Goal: Task Accomplishment & Management: Use online tool/utility

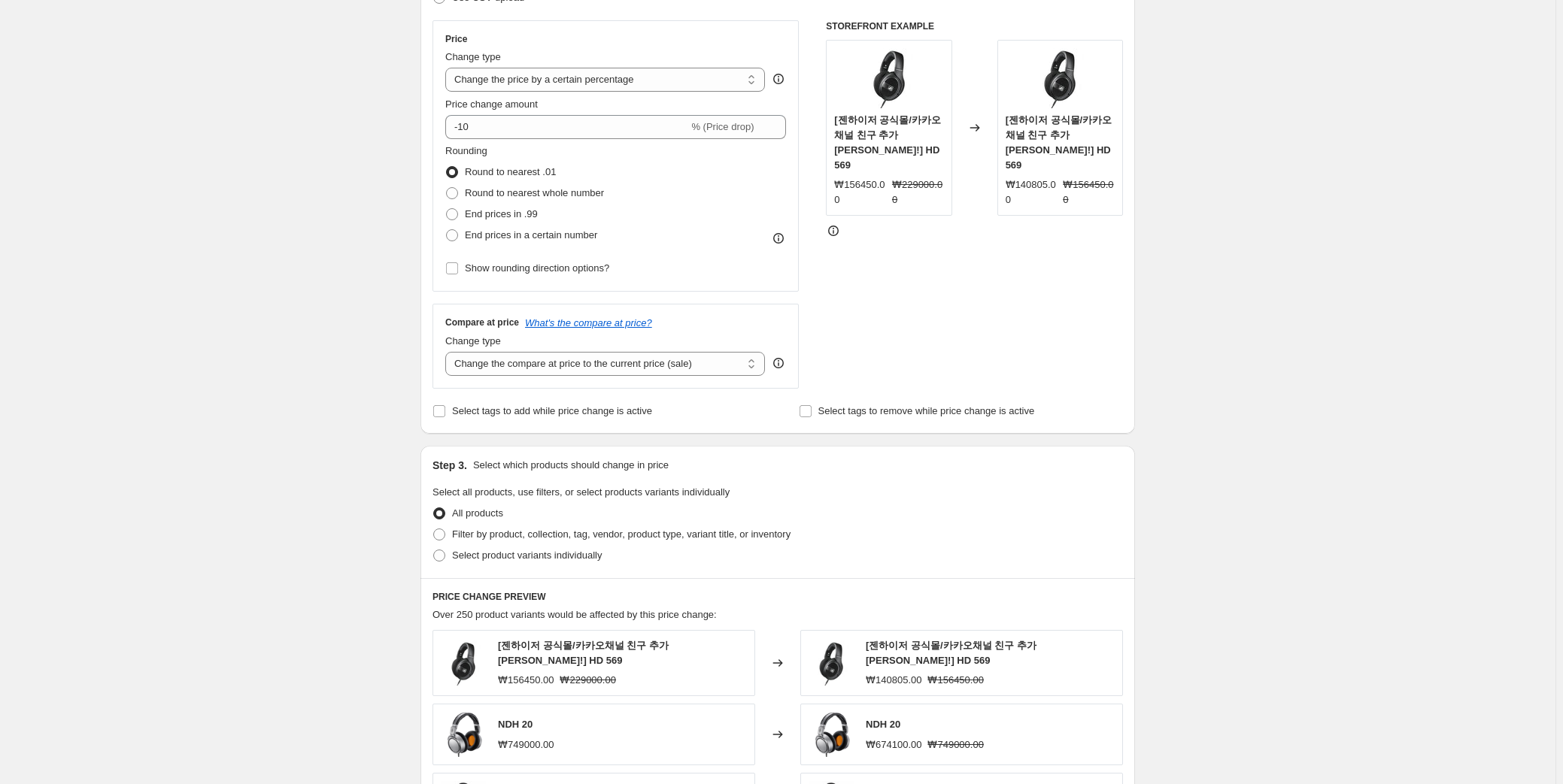
scroll to position [172, 0]
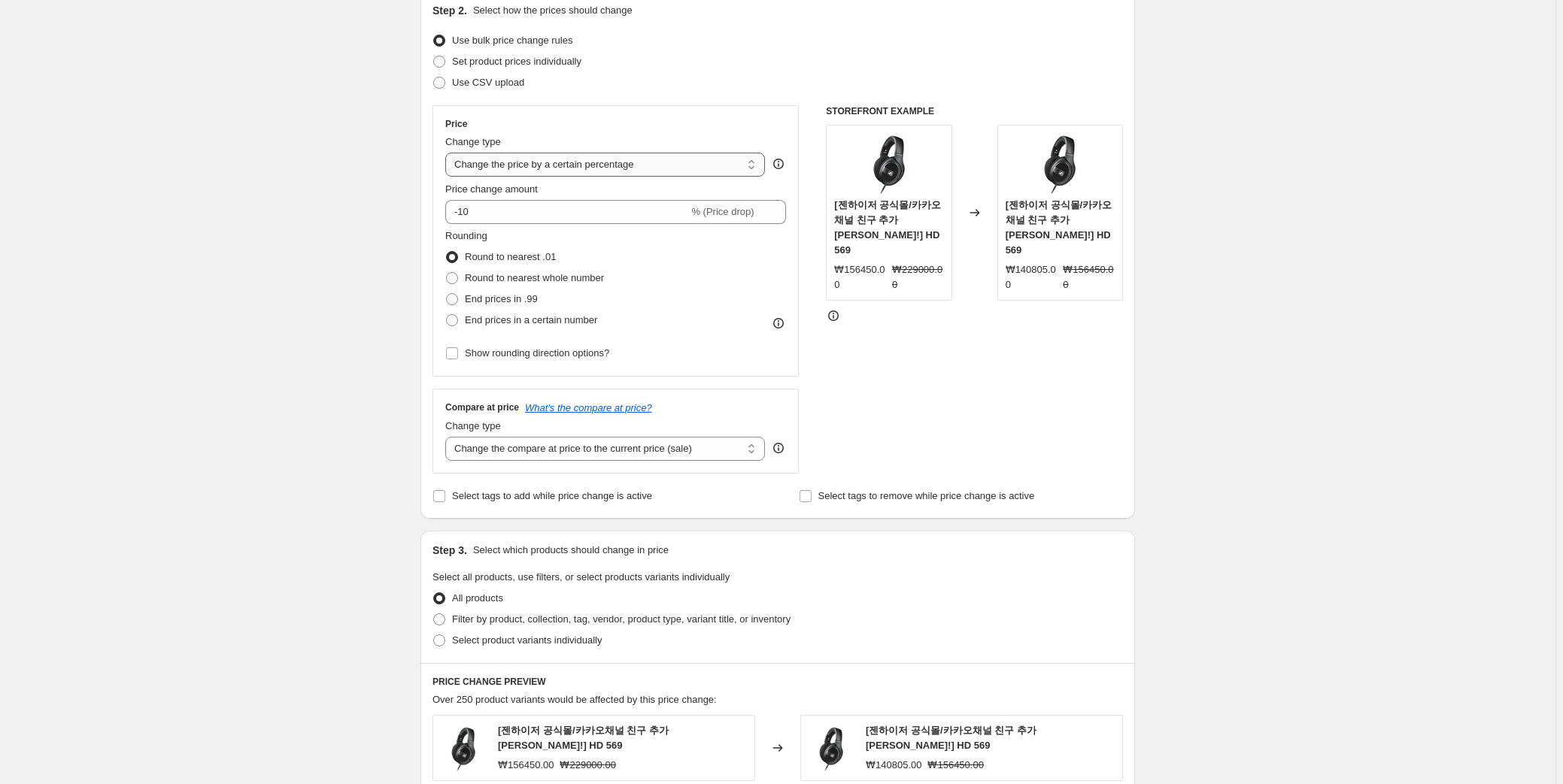
click at [638, 159] on select "Change the price to a certain amount Change the price by a certain amount Chang…" at bounding box center [604, 164] width 320 height 24
select select "to"
click at [448, 152] on select "Change the price to a certain amount Change the price by a certain amount Chang…" at bounding box center [604, 164] width 320 height 24
type input "80.00"
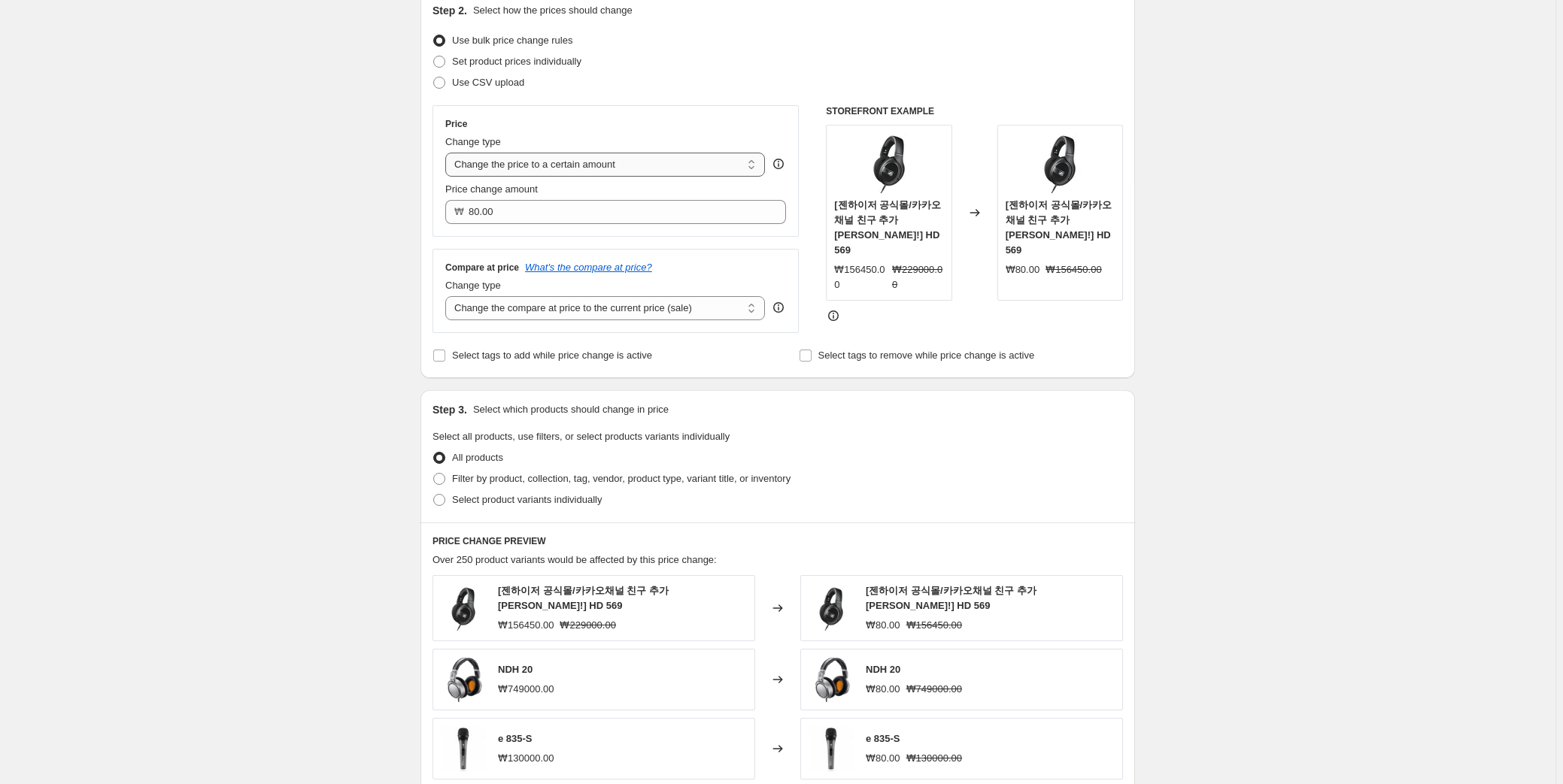
click at [649, 160] on select "Change the price to a certain amount Change the price by a certain amount Chang…" at bounding box center [604, 164] width 320 height 24
select select "by"
click at [448, 152] on select "Change the price to a certain amount Change the price by a certain amount Chang…" at bounding box center [604, 164] width 320 height 24
type input "-10.00"
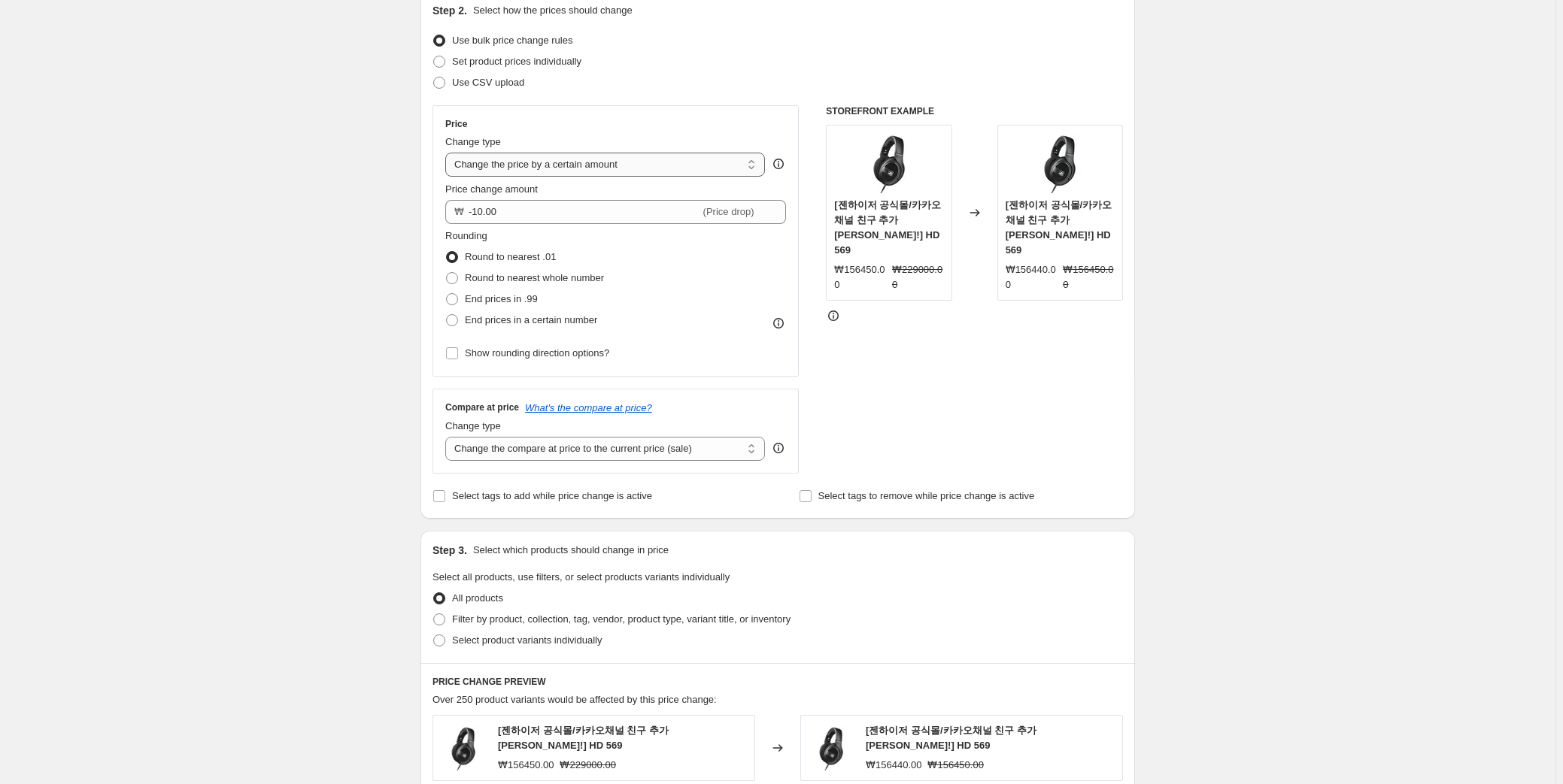
click at [648, 162] on select "Change the price to a certain amount Change the price by a certain amount Chang…" at bounding box center [604, 164] width 320 height 24
select select "to"
click at [448, 152] on select "Change the price to a certain amount Change the price by a certain amount Chang…" at bounding box center [604, 164] width 320 height 24
type input "80.00"
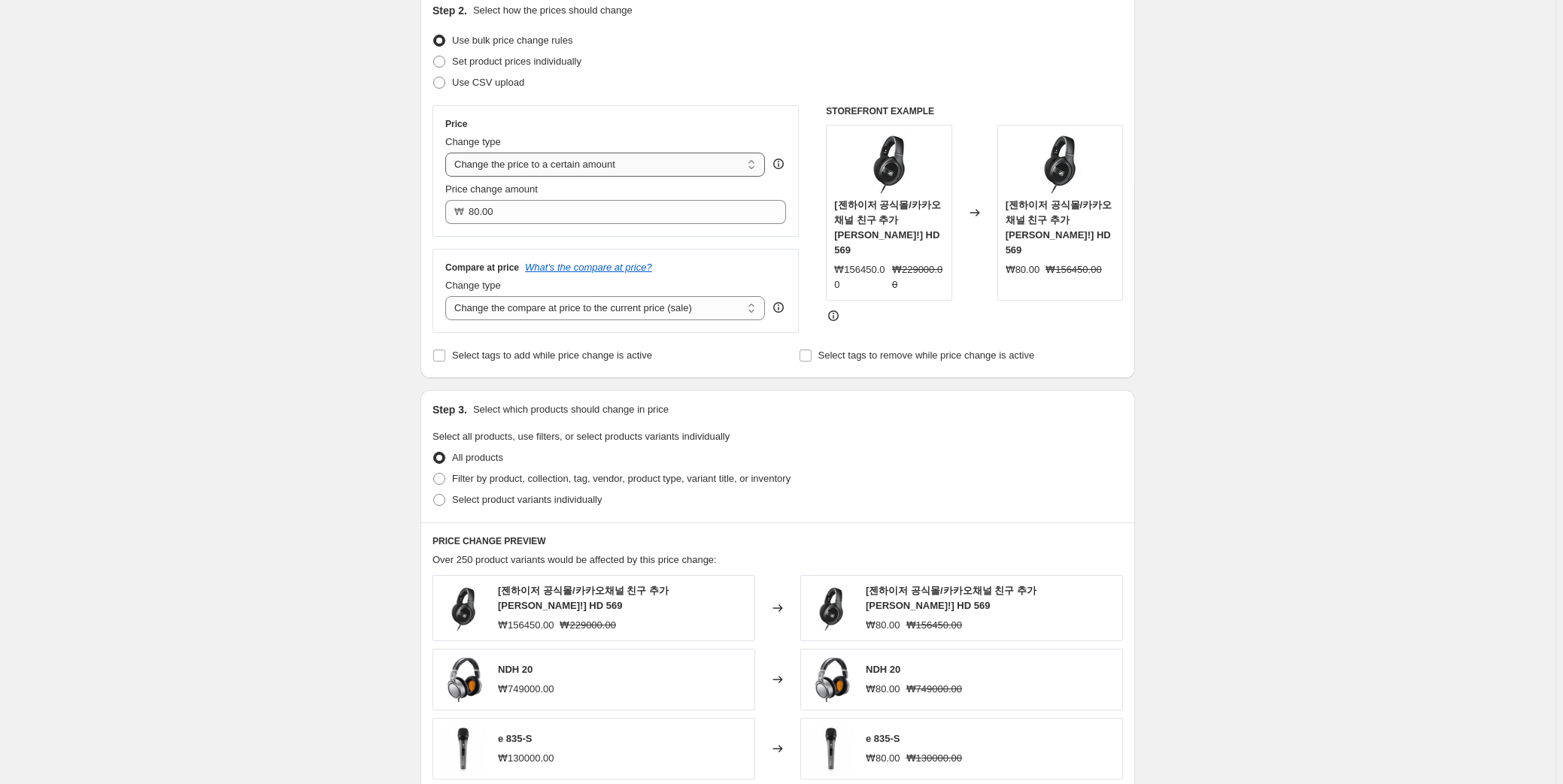
drag, startPoint x: 648, startPoint y: 164, endPoint x: 646, endPoint y: 175, distance: 11.2
click at [648, 164] on select "Change the price to a certain amount Change the price by a certain amount Chang…" at bounding box center [604, 164] width 320 height 24
select select "by"
click at [448, 152] on select "Change the price to a certain amount Change the price by a certain amount Chang…" at bounding box center [604, 164] width 320 height 24
type input "-10.00"
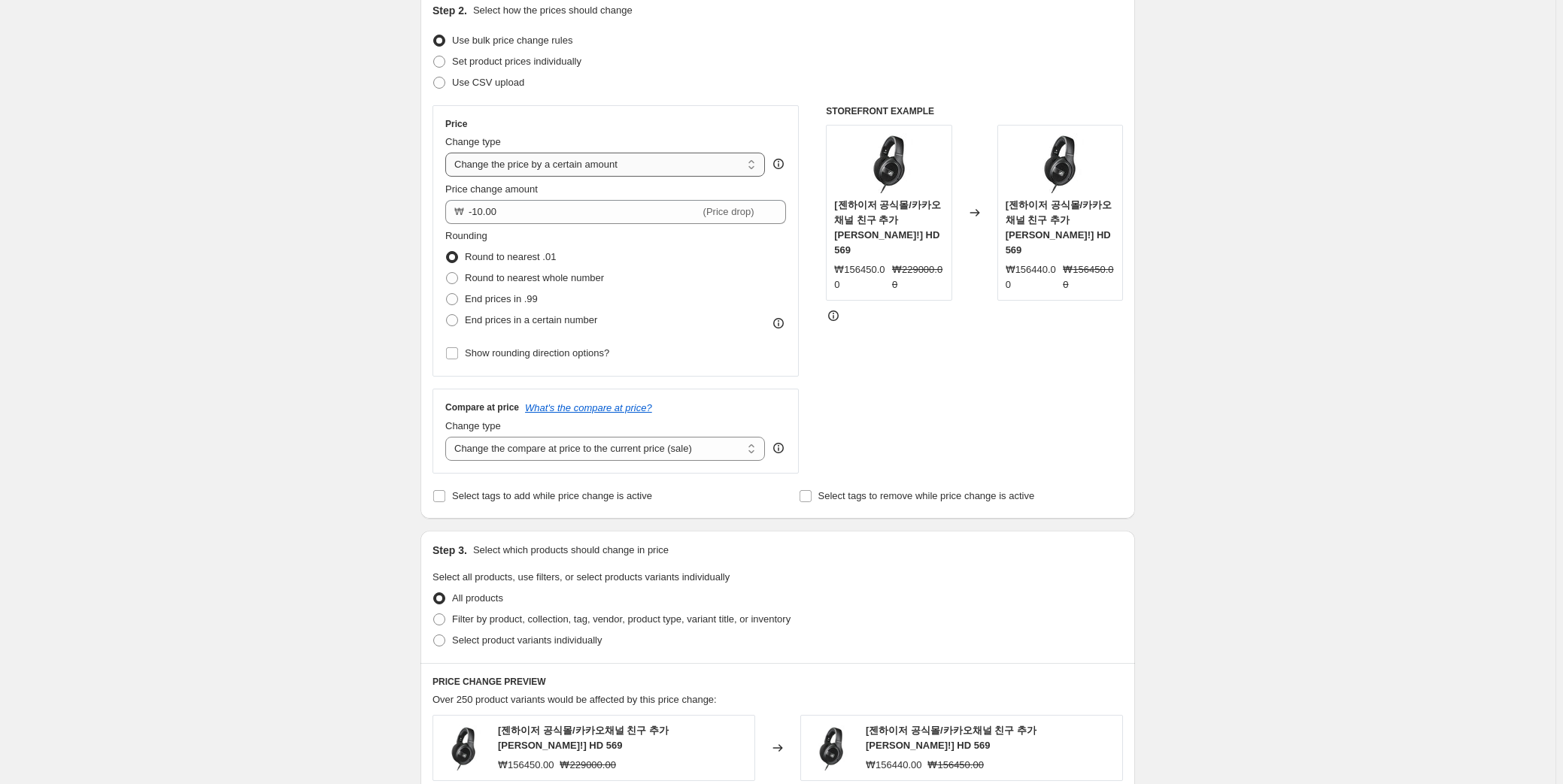
click at [649, 164] on select "Change the price to a certain amount Change the price by a certain amount Chang…" at bounding box center [604, 164] width 320 height 24
click at [448, 152] on select "Change the price to a certain amount Change the price by a certain amount Chang…" at bounding box center [604, 164] width 320 height 24
click at [644, 168] on select "Change the price to a certain amount Change the price by a certain amount Chang…" at bounding box center [604, 164] width 320 height 24
select select "to"
click at [448, 152] on select "Change the price to a certain amount Change the price by a certain amount Chang…" at bounding box center [604, 164] width 320 height 24
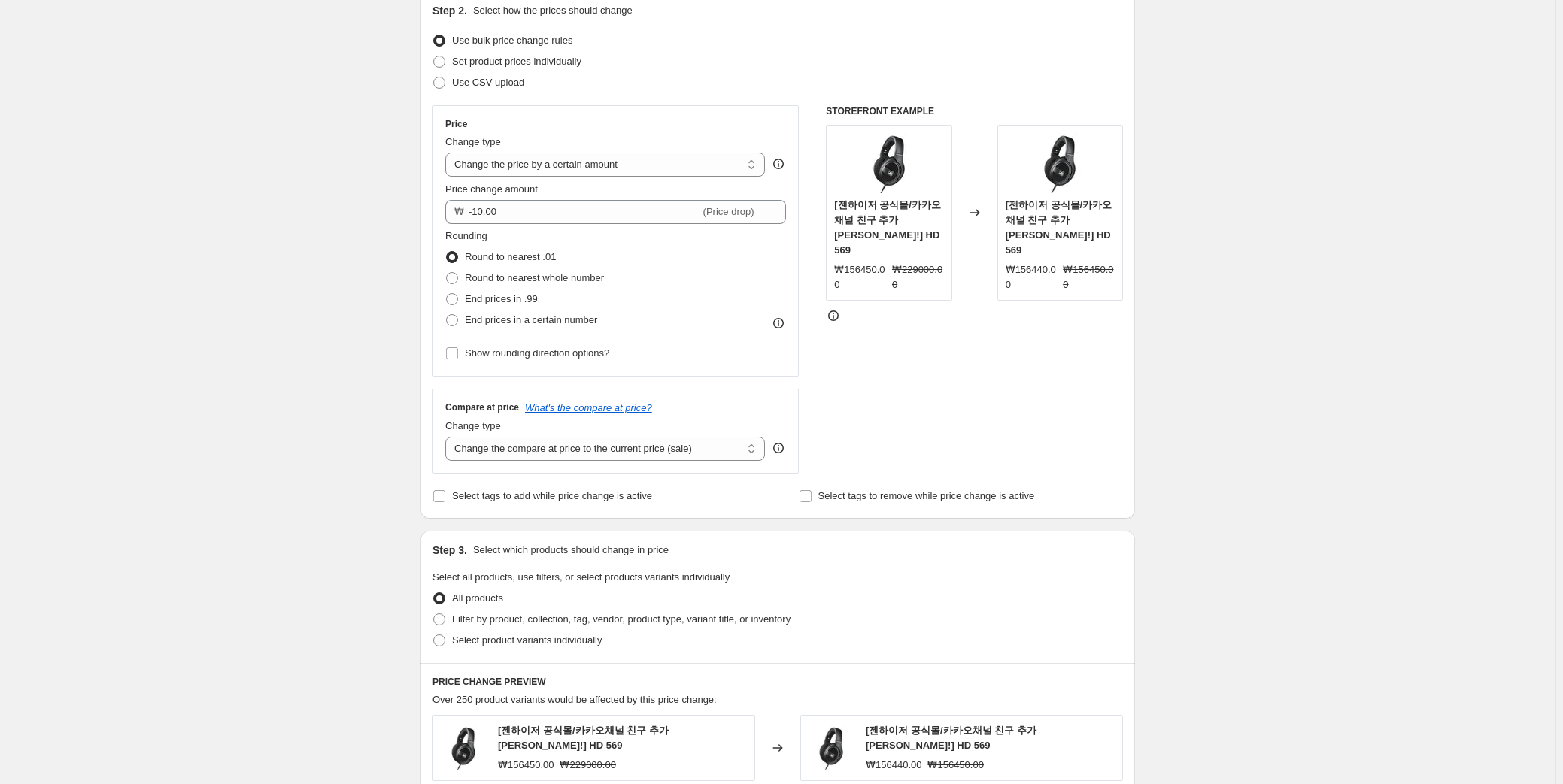
type input "80.00"
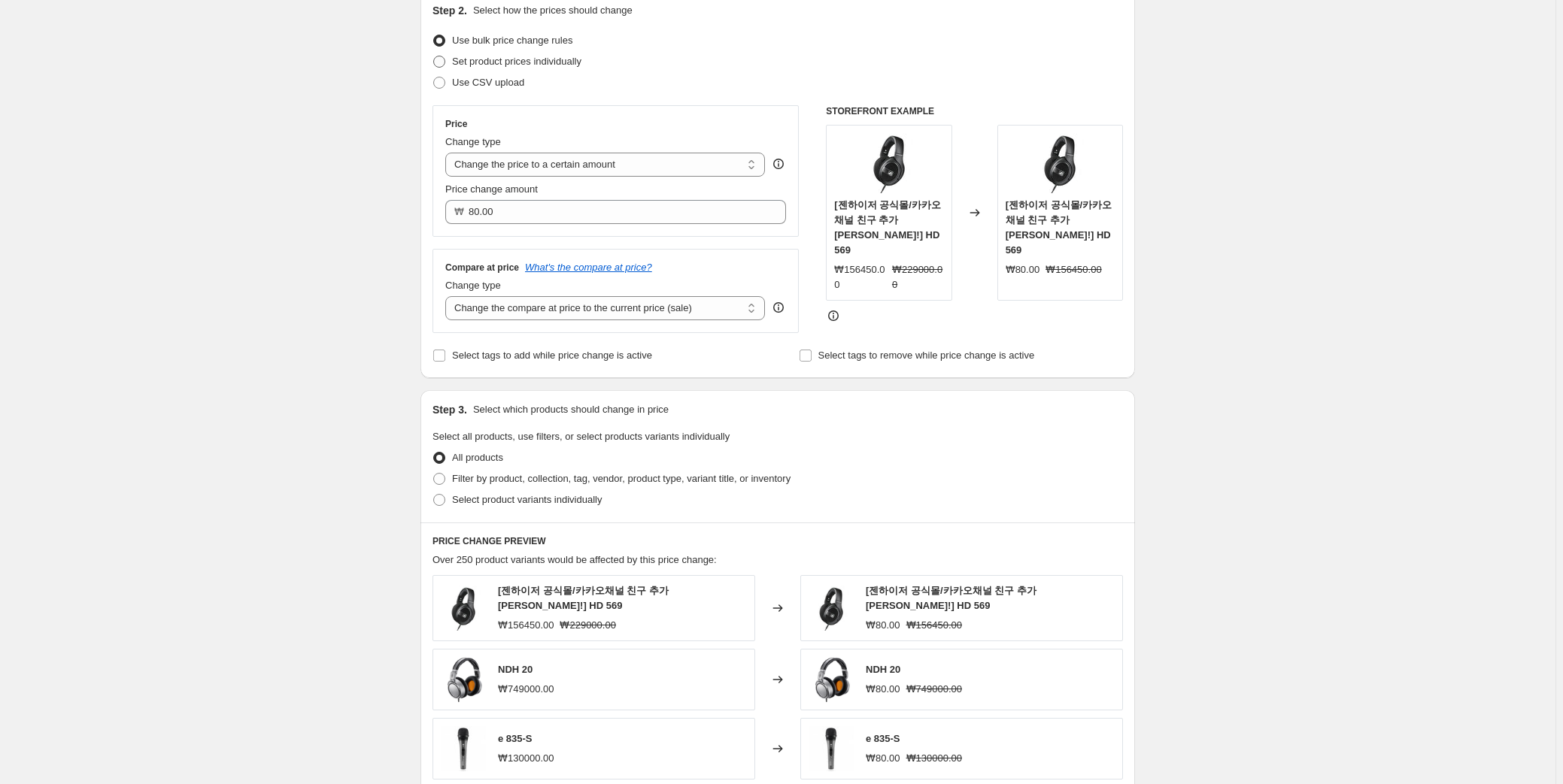
click at [511, 64] on span "Set product prices individually" at bounding box center [516, 61] width 130 height 11
click at [434, 56] on input "Set product prices individually" at bounding box center [433, 55] width 1 height 1
radio input "true"
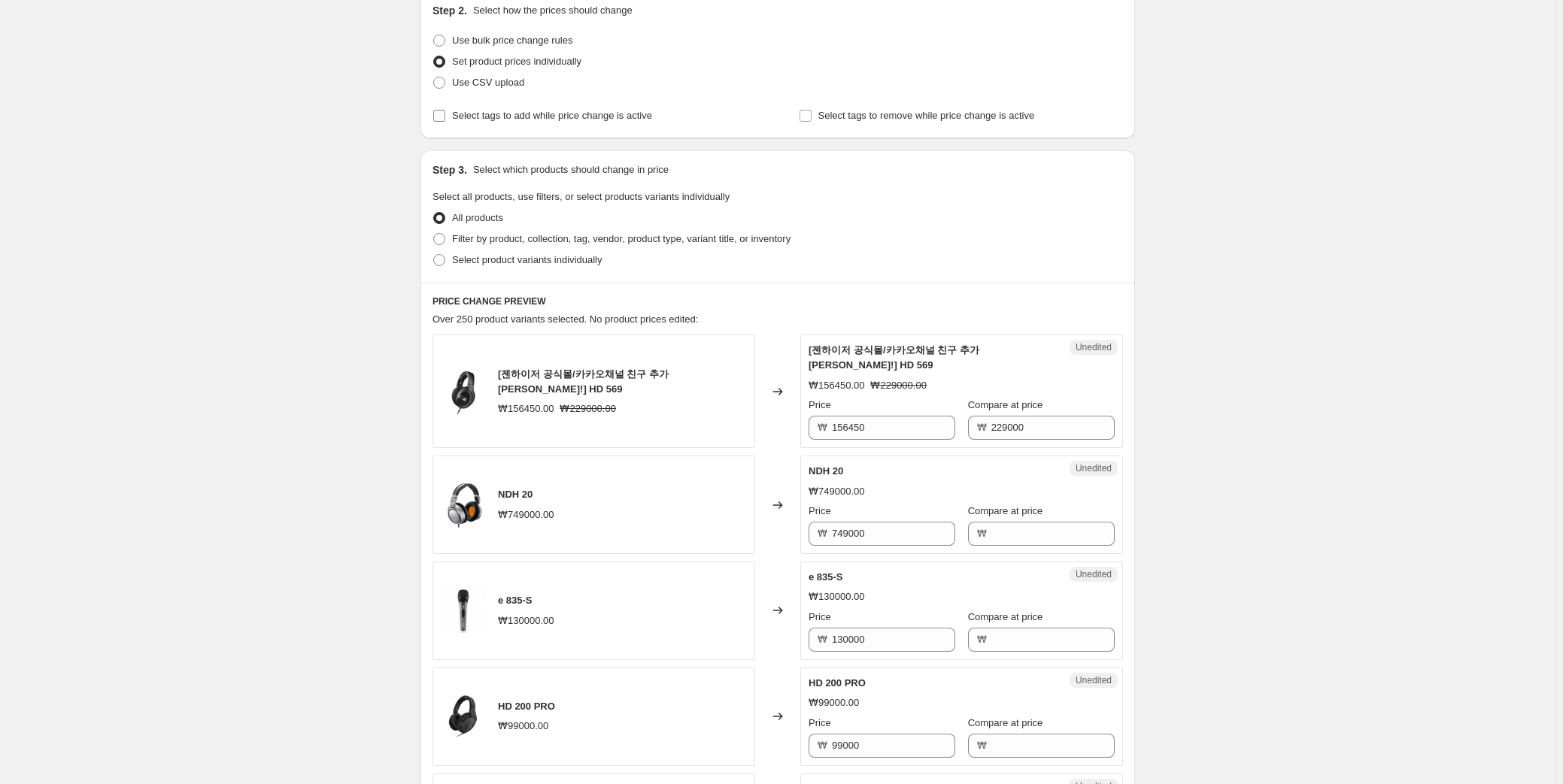
click at [557, 120] on span "Select tags to add while price change is active" at bounding box center [552, 115] width 200 height 11
click at [445, 120] on input "Select tags to add while price change is active" at bounding box center [440, 116] width 12 height 12
checkbox input "true"
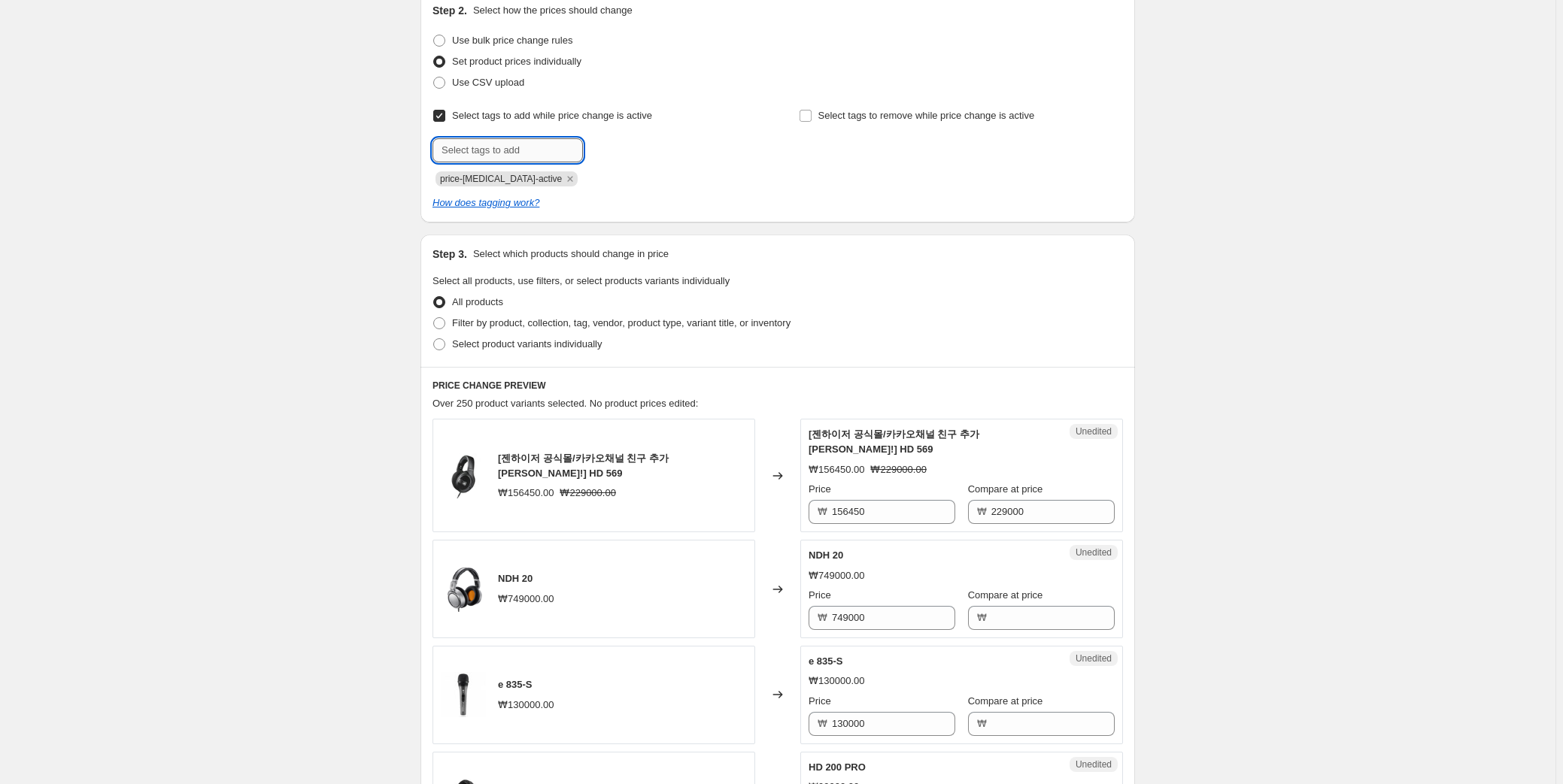
click at [552, 138] on input "text" at bounding box center [507, 150] width 151 height 24
type input "ㅠ"
type input "BTW"
click at [626, 141] on button "Add BTW" at bounding box center [616, 149] width 59 height 21
click at [611, 177] on icon "Remove BTW" at bounding box center [613, 179] width 5 height 5
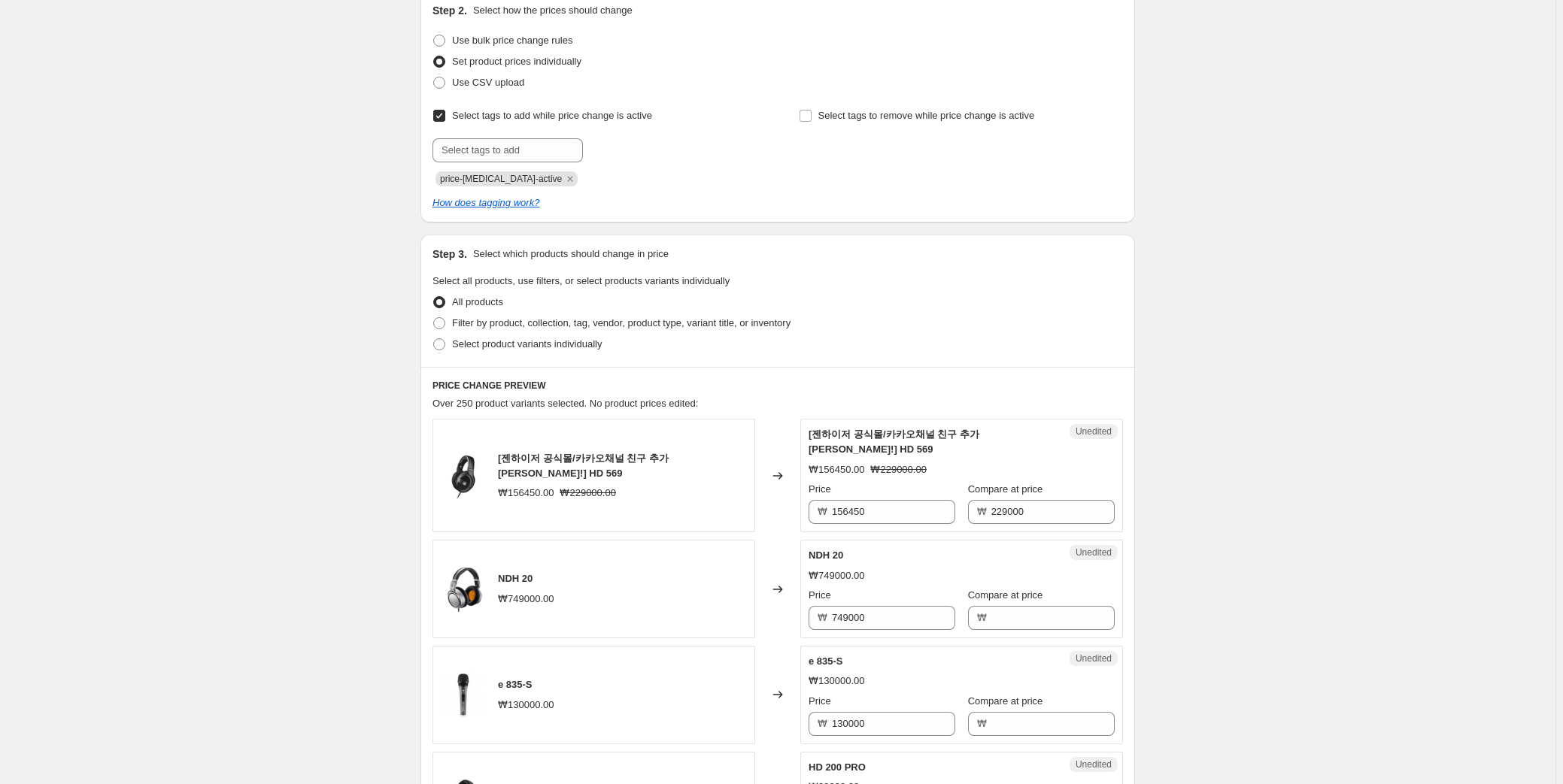
scroll to position [444, 0]
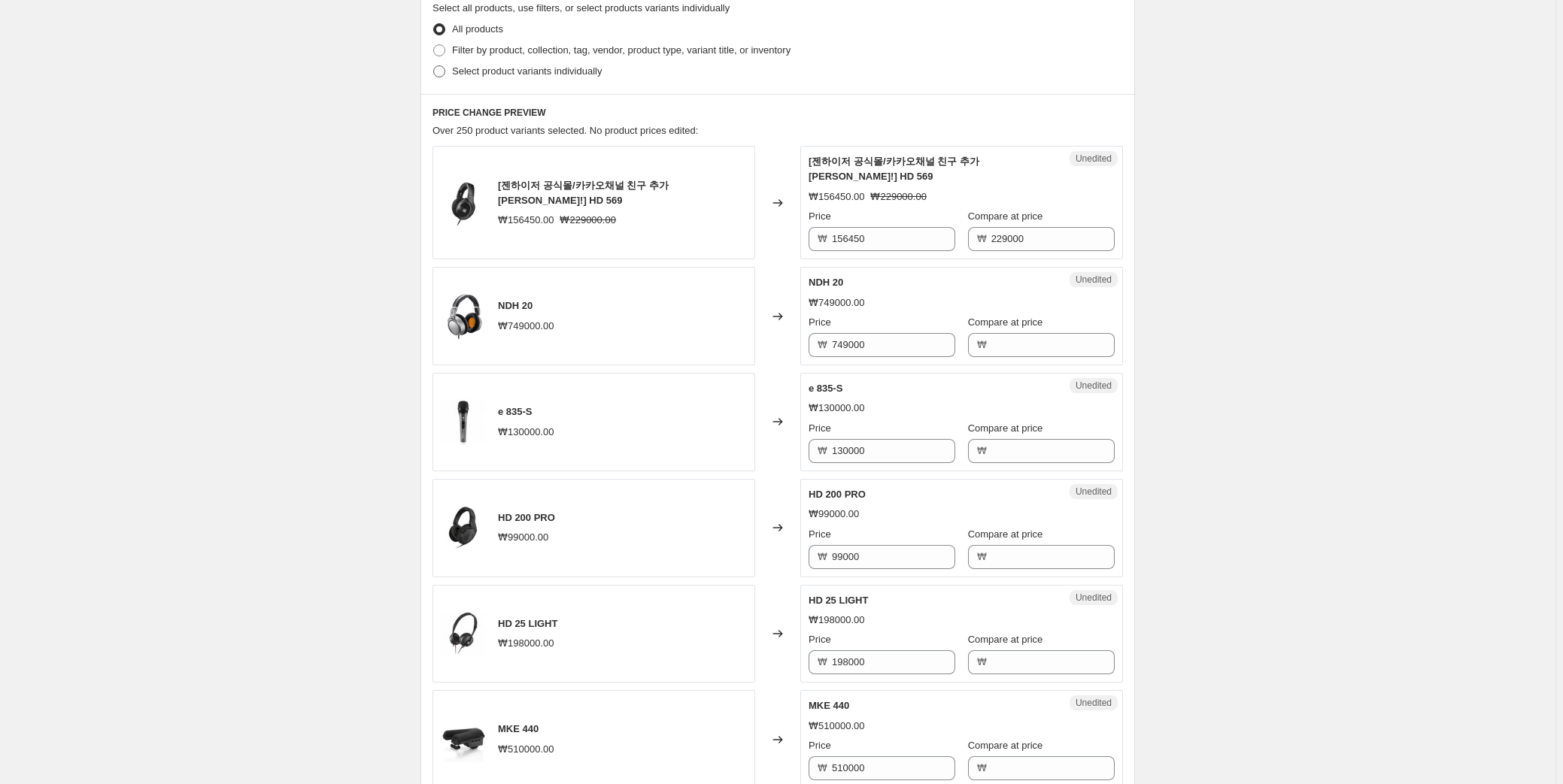
click at [562, 78] on span "Select product variants individually" at bounding box center [527, 71] width 150 height 15
click at [434, 66] on input "Select product variants individually" at bounding box center [433, 65] width 1 height 1
radio input "true"
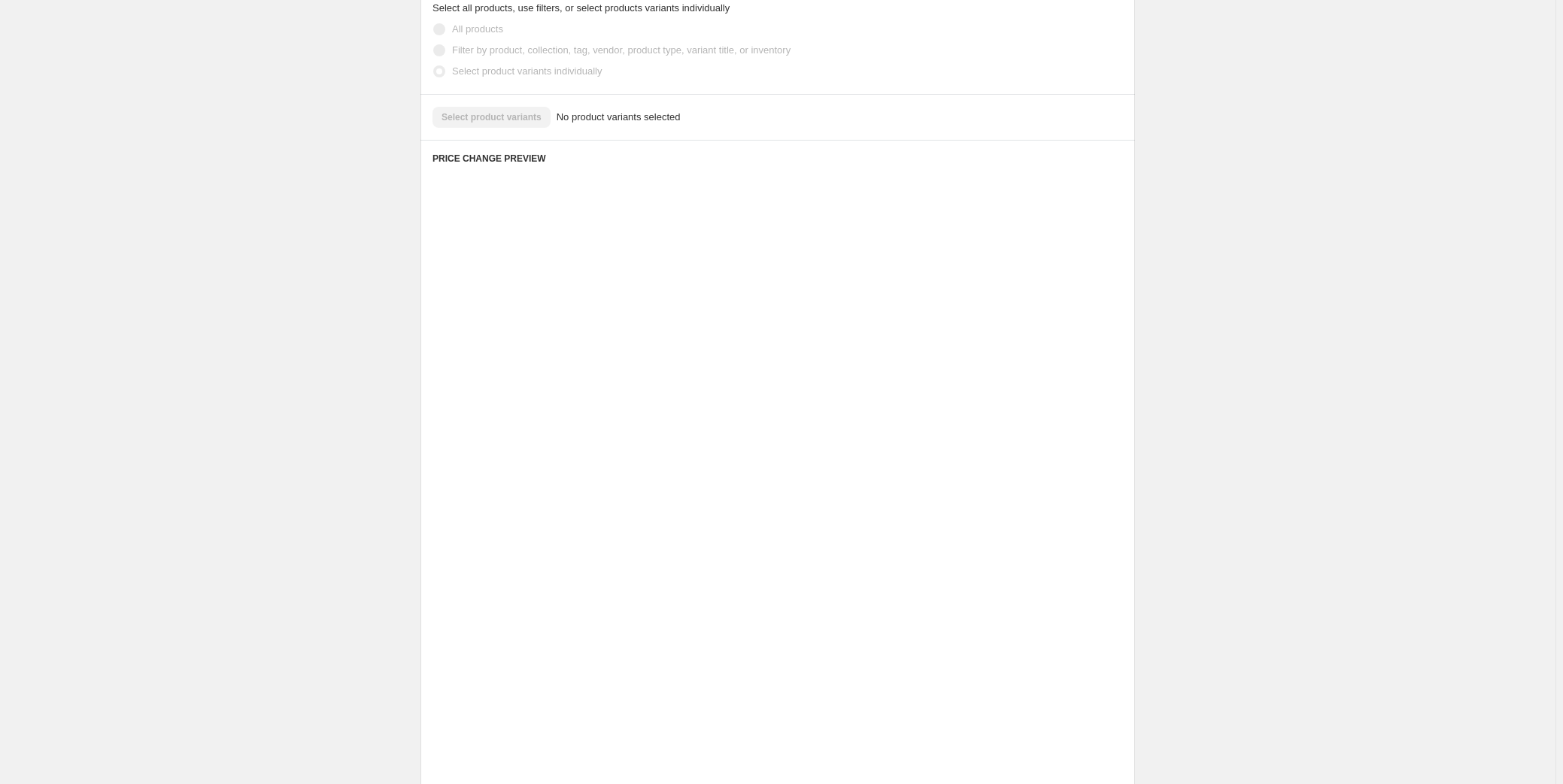
scroll to position [90, 0]
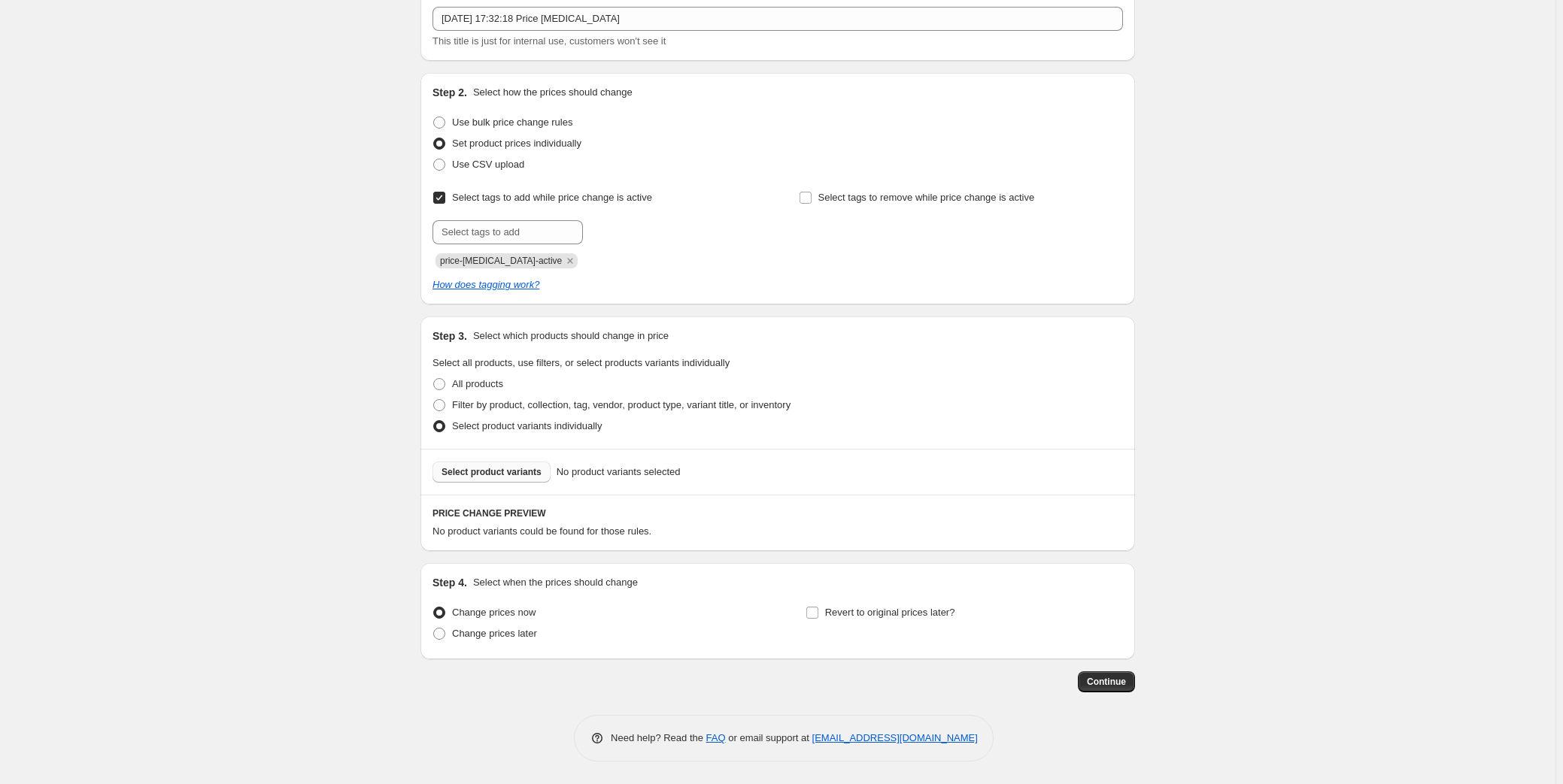
click at [503, 474] on span "Select product variants" at bounding box center [492, 472] width 100 height 12
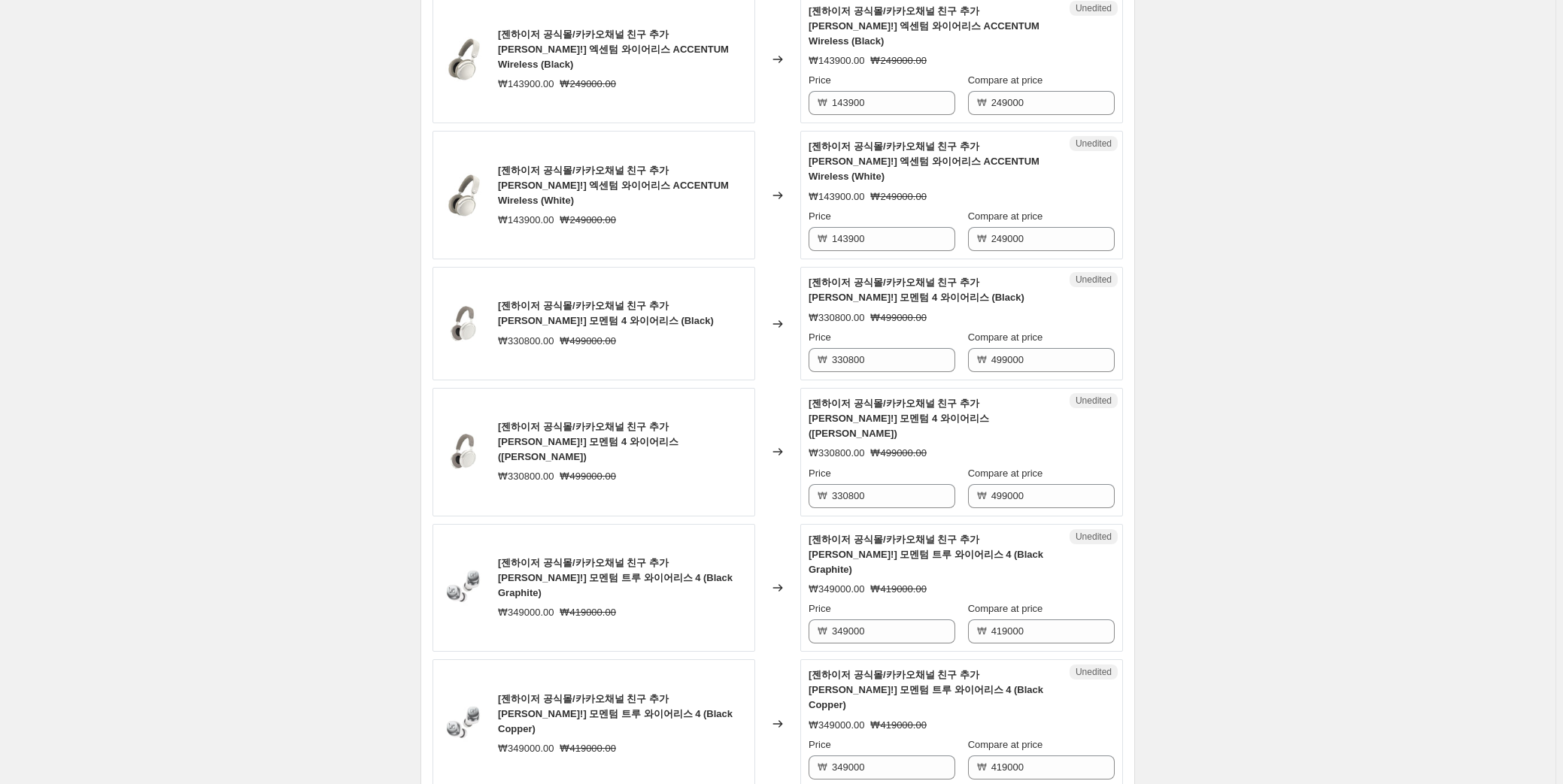
scroll to position [2431, 0]
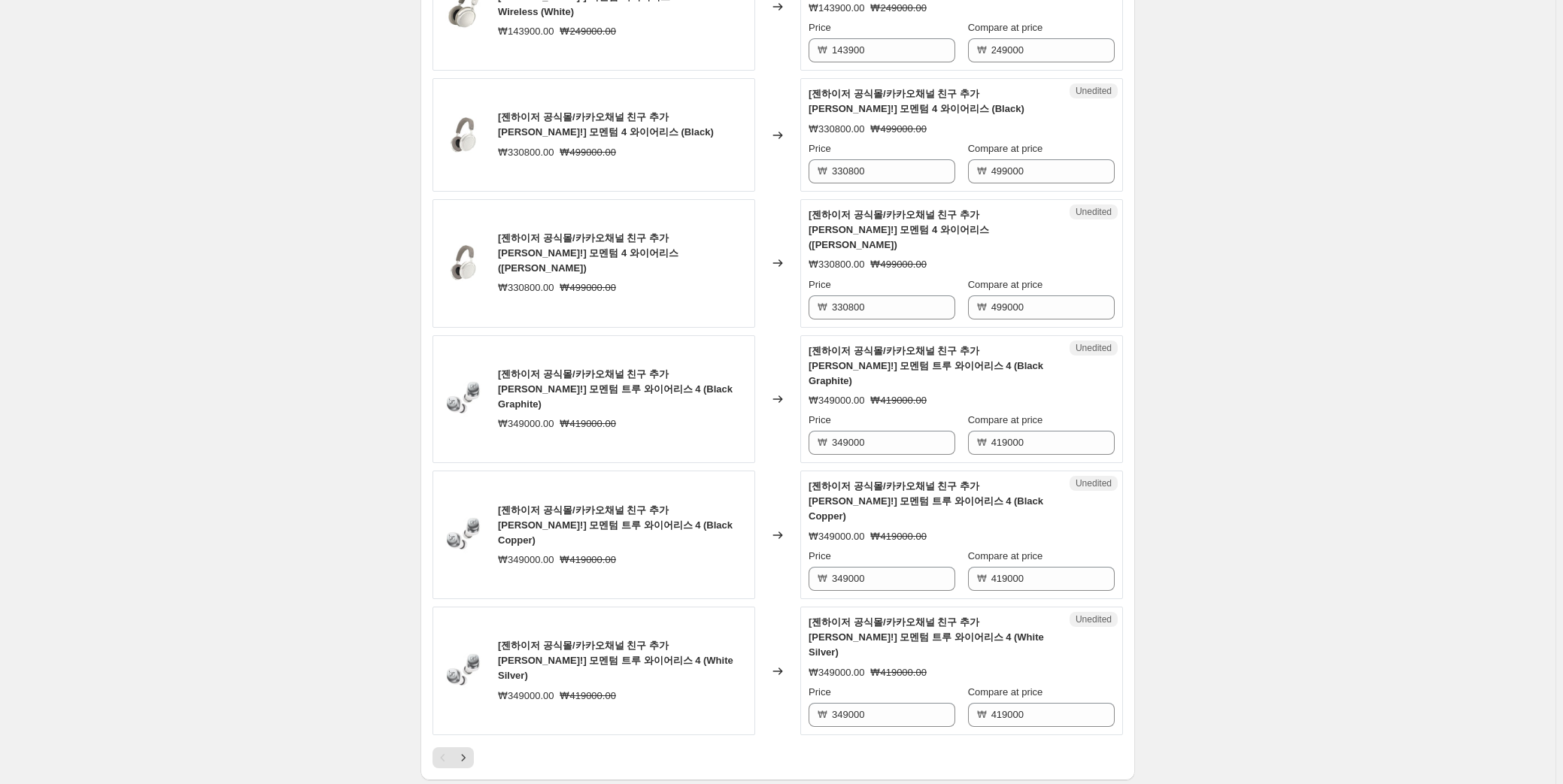
radio input "true"
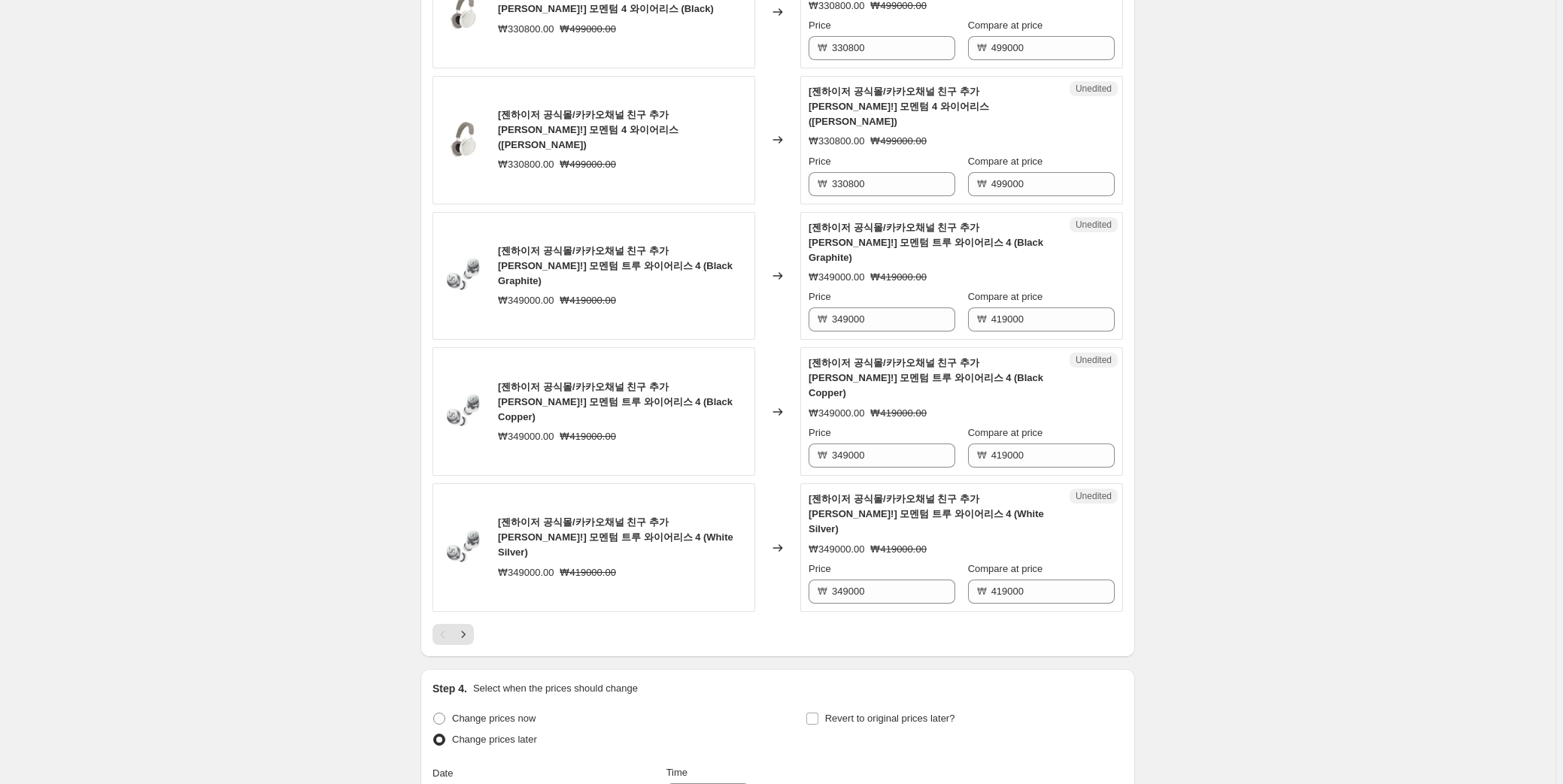
scroll to position [2705, 0]
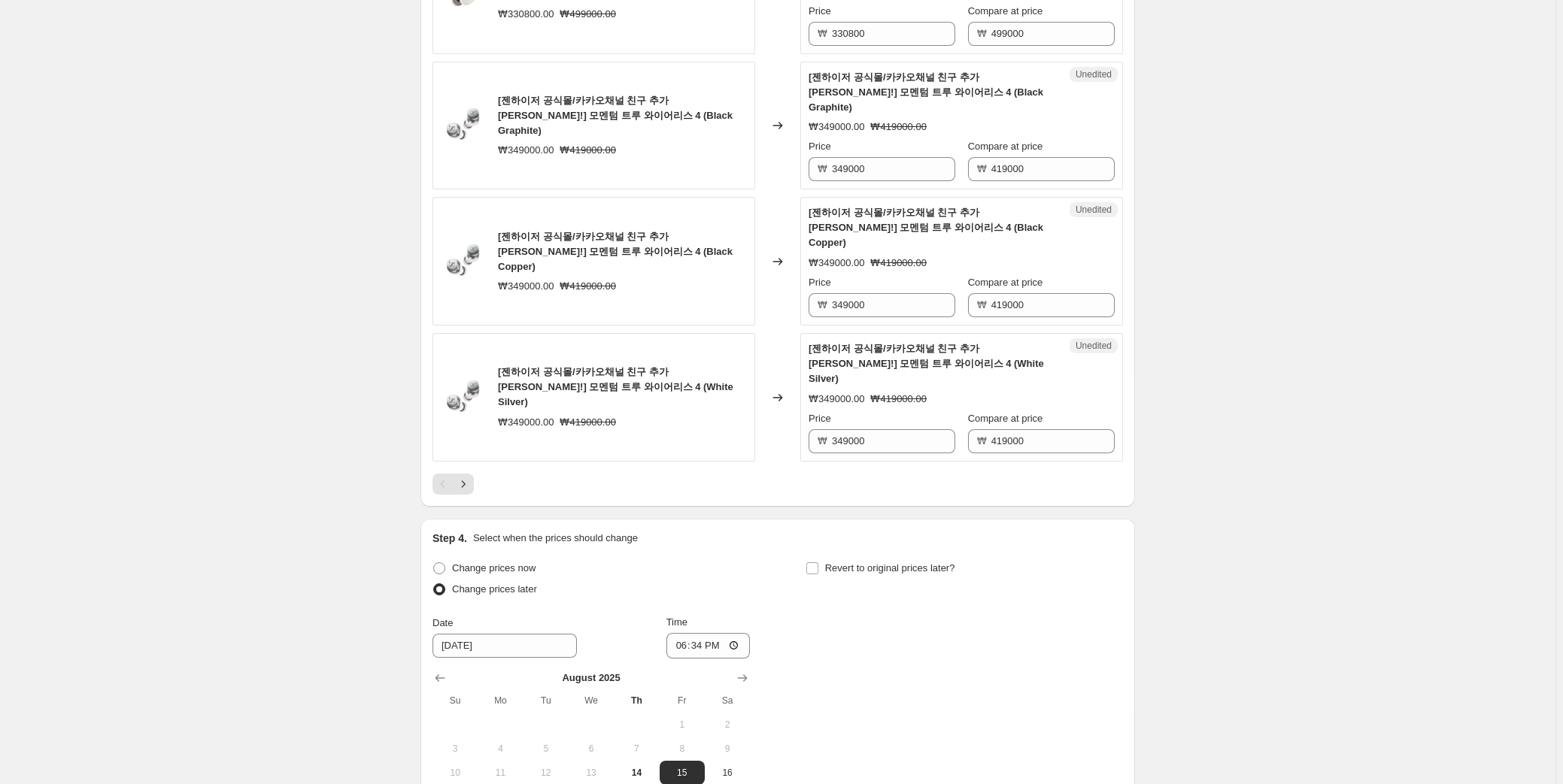
click at [506, 783] on span "18" at bounding box center [500, 797] width 33 height 12
type input "8/18/2025"
click at [722, 633] on input "18:34" at bounding box center [708, 646] width 85 height 26
click at [724, 633] on input "18:34" at bounding box center [708, 646] width 85 height 26
click at [723, 633] on input "18:34" at bounding box center [708, 646] width 85 height 26
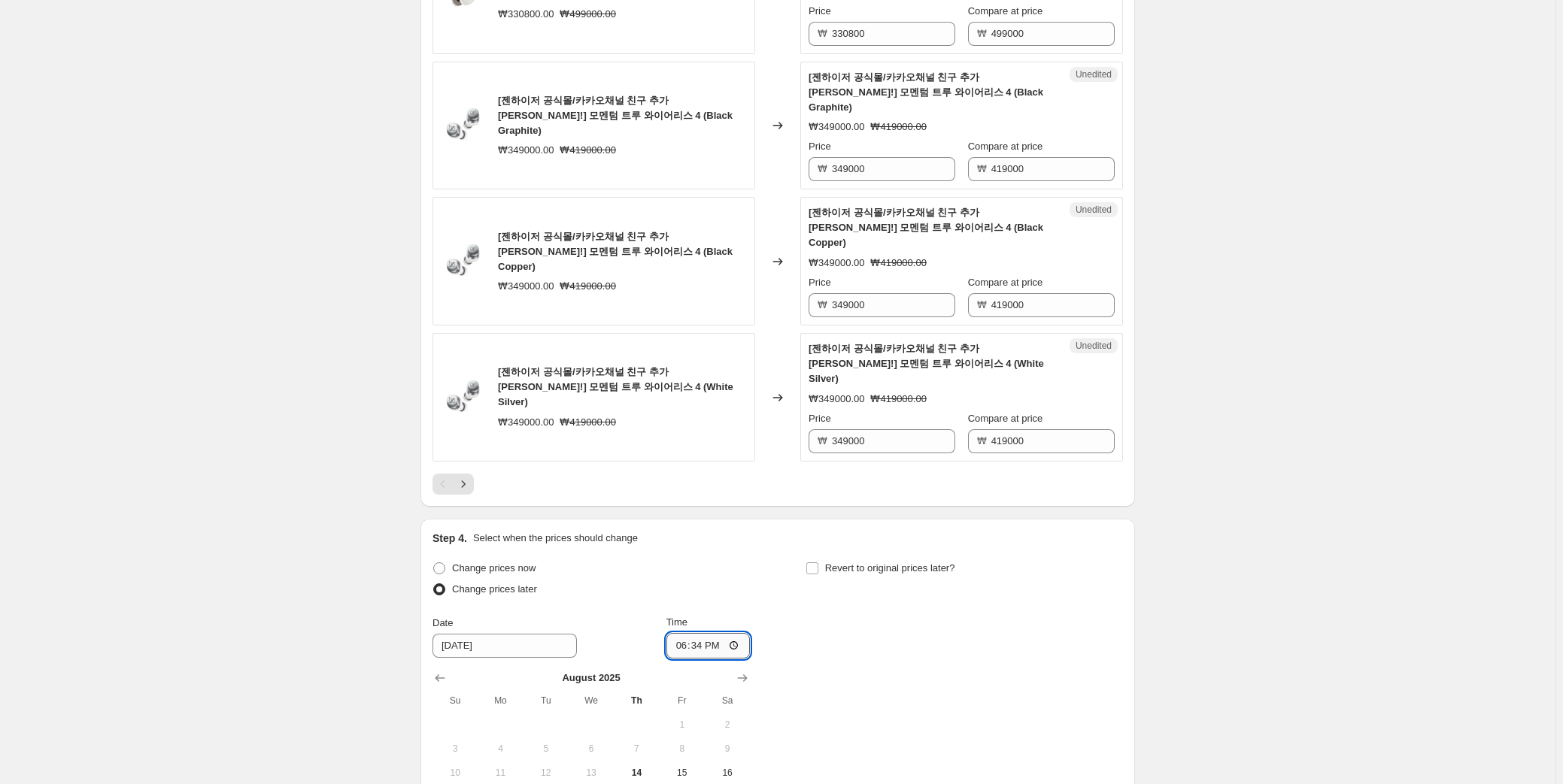
click at [708, 633] on input "18:34" at bounding box center [708, 646] width 85 height 26
click at [704, 633] on input "18:34" at bounding box center [708, 646] width 85 height 26
type input "00:00"
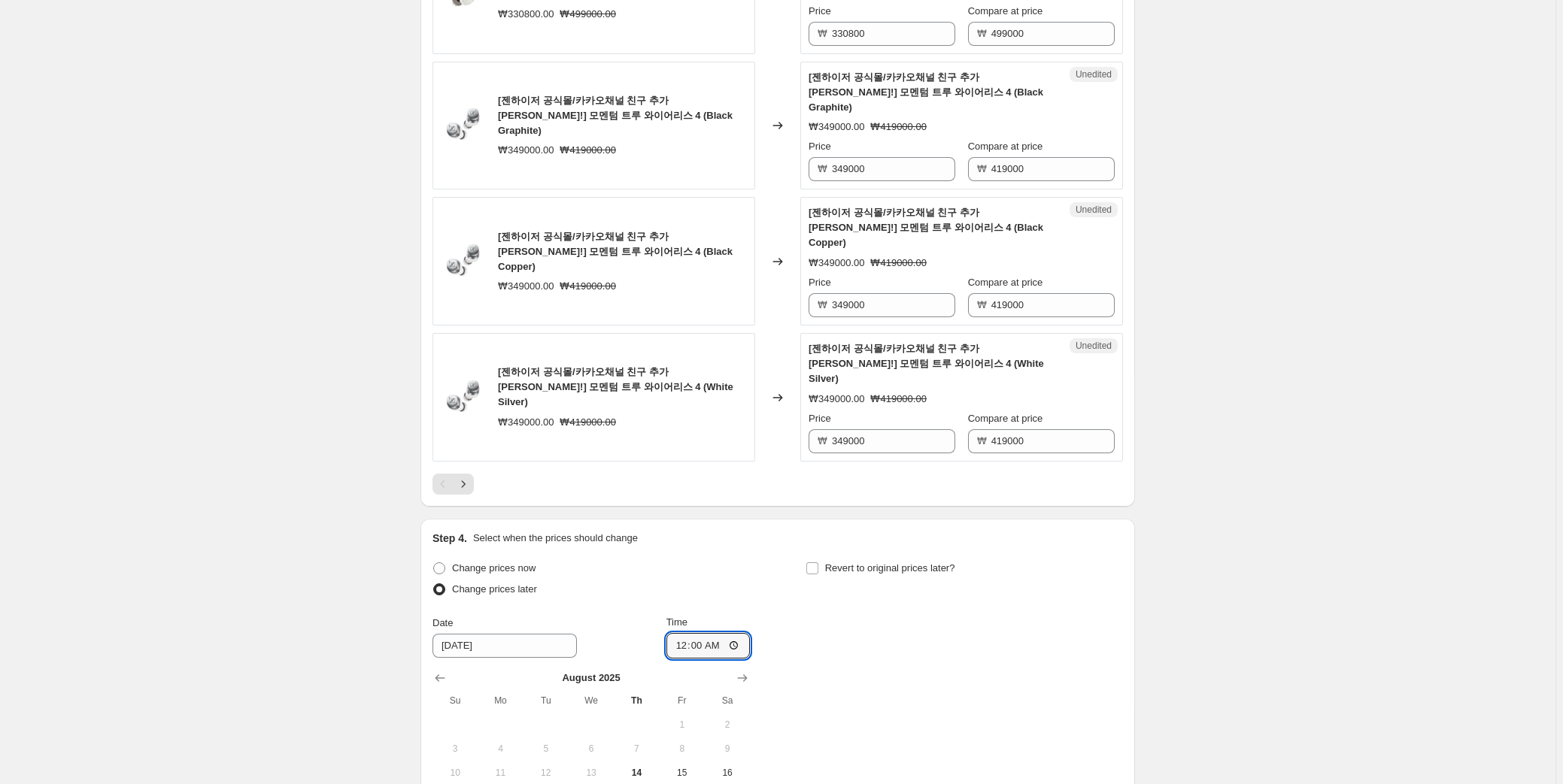
click at [929, 562] on span "Revert to original prices later?" at bounding box center [890, 567] width 130 height 11
click at [819, 562] on input "Revert to original prices later?" at bounding box center [812, 568] width 12 height 12
checkbox input "true"
click at [1122, 670] on icon "Show next month, September 2025" at bounding box center [1115, 677] width 15 height 15
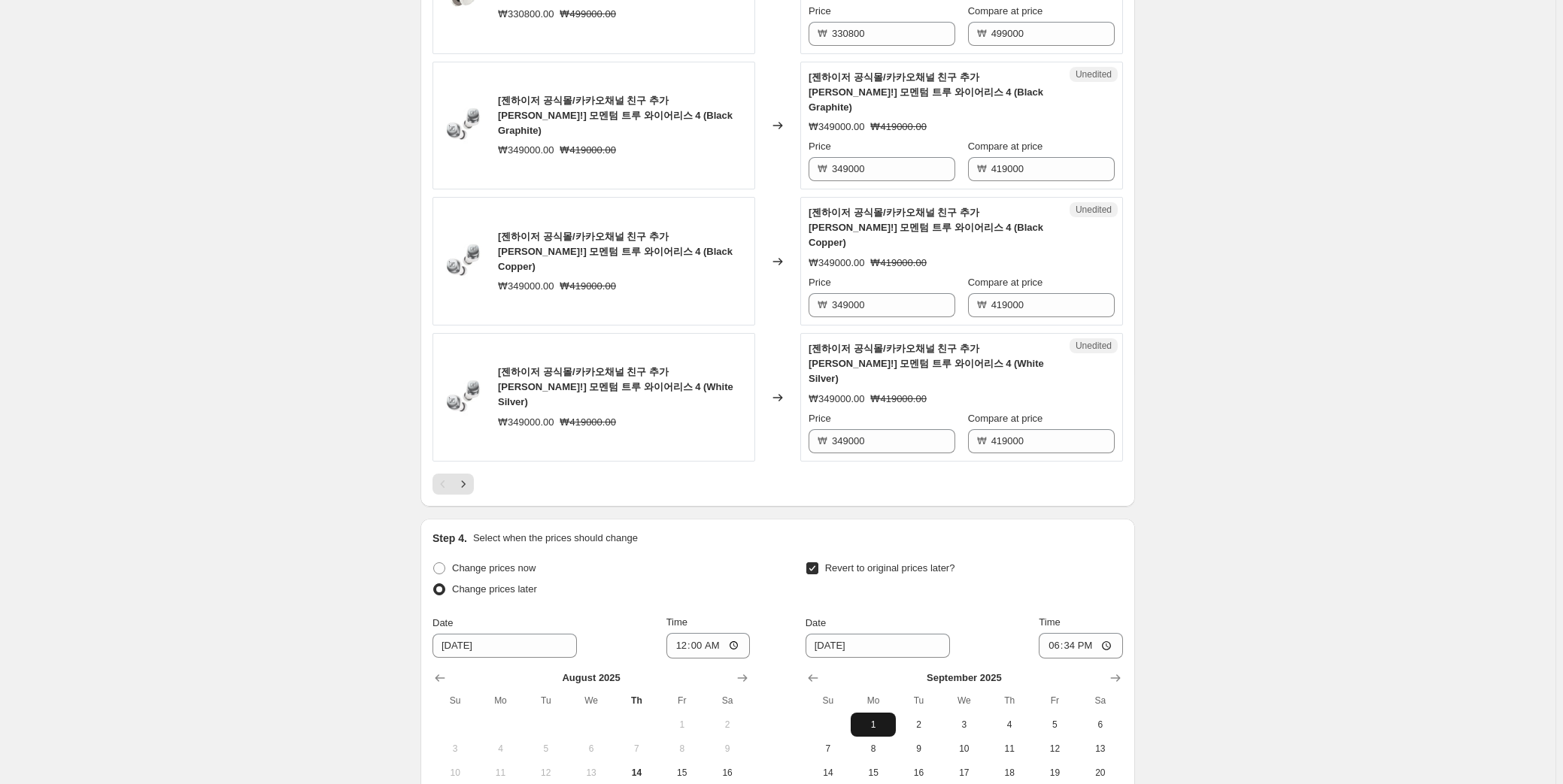
click at [885, 719] on span "1" at bounding box center [873, 725] width 33 height 12
type input "9/1/2025"
click at [1094, 633] on input "18:34" at bounding box center [1081, 646] width 85 height 26
click at [1077, 633] on input "18:34" at bounding box center [1081, 646] width 85 height 26
type input "00:00"
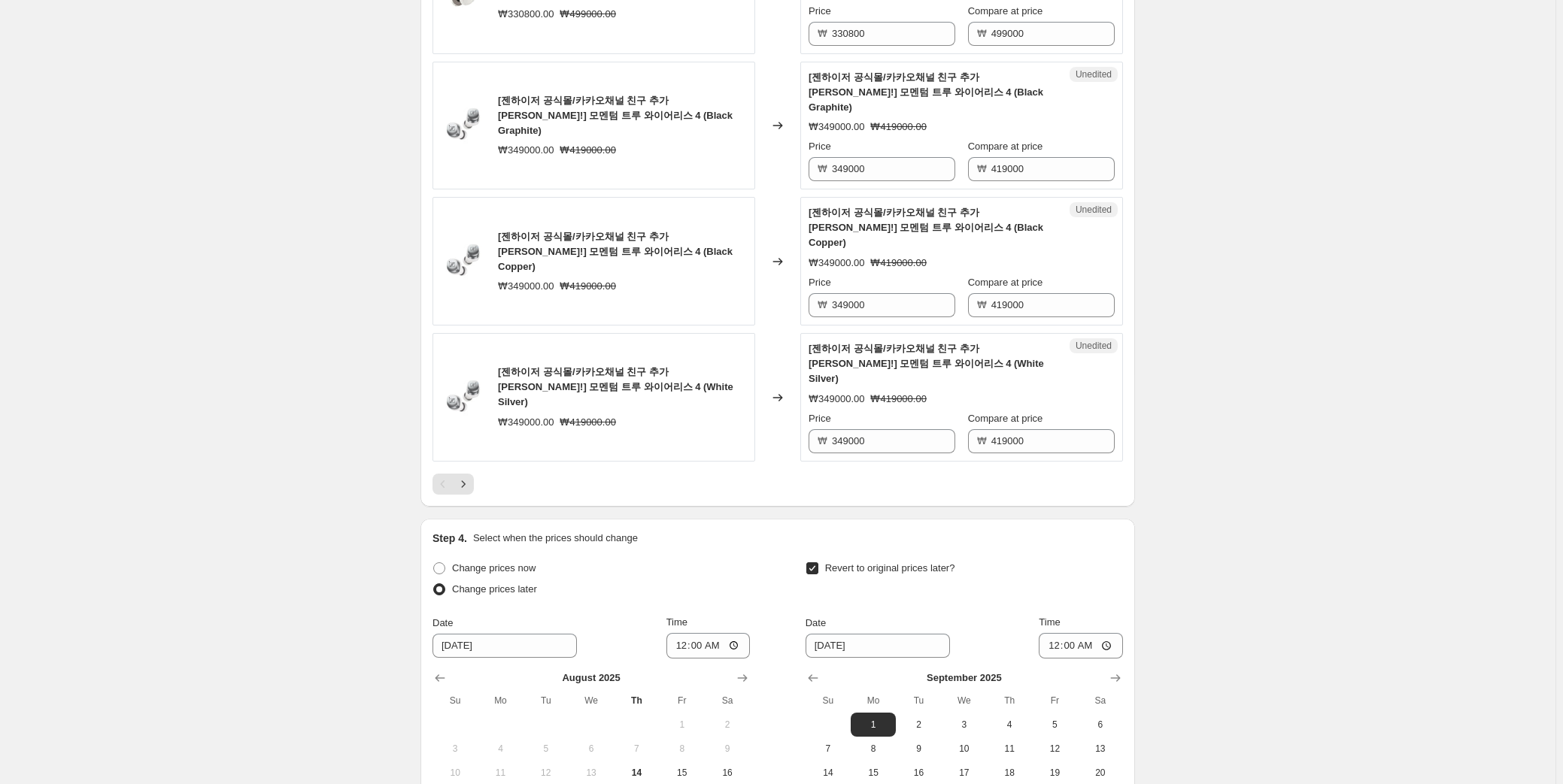
drag, startPoint x: 1371, startPoint y: 470, endPoint x: 1352, endPoint y: 482, distance: 22.5
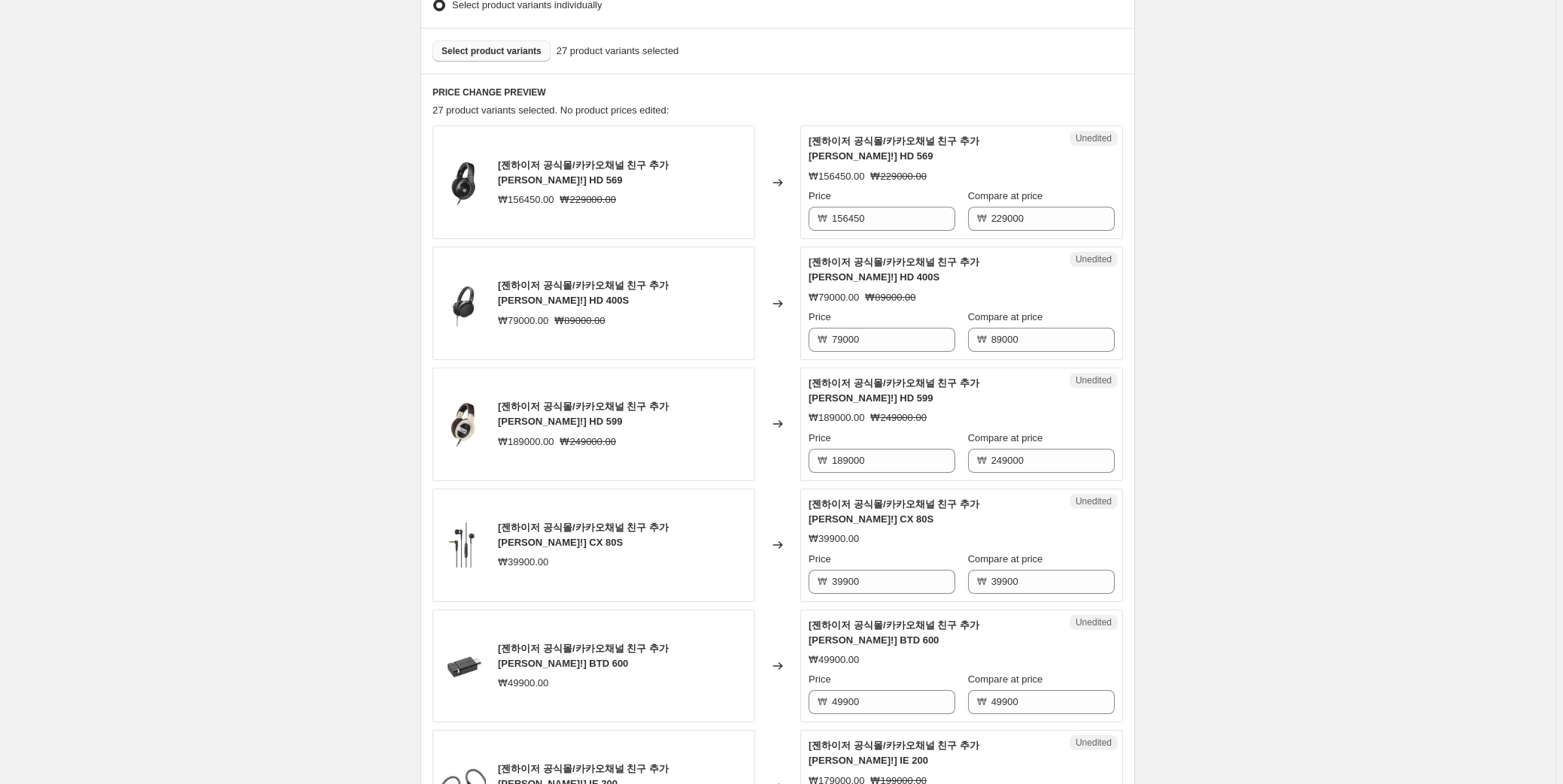
scroll to position [518, 0]
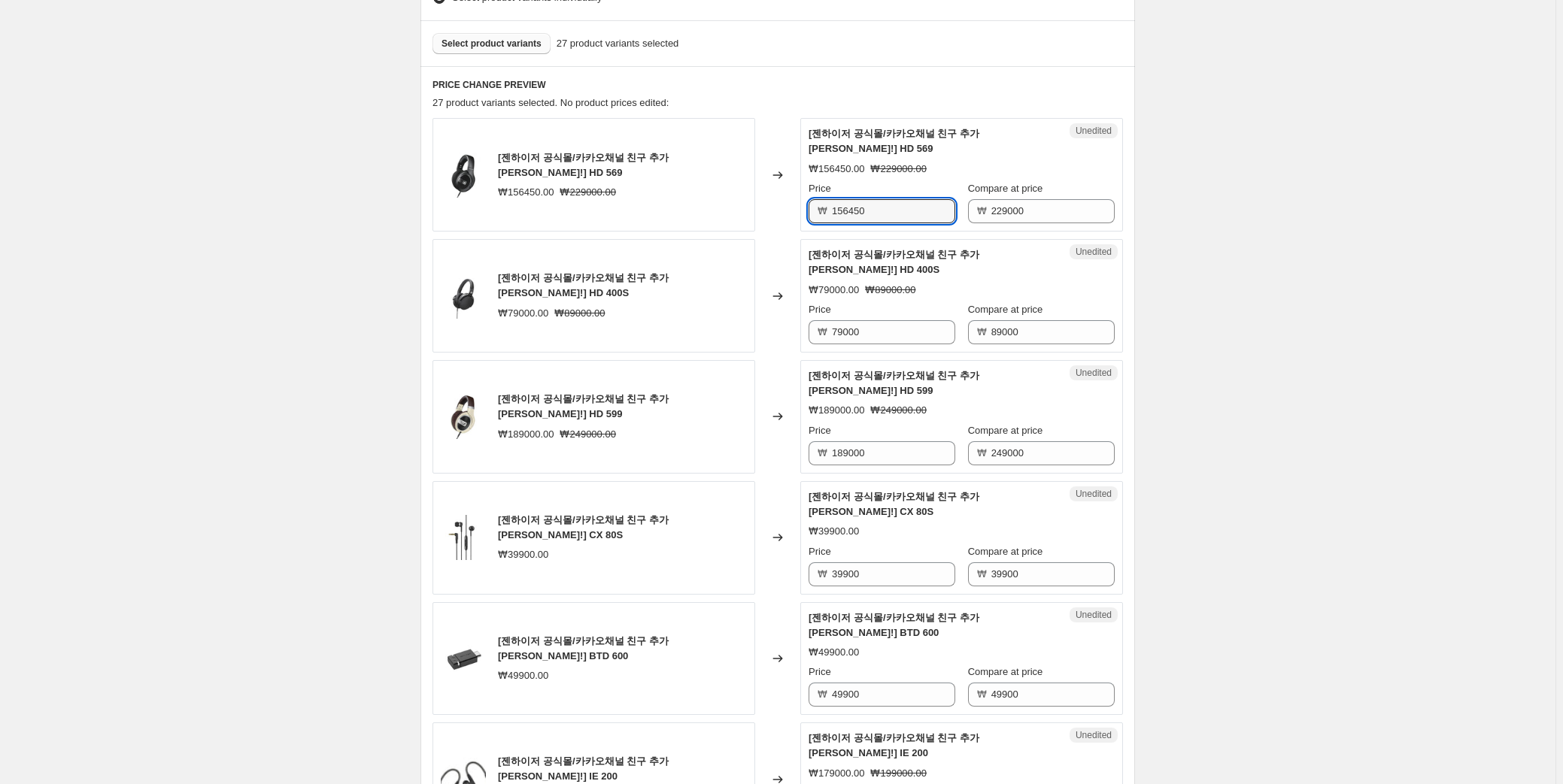
drag, startPoint x: 914, startPoint y: 189, endPoint x: 963, endPoint y: 189, distance: 49.0
click at [914, 199] on input "156450" at bounding box center [893, 211] width 123 height 24
click at [1041, 199] on input "229000" at bounding box center [1053, 211] width 123 height 24
drag, startPoint x: 1031, startPoint y: 196, endPoint x: 877, endPoint y: 187, distance: 154.3
click at [877, 187] on div "Price ₩ 156450 Compare at price ₩ 229000" at bounding box center [961, 203] width 306 height 42
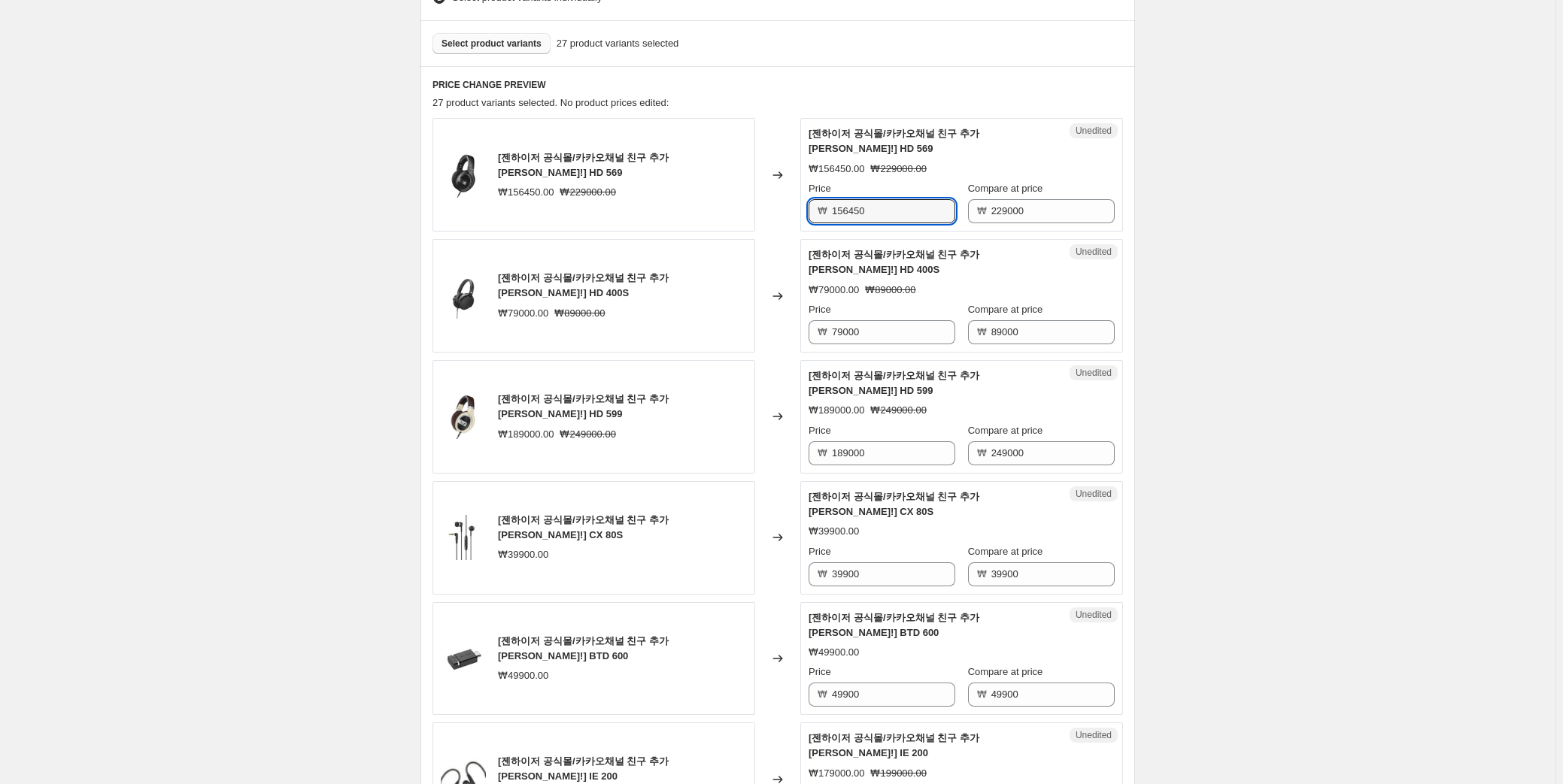
drag, startPoint x: 902, startPoint y: 203, endPoint x: 794, endPoint y: 193, distance: 108.5
click at [794, 193] on div "[젠하이저 공식몰/카카오채널 친구 추가 혜택!] HD 569 ₩156450.00 ₩229000.00 Changed to Unedited [젠하…" at bounding box center [778, 174] width 691 height 114
paste input "169,000"
click at [1047, 204] on input "229000" at bounding box center [1053, 211] width 123 height 24
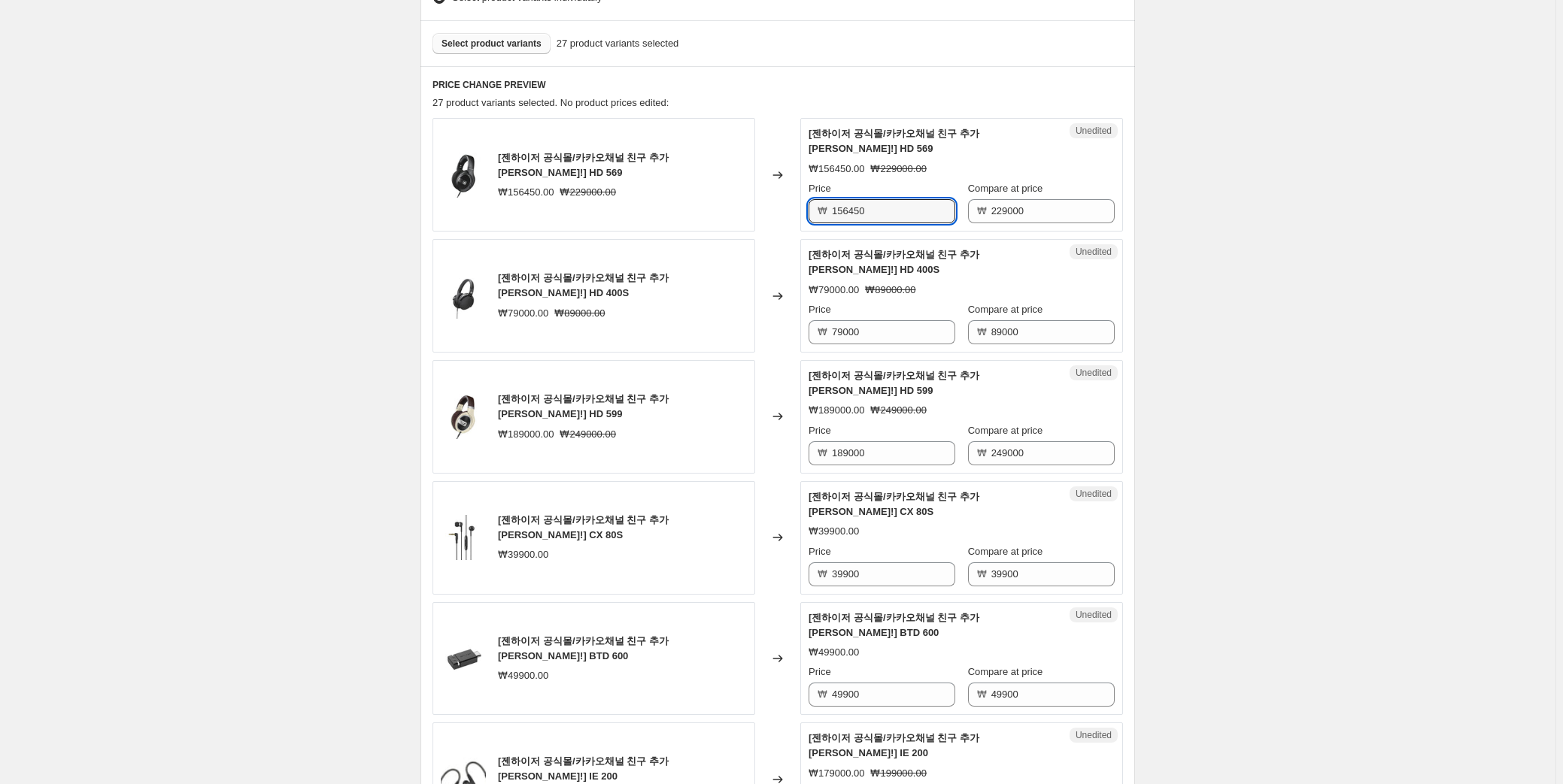
drag, startPoint x: 900, startPoint y: 200, endPoint x: 632, endPoint y: 174, distance: 269.3
click at [633, 174] on div "[젠하이저 공식몰/카카오채널 친구 추가 혜택!] HD 569 ₩156450.00 ₩229000.00 Changed to Unedited [젠하…" at bounding box center [778, 174] width 691 height 114
paste input "169,000"
click at [875, 199] on input "156450" at bounding box center [893, 211] width 123 height 24
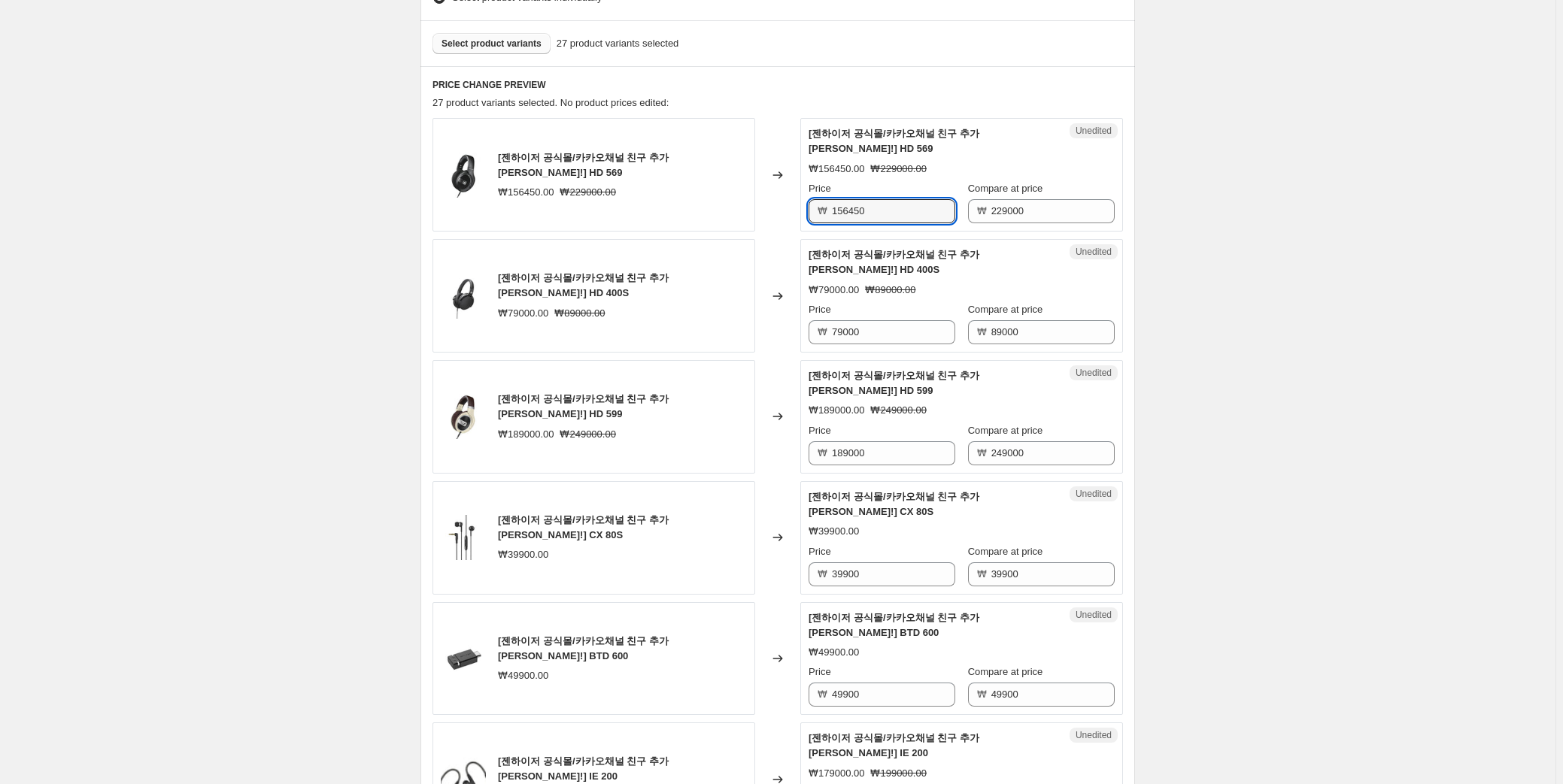
paste input "169,000"
type input "169000"
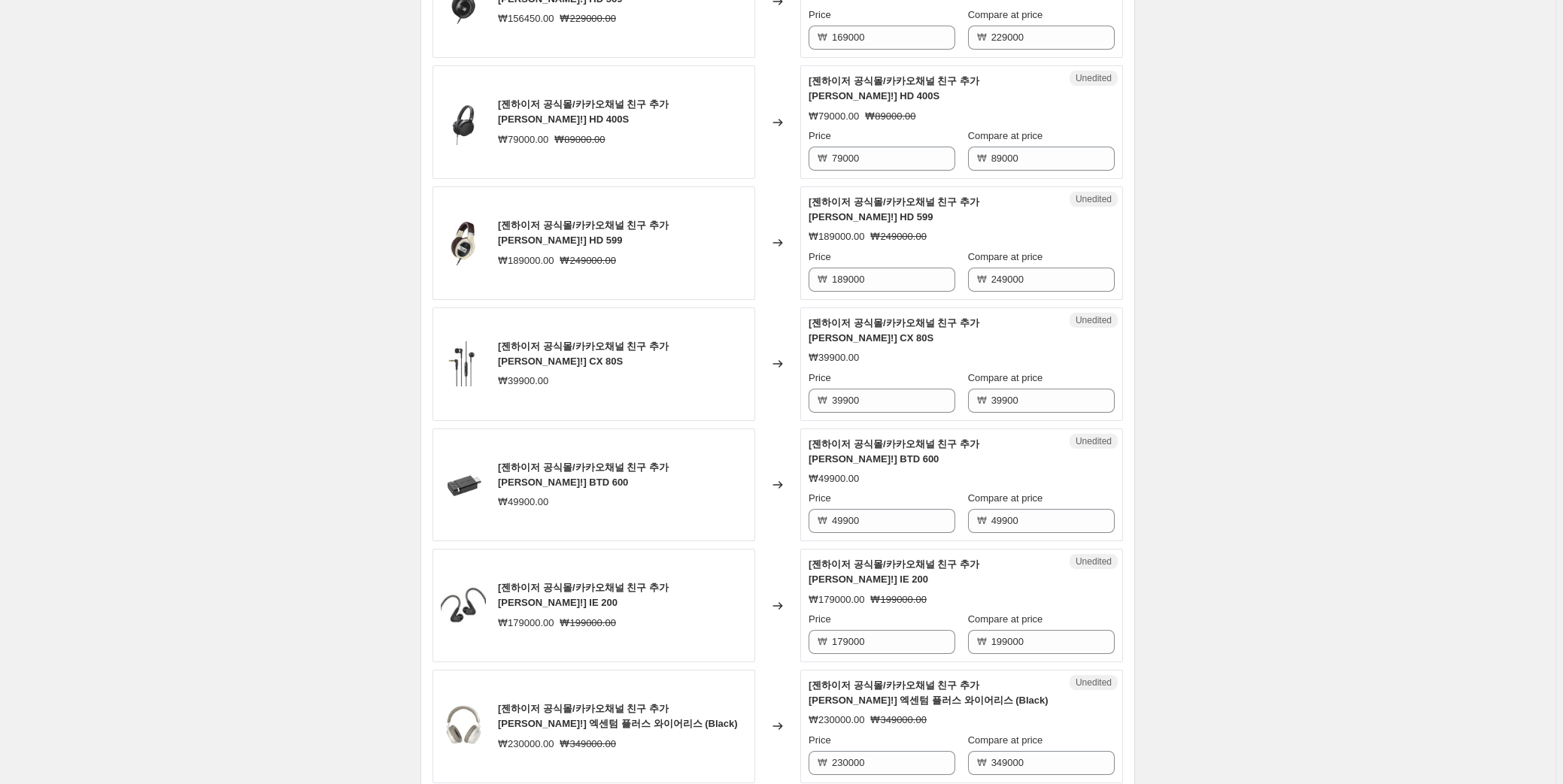
scroll to position [722, 0]
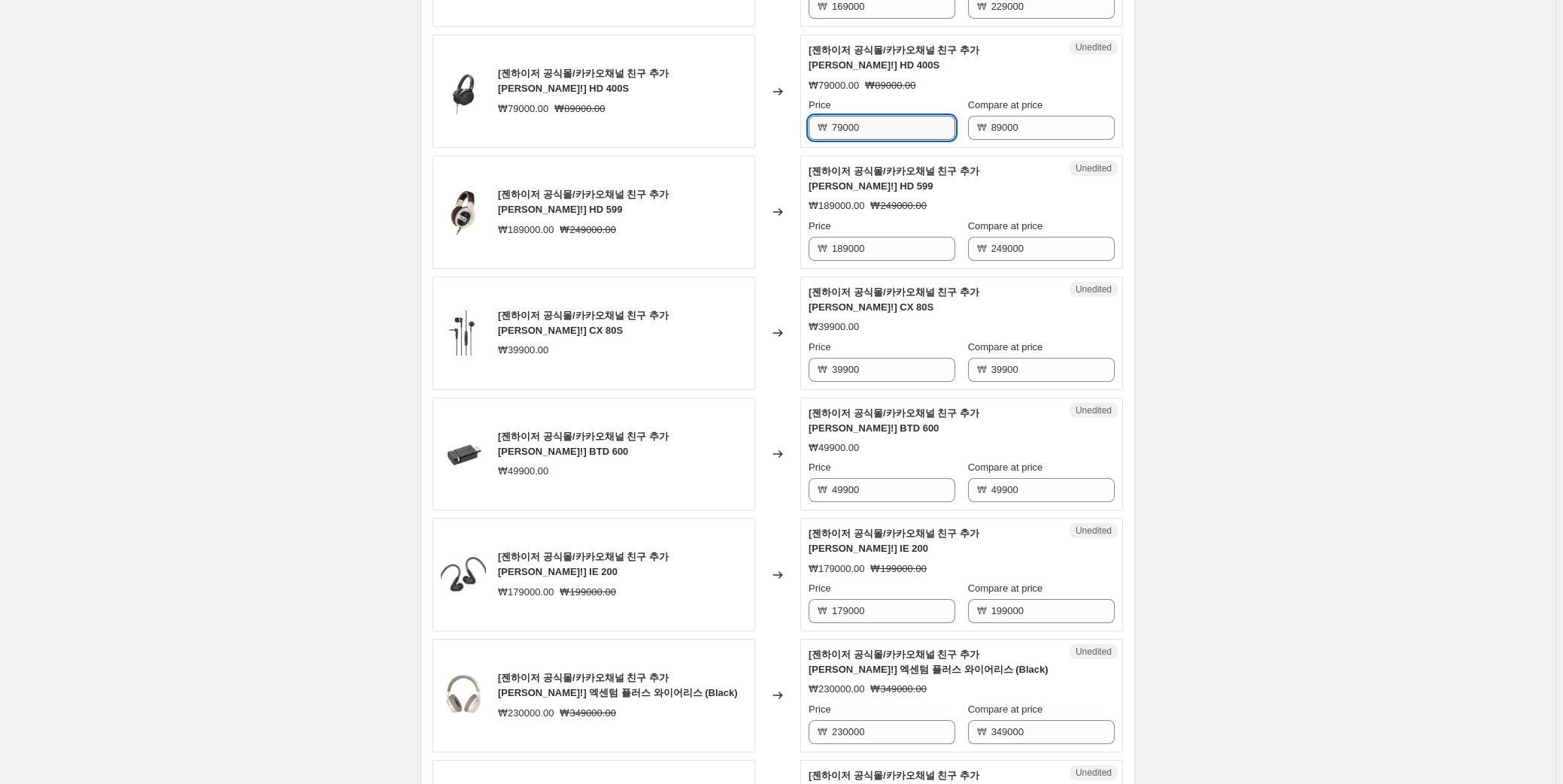
click at [882, 115] on input "79000" at bounding box center [893, 127] width 123 height 24
click at [878, 115] on input "79000" at bounding box center [893, 127] width 123 height 24
drag, startPoint x: 878, startPoint y: 90, endPoint x: 735, endPoint y: 87, distance: 143.0
click at [735, 87] on div "[젠하이저 공식몰/카카오채널 친구 추가 혜택!] HD 400S ₩79000.00 ₩89000.00 Changed to Unedited [젠하이…" at bounding box center [778, 91] width 691 height 114
paste input "71,100"
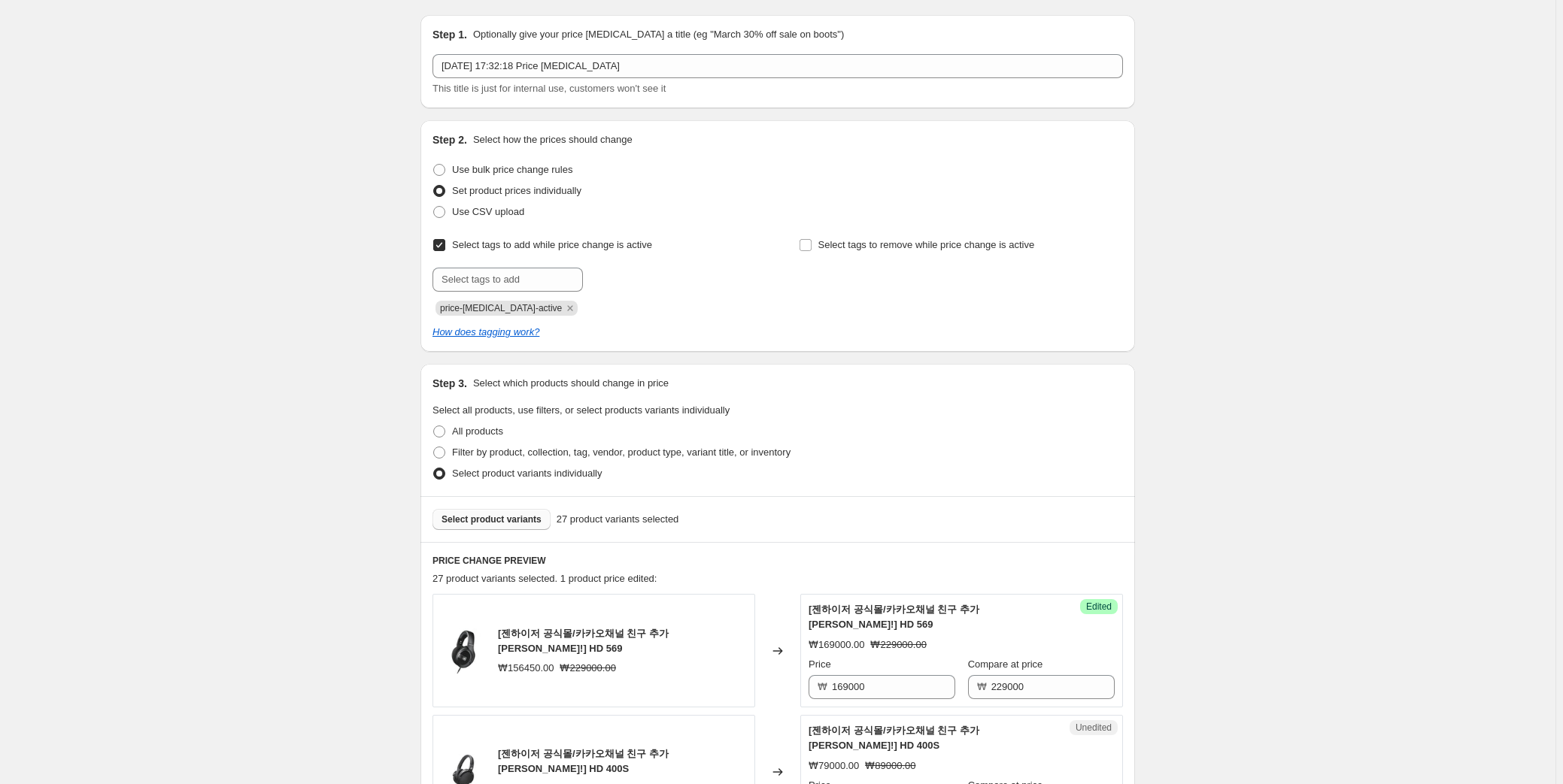
scroll to position [728, 0]
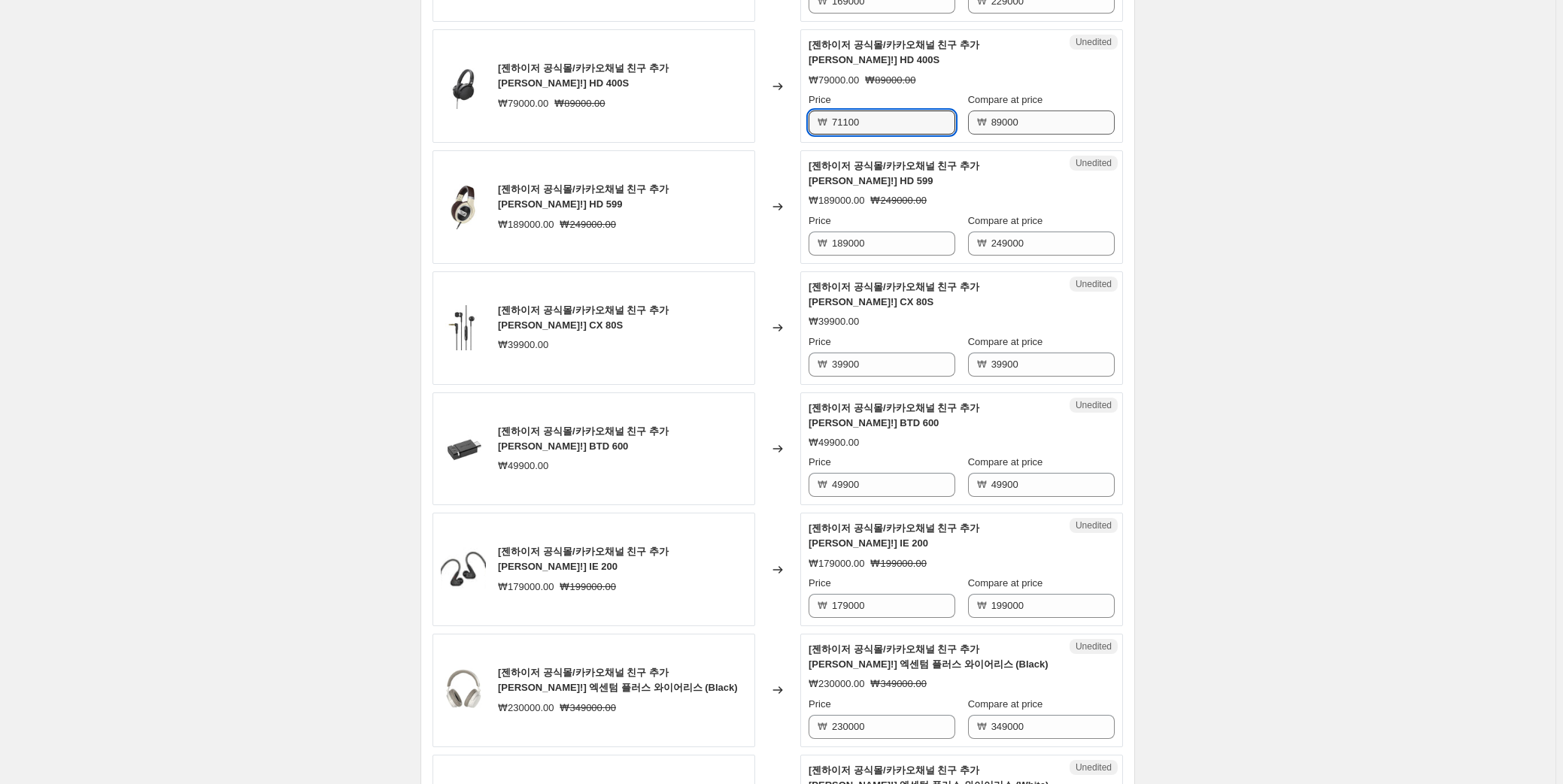
type input "71100"
click at [1044, 110] on input "89000" at bounding box center [1053, 122] width 123 height 24
type input "89900"
click at [1024, 352] on input "39900" at bounding box center [1053, 364] width 123 height 24
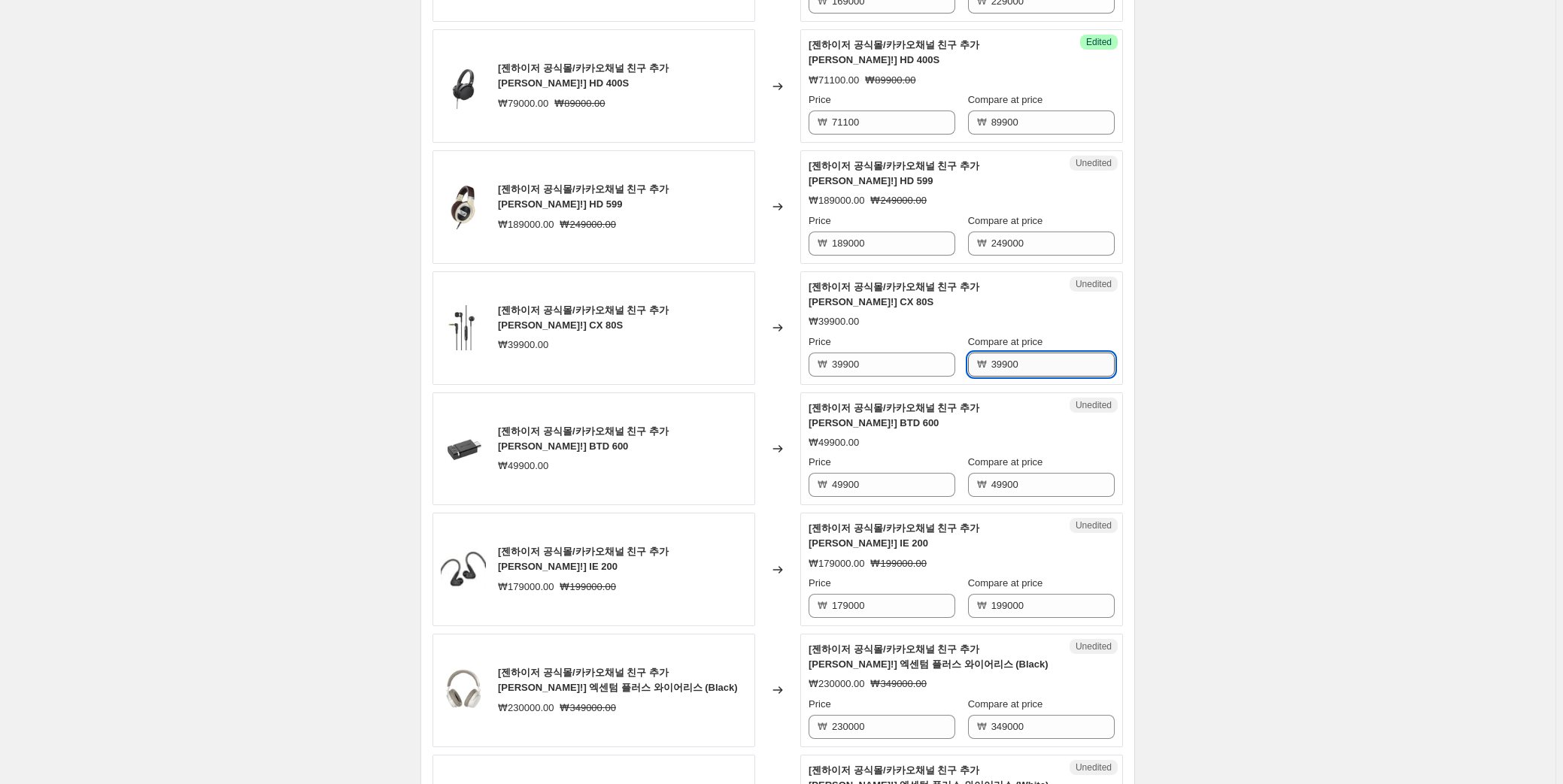
click at [1030, 352] on input "39900" at bounding box center [1053, 364] width 123 height 24
drag, startPoint x: 921, startPoint y: 307, endPoint x: 754, endPoint y: 298, distance: 167.2
click at [754, 298] on div "[젠하이저 공식몰/카카오채널 친구 추가 혜택!] CX 80S ₩39900.00 Changed to Unedited [젠하이저 공식몰/카카오채널…" at bounding box center [778, 328] width 691 height 114
paste input "33,900"
type input "33900"
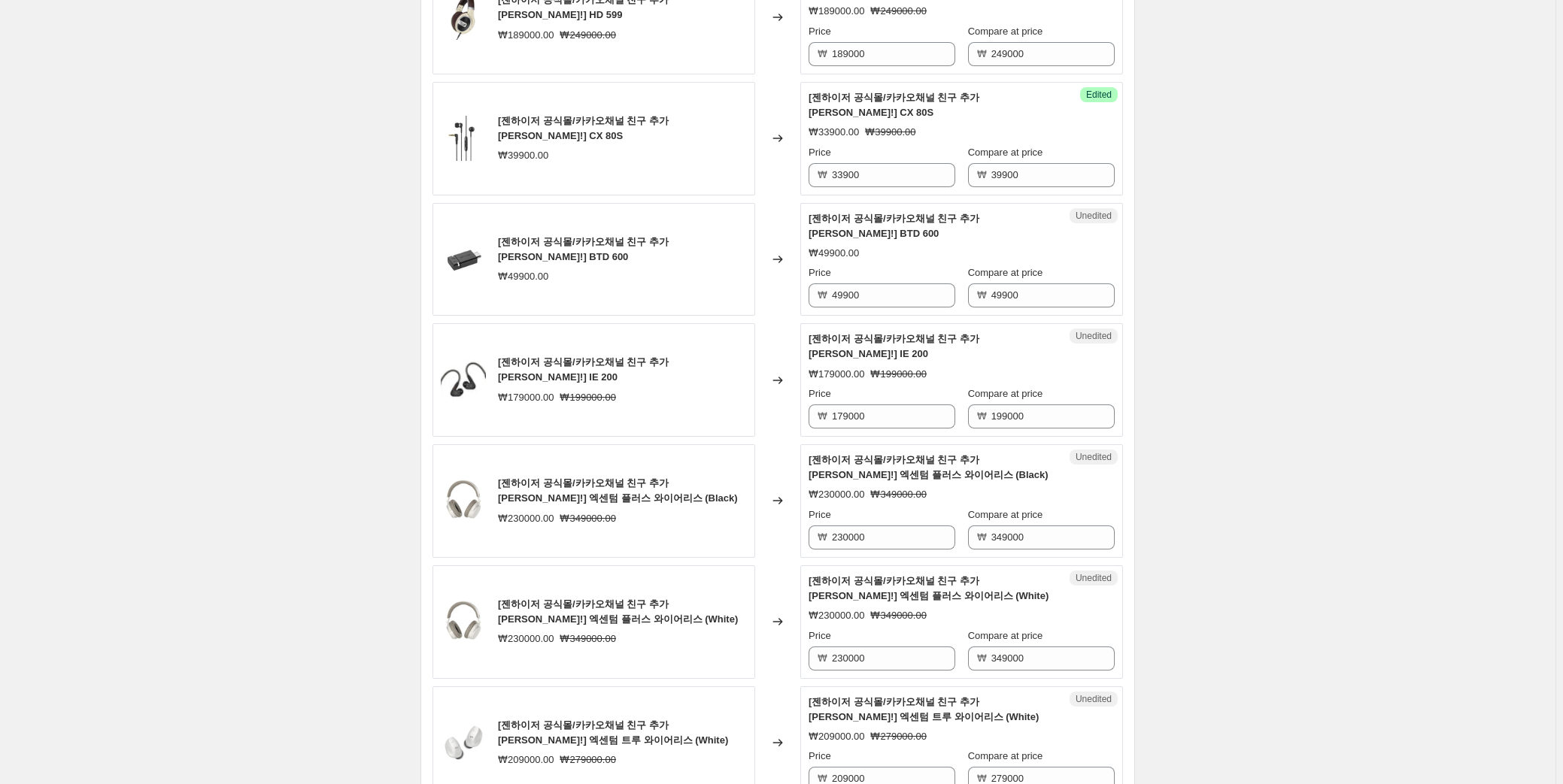
scroll to position [1001, 0]
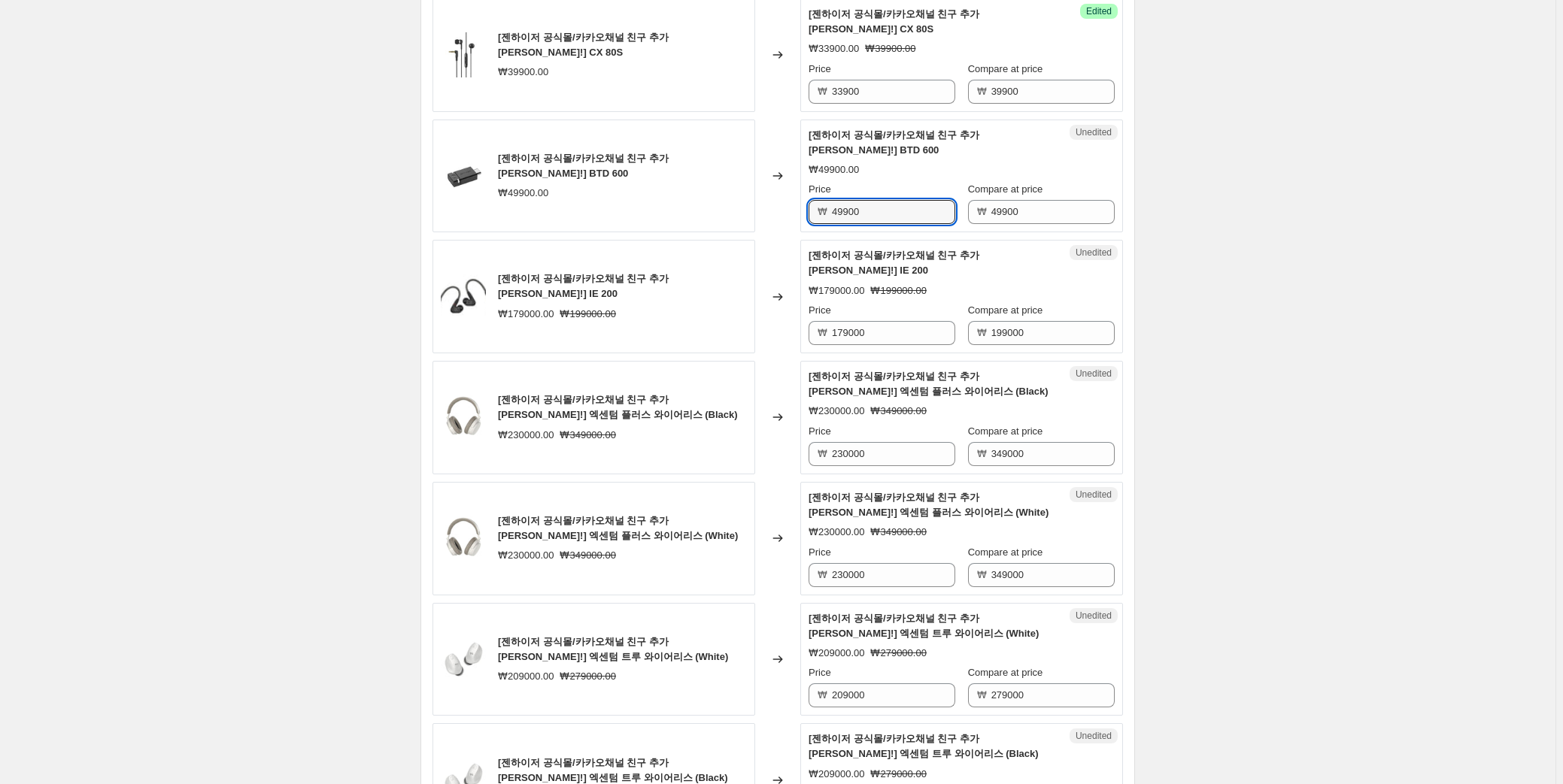
click at [850, 147] on div "Unedited [젠하이저 공식몰/카카오채널 친구 추가 혜택!] BTD 600 ₩49900.00 Price ₩ 49900 Compare at …" at bounding box center [961, 176] width 322 height 114
click at [854, 200] on input "49900" at bounding box center [893, 211] width 123 height 24
click at [894, 200] on input "33900" at bounding box center [893, 211] width 123 height 24
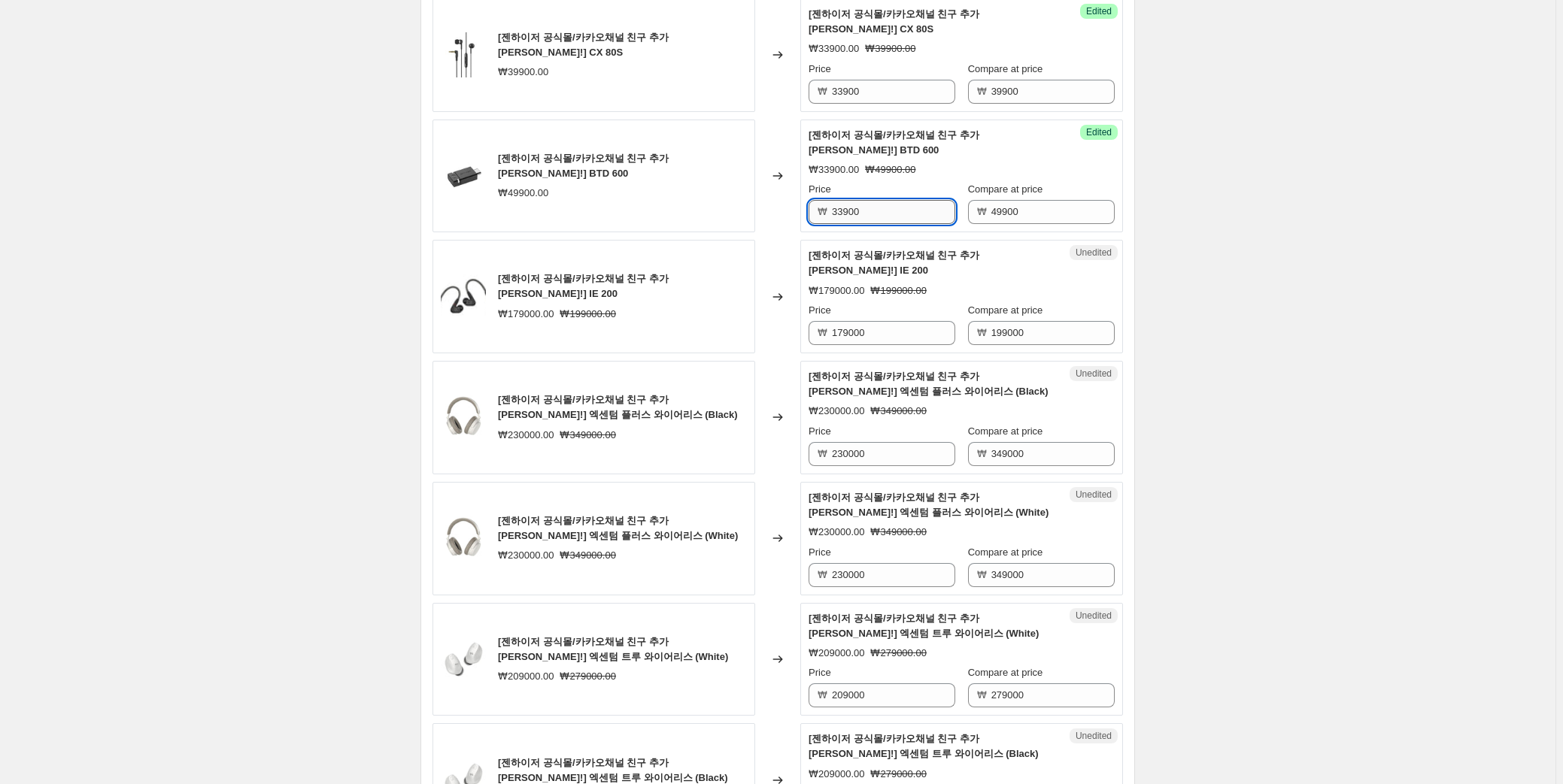
click at [889, 200] on input "33900" at bounding box center [893, 211] width 123 height 24
paste input "39,900"
type input "39900"
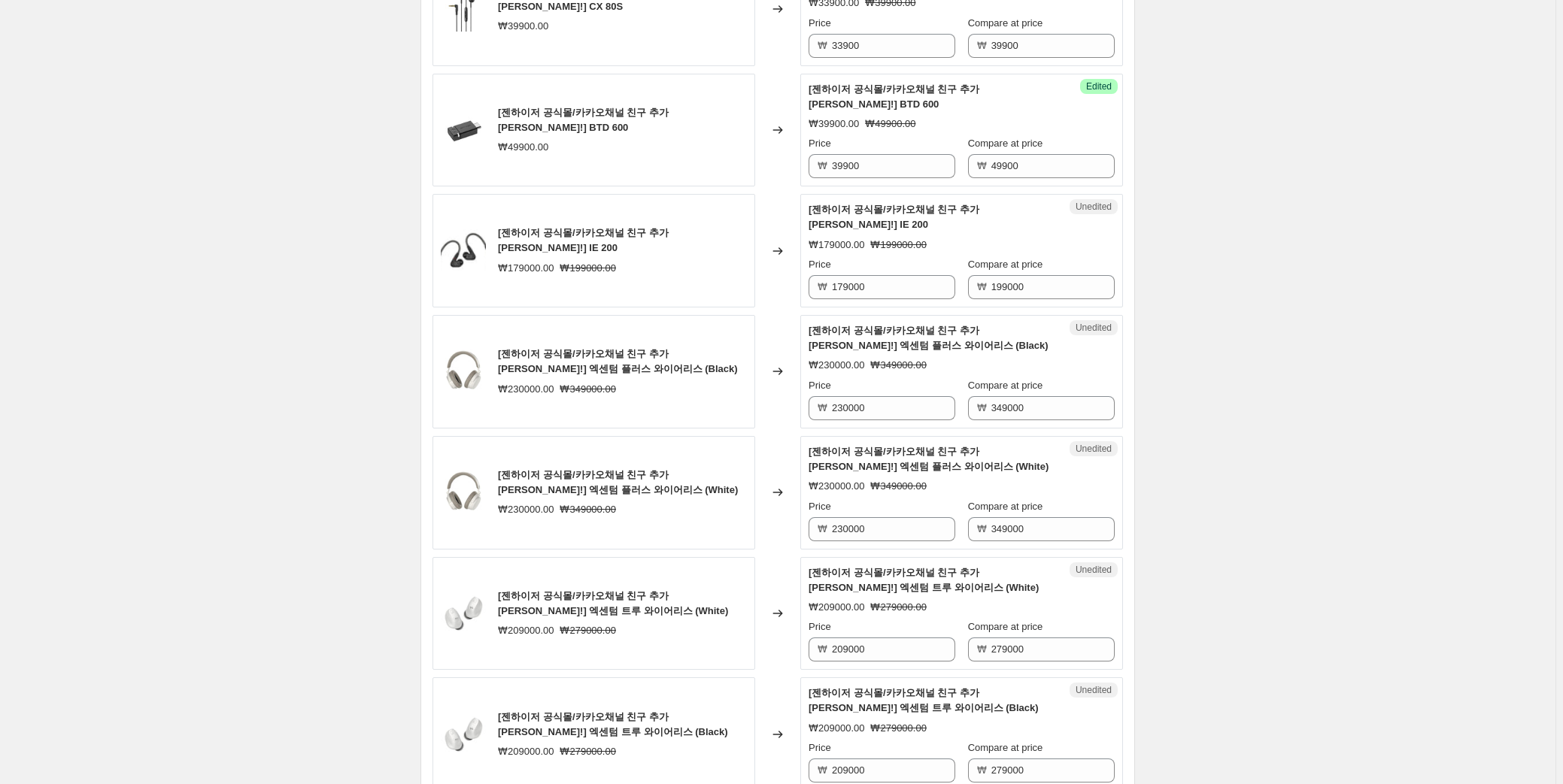
scroll to position [1069, 0]
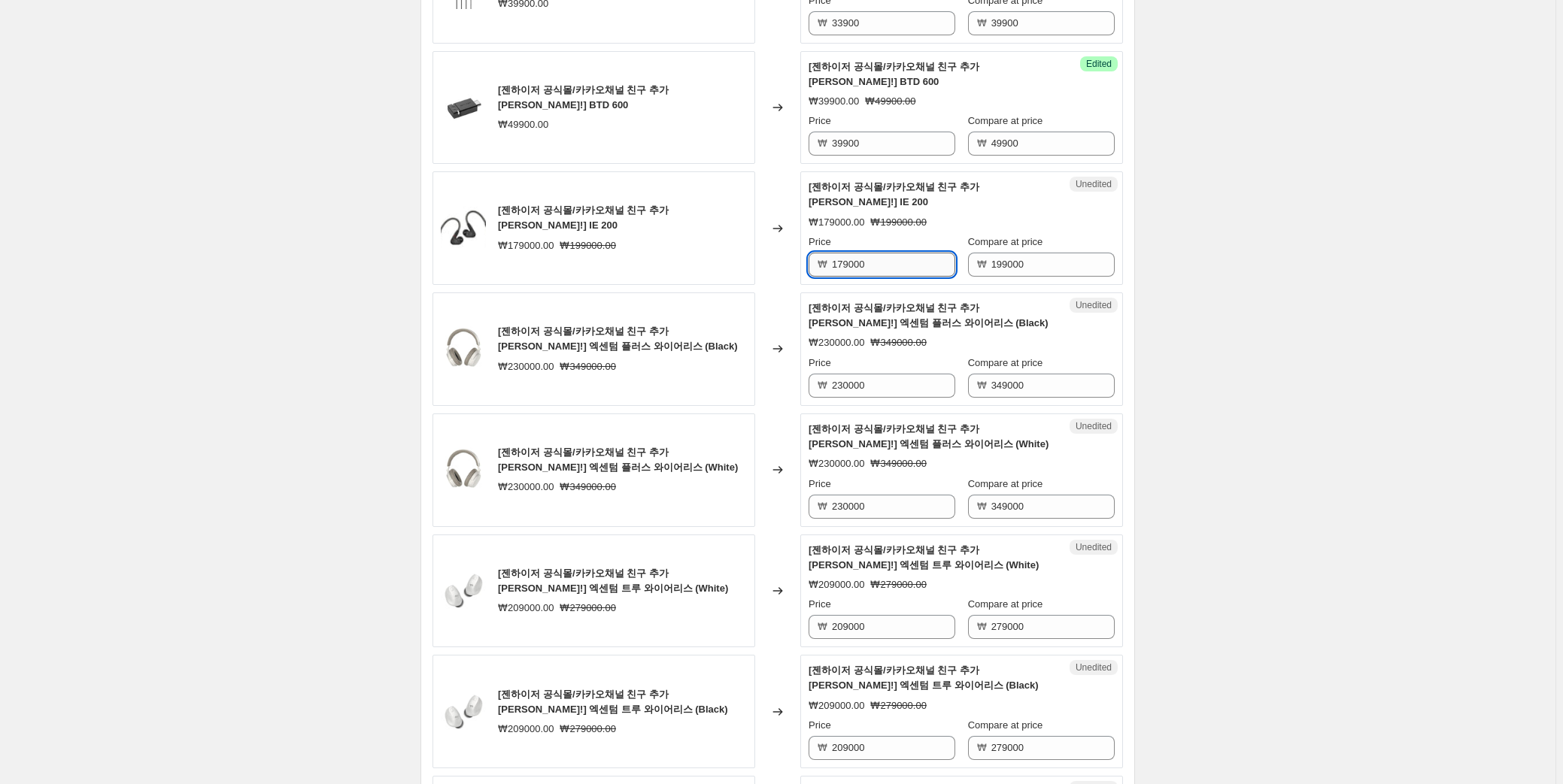
click at [859, 253] on input "179000" at bounding box center [893, 264] width 123 height 24
click at [856, 253] on input "179000" at bounding box center [893, 264] width 123 height 24
paste input "149,000"
type input "149000"
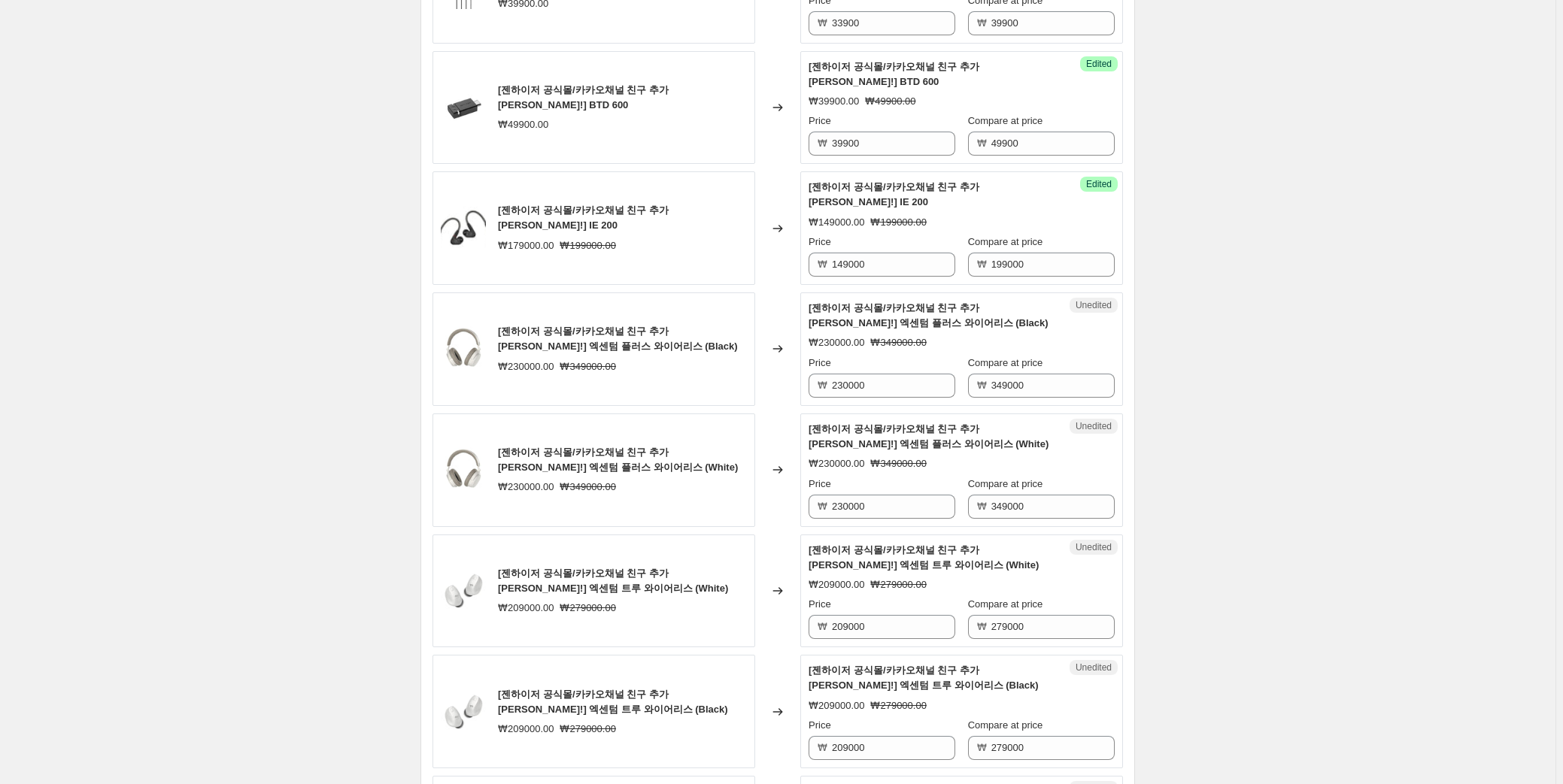
scroll to position [1206, 0]
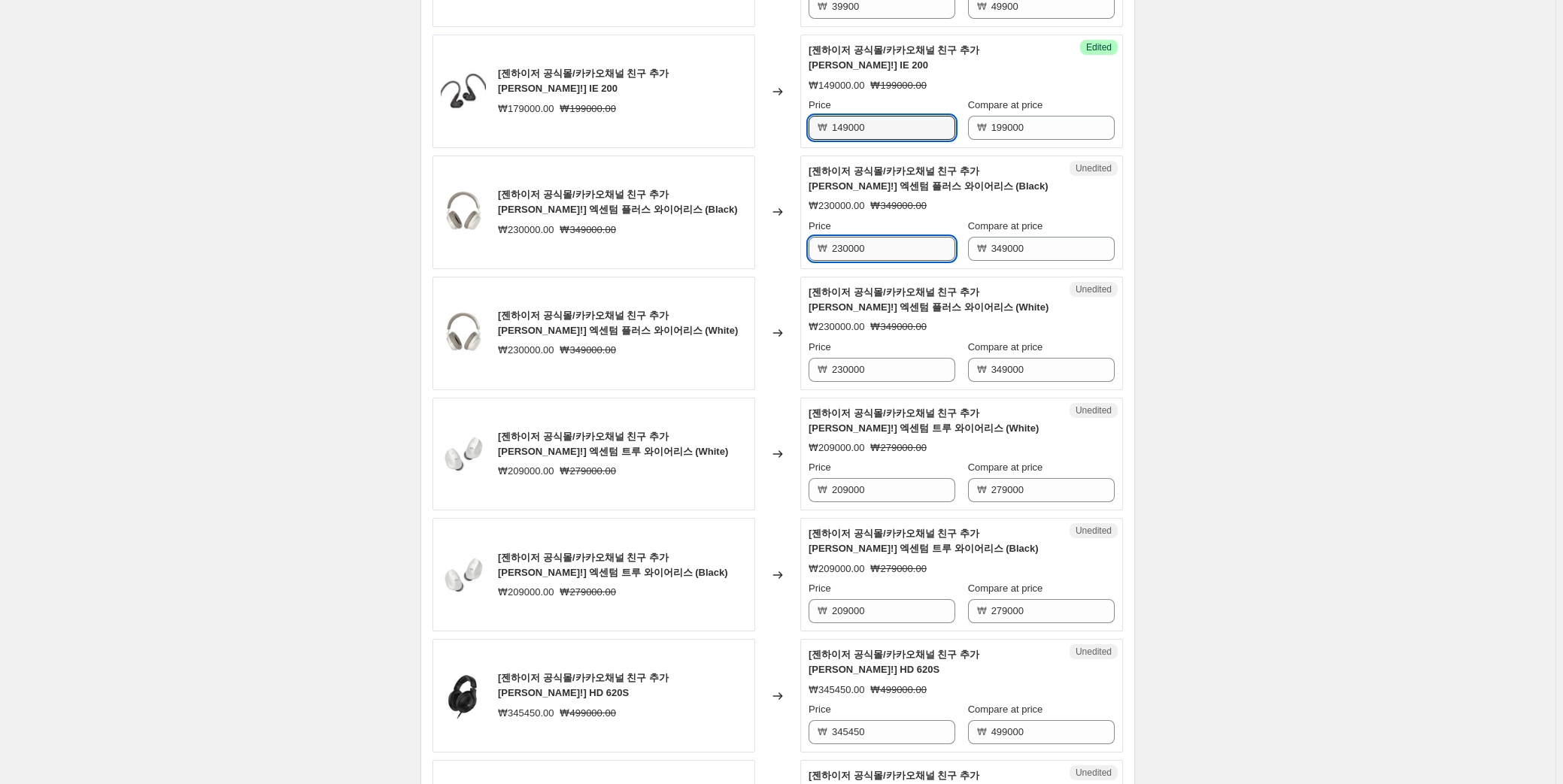
click at [833, 237] on input "230000" at bounding box center [893, 248] width 123 height 24
click at [836, 237] on input "230000" at bounding box center [893, 248] width 123 height 24
paste input "209,000"
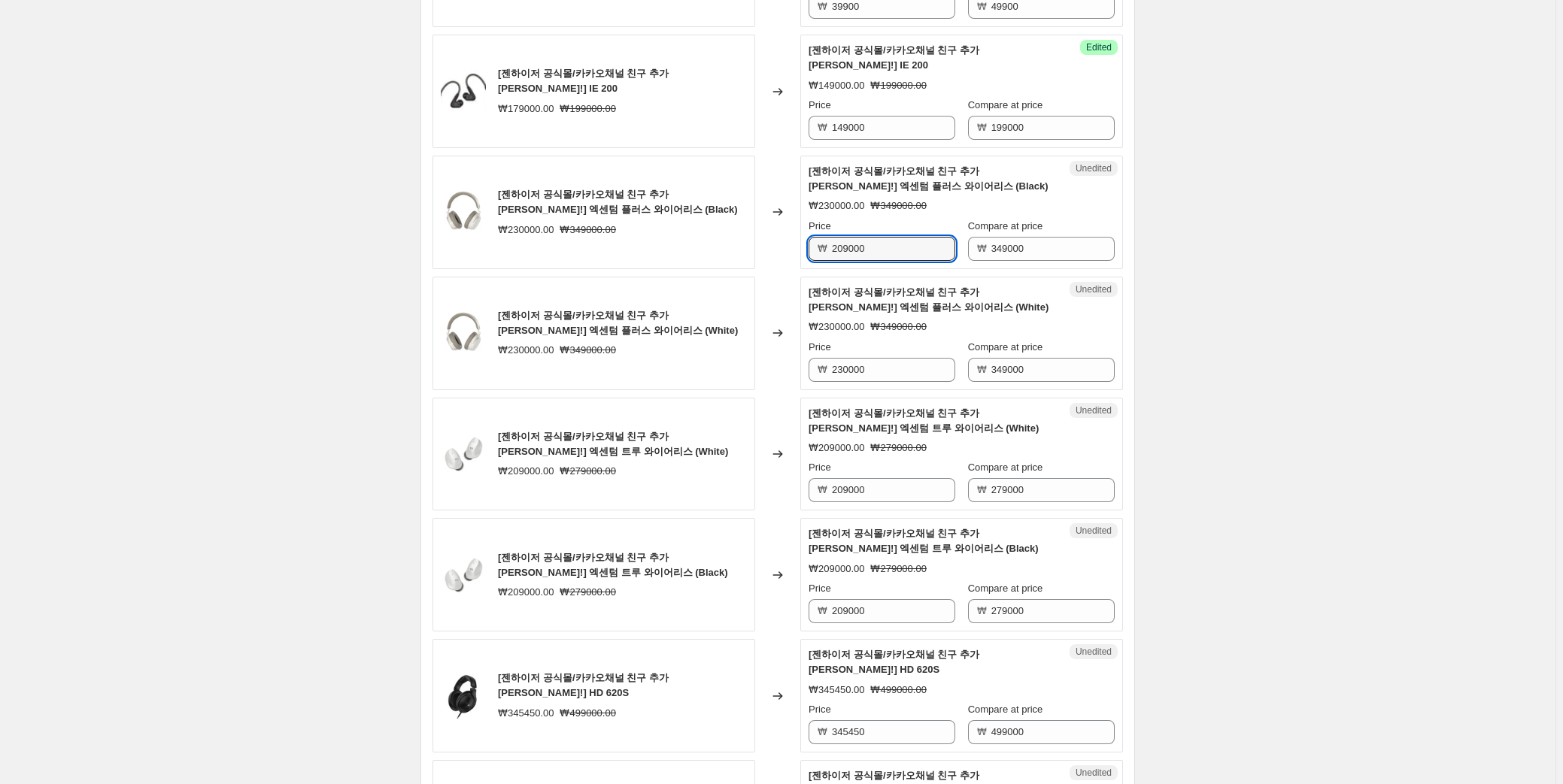
type input "209000"
click at [761, 277] on div "Changed to" at bounding box center [777, 333] width 45 height 114
click at [856, 237] on input "209000" at bounding box center [893, 248] width 123 height 24
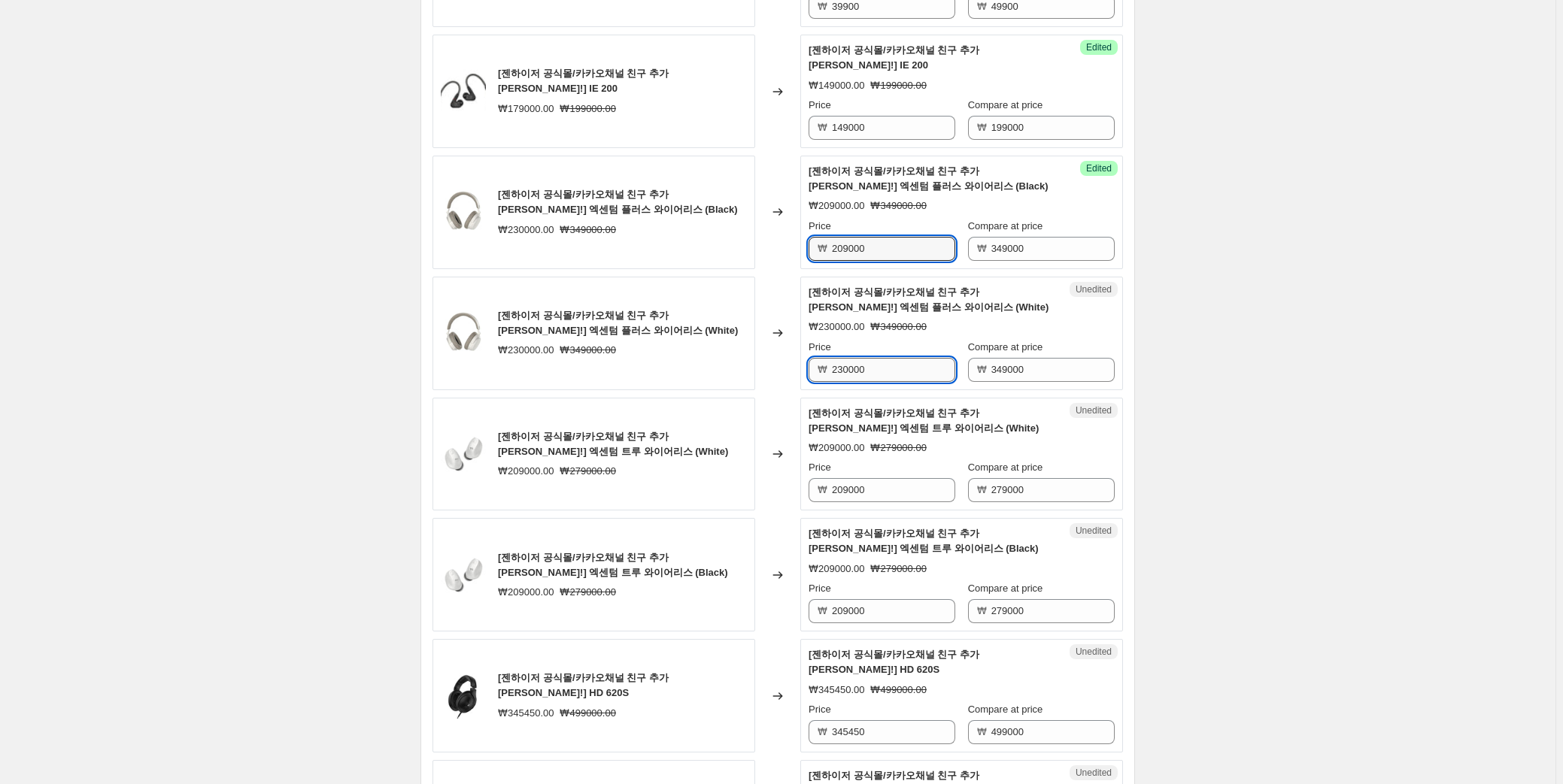
click at [862, 358] on input "230000" at bounding box center [893, 369] width 123 height 24
paste input "09"
type input "209000"
click at [1241, 342] on div "Create new price change job. This page is ready Create new price change job Dra…" at bounding box center [777, 657] width 1555 height 3726
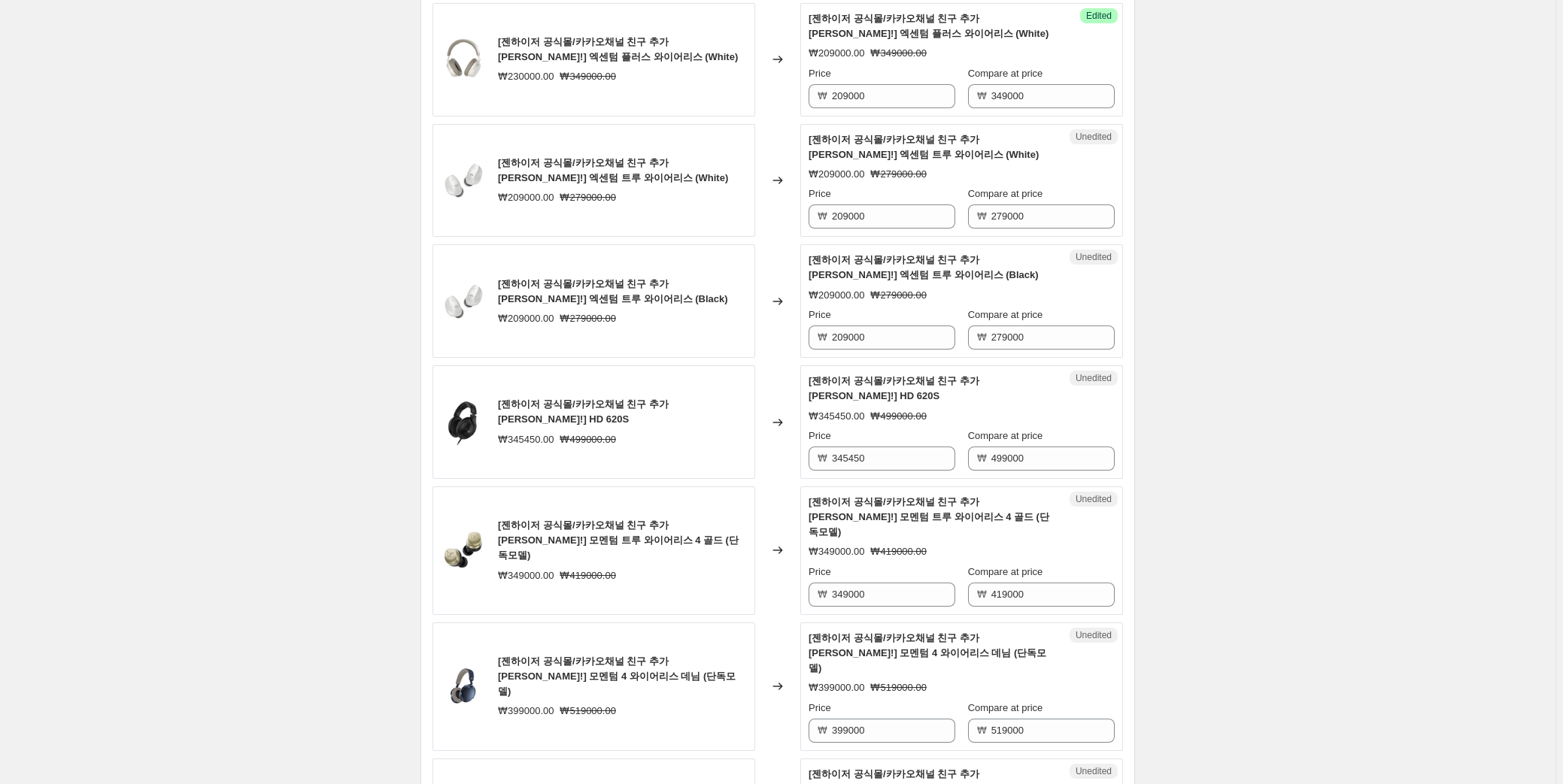
click at [1248, 358] on div "Create new price change job. This page is ready Create new price change job Dra…" at bounding box center [777, 383] width 1555 height 3726
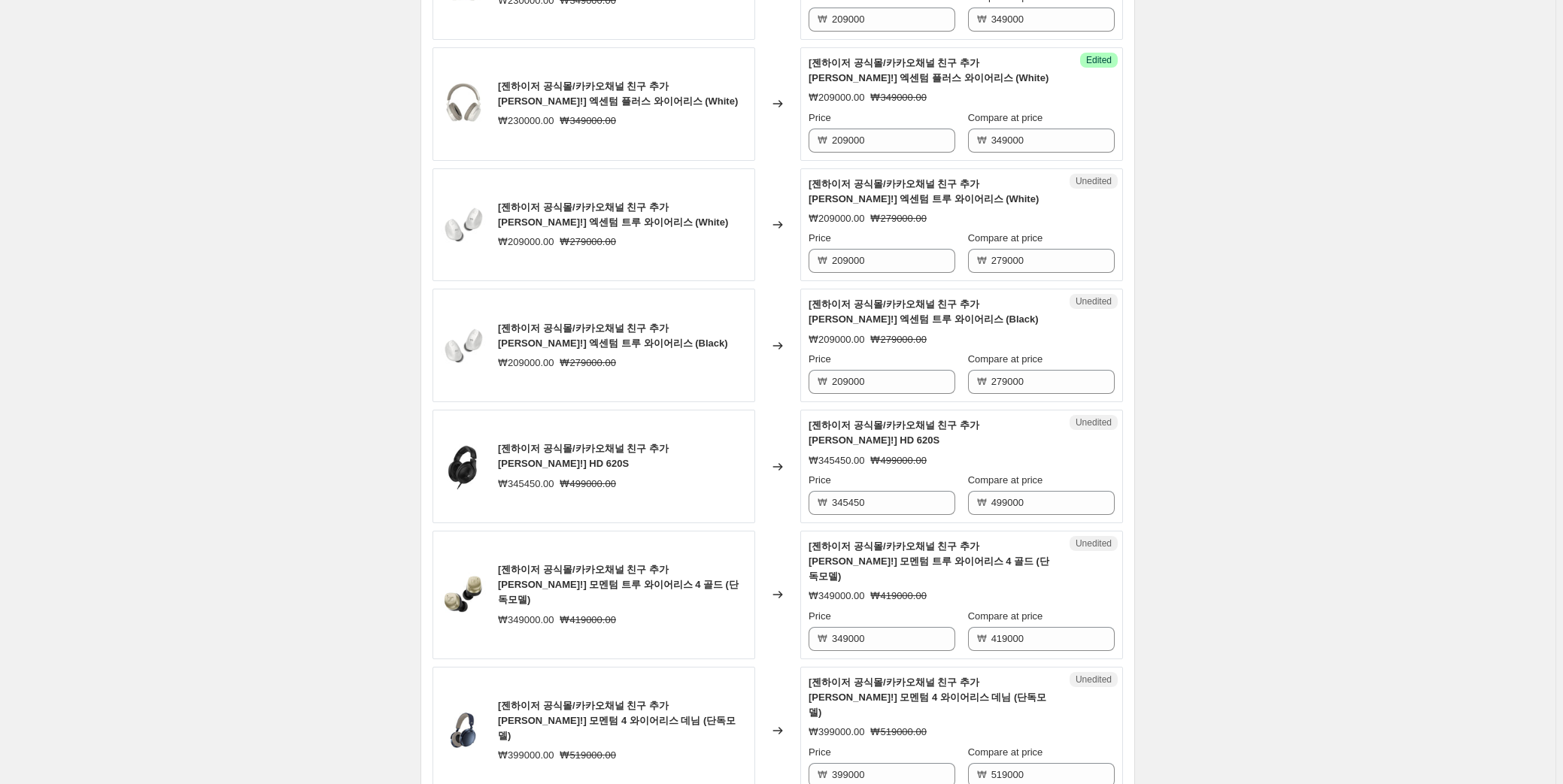
scroll to position [1411, 0]
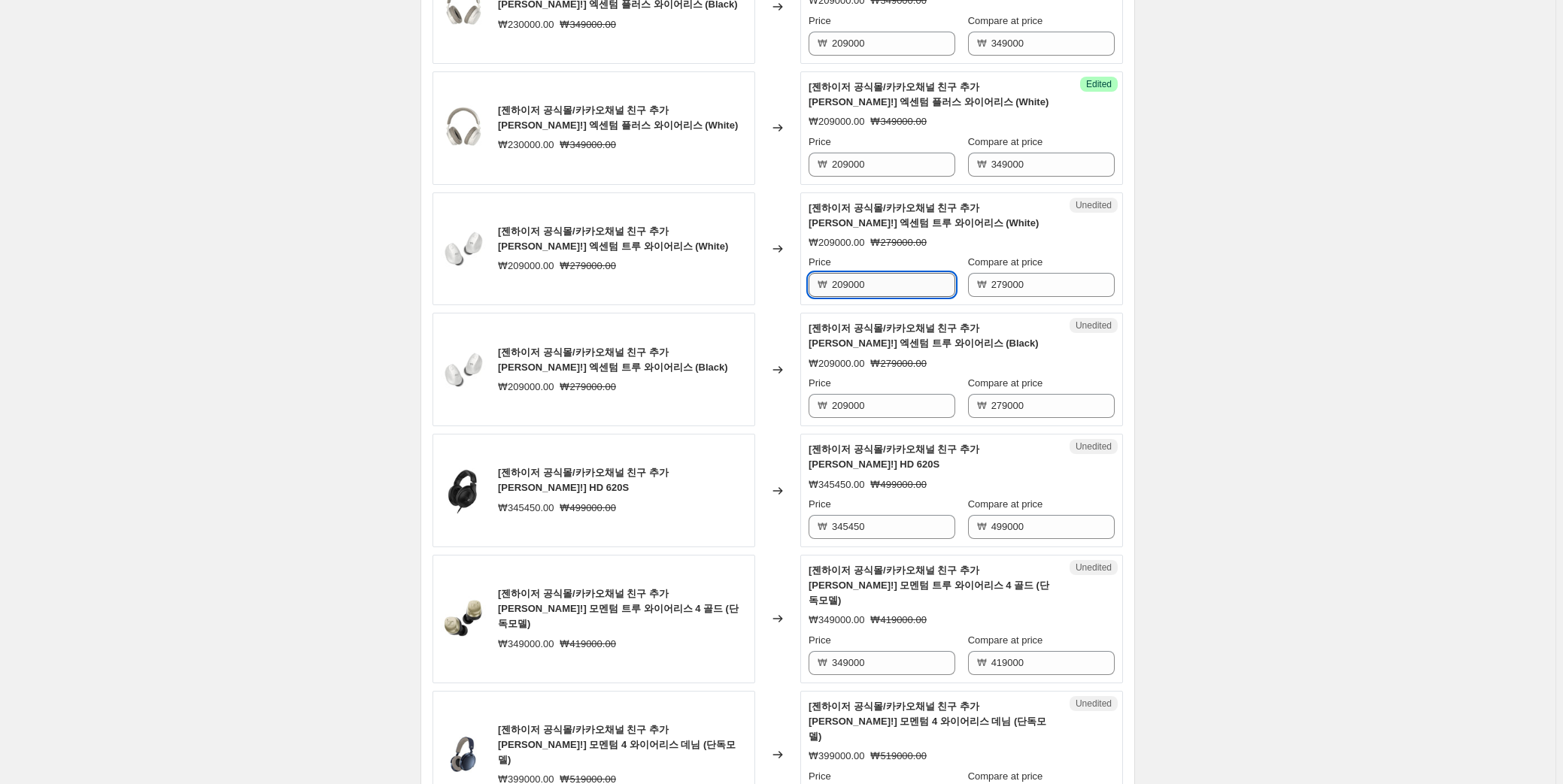
click at [901, 273] on input "209000" at bounding box center [893, 285] width 123 height 24
paste input "169,000"
type input "169000"
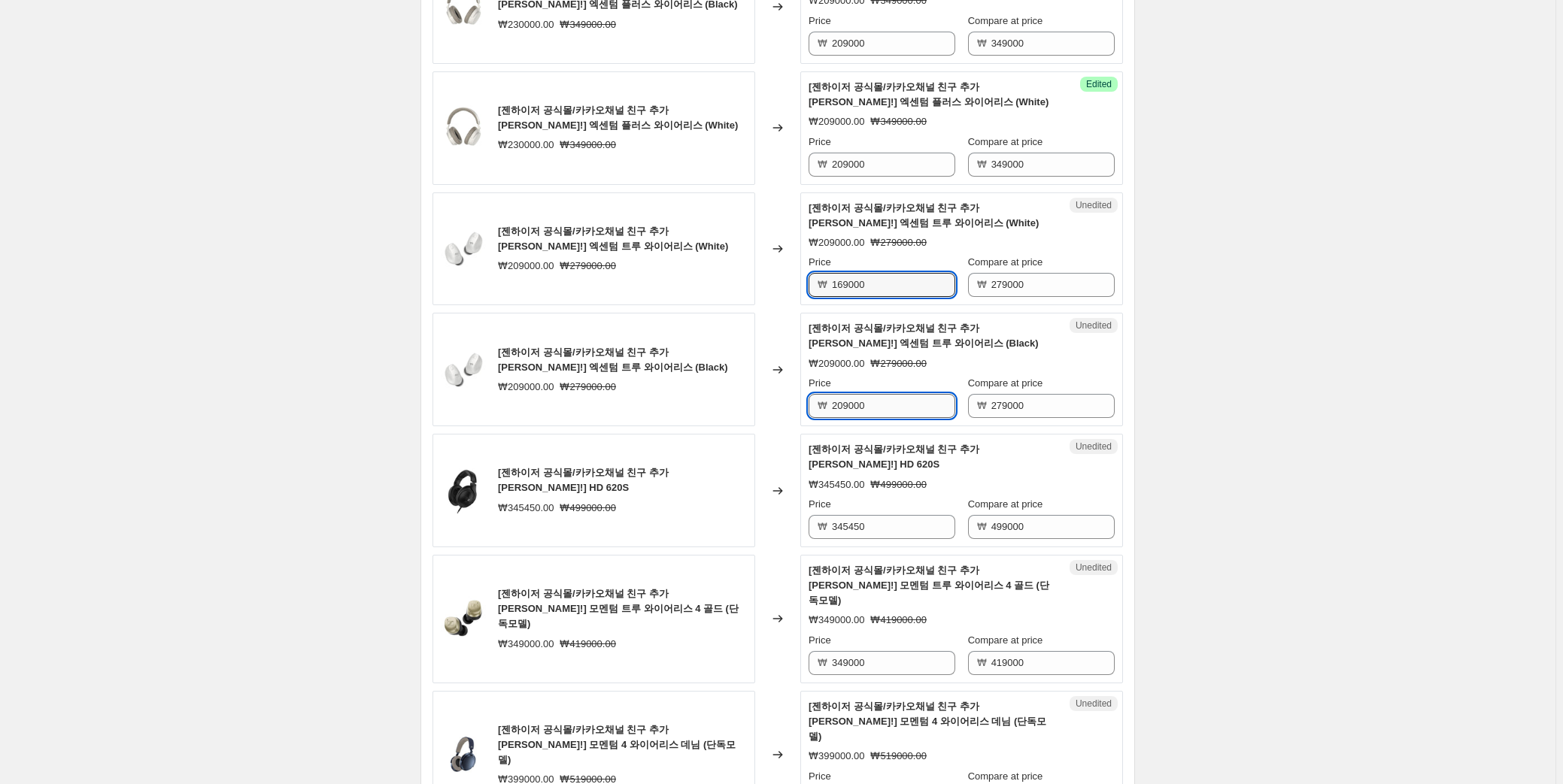
click at [880, 394] on input "209000" at bounding box center [893, 405] width 123 height 24
paste input "16"
type input "169000"
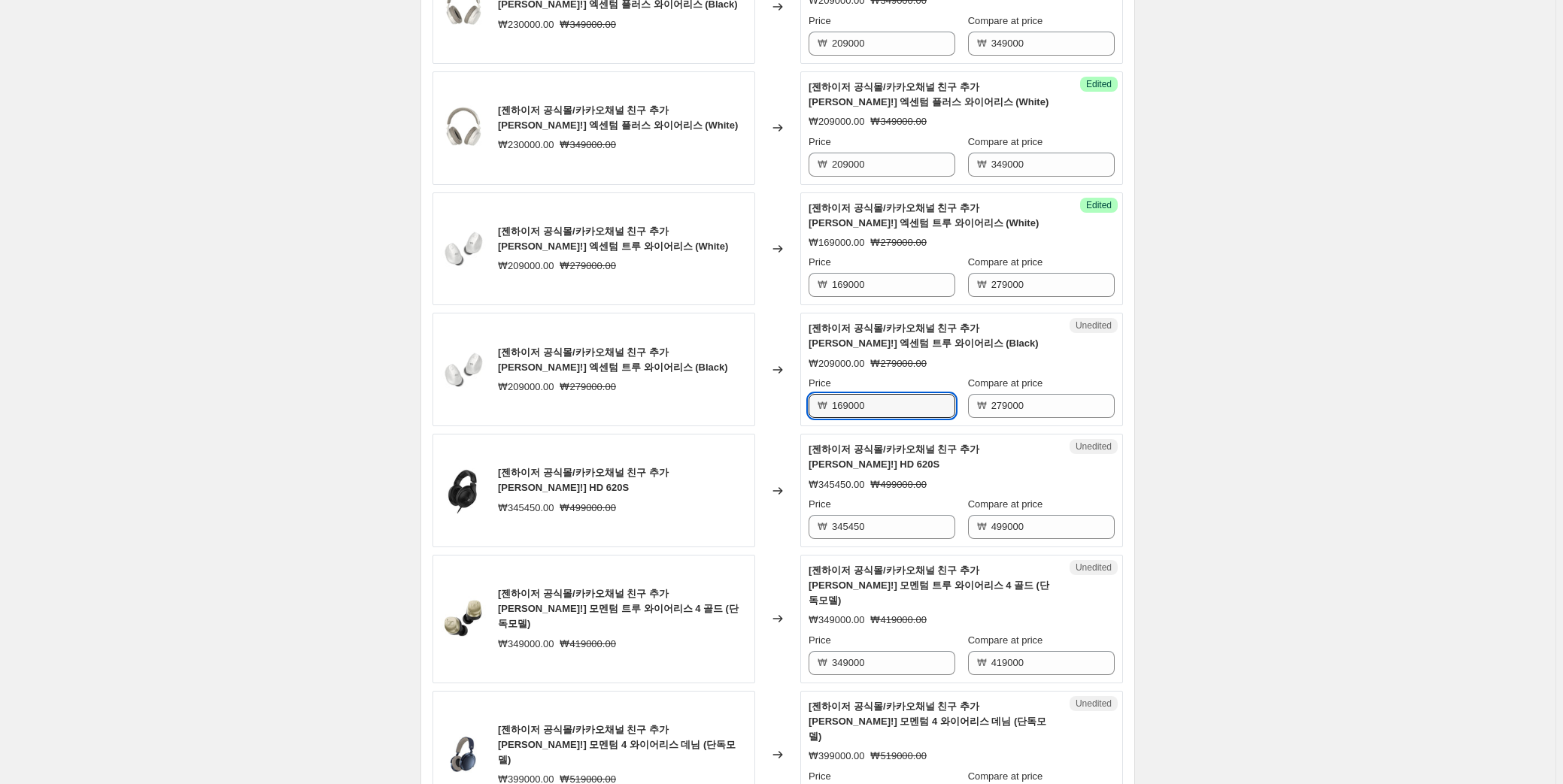
click at [1325, 316] on div "Create new price change job. This page is ready Create new price change job Dra…" at bounding box center [777, 452] width 1555 height 3726
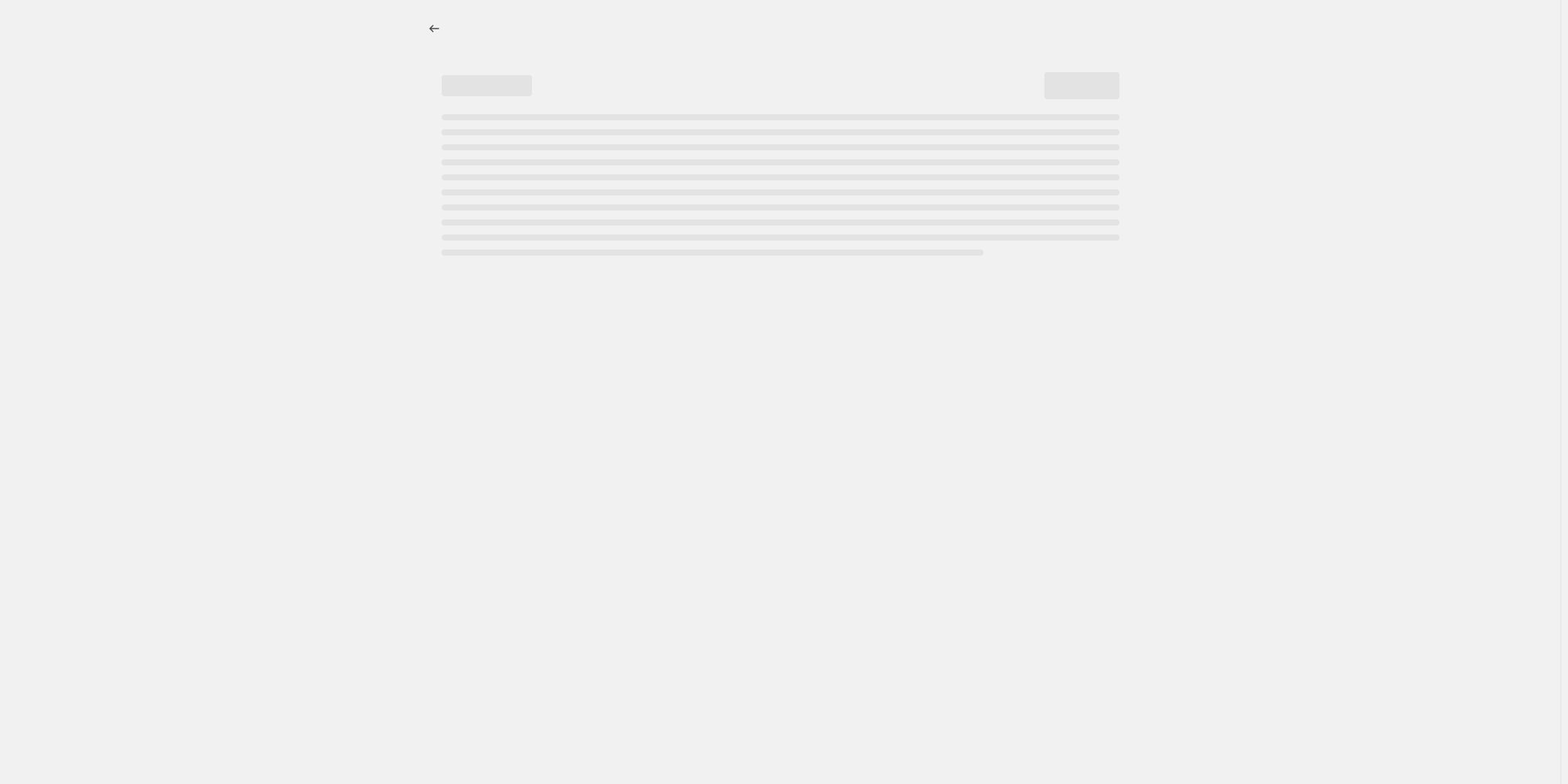
select select "percentage"
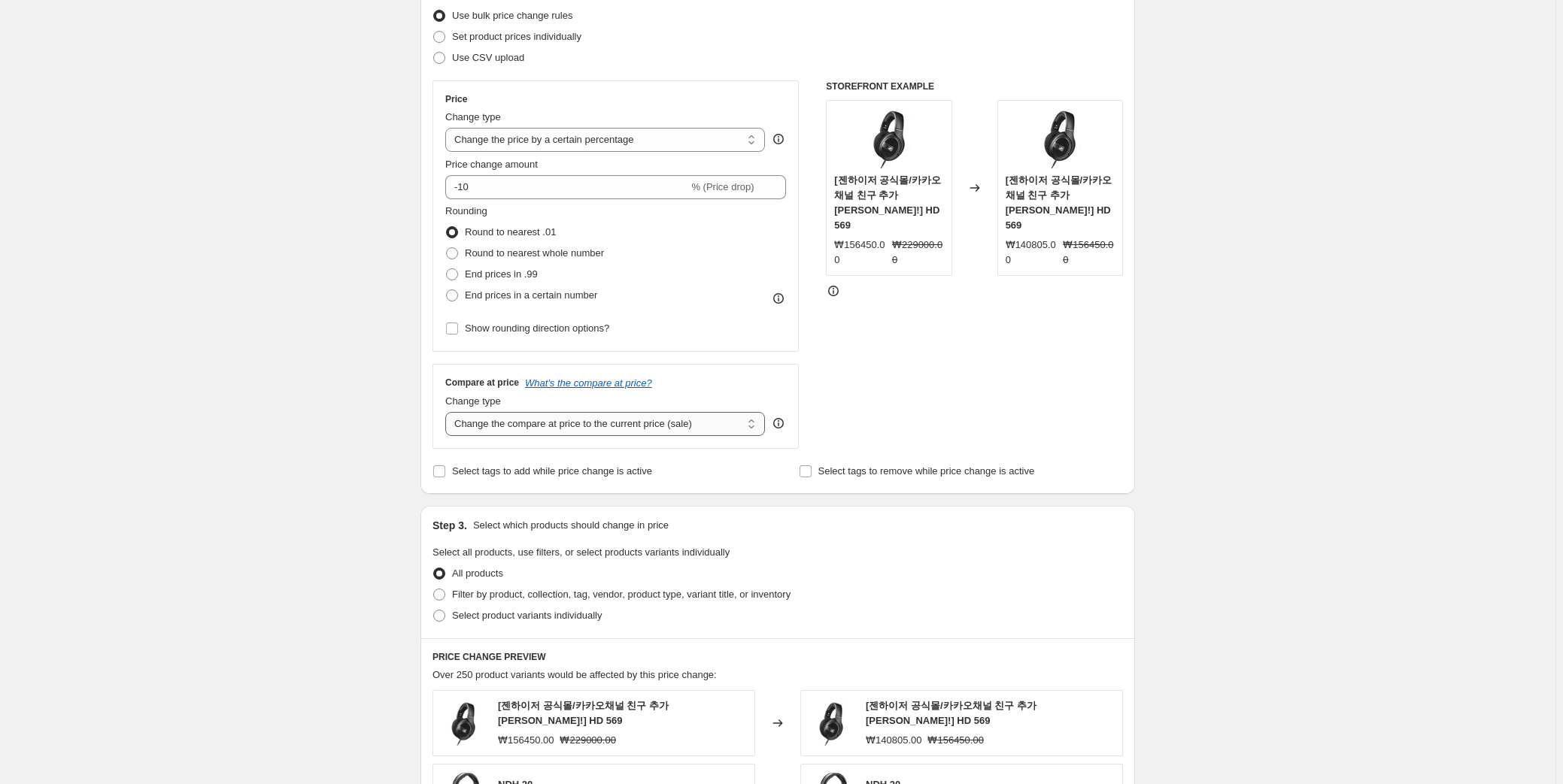
scroll to position [34, 0]
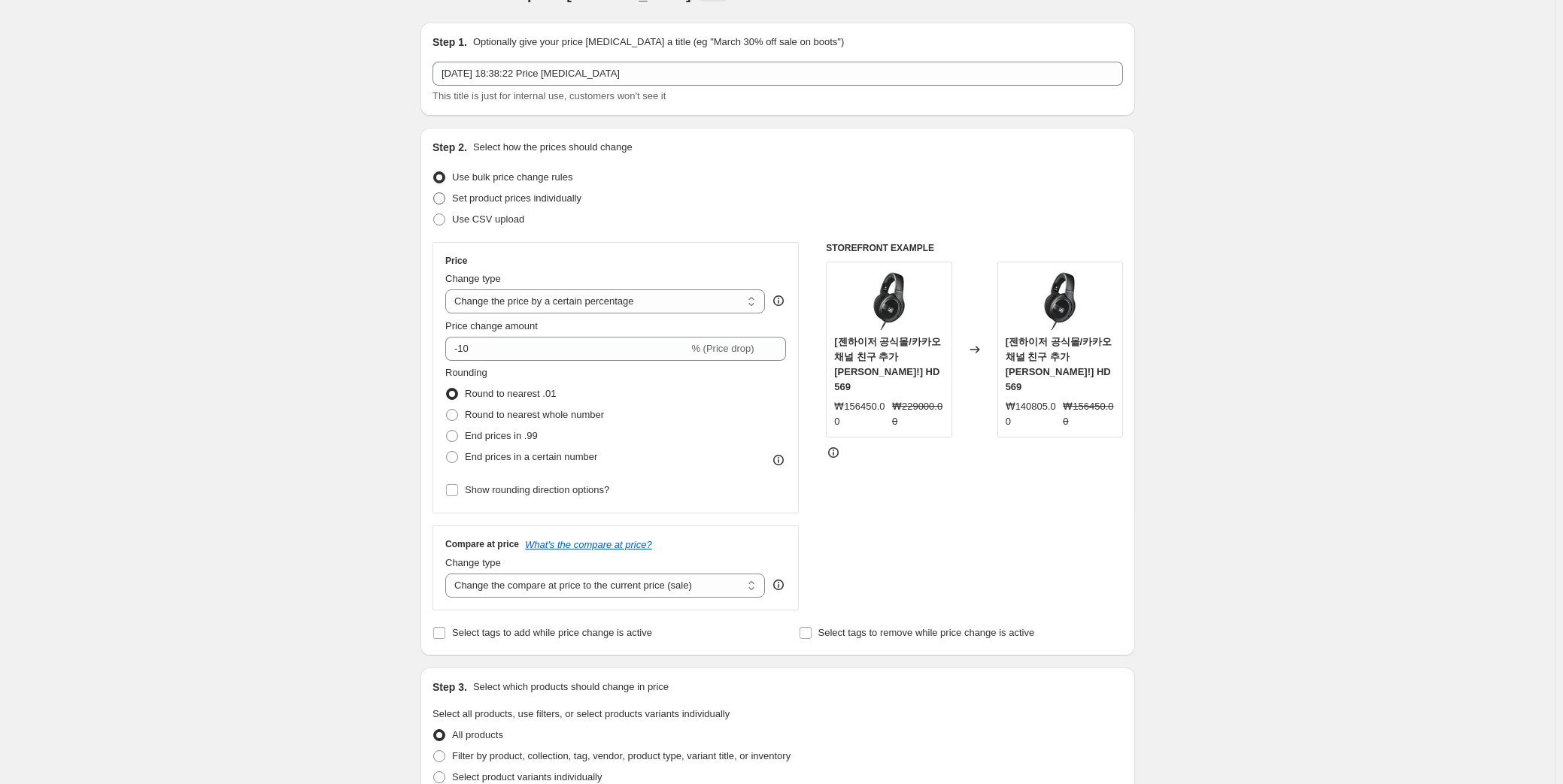
click at [558, 203] on span "Set product prices individually" at bounding box center [516, 198] width 130 height 11
click at [434, 193] on input "Set product prices individually" at bounding box center [433, 193] width 1 height 1
radio input "true"
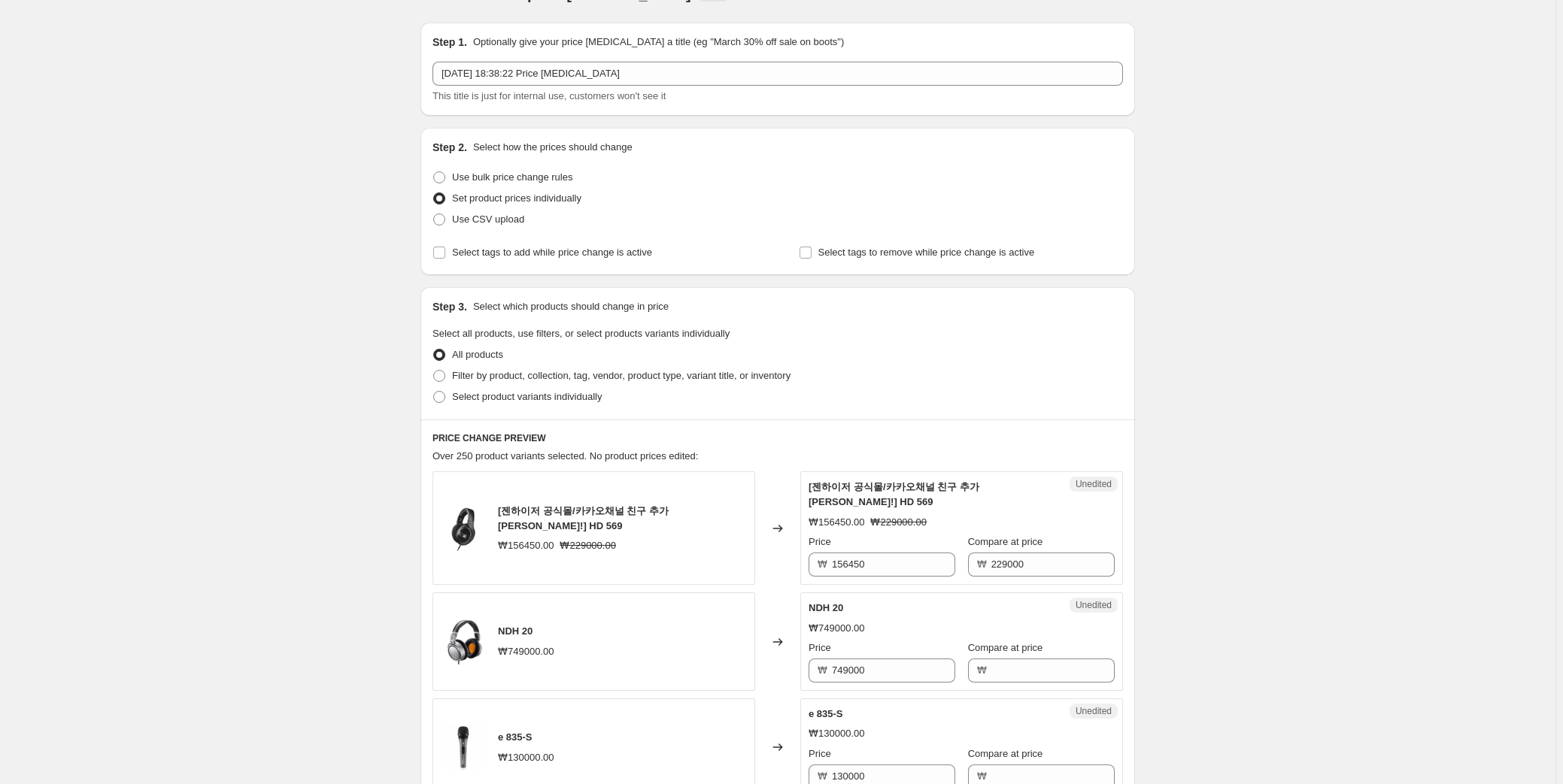
scroll to position [103, 0]
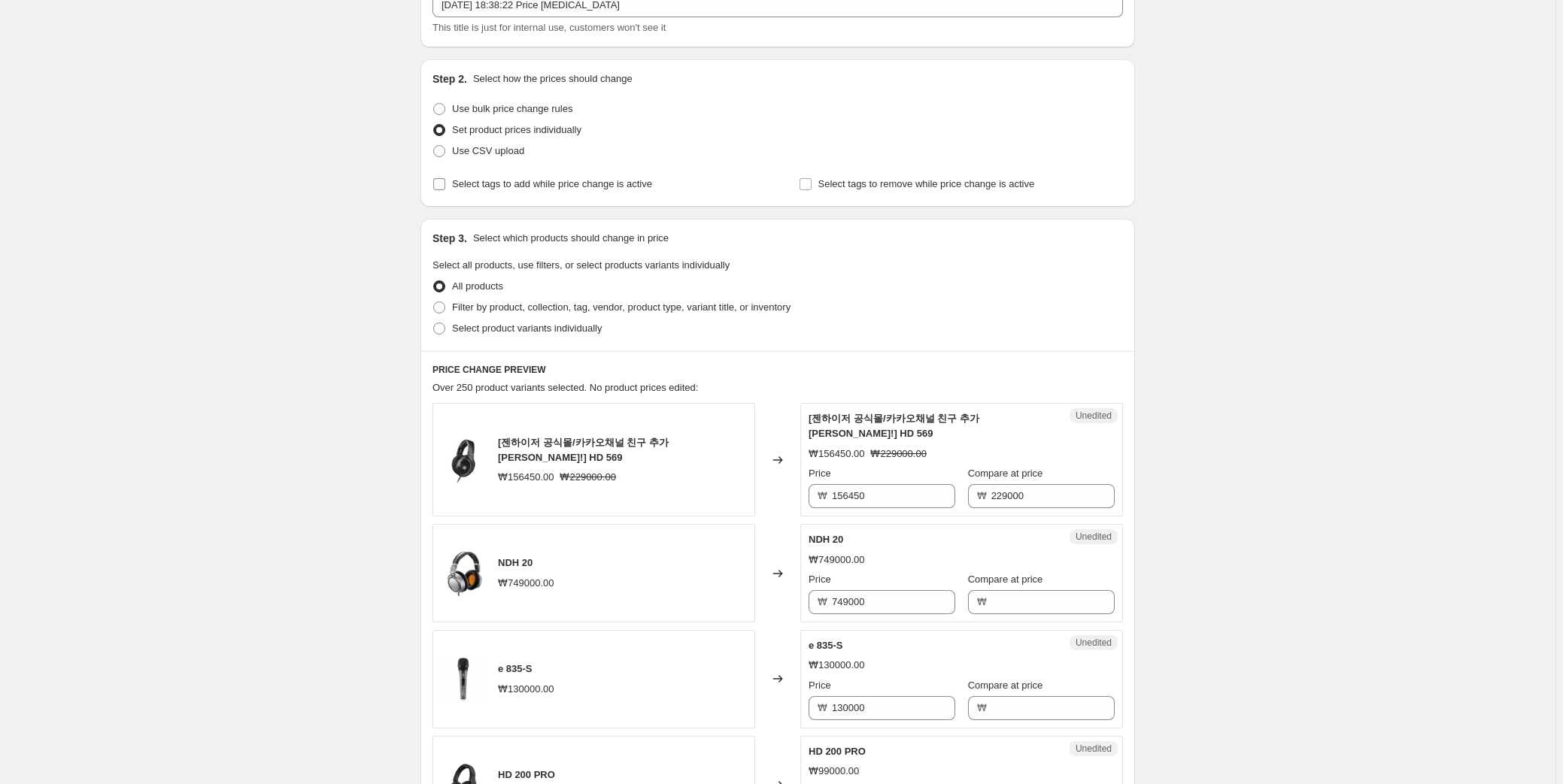
click at [547, 194] on label "Select tags to add while price change is active" at bounding box center [542, 184] width 219 height 21
click at [445, 190] on input "Select tags to add while price change is active" at bounding box center [440, 184] width 12 height 12
checkbox input "true"
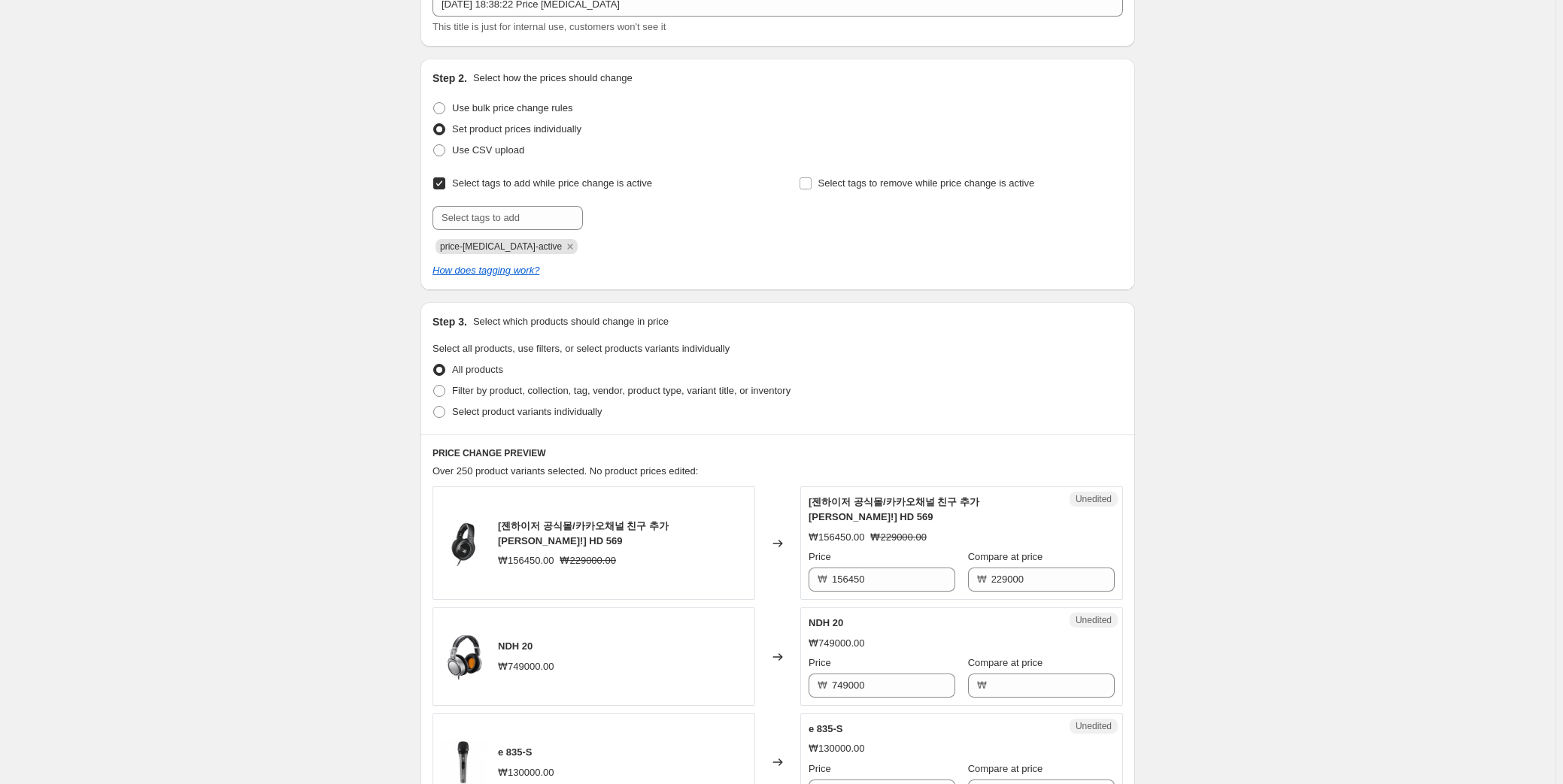
scroll to position [240, 0]
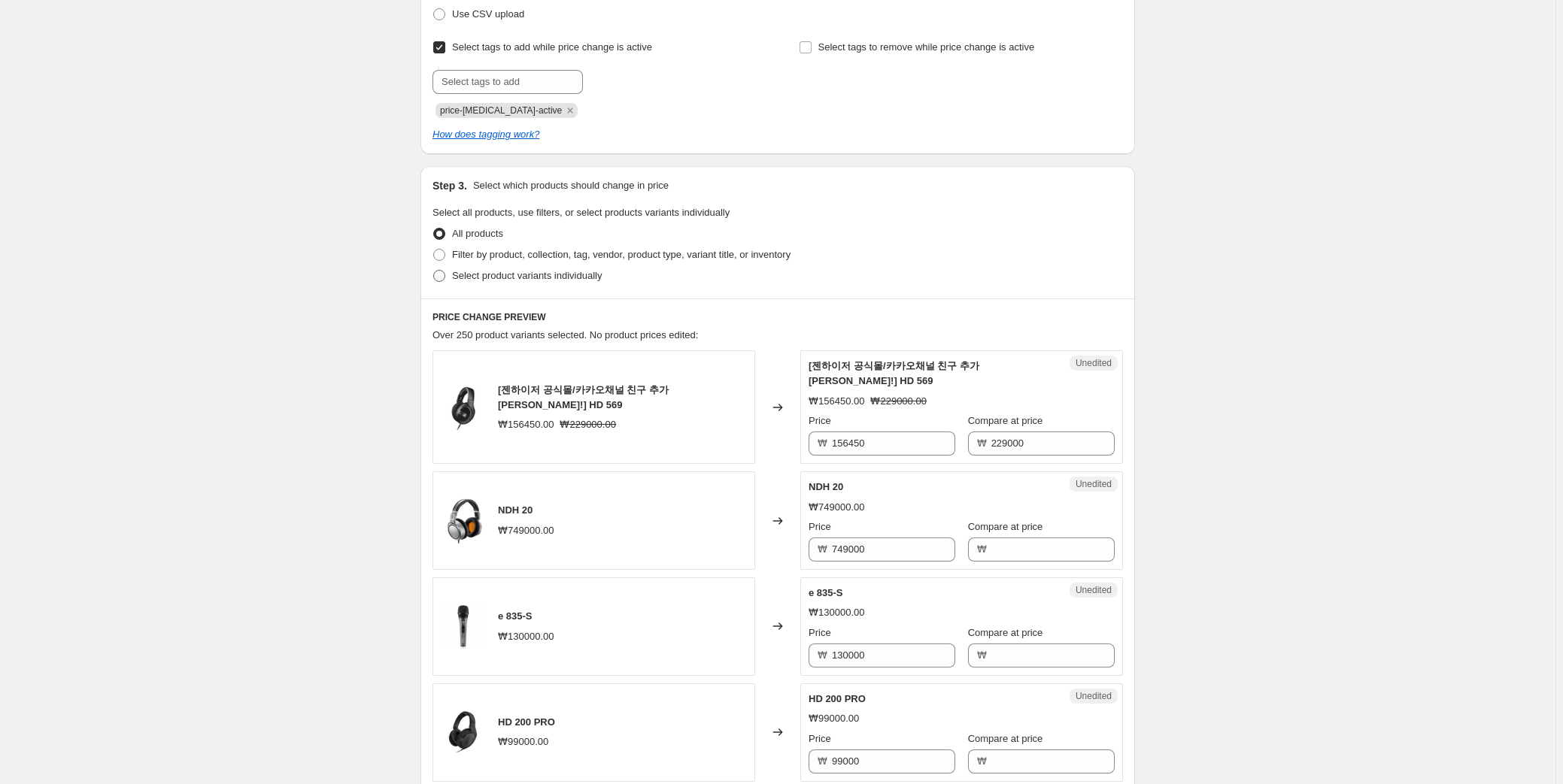
click at [520, 277] on span "Select product variants individually" at bounding box center [527, 275] width 150 height 11
click at [434, 270] on input "Select product variants individually" at bounding box center [433, 270] width 1 height 1
radio input "true"
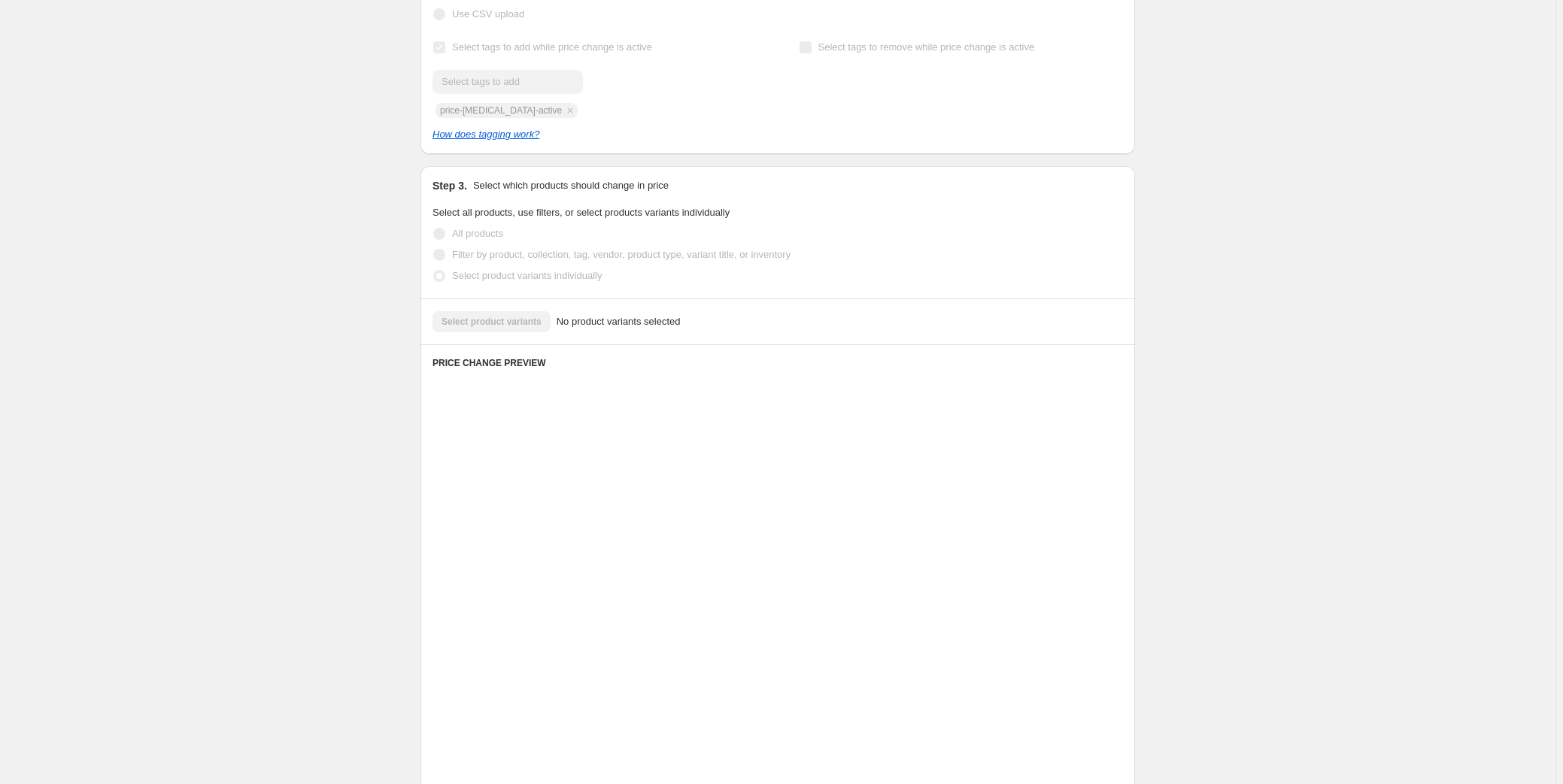
scroll to position [90, 0]
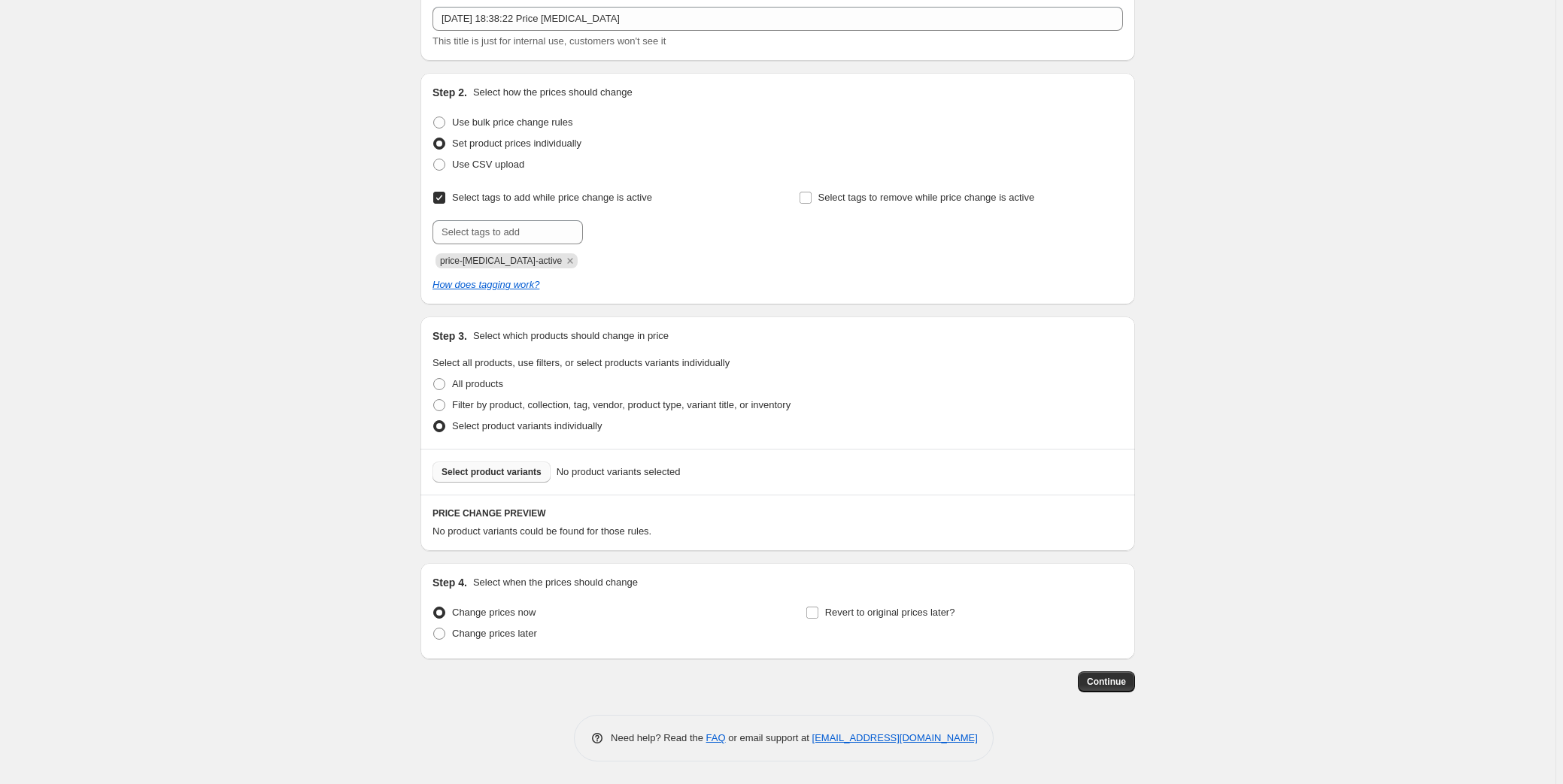
click at [500, 468] on span "Select product variants" at bounding box center [492, 472] width 100 height 12
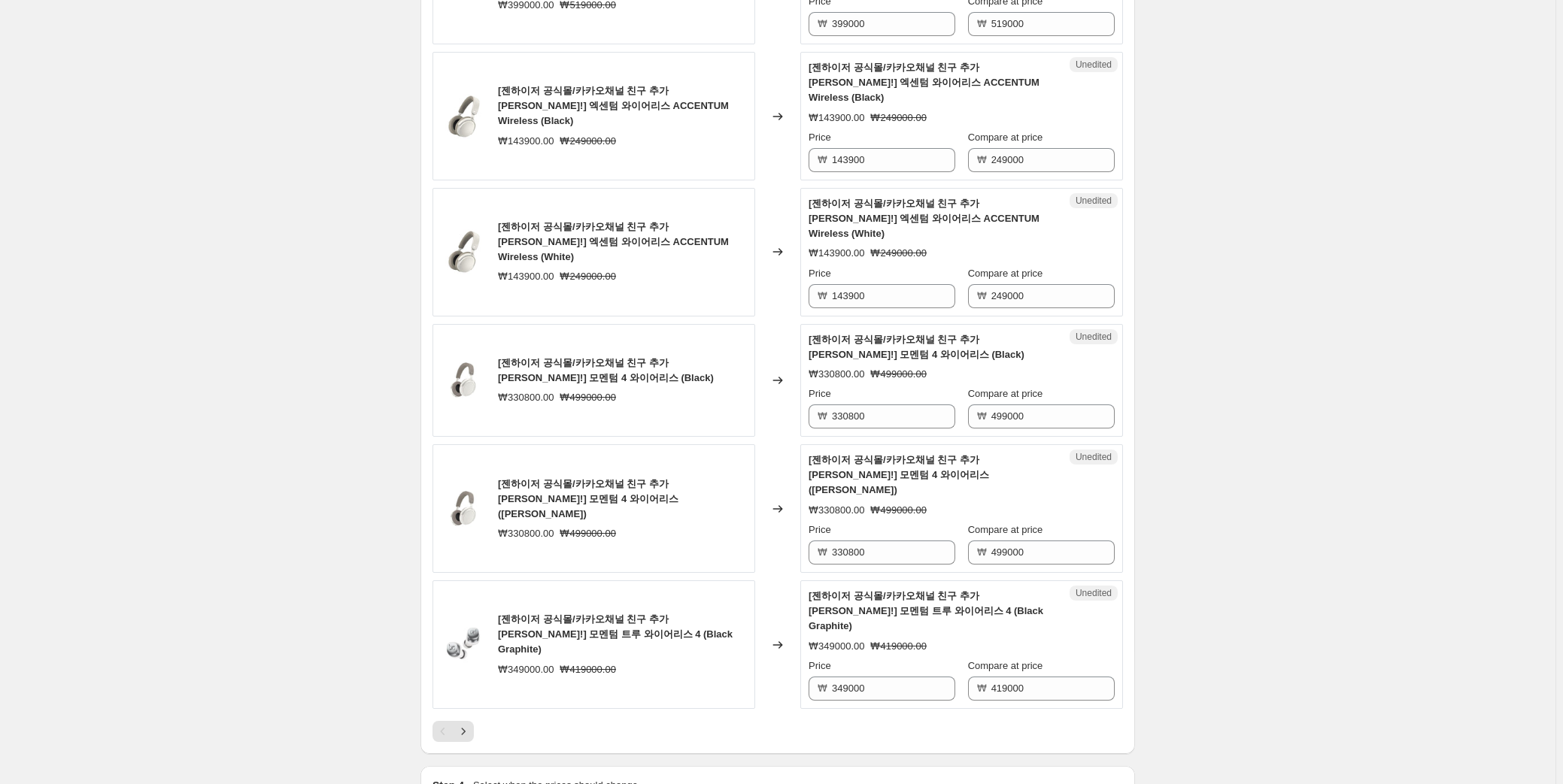
scroll to position [2431, 0]
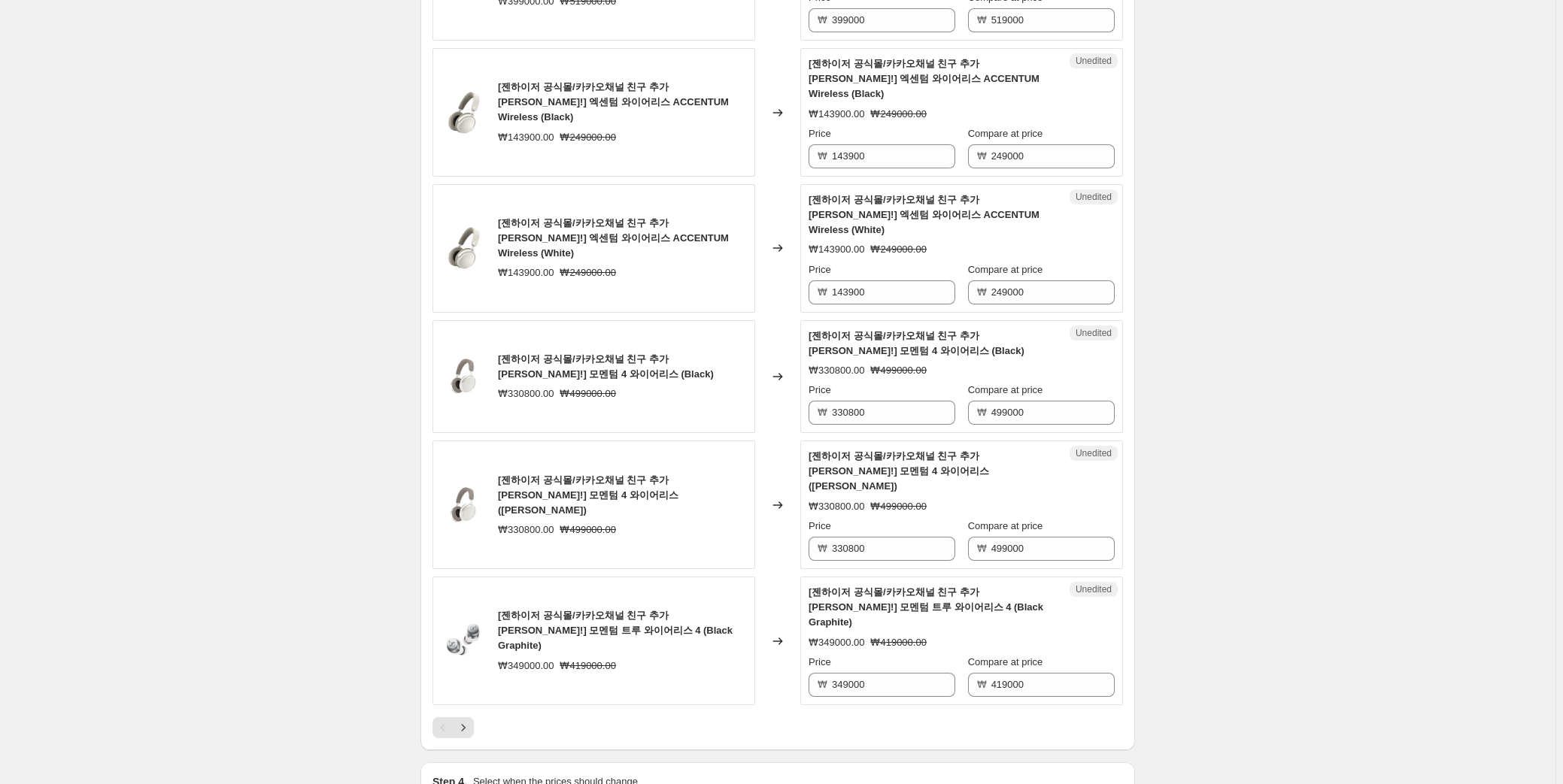
radio input "true"
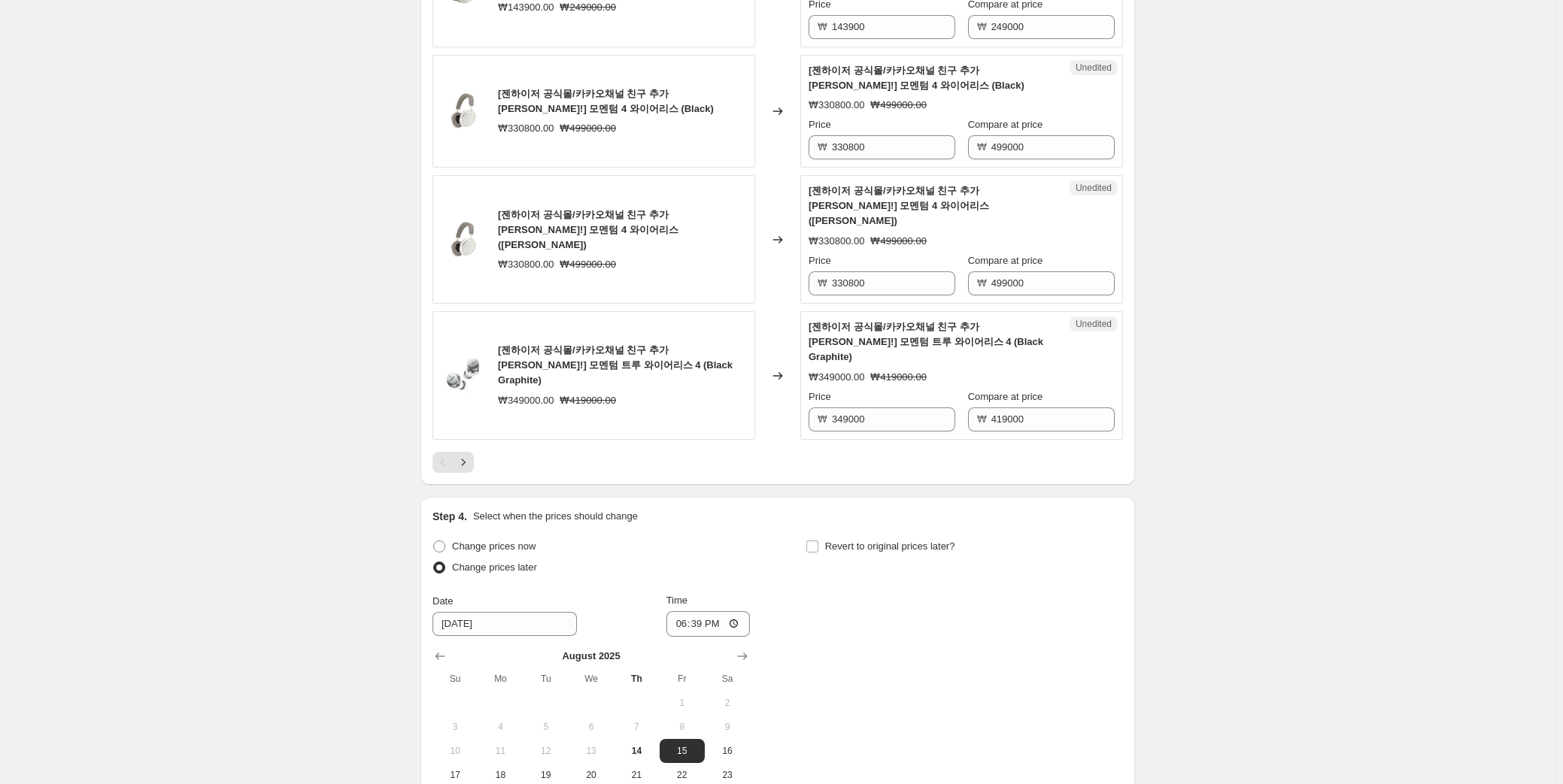
scroll to position [2713, 0]
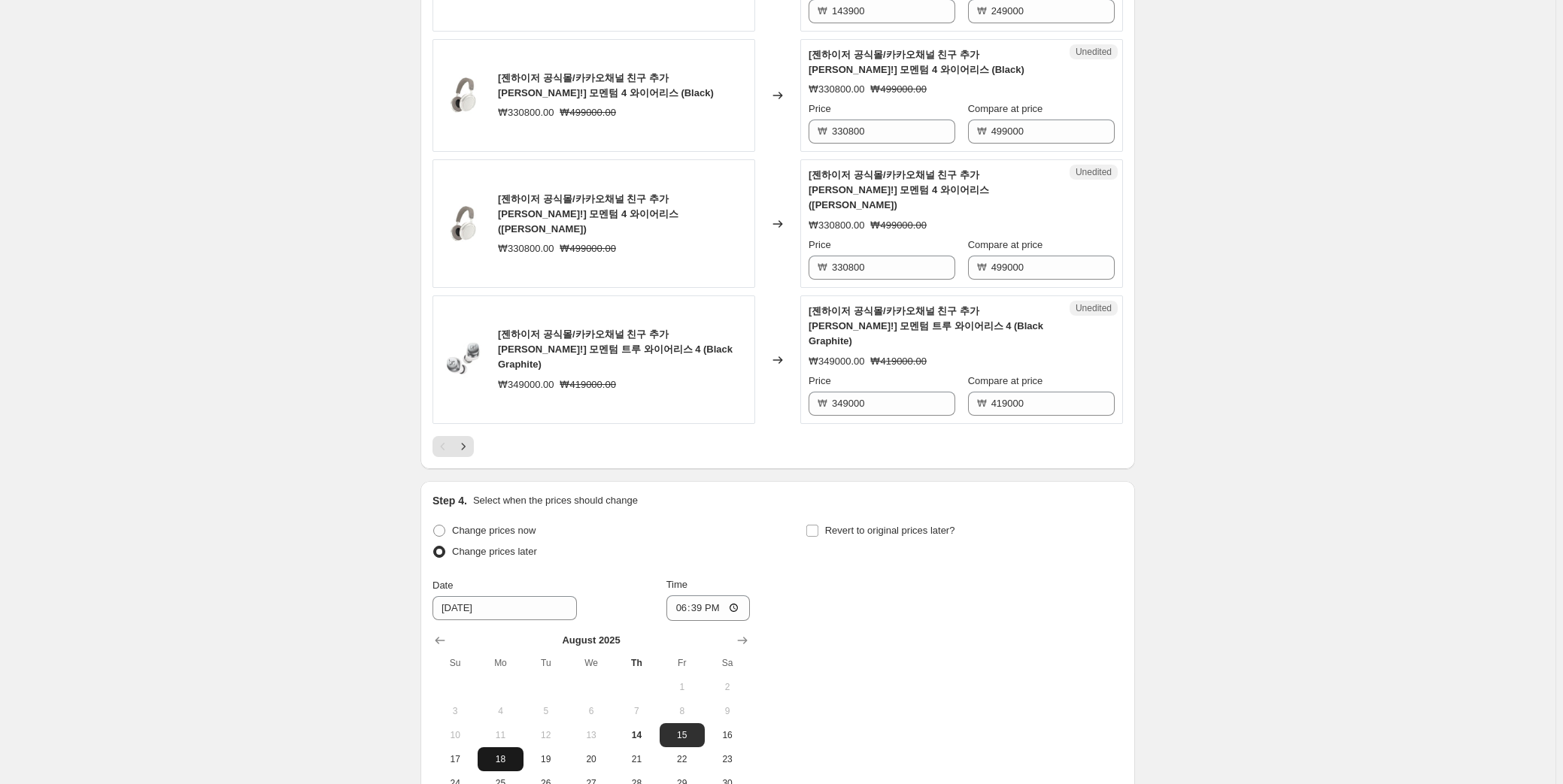
click at [504, 753] on span "18" at bounding box center [500, 759] width 33 height 12
type input "8/18/2025"
click at [713, 595] on input "18:39" at bounding box center [708, 608] width 85 height 26
click at [706, 595] on input "18:39" at bounding box center [708, 608] width 85 height 26
type input "00:00"
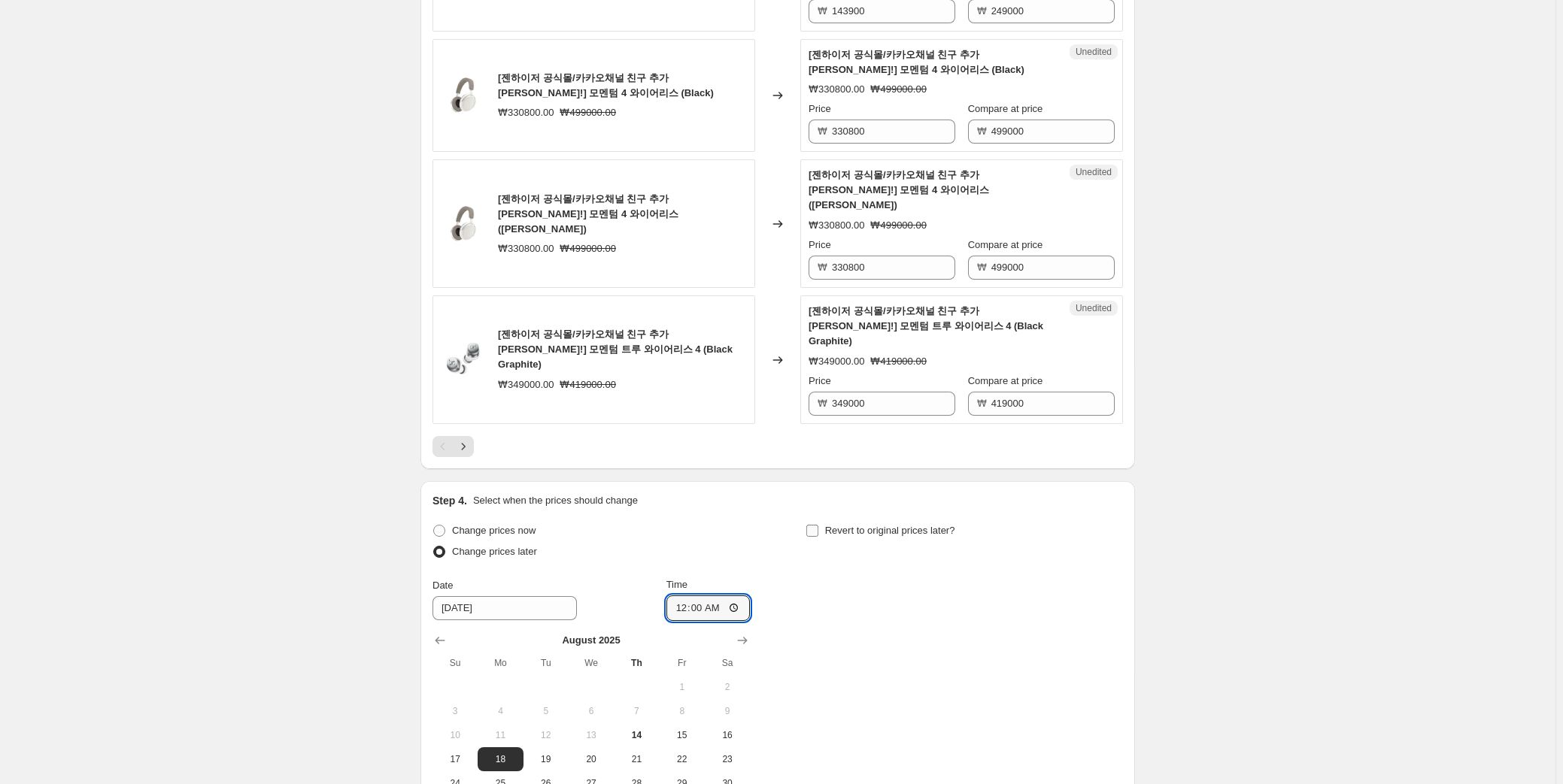
click at [876, 525] on span "Revert to original prices later?" at bounding box center [890, 530] width 130 height 11
click at [819, 525] on input "Revert to original prices later?" at bounding box center [812, 531] width 12 height 12
checkbox input "true"
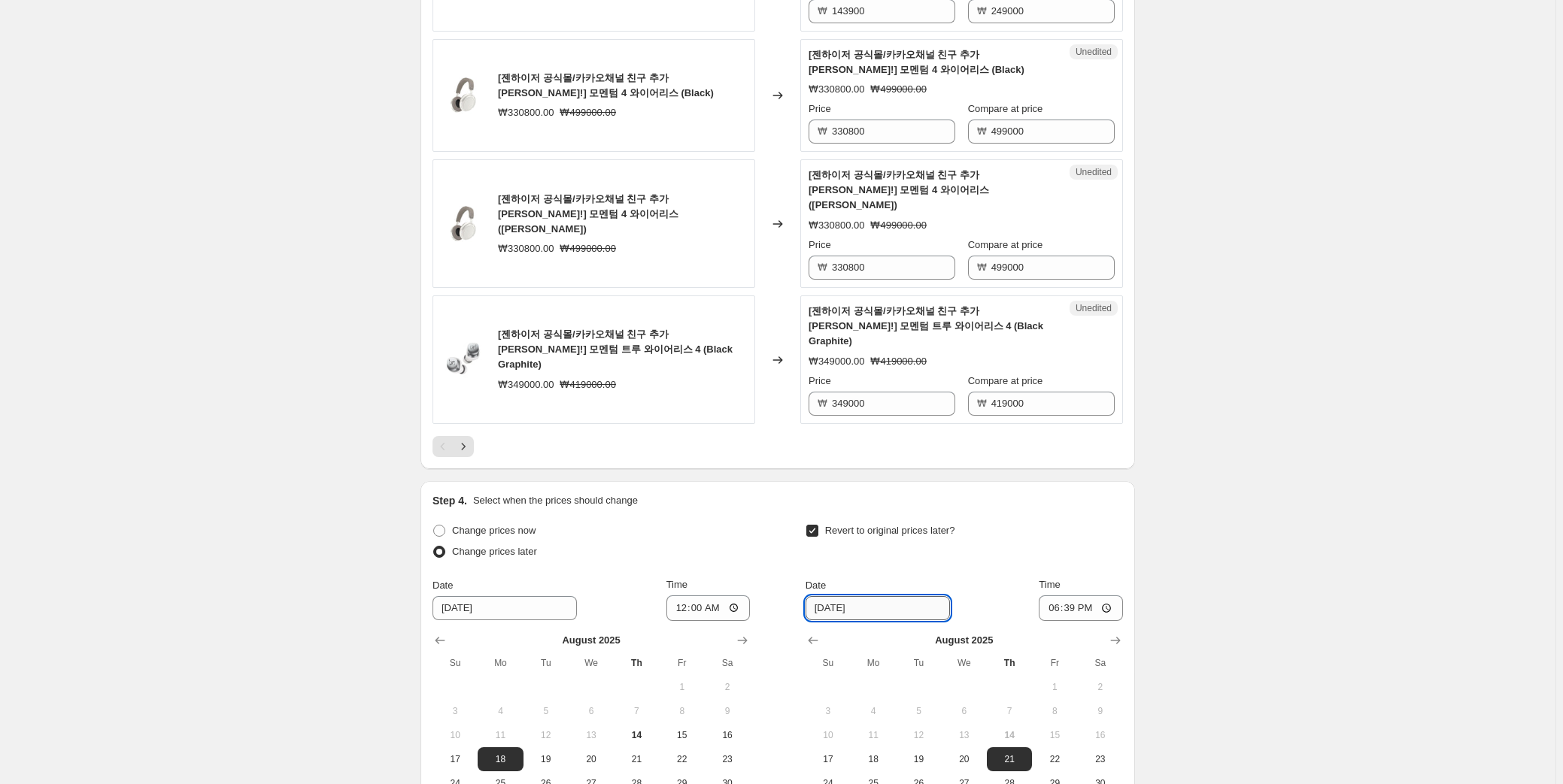
click at [843, 596] on input "8/21/2025" at bounding box center [878, 608] width 144 height 24
click at [1132, 481] on div "Step 4. Select when the prices should change Change prices now Change prices la…" at bounding box center [777, 669] width 715 height 377
click at [1122, 633] on icon "Show next month, September 2025" at bounding box center [1115, 640] width 15 height 15
click at [890, 681] on span "1" at bounding box center [873, 687] width 33 height 12
type input "9/1/2025"
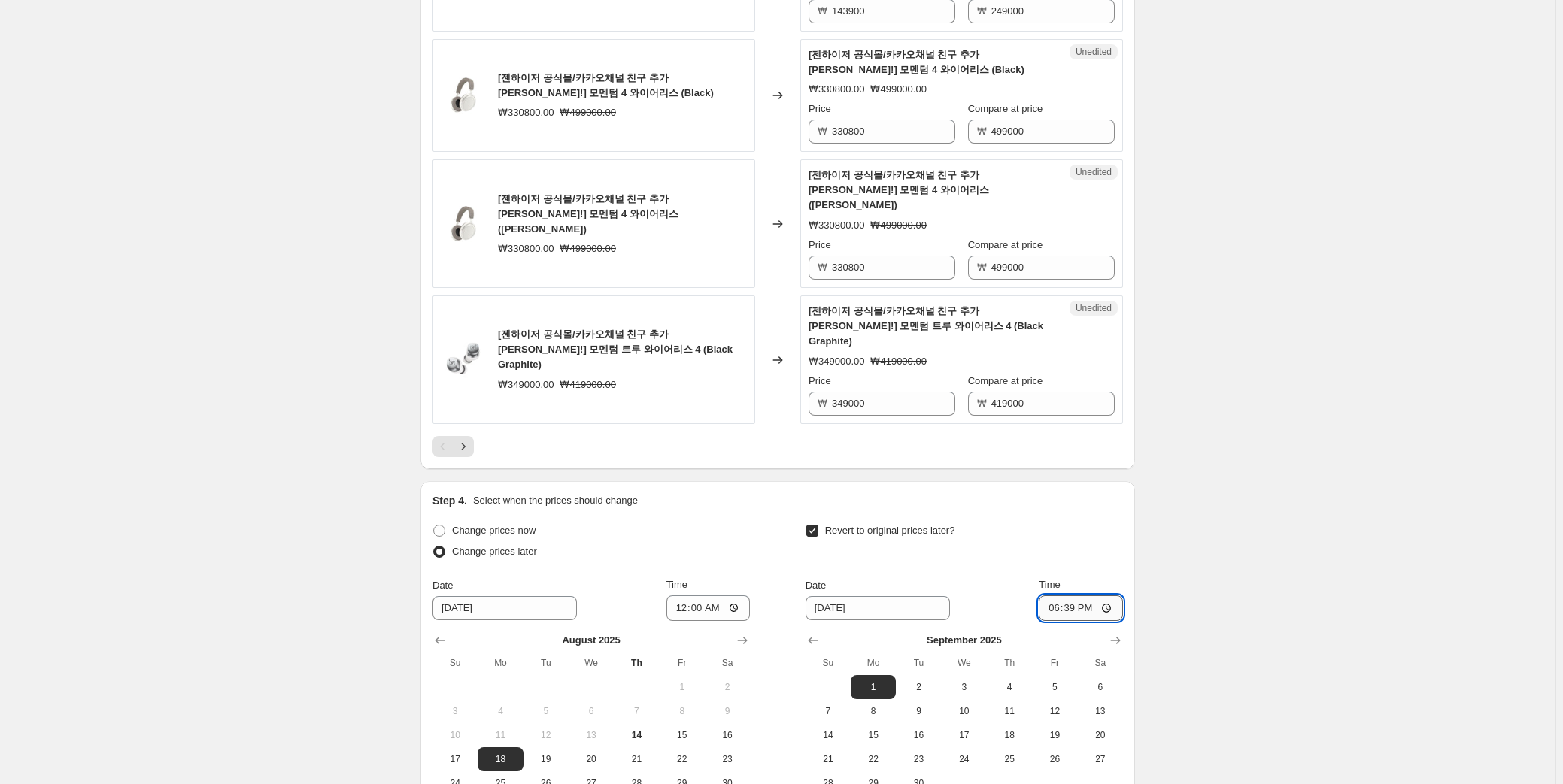
click at [1067, 595] on input "18:39" at bounding box center [1081, 608] width 85 height 26
type input "00:00"
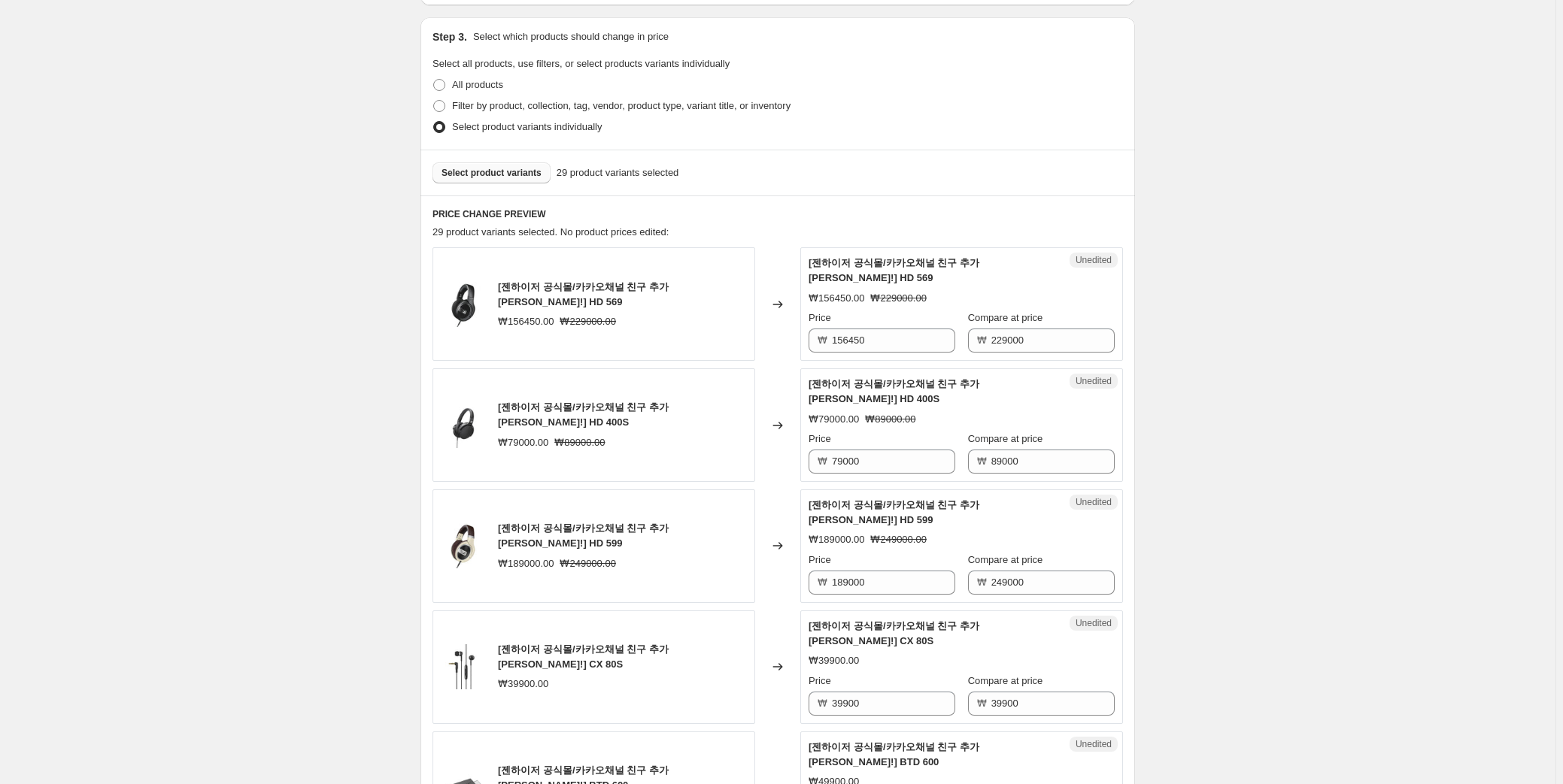
scroll to position [526, 0]
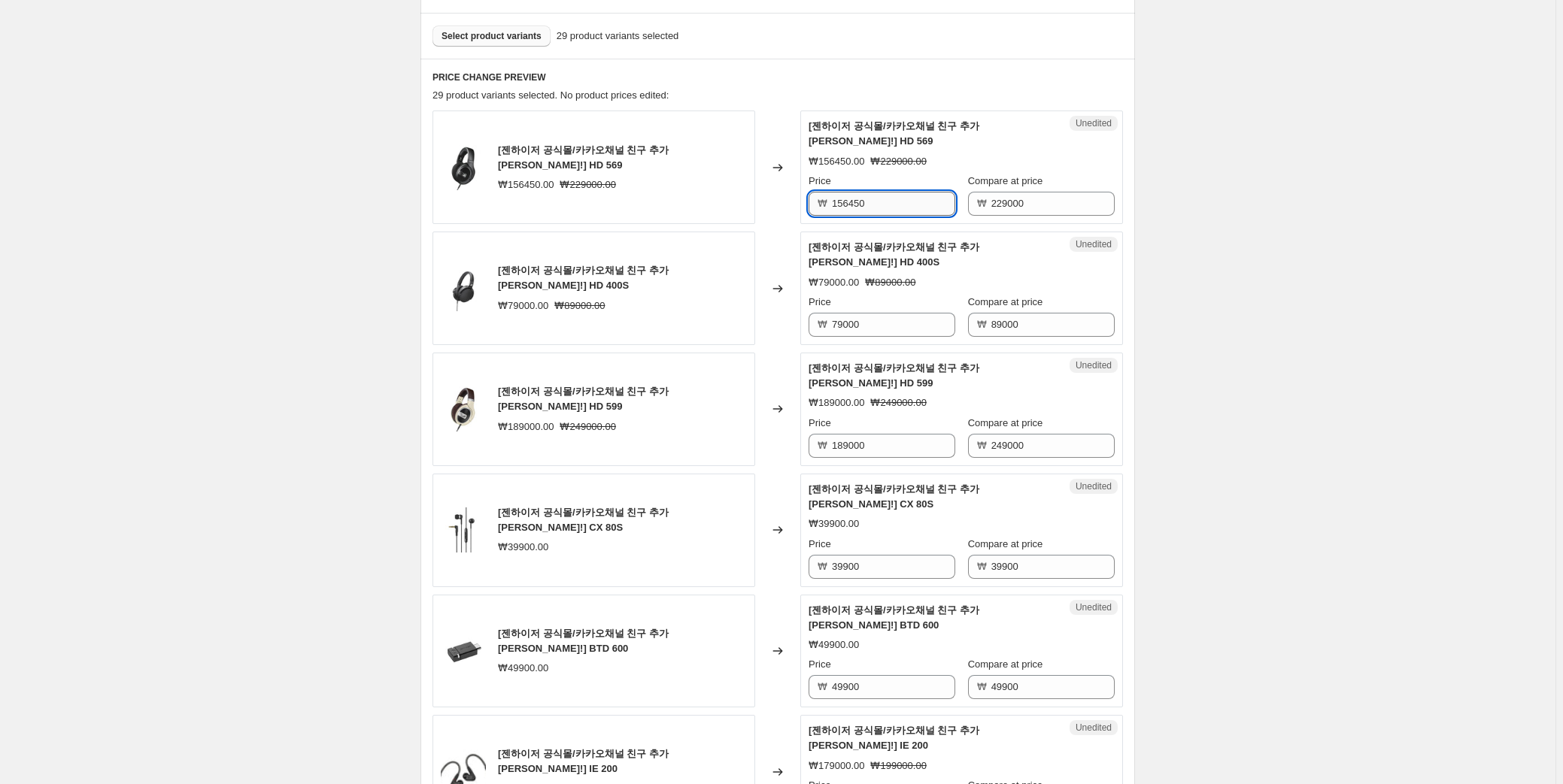
click at [857, 192] on input "156450" at bounding box center [893, 203] width 123 height 24
click at [858, 192] on input "156450" at bounding box center [893, 203] width 123 height 24
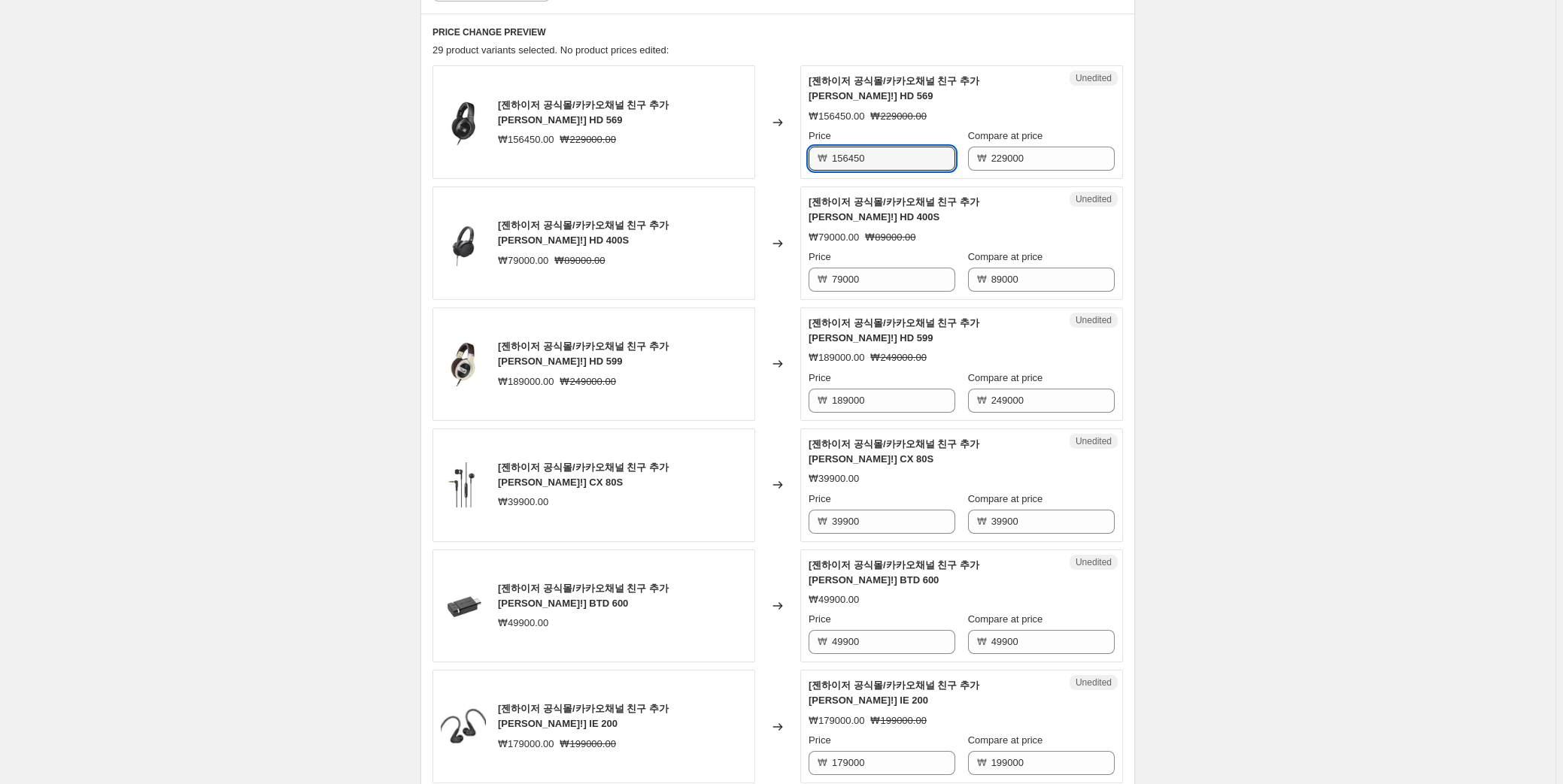
scroll to position [594, 0]
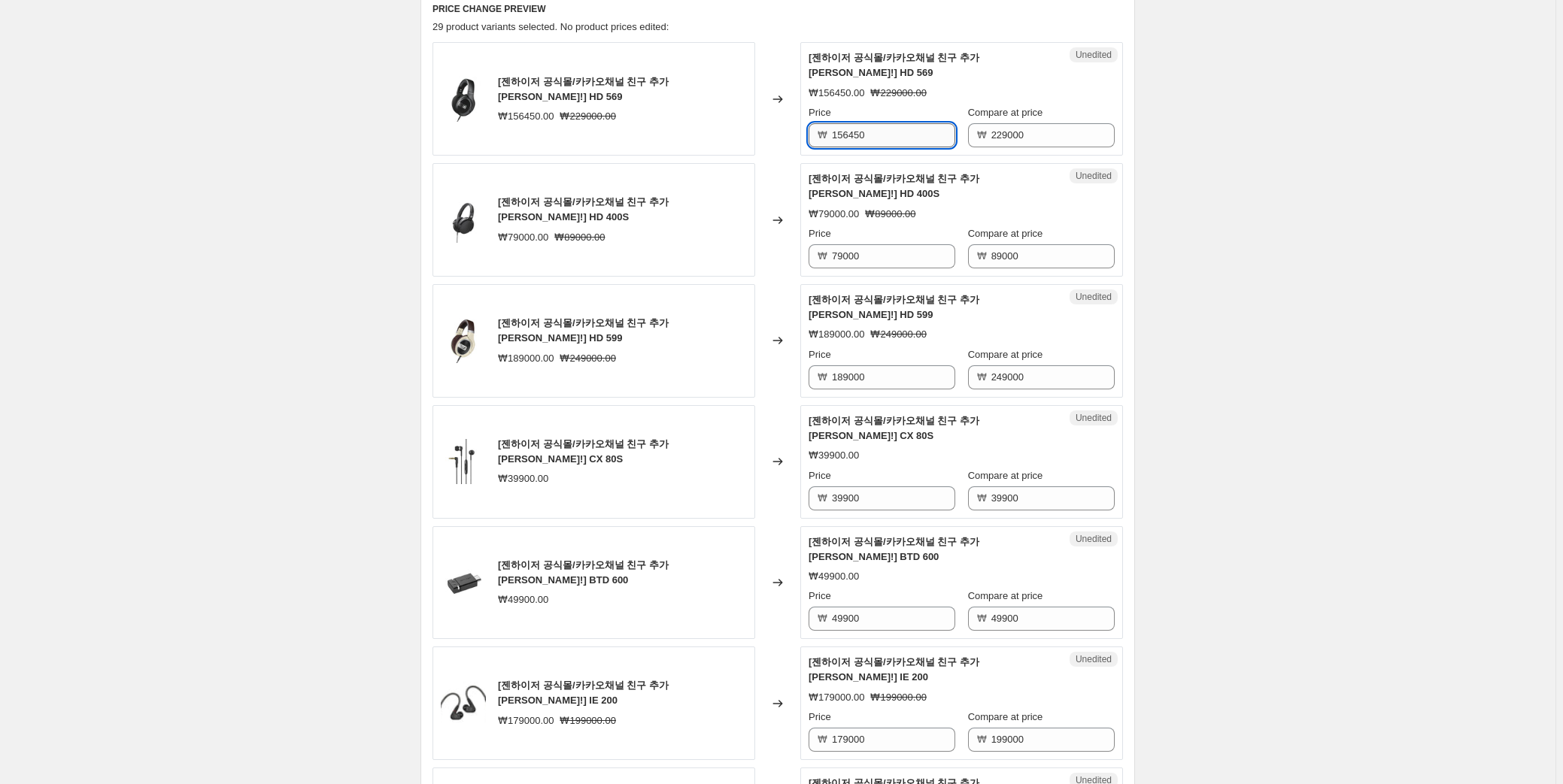
click at [881, 123] on input "156450" at bounding box center [893, 135] width 123 height 24
type input "169000"
click at [885, 244] on input "79000" at bounding box center [893, 255] width 123 height 24
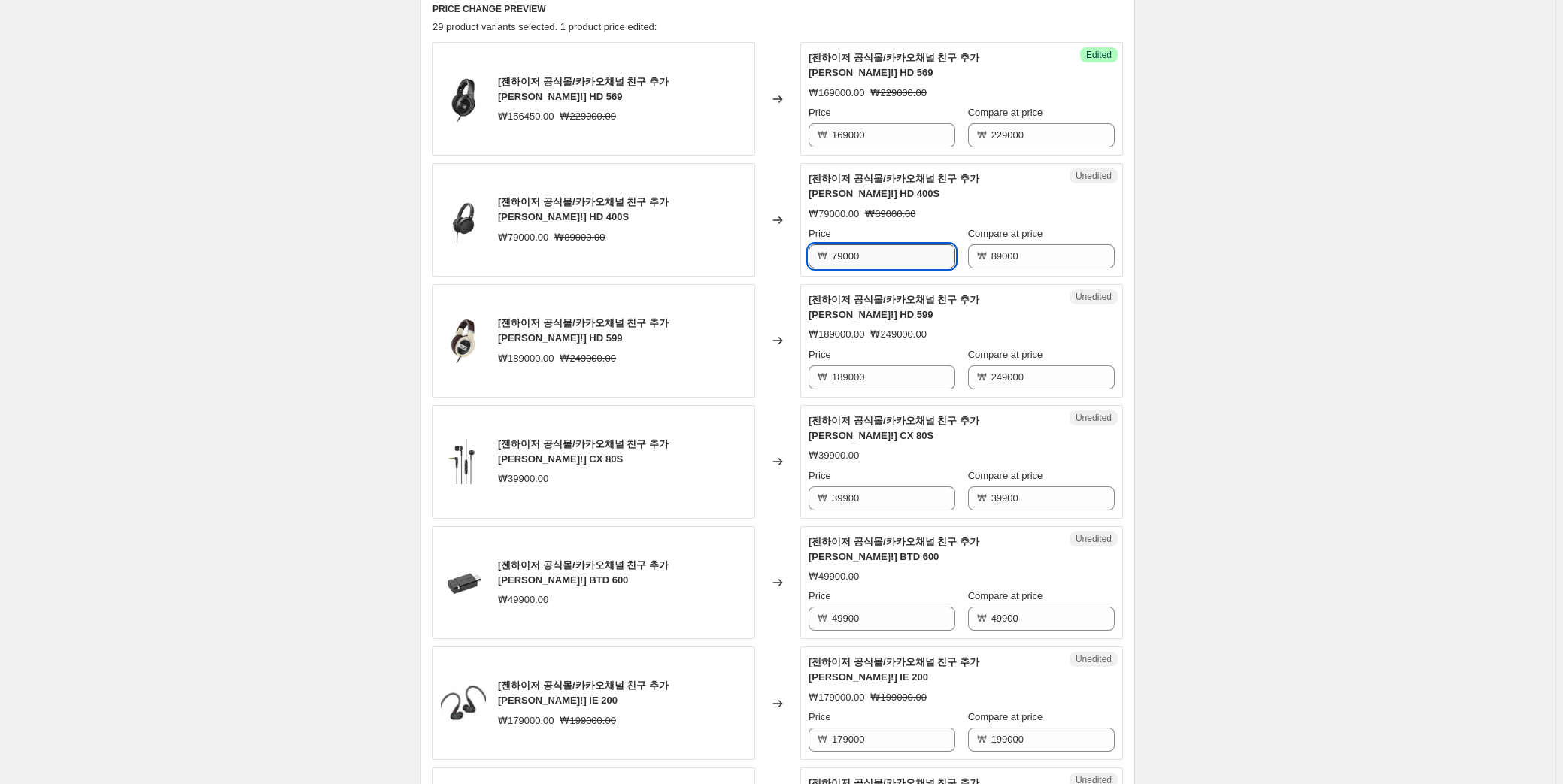
click at [885, 244] on input "79000" at bounding box center [893, 255] width 123 height 24
type input "71100"
click at [863, 344] on div "Unedited [젠하이저 공식몰/카카오채널 친구 추가 혜택!] HD 599 ₩189000.00 ₩249000.00 Price ₩ 189000…" at bounding box center [961, 341] width 322 height 114
click at [877, 366] on input "189000" at bounding box center [893, 377] width 123 height 24
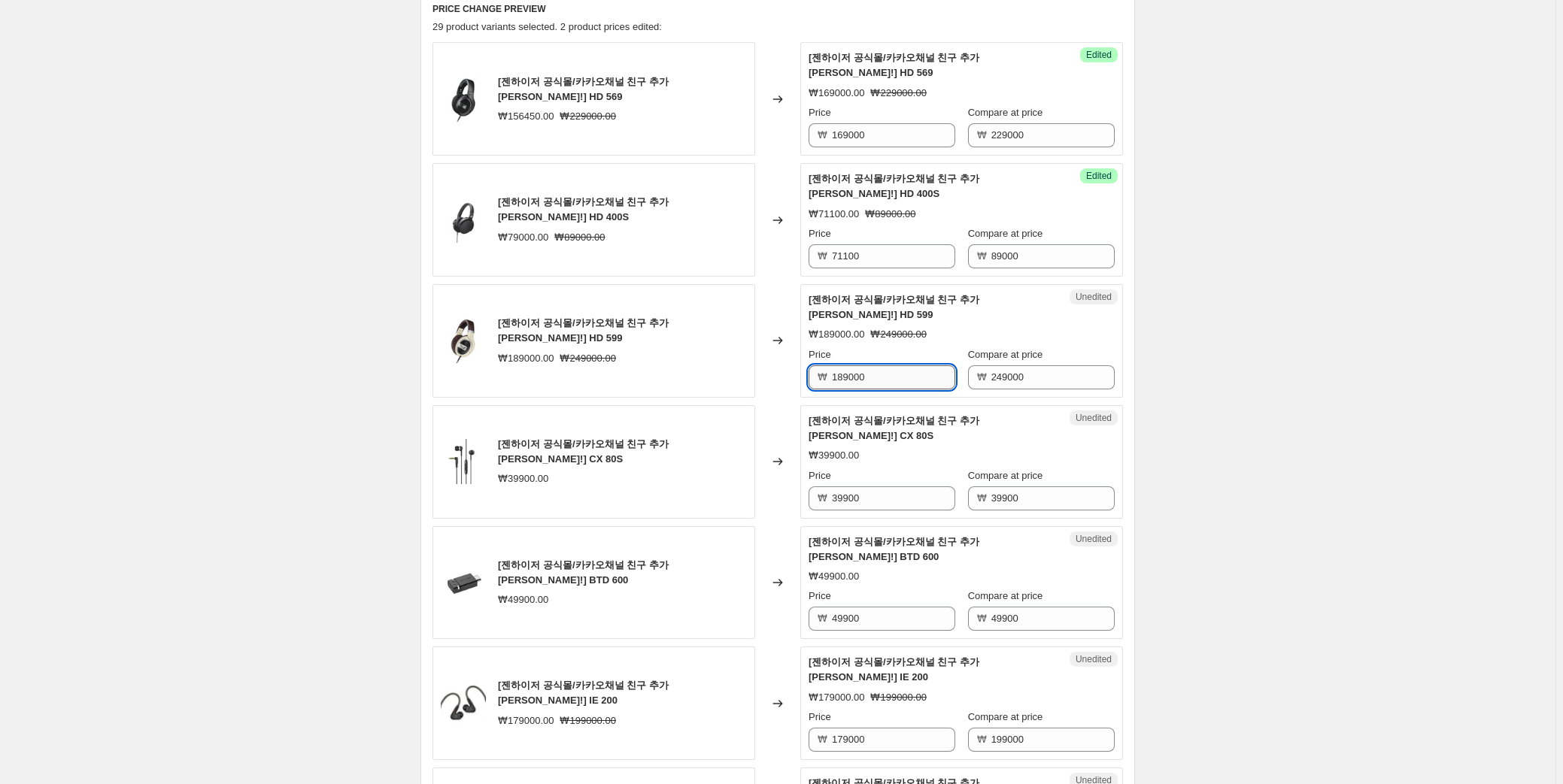
click at [877, 366] on input "189000" at bounding box center [893, 377] width 123 height 24
type input "179000"
click at [859, 486] on input "39900" at bounding box center [893, 498] width 123 height 24
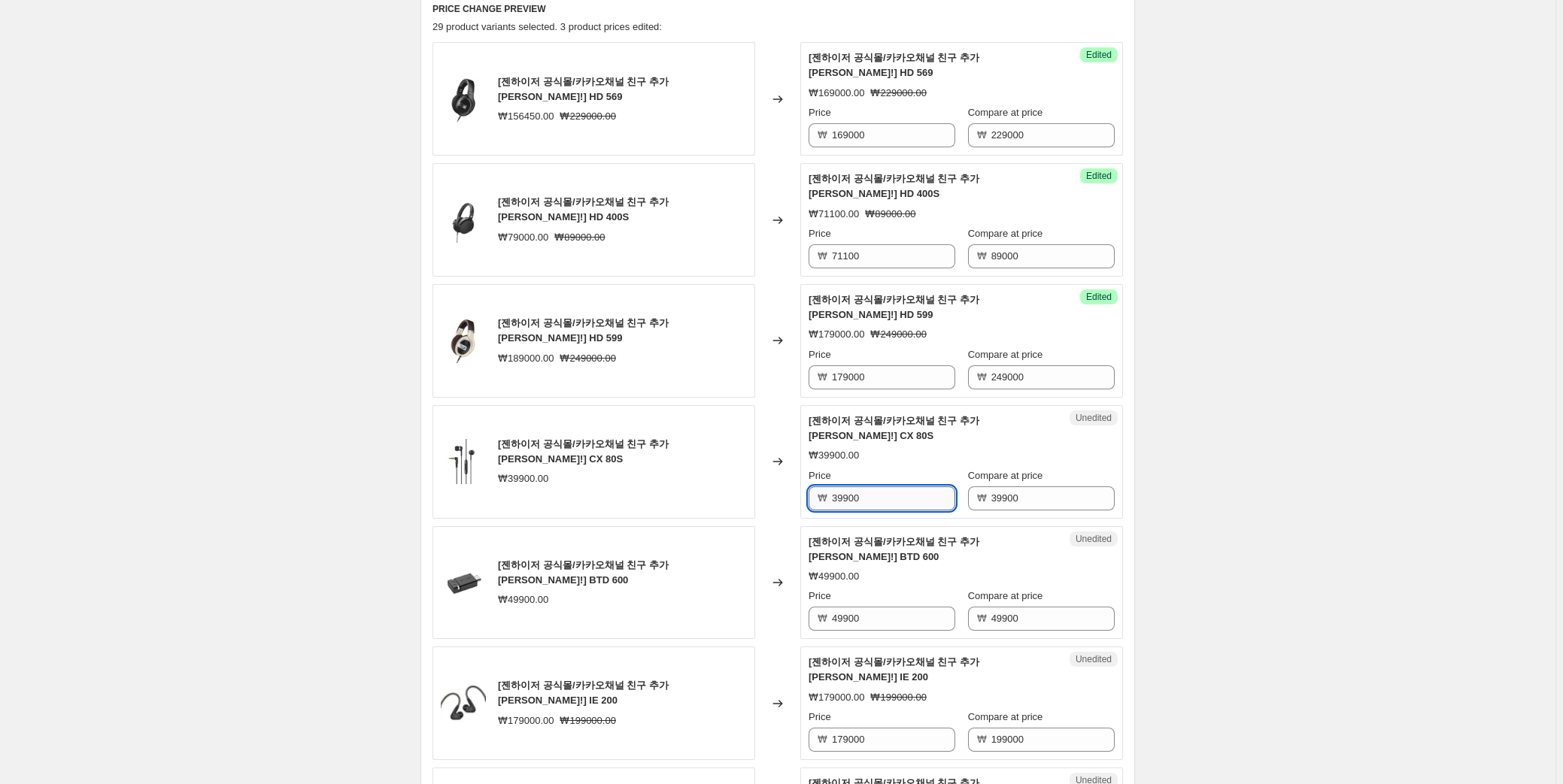
click at [859, 486] on input "39900" at bounding box center [893, 498] width 123 height 24
type input "33900"
click at [891, 607] on input "49900" at bounding box center [893, 618] width 123 height 24
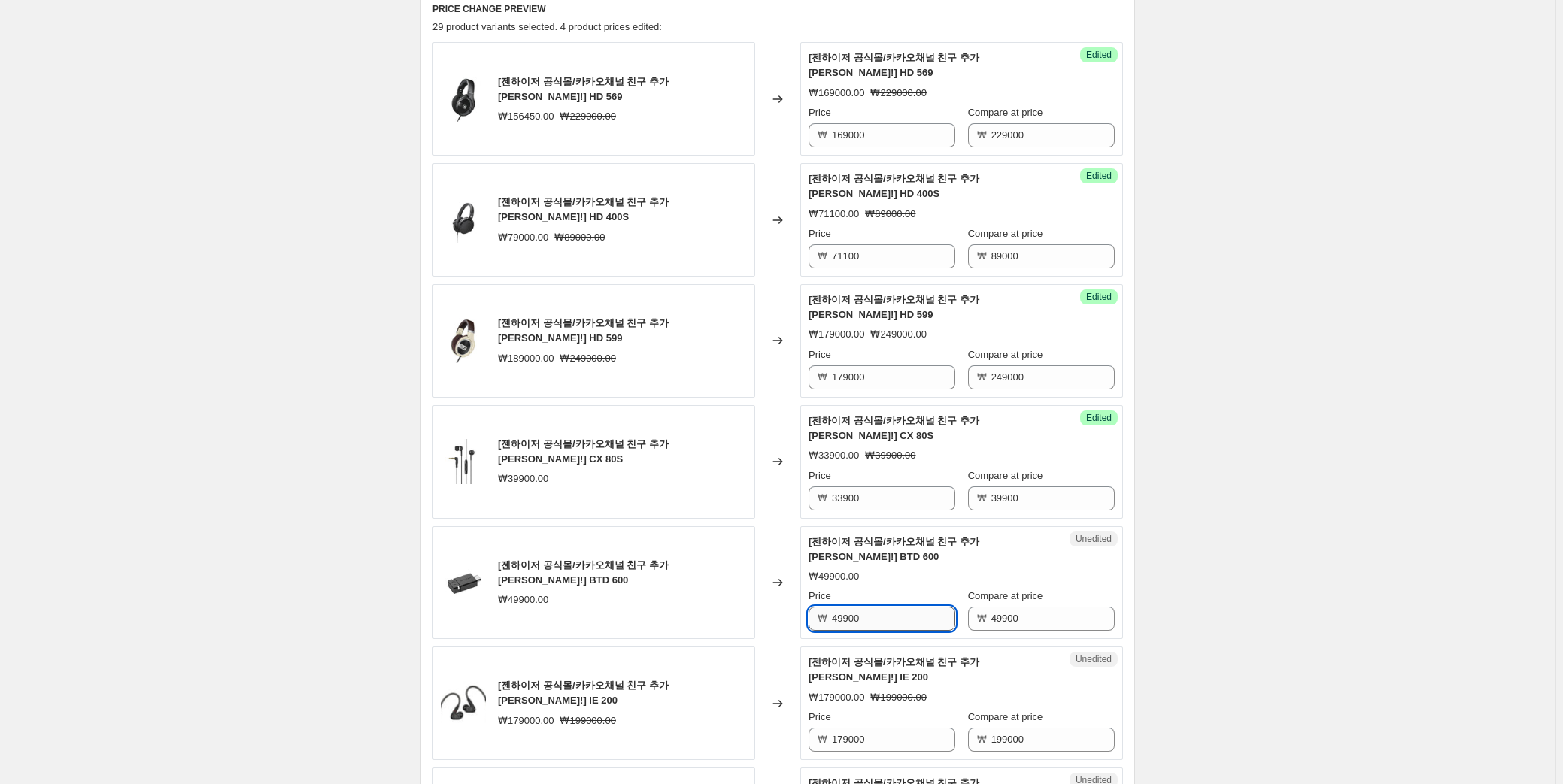
click at [891, 607] on input "49900" at bounding box center [893, 618] width 123 height 24
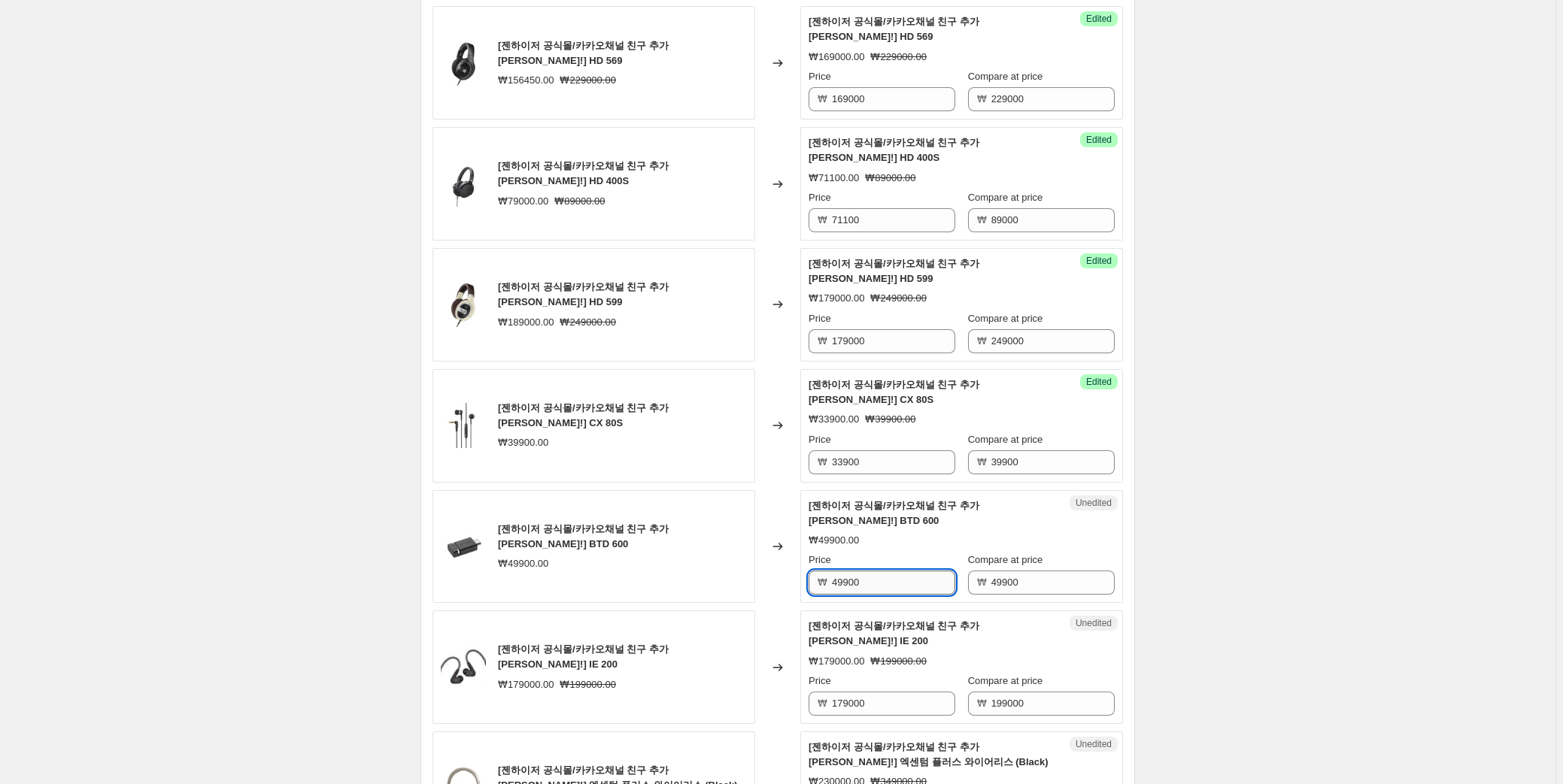
scroll to position [662, 0]
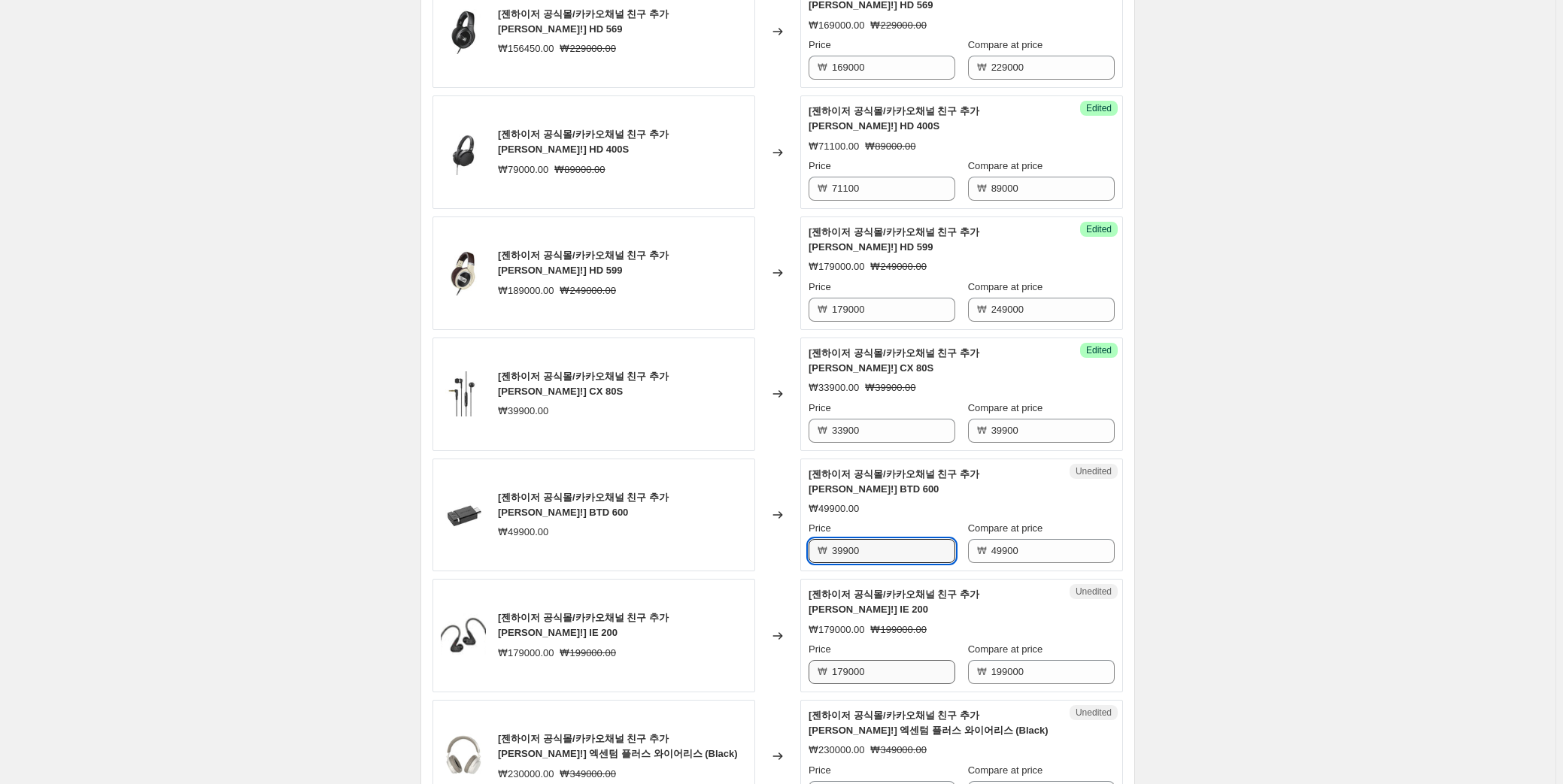
type input "39900"
click at [885, 660] on input "179000" at bounding box center [893, 671] width 123 height 24
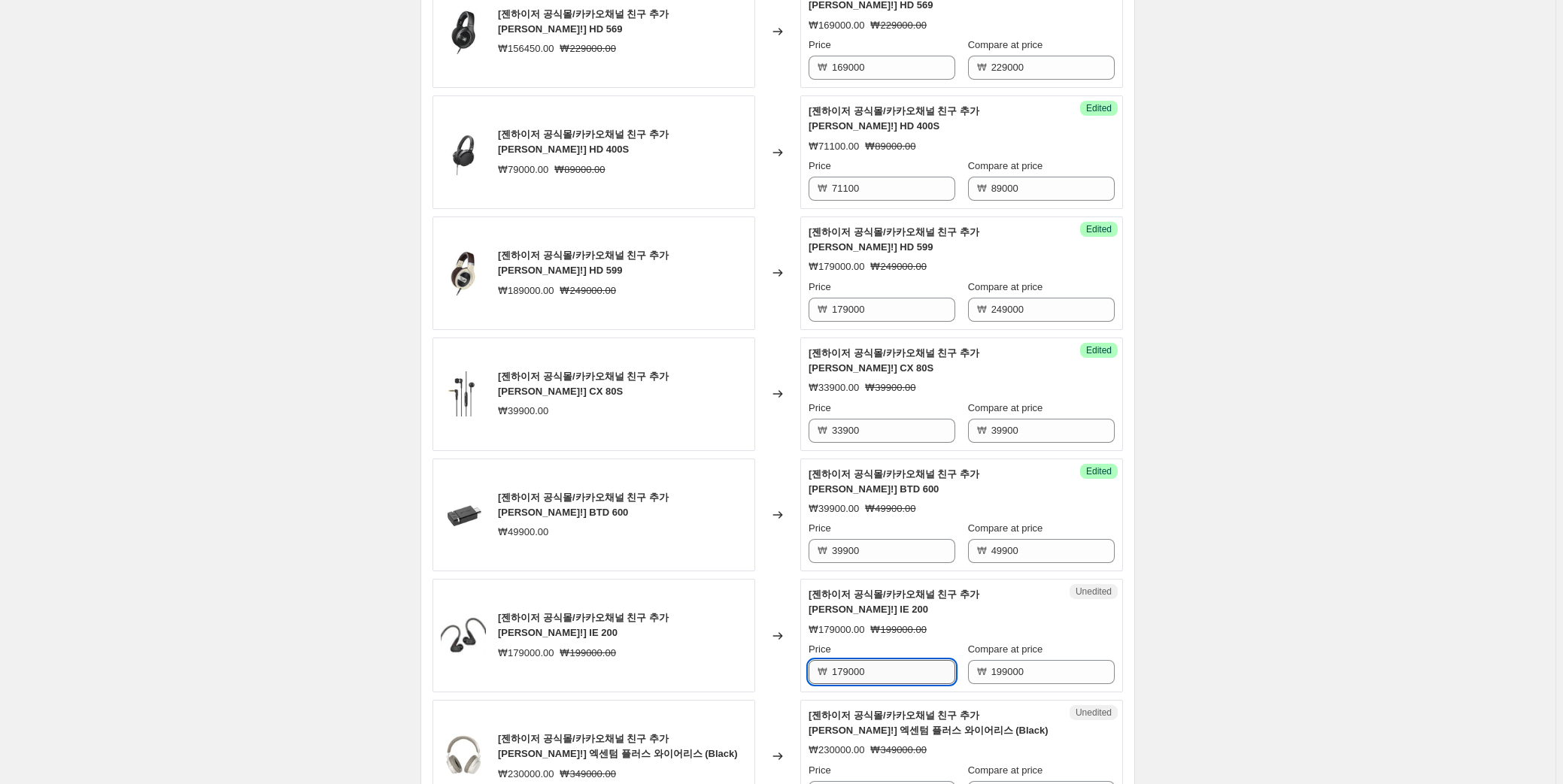
click at [885, 660] on input "179000" at bounding box center [893, 671] width 123 height 24
click at [870, 660] on input "179000" at bounding box center [893, 671] width 123 height 24
type input "149000"
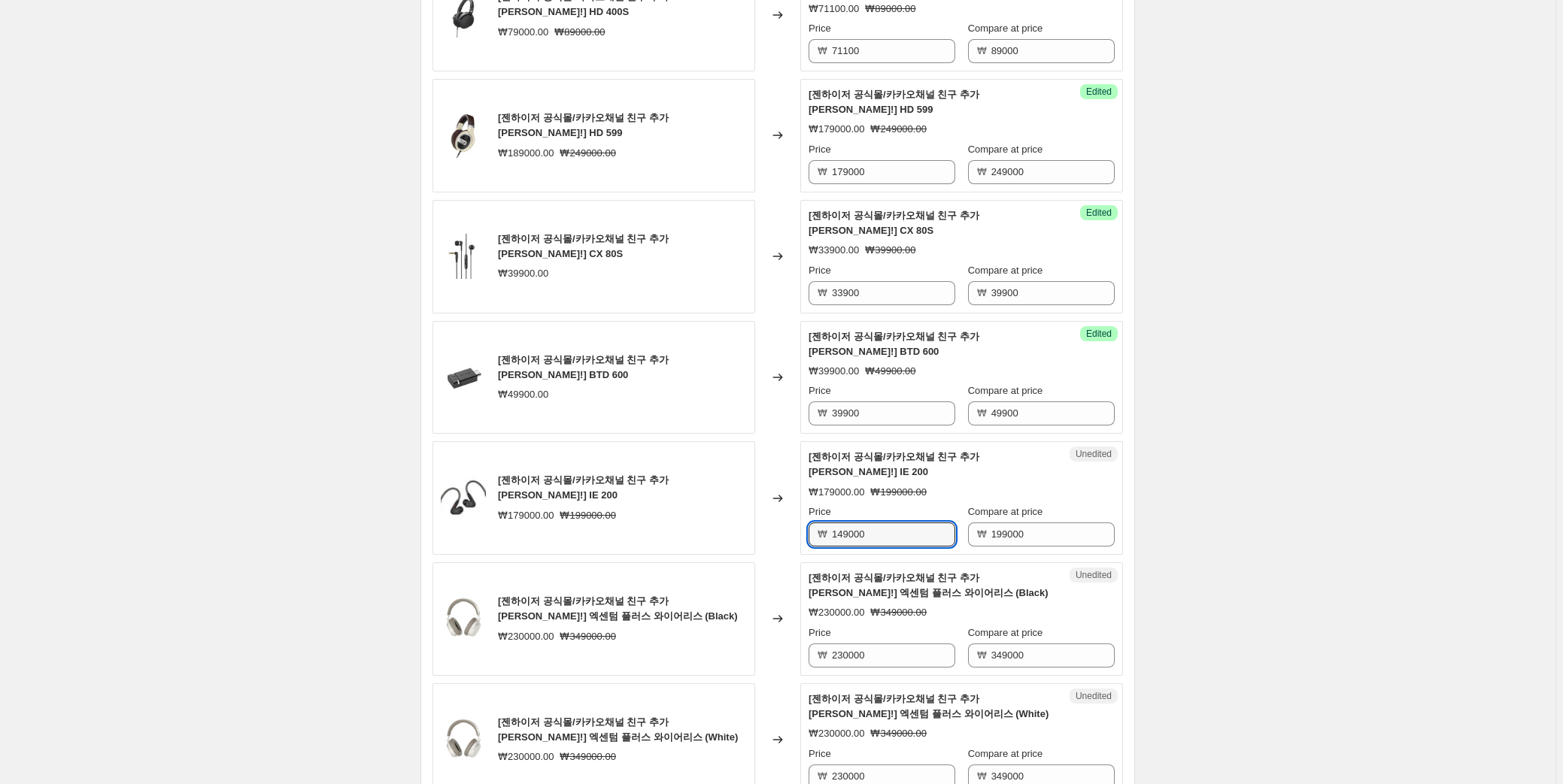
scroll to position [936, 0]
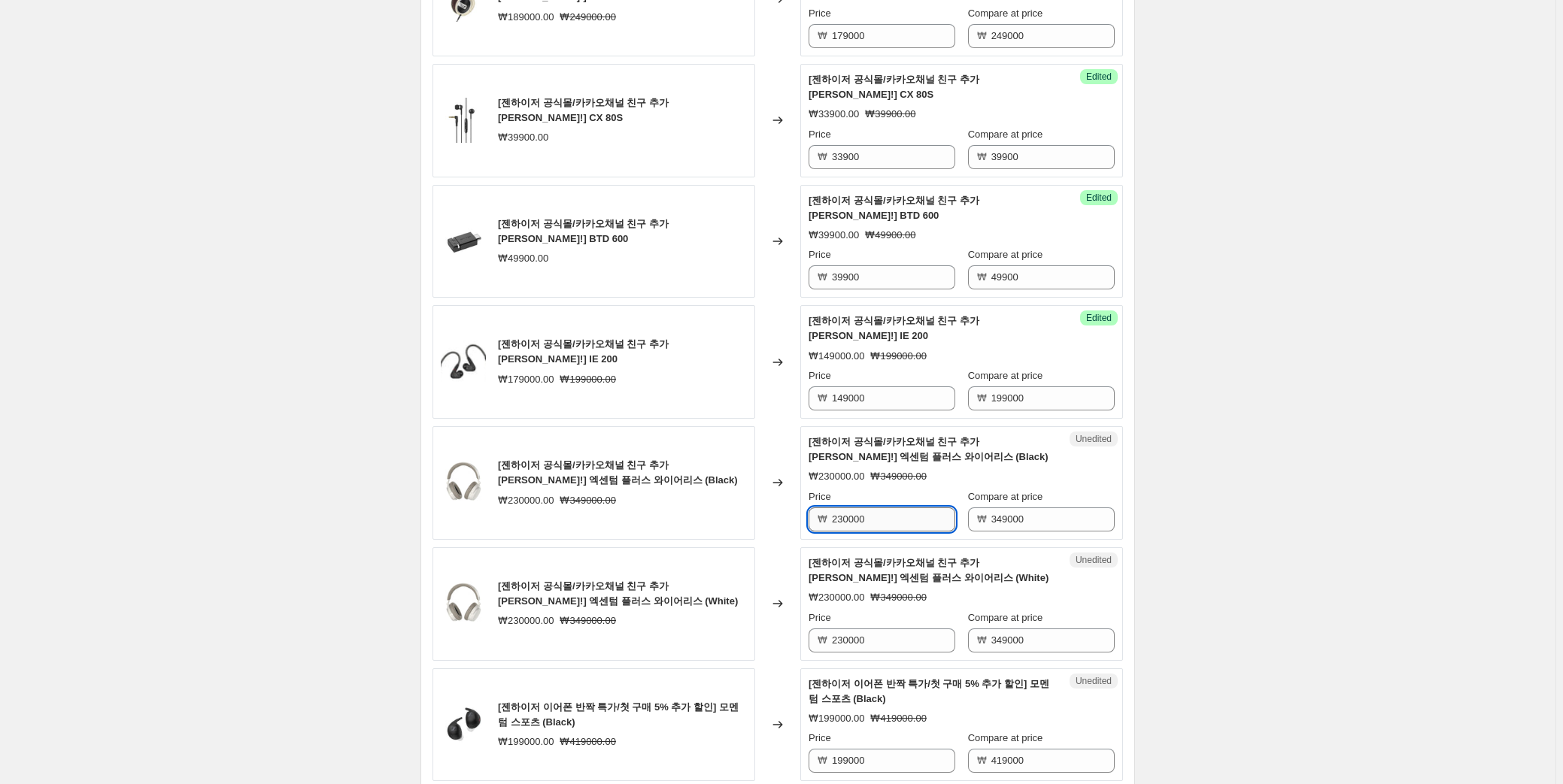
click at [903, 507] on input "230000" at bounding box center [893, 519] width 123 height 24
type input "209000"
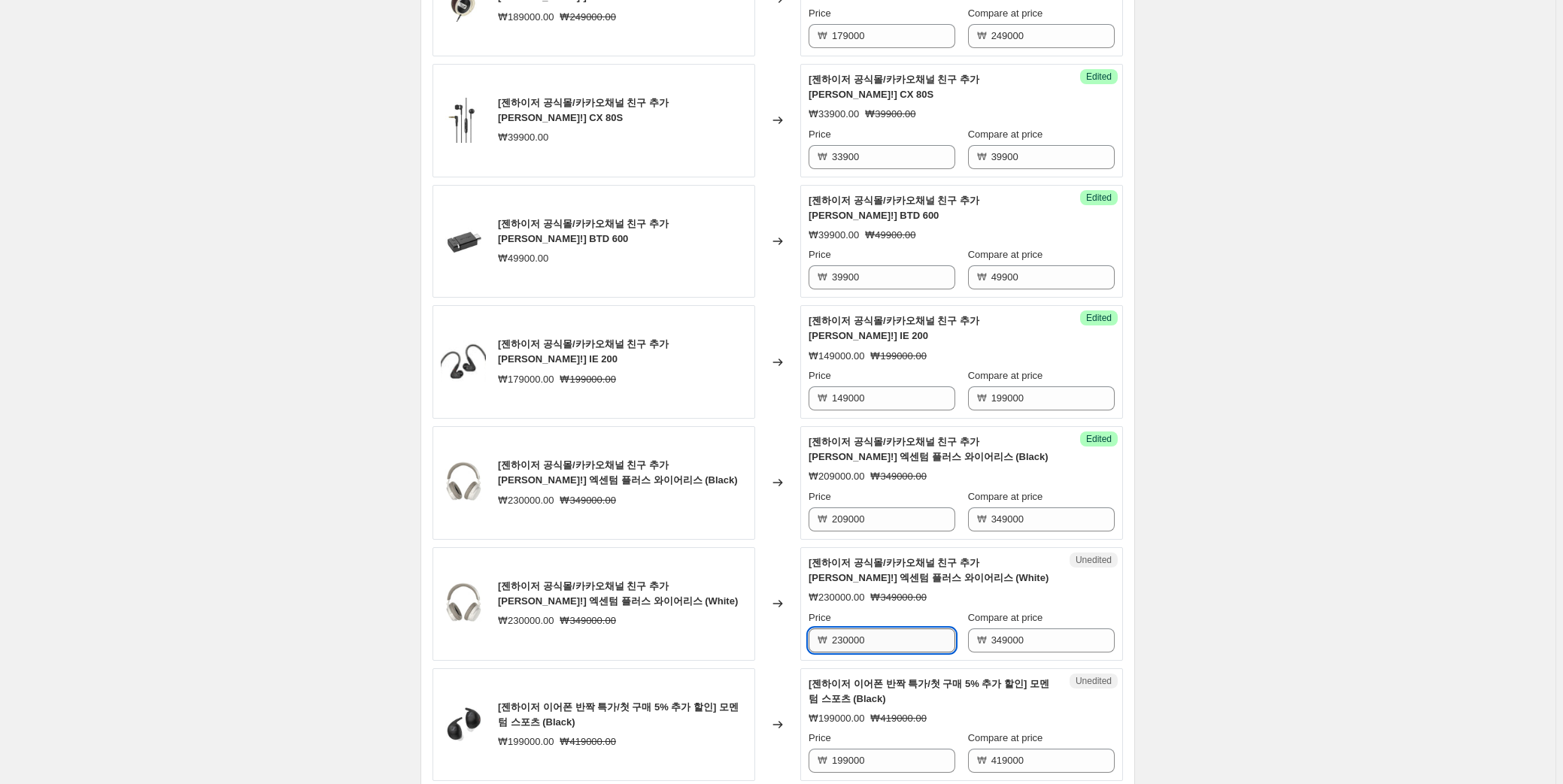
click at [887, 629] on input "230000" at bounding box center [893, 640] width 123 height 24
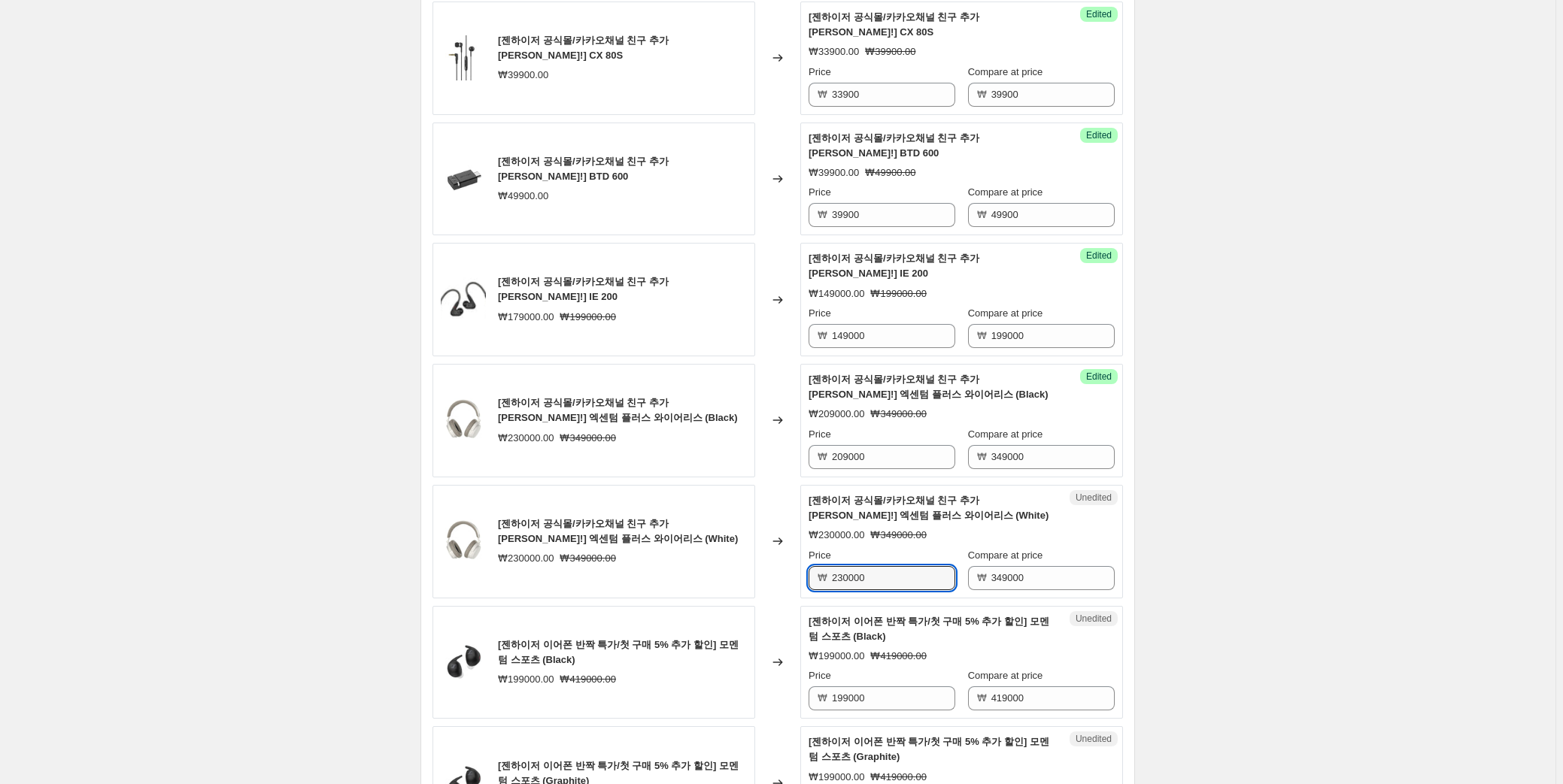
scroll to position [1072, 0]
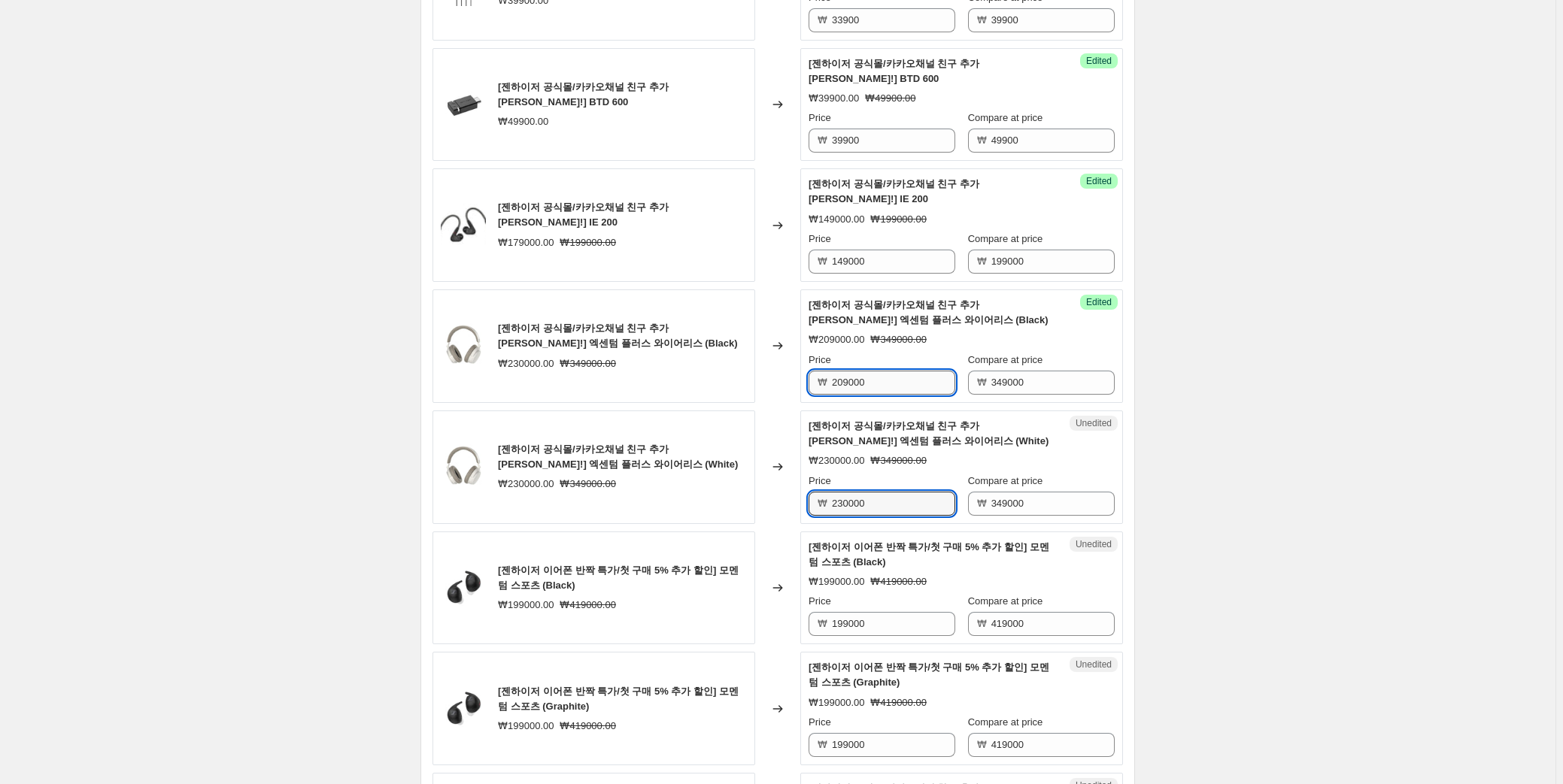
click at [856, 371] on input "209000" at bounding box center [893, 382] width 123 height 24
click at [904, 492] on input "230000" at bounding box center [893, 503] width 123 height 24
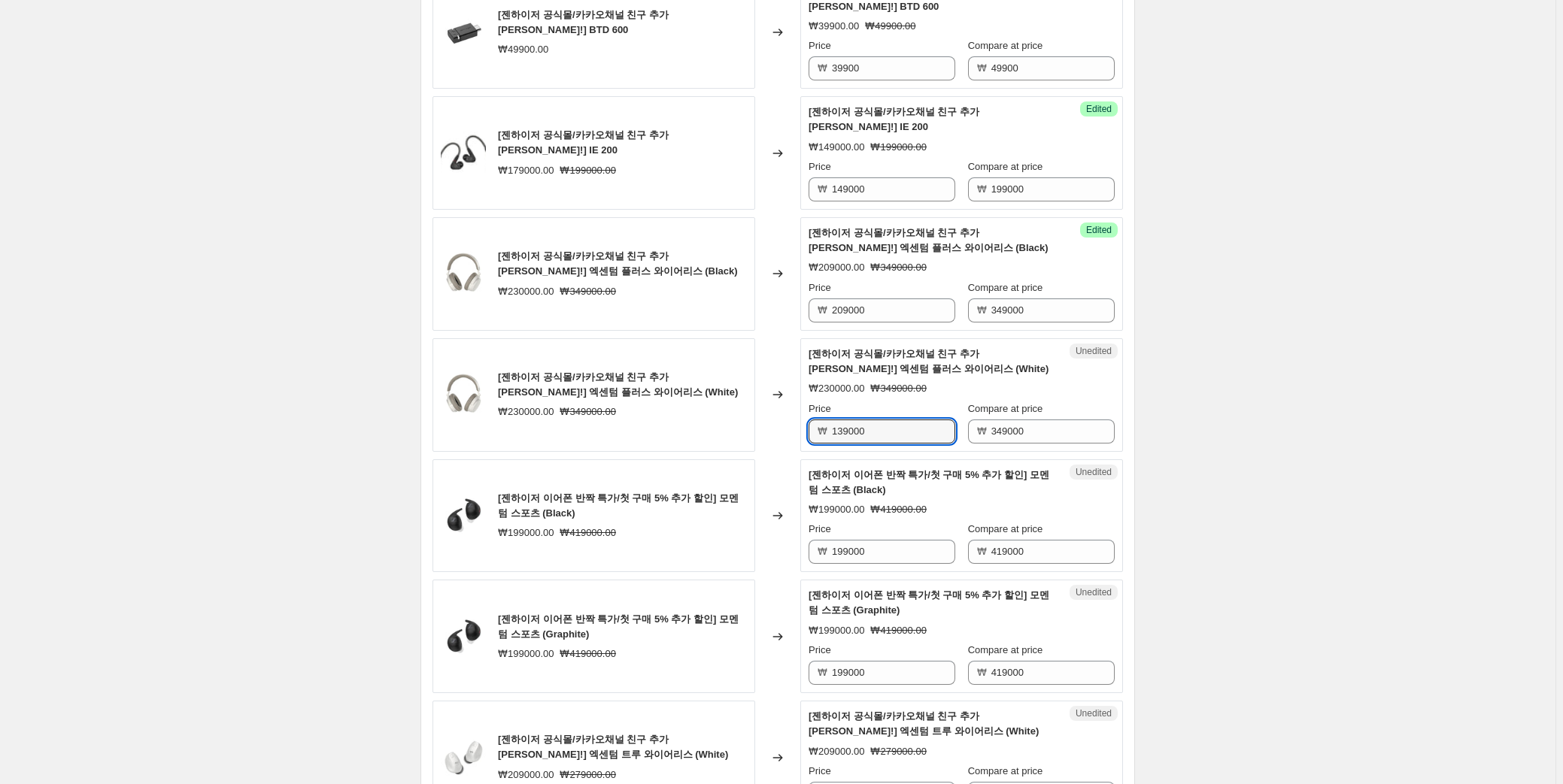
scroll to position [1209, 0]
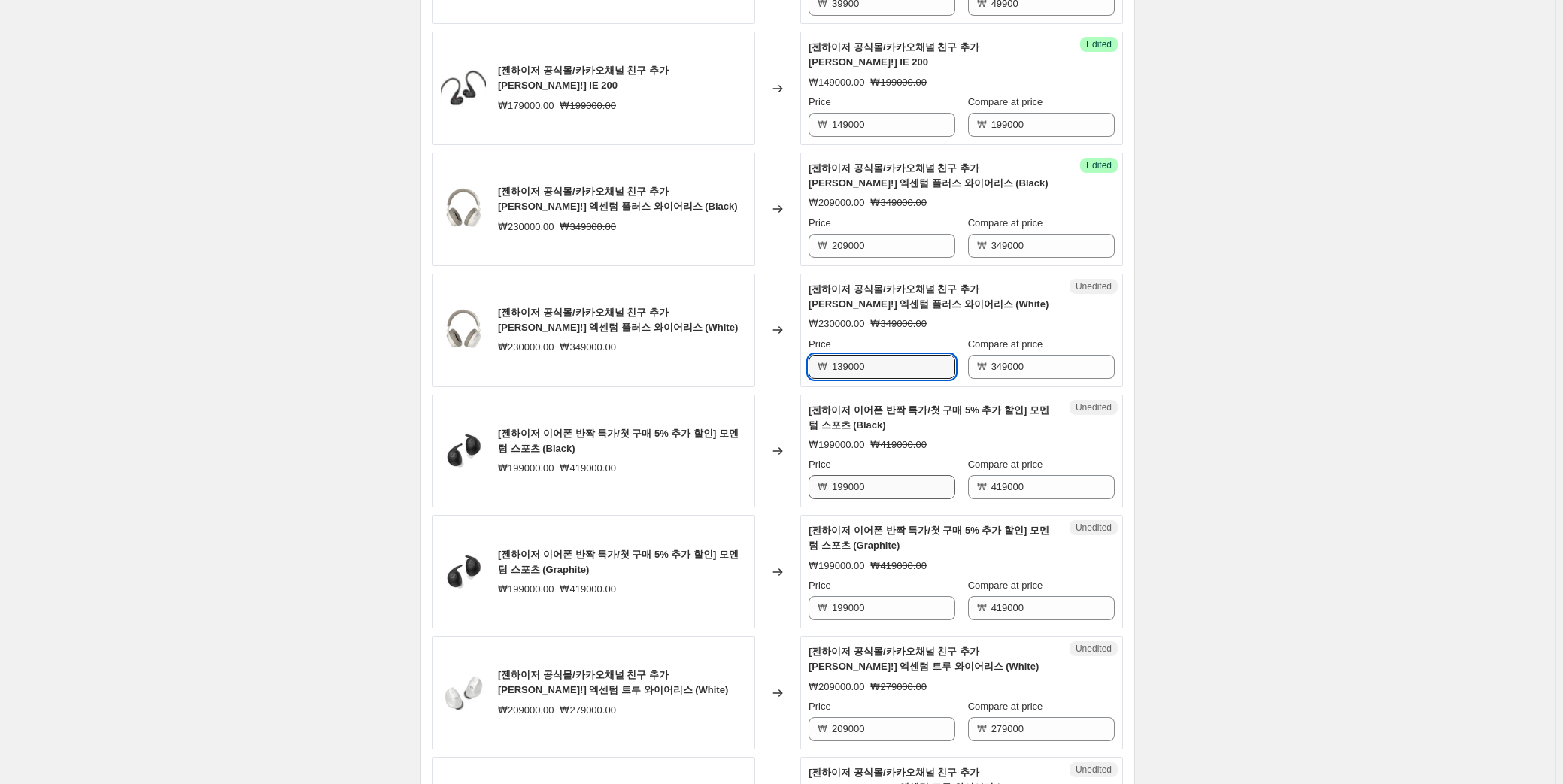
type input "139000"
click at [885, 475] on input "199000" at bounding box center [893, 486] width 123 height 24
type input "219000"
click at [842, 578] on div "Price ₩ 199000" at bounding box center [882, 599] width 146 height 42
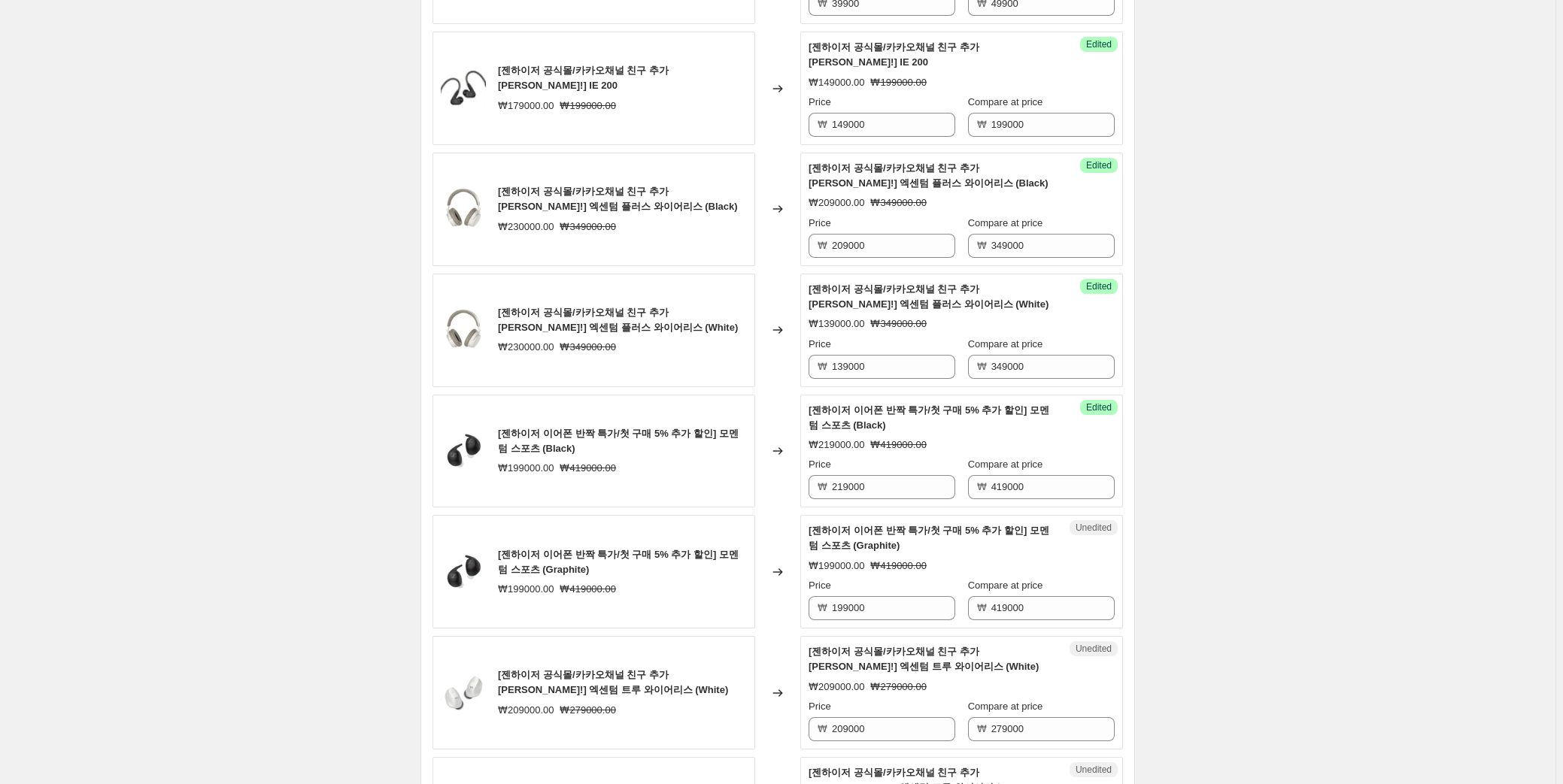
click at [842, 578] on div "Price ₩ 199000" at bounding box center [882, 599] width 146 height 42
click at [842, 596] on input "199000" at bounding box center [893, 608] width 123 height 24
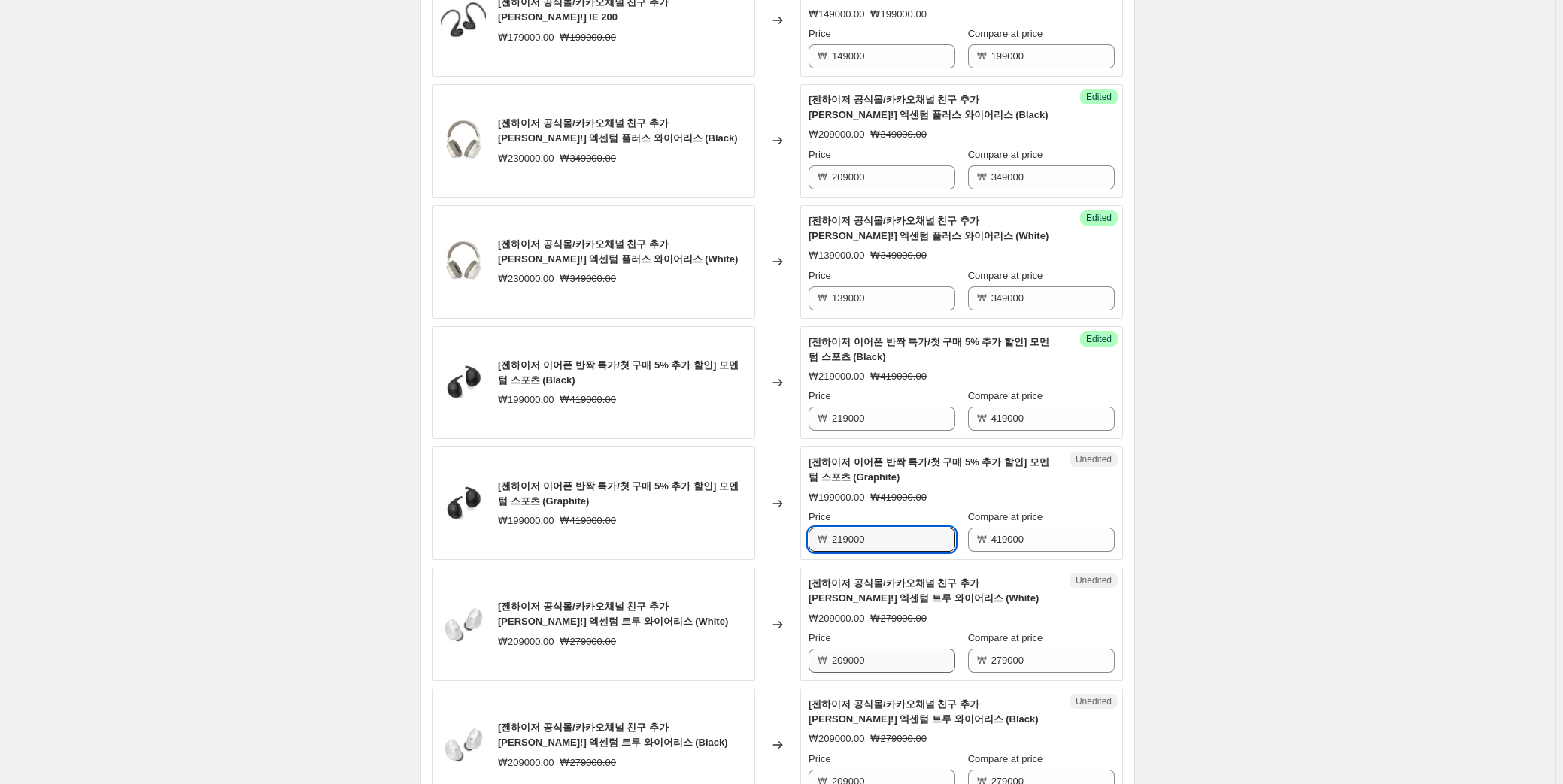
type input "219000"
click at [869, 649] on input "209000" at bounding box center [893, 661] width 123 height 24
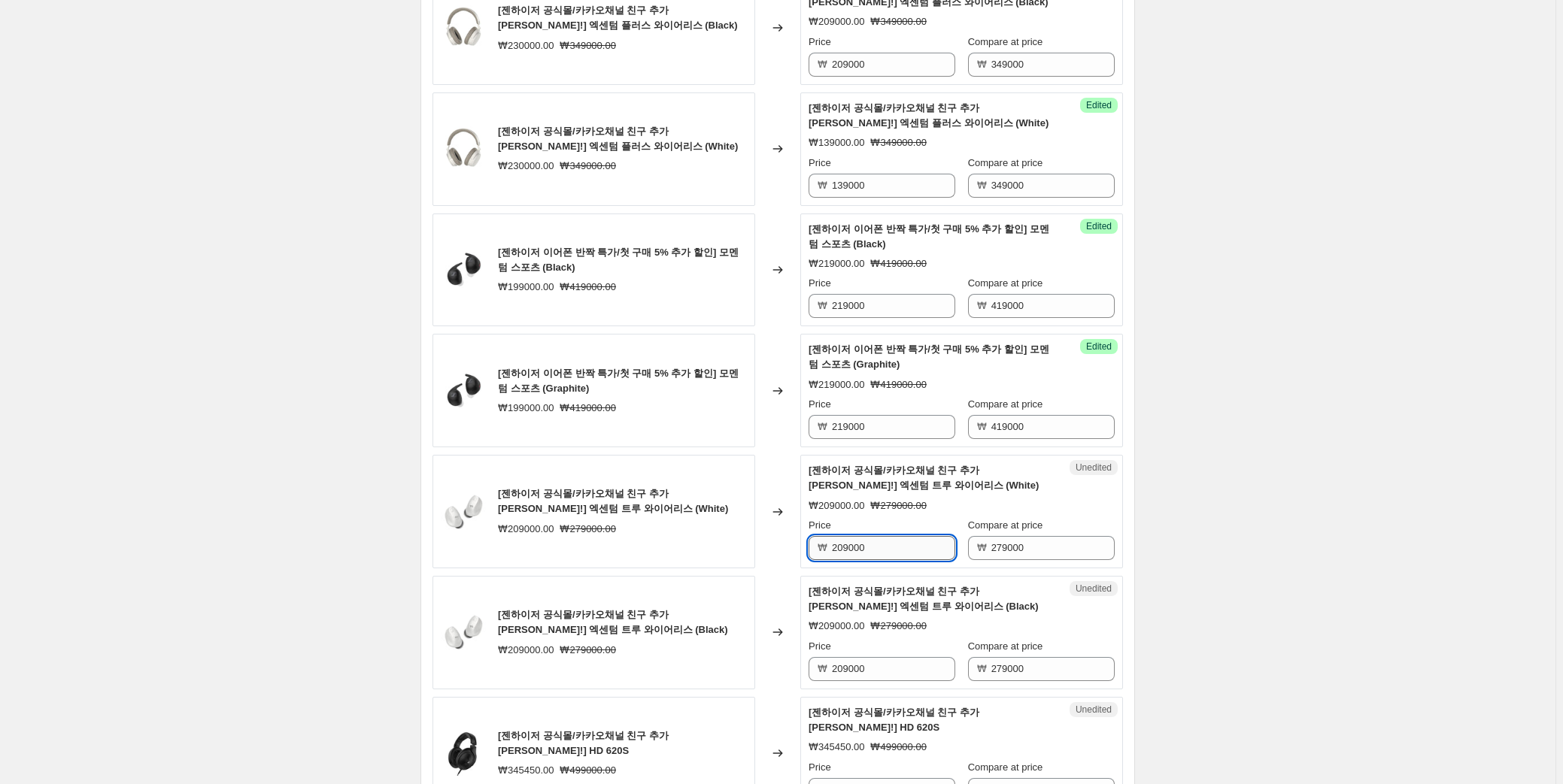
scroll to position [1482, 0]
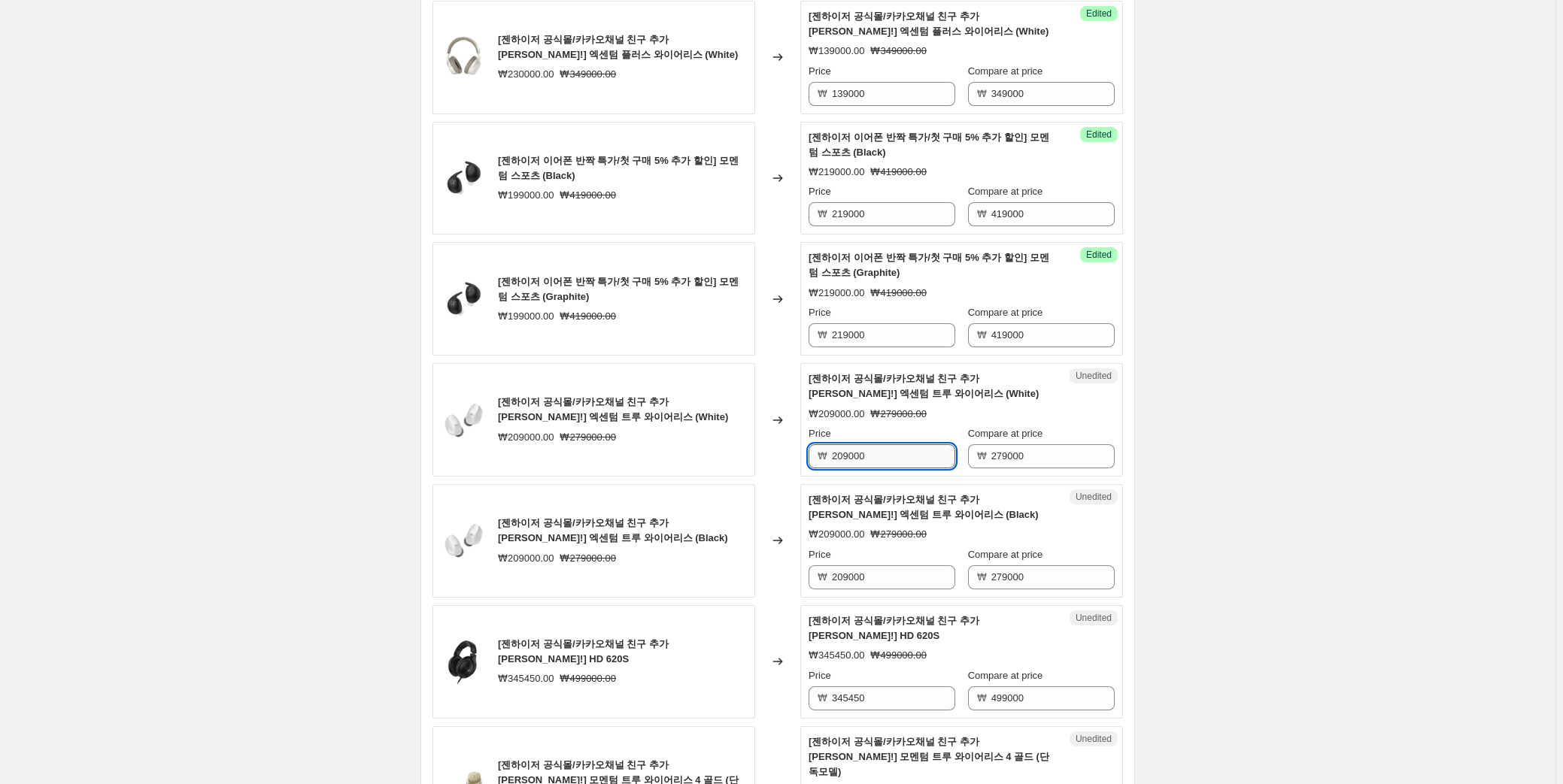
click at [888, 444] on input "209000" at bounding box center [893, 455] width 123 height 24
type input "169000"
click at [918, 566] on input "209000" at bounding box center [893, 577] width 123 height 24
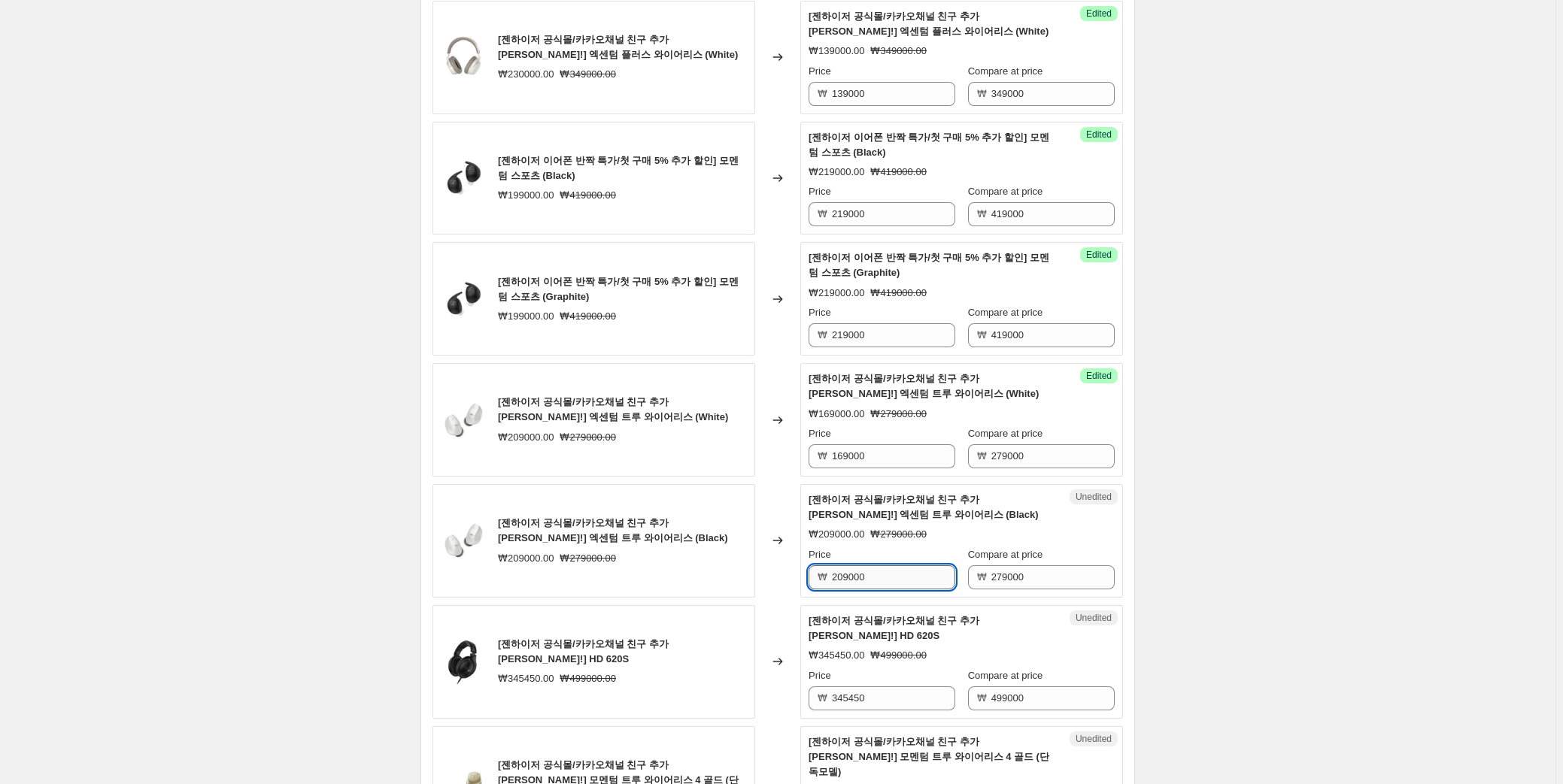
click at [918, 566] on input "209000" at bounding box center [893, 577] width 123 height 24
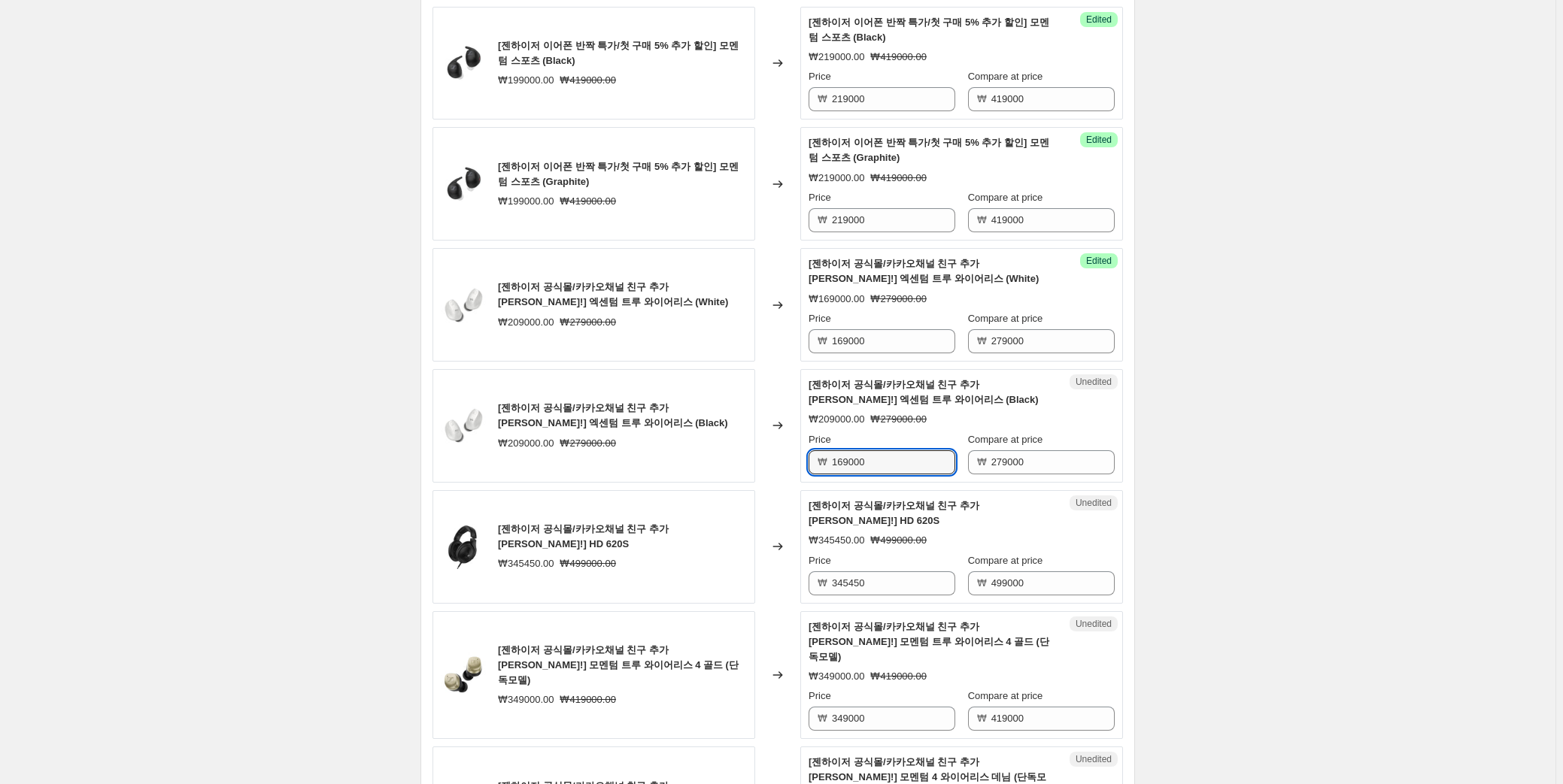
scroll to position [1619, 0]
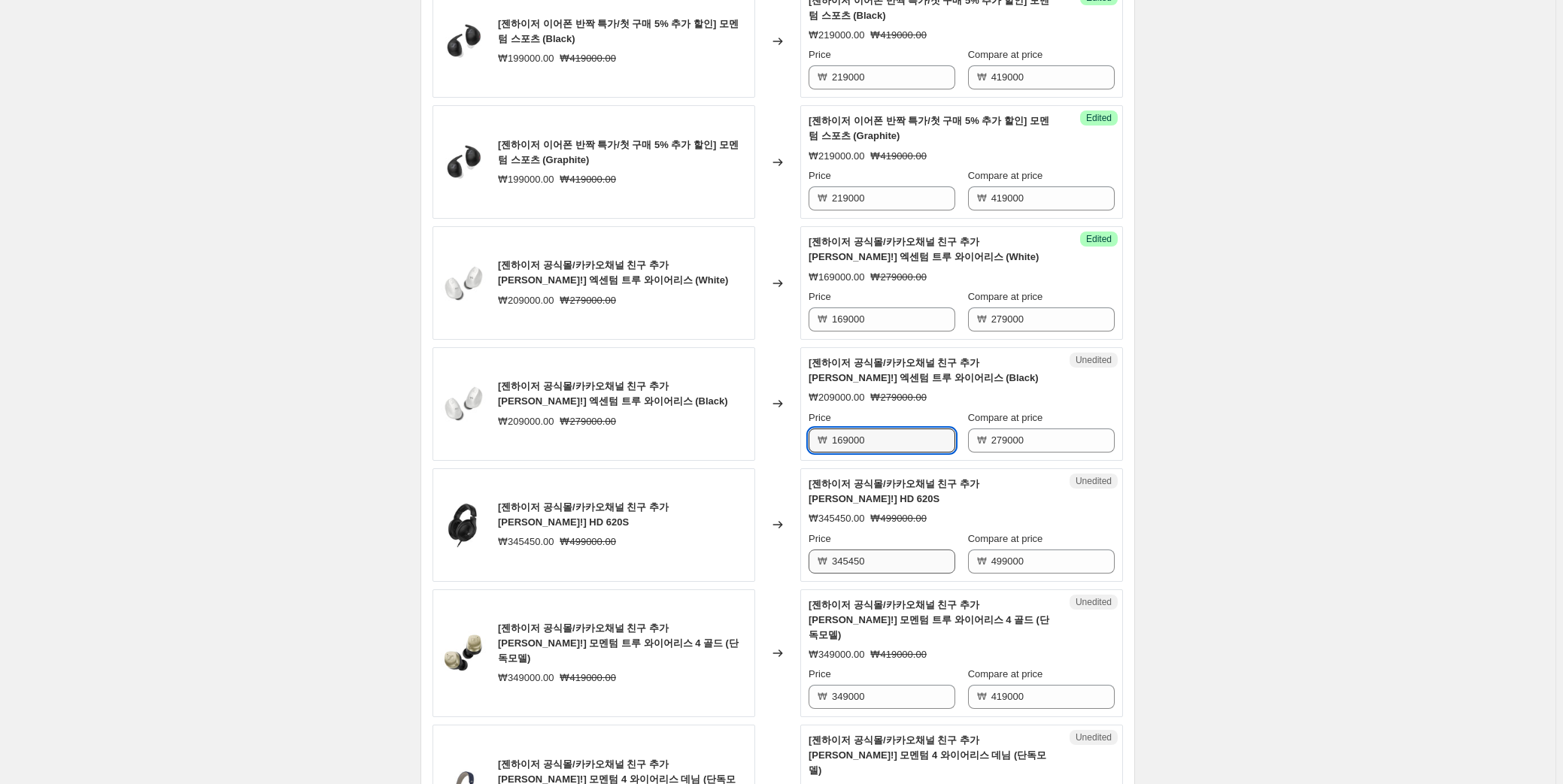
type input "169000"
click at [847, 550] on input "345450" at bounding box center [893, 561] width 123 height 24
click at [895, 550] on input "345450" at bounding box center [893, 561] width 123 height 24
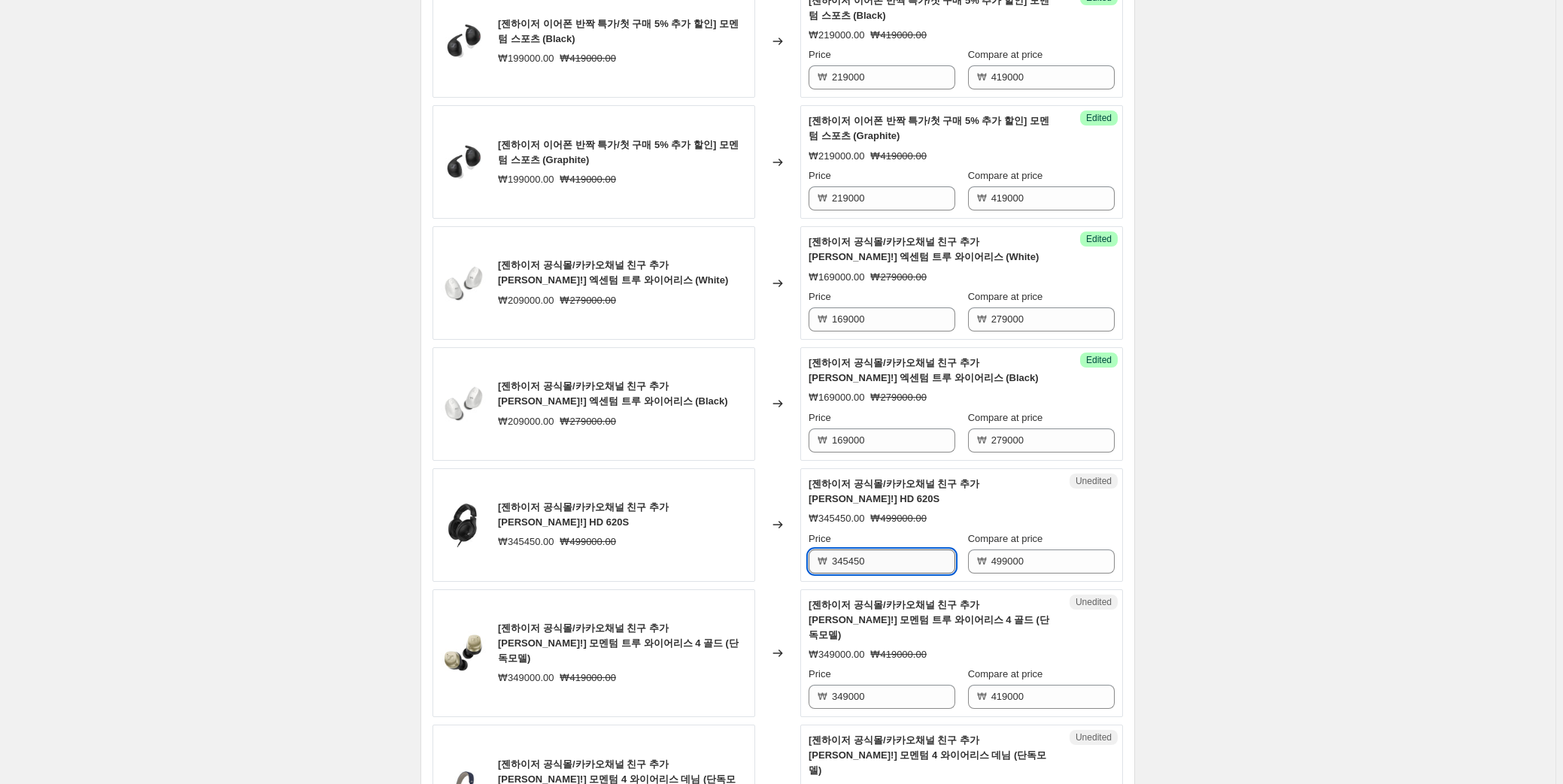
click at [895, 550] on input "345450" at bounding box center [893, 561] width 123 height 24
type input "309400"
click at [877, 735] on span "[젠하이저 공식몰/카카오채널 친구 추가 혜택!] 모멘텀 4 와이어리스 데님 (단독모델)" at bounding box center [928, 755] width 238 height 41
click at [878, 685] on input "349000" at bounding box center [893, 697] width 123 height 24
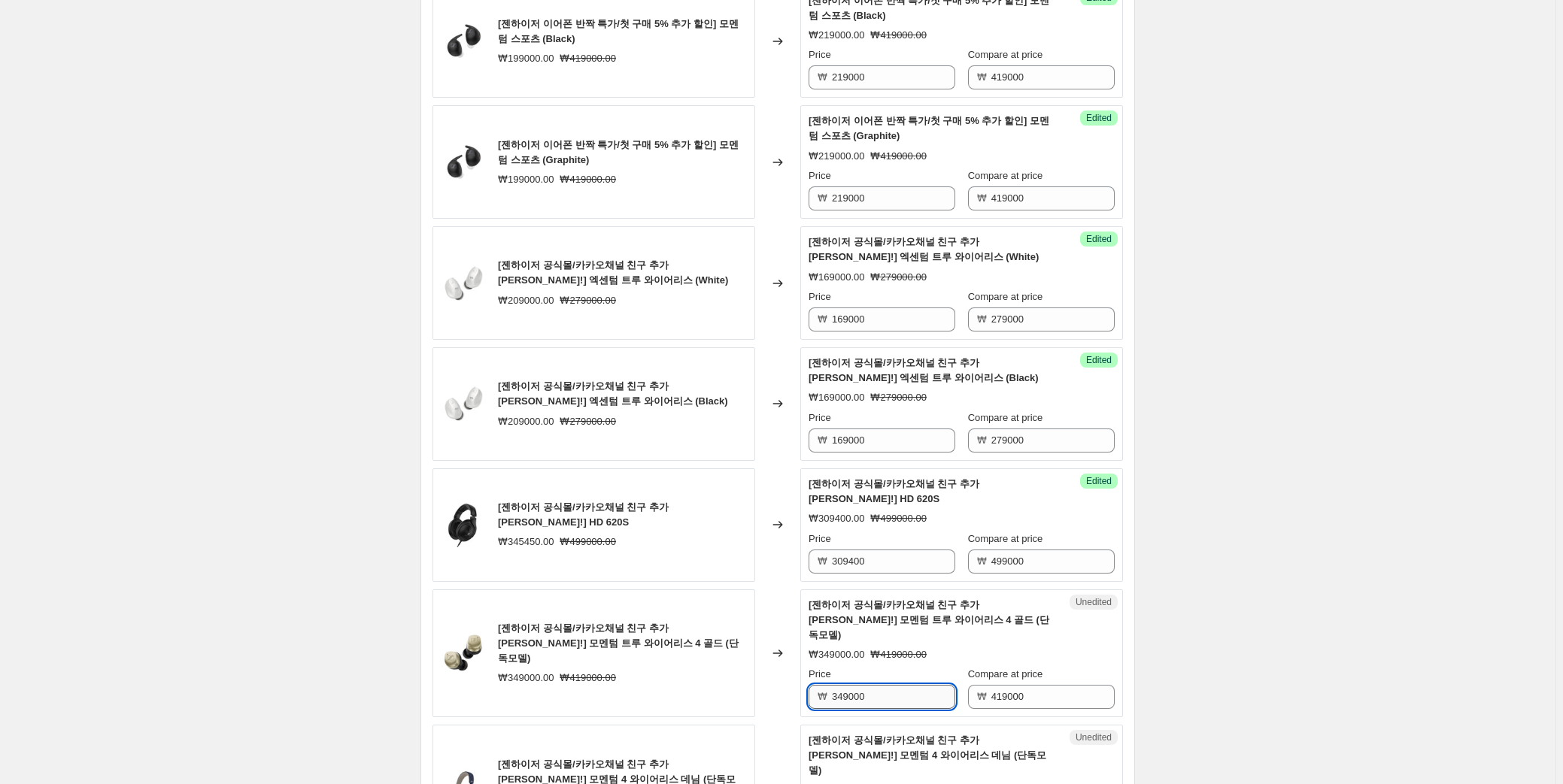
click at [878, 685] on input "349000" at bounding box center [893, 697] width 123 height 24
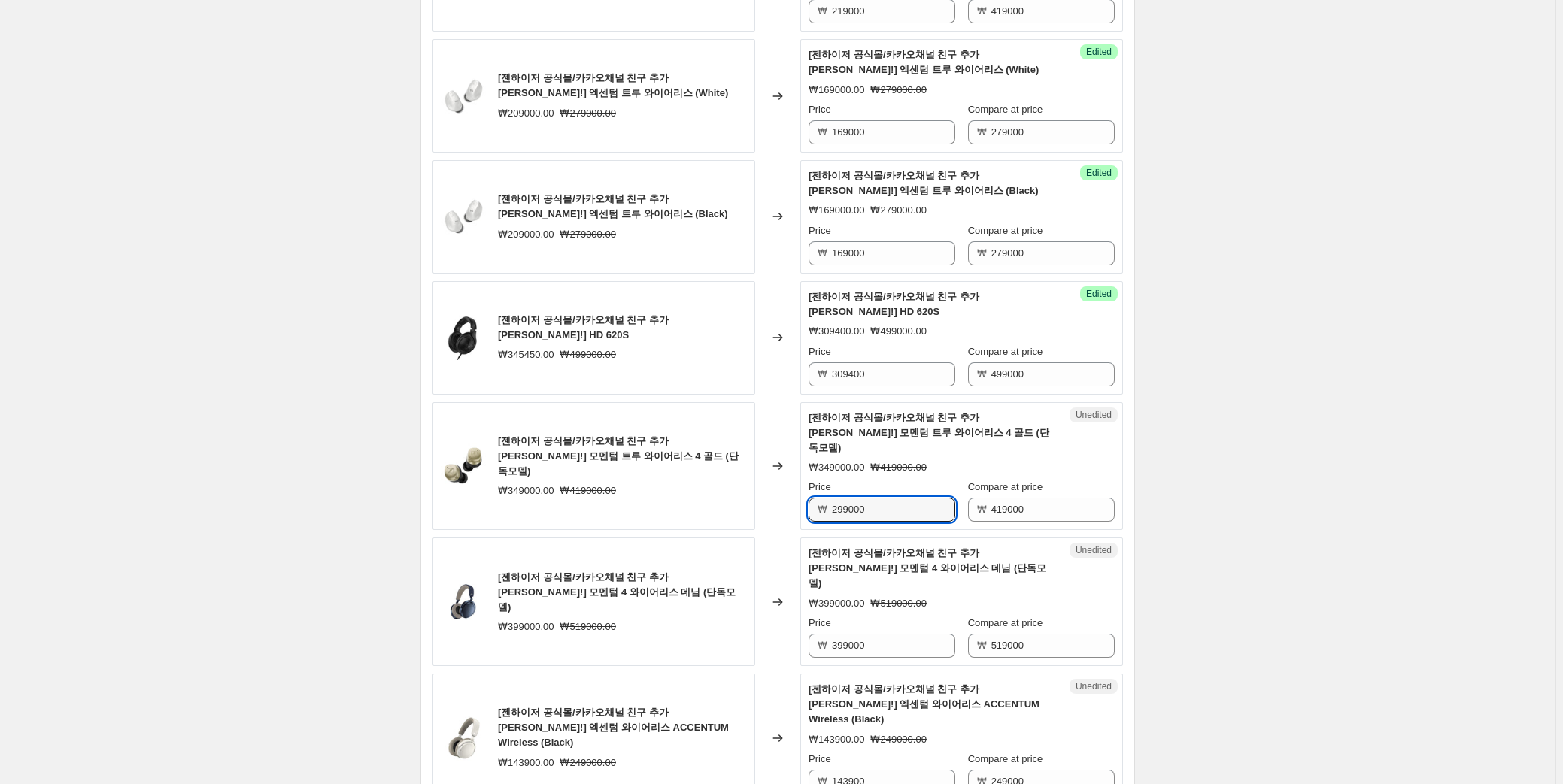
scroll to position [1824, 0]
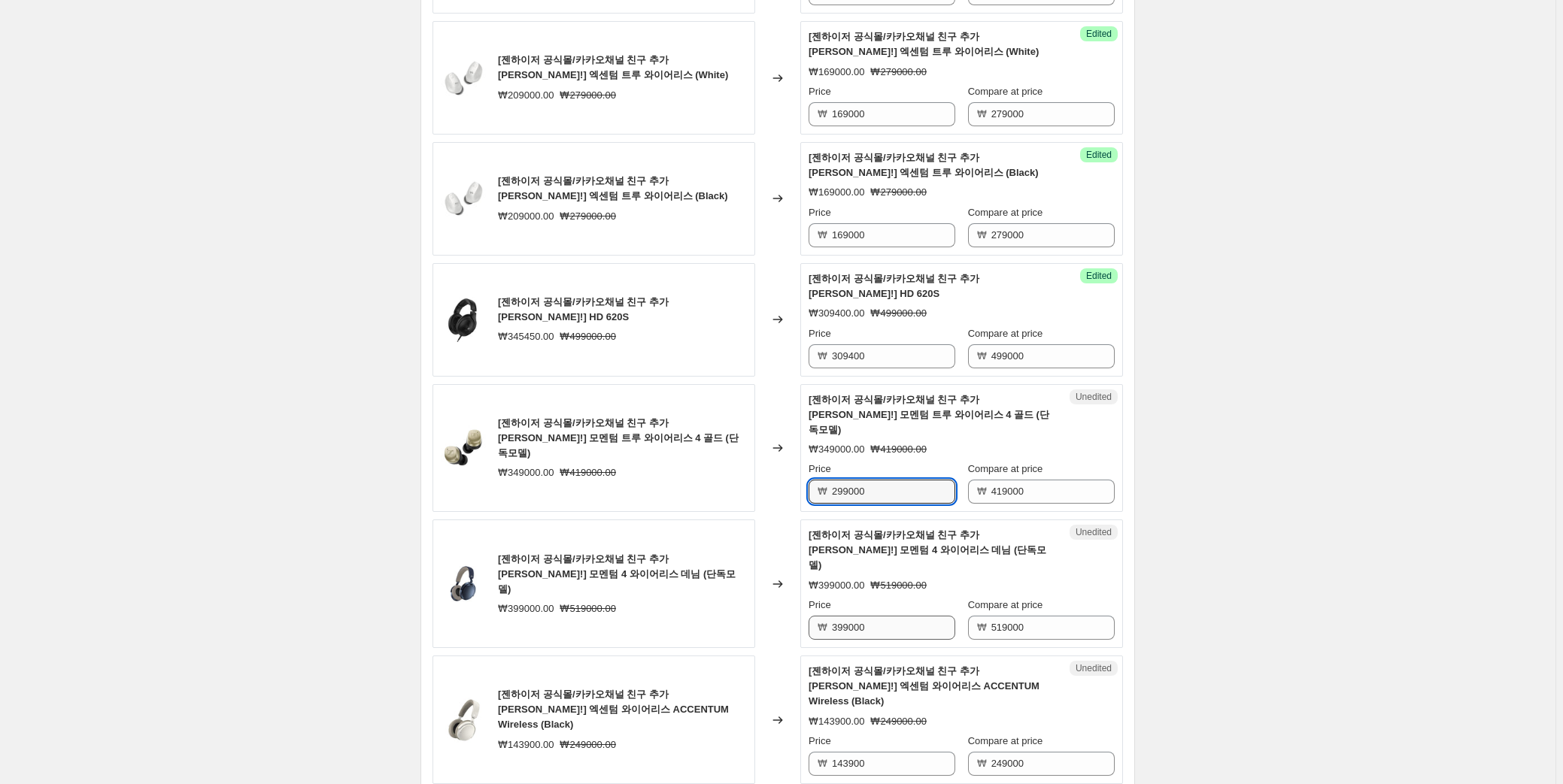
type input "299000"
click at [885, 616] on input "399000" at bounding box center [893, 627] width 123 height 24
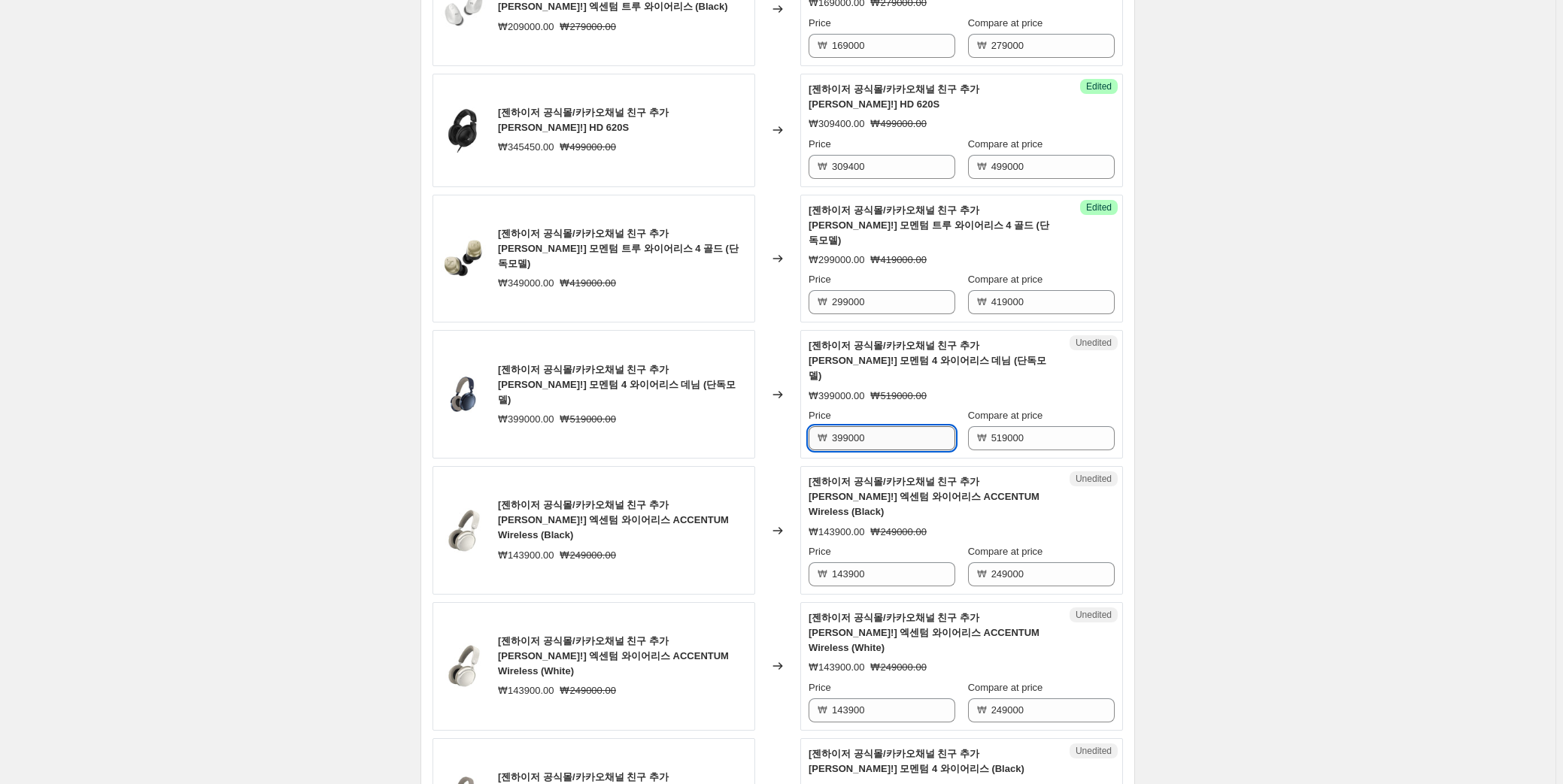
scroll to position [2030, 0]
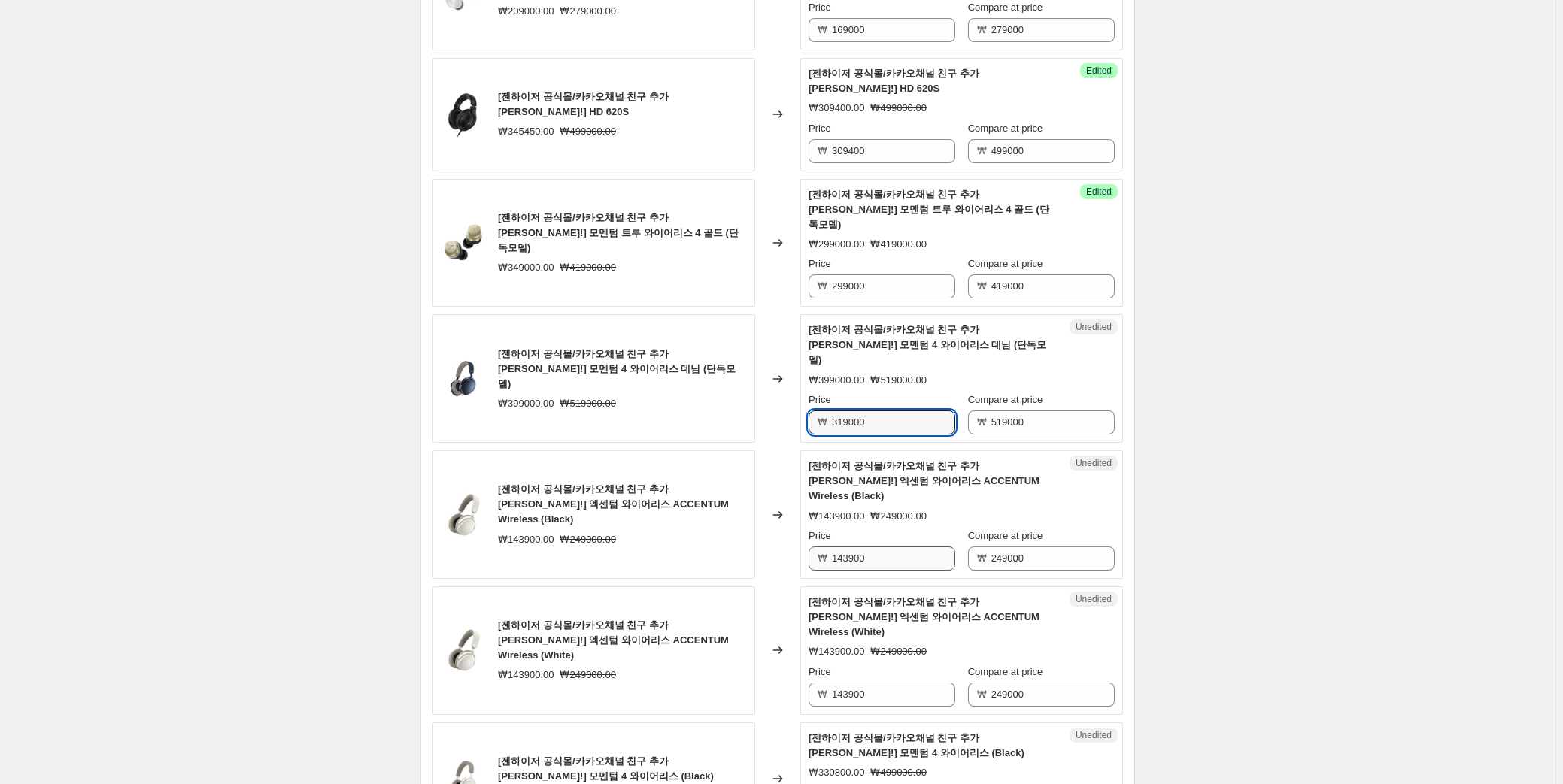
type input "319000"
click at [864, 547] on input "143900" at bounding box center [893, 558] width 123 height 24
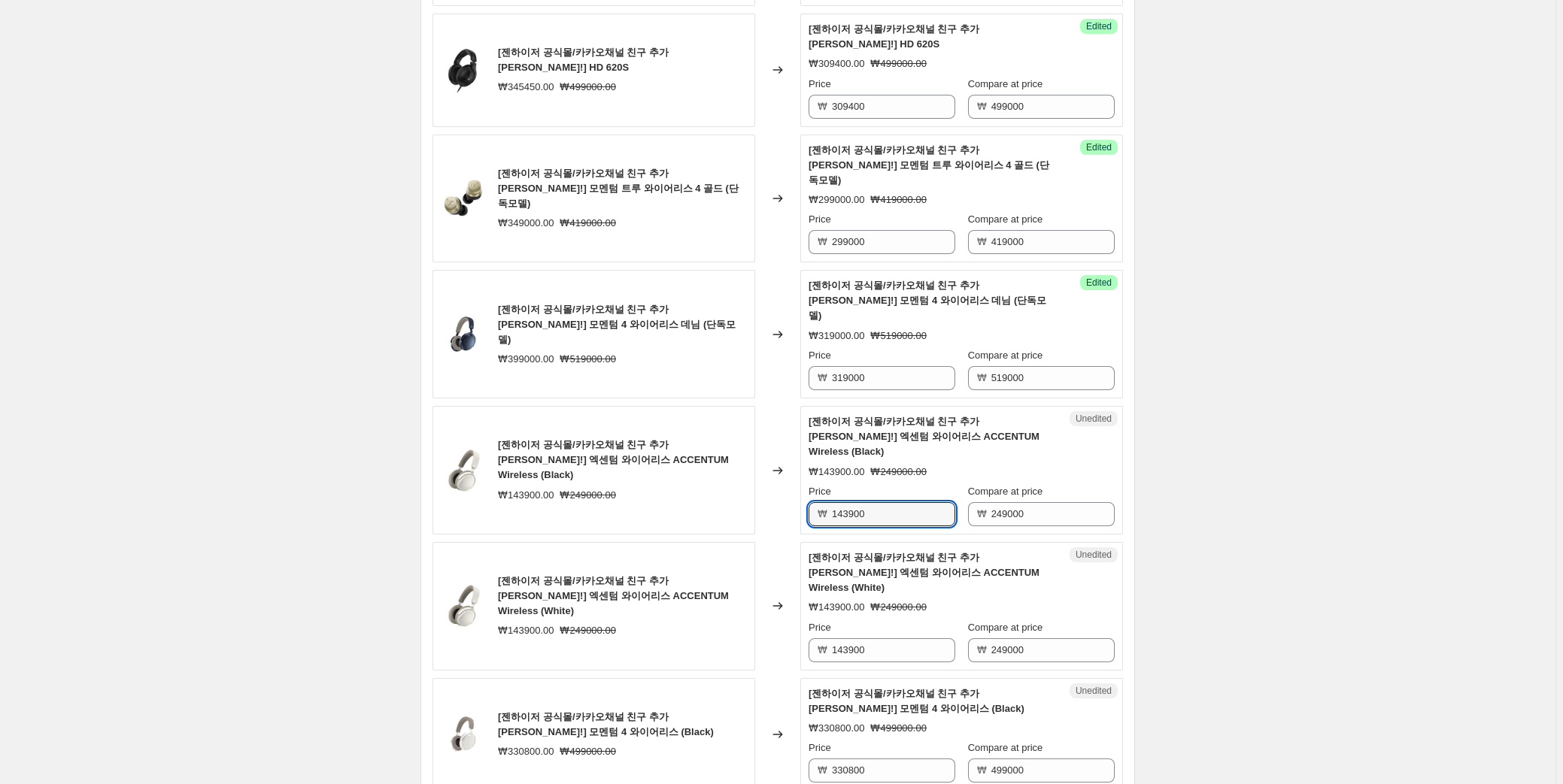
scroll to position [2097, 0]
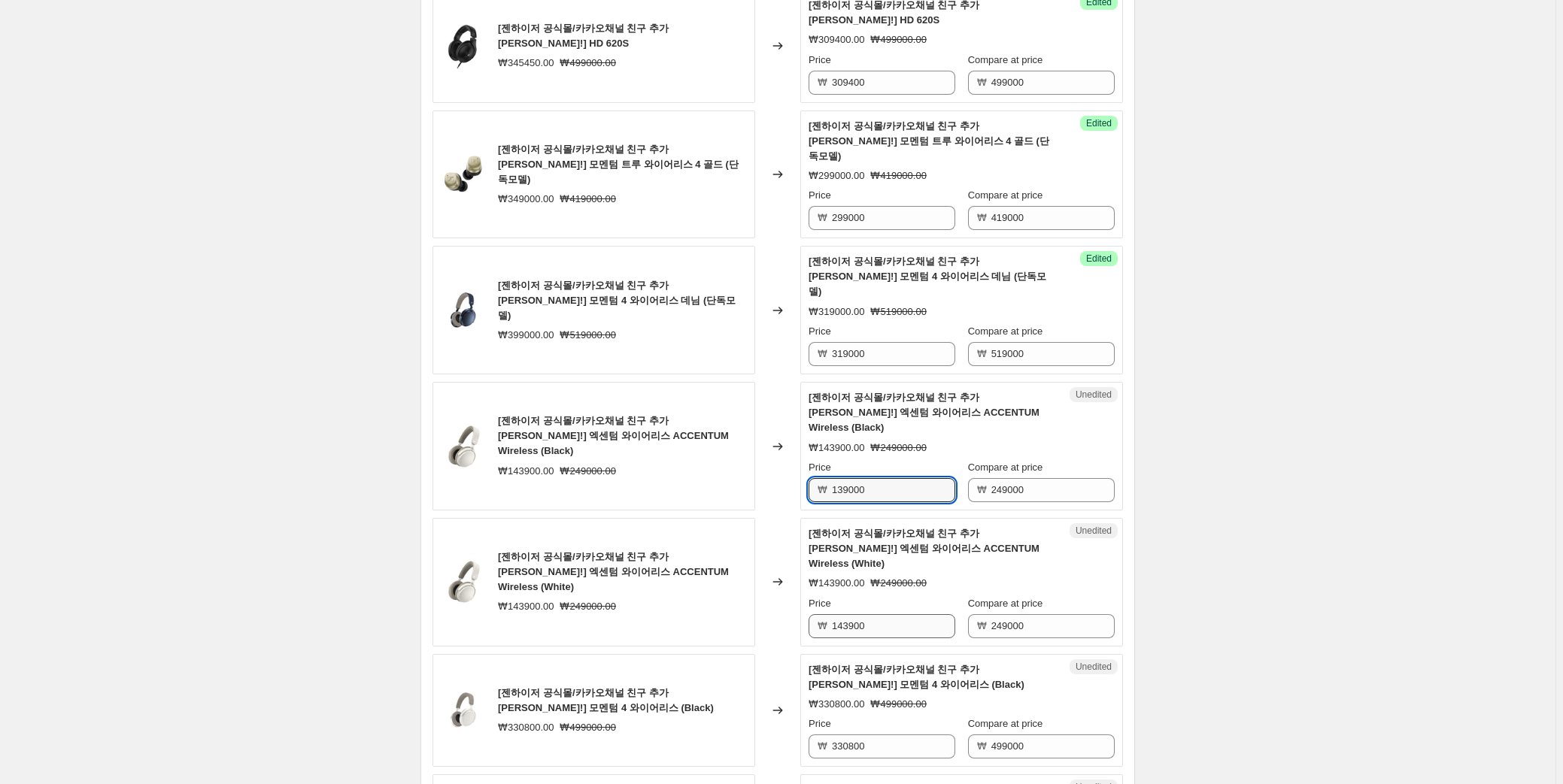
type input "139000"
click at [864, 614] on input "143900" at bounding box center [893, 625] width 123 height 24
type input "139000"
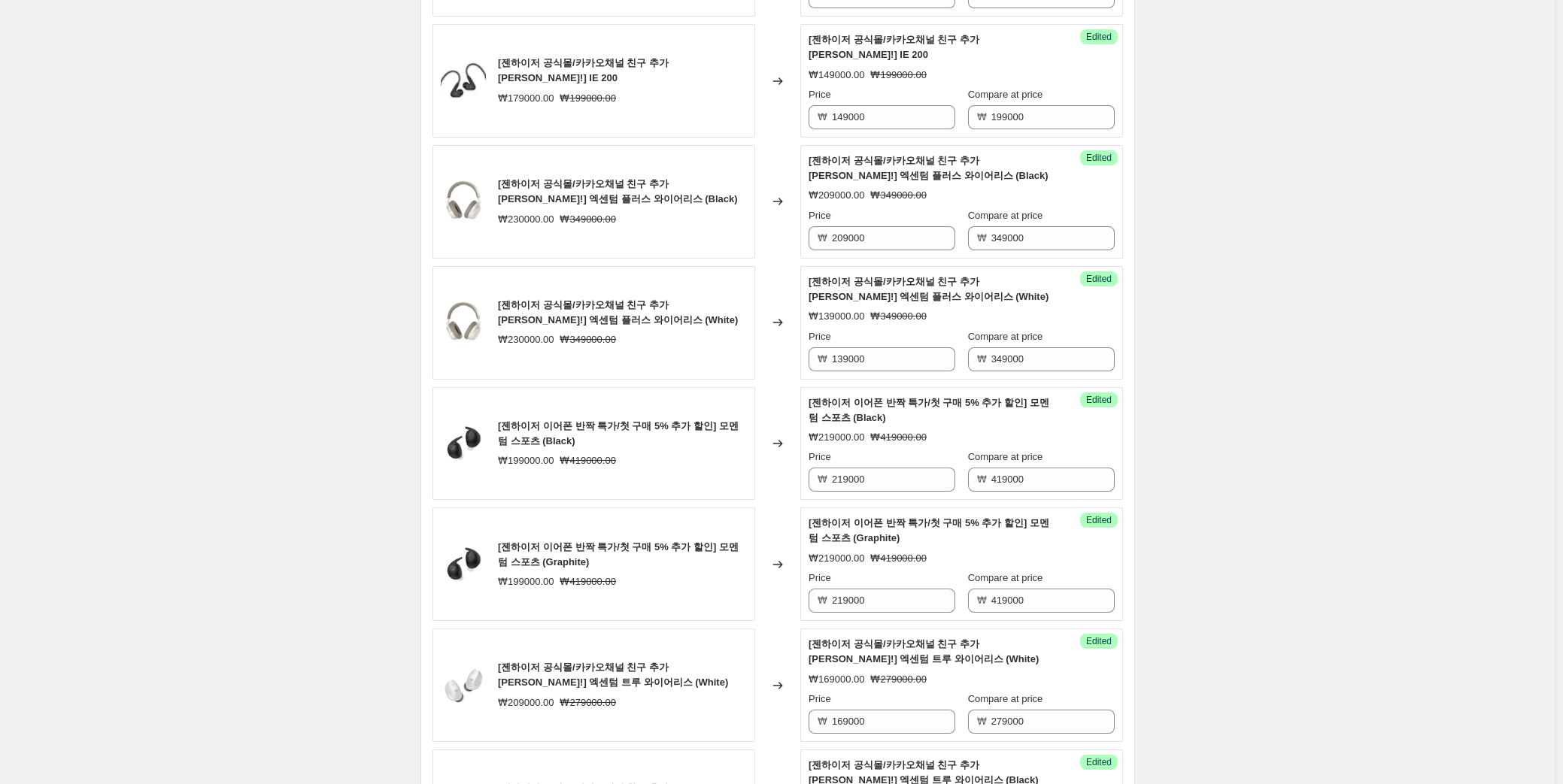
scroll to position [1209, 0]
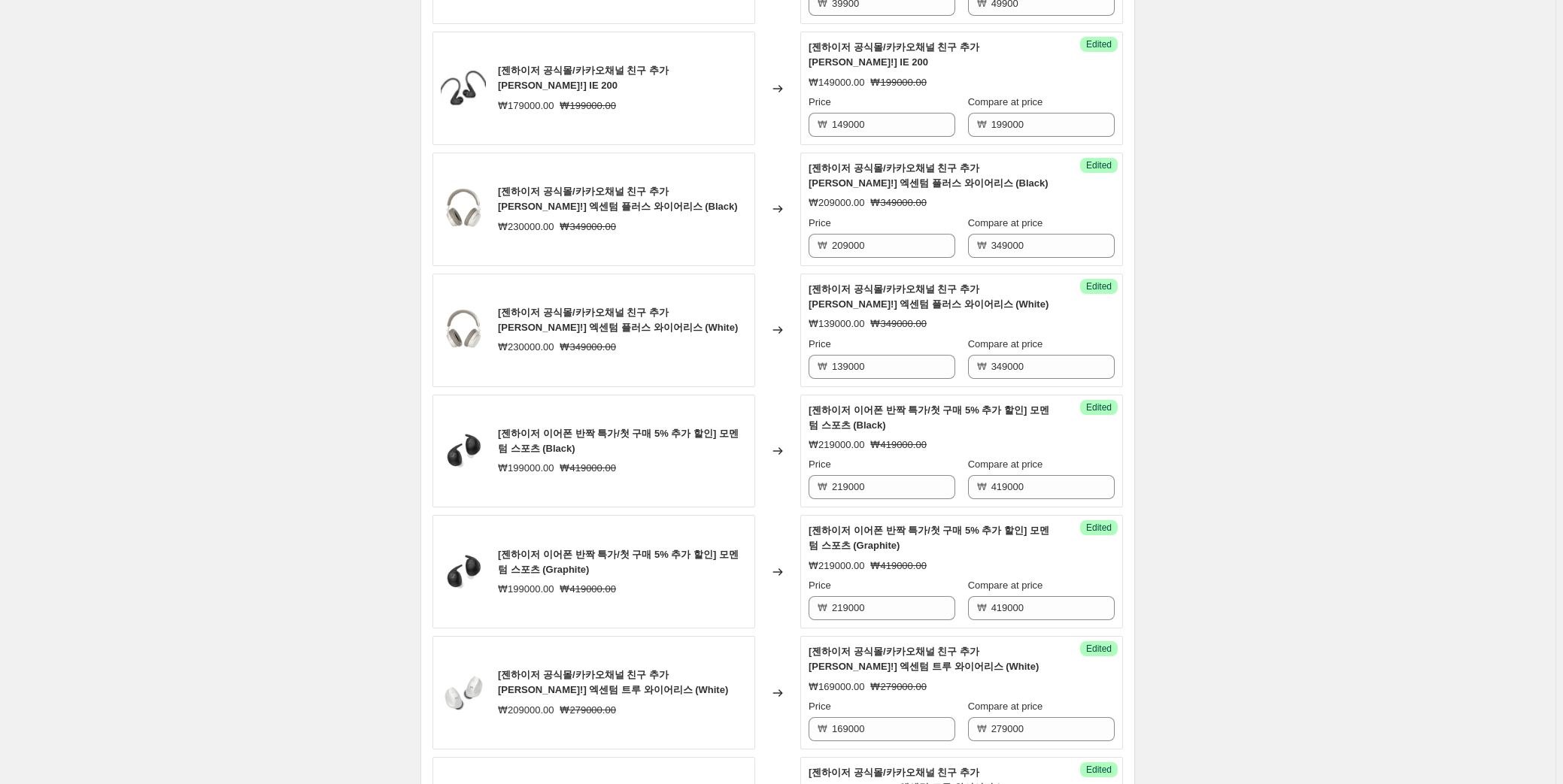
click at [830, 355] on div "₩ 139000" at bounding box center [882, 366] width 146 height 24
type input "1"
type input "209000"
click at [1293, 374] on div "Create new price change job. This page is ready Create new price change job Dra…" at bounding box center [777, 639] width 1555 height 3696
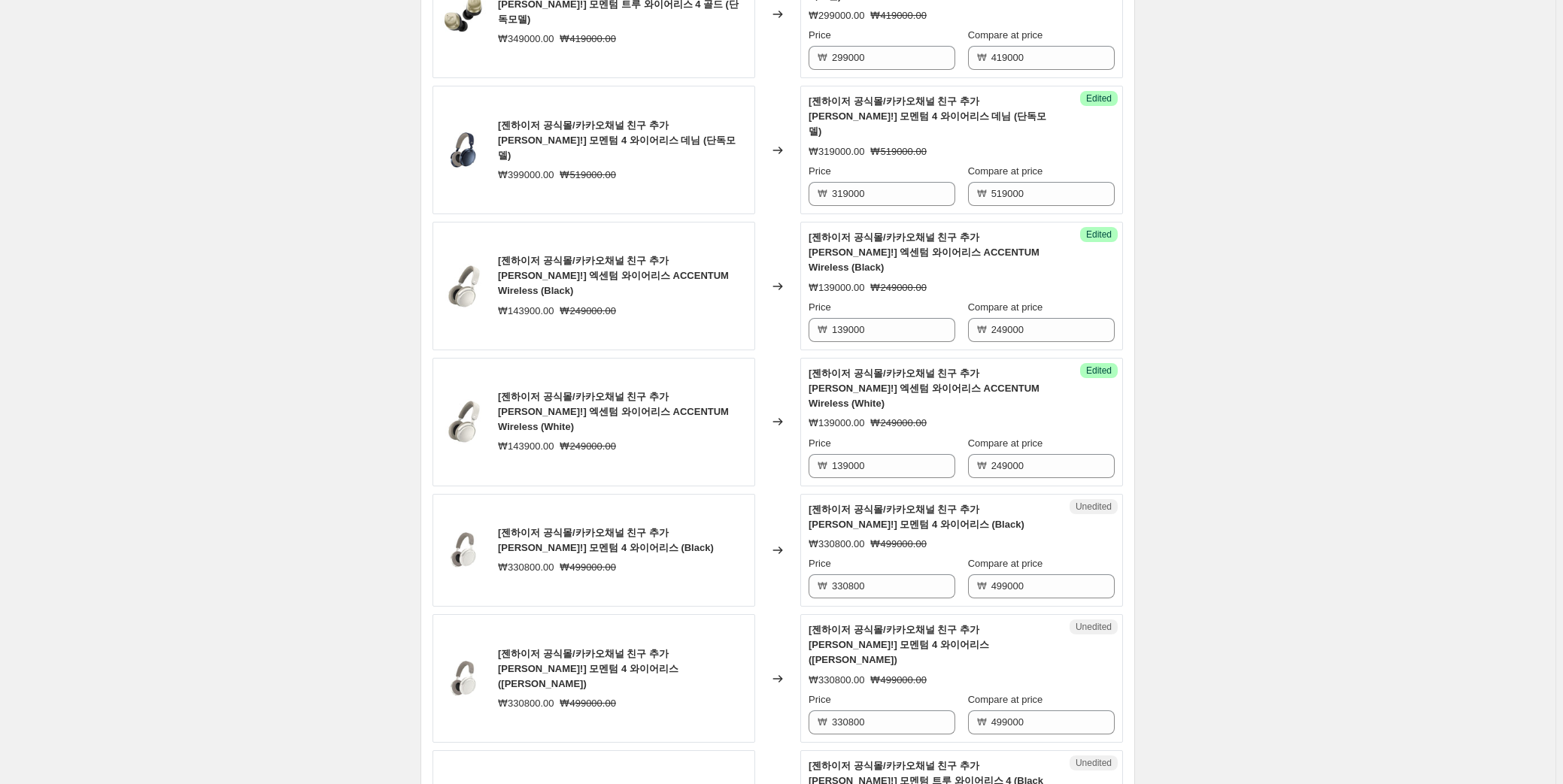
scroll to position [2234, 0]
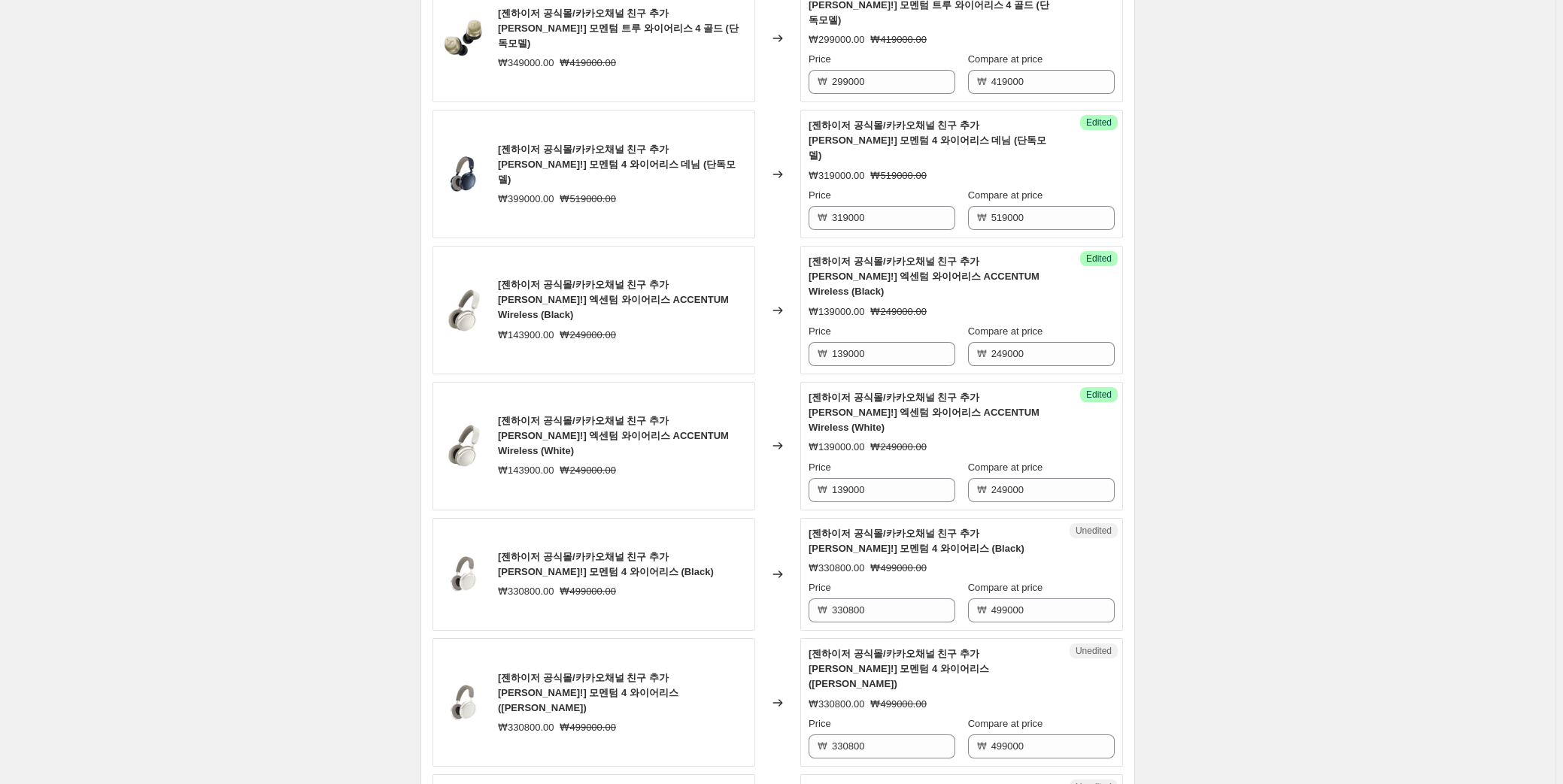
click at [876, 518] on div "Unedited [젠하이저 공식몰/카카오채널 친구 추가 혜택!] 모멘텀 4 와이어리스 (Black) ₩330800.00 ₩499000.00 P…" at bounding box center [961, 574] width 322 height 114
click at [876, 598] on input "330800" at bounding box center [893, 610] width 123 height 24
type input "319000"
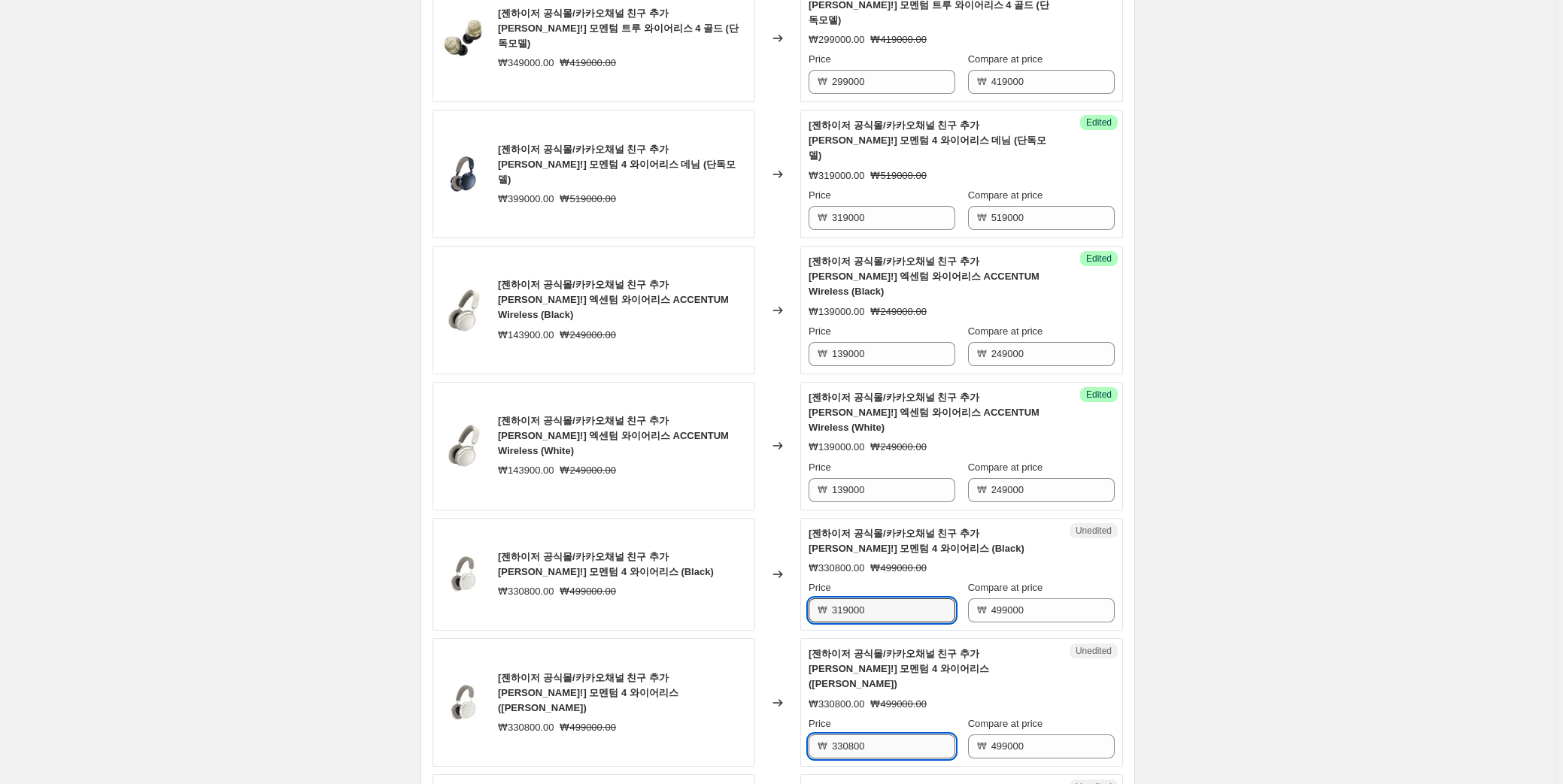
click at [865, 735] on input "330800" at bounding box center [893, 746] width 123 height 24
type input "319000"
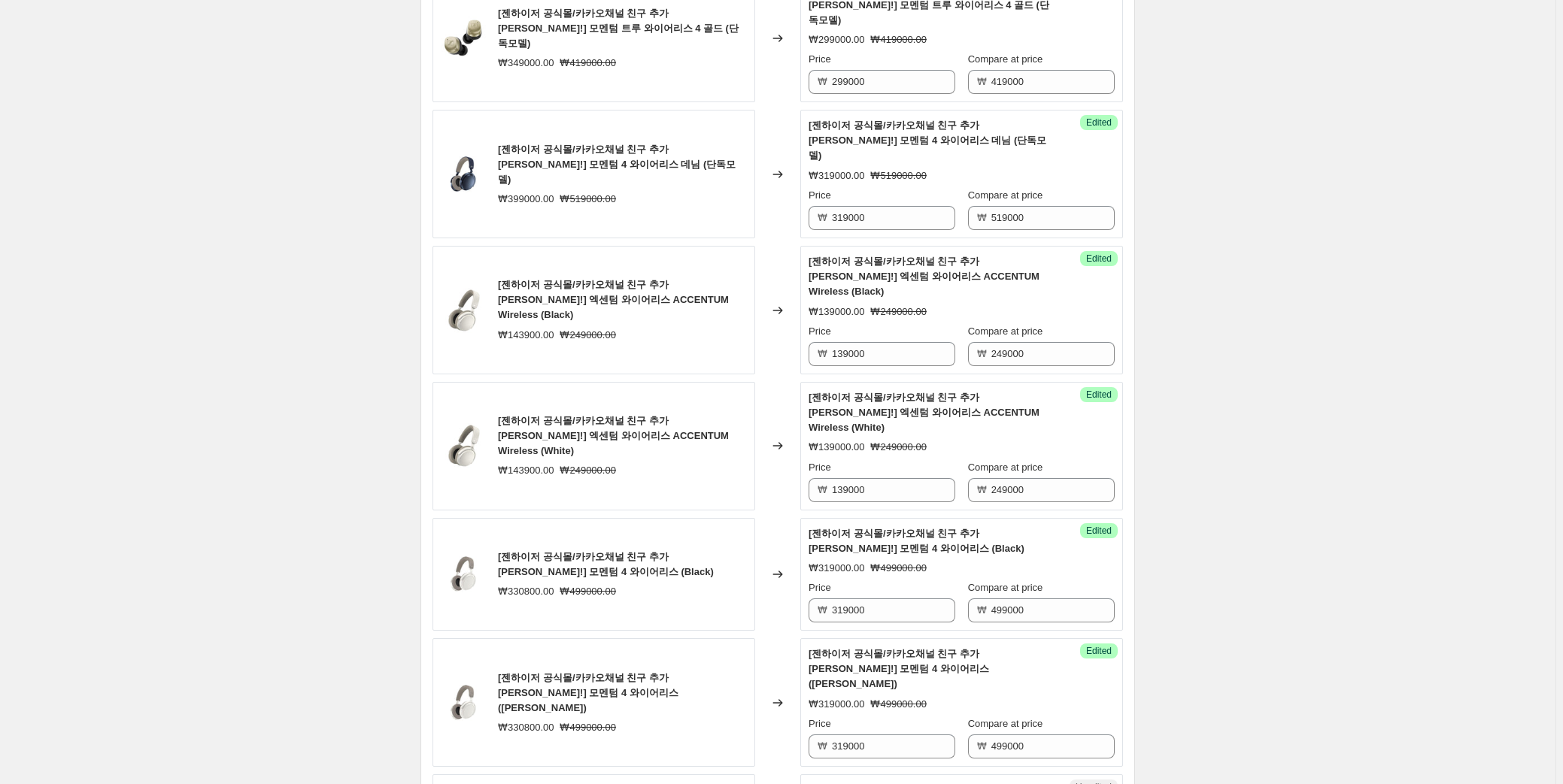
type input "299000"
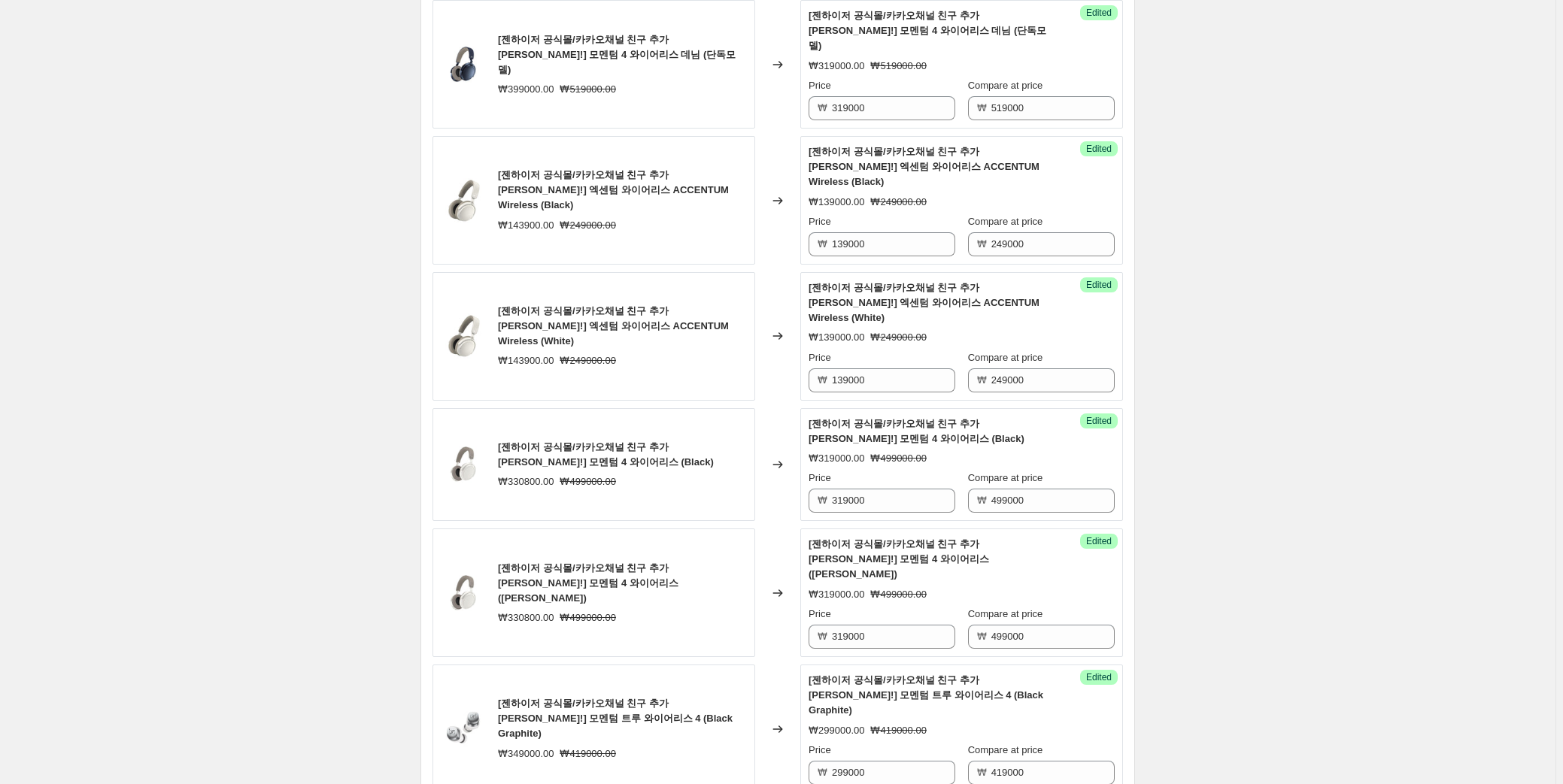
scroll to position [2370, 0]
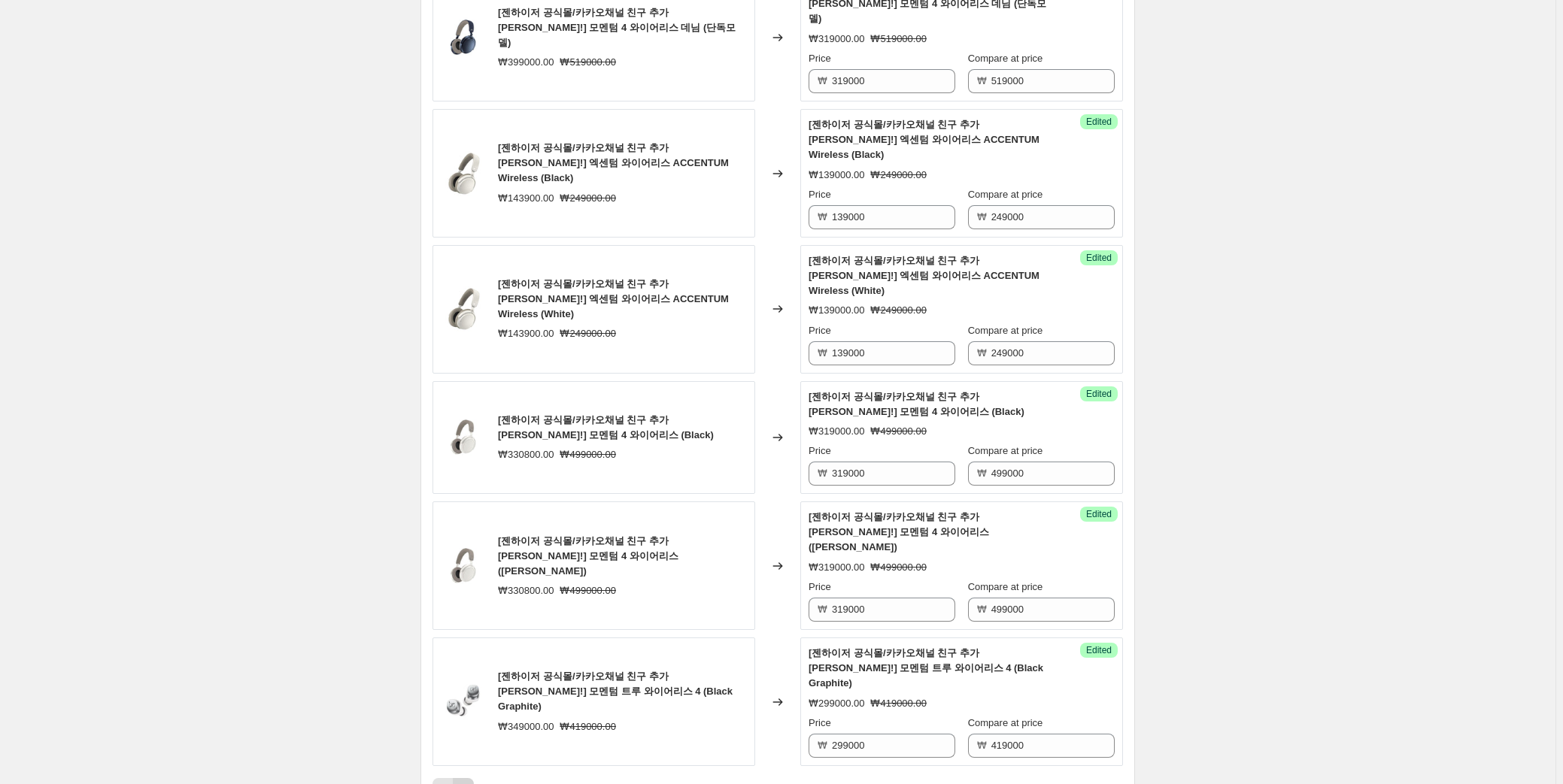
click at [470, 781] on icon "Next" at bounding box center [463, 788] width 15 height 15
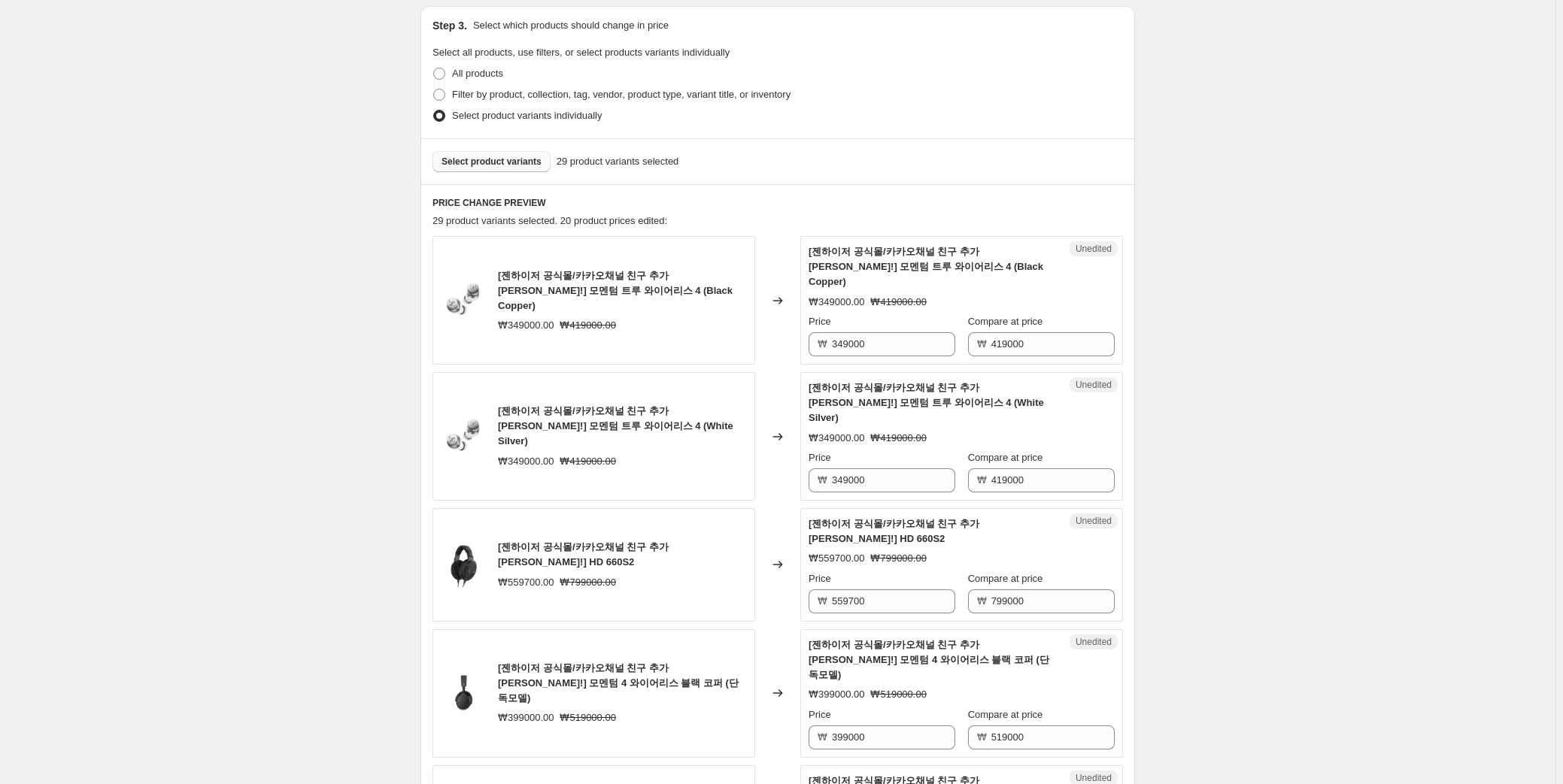
scroll to position [259, 0]
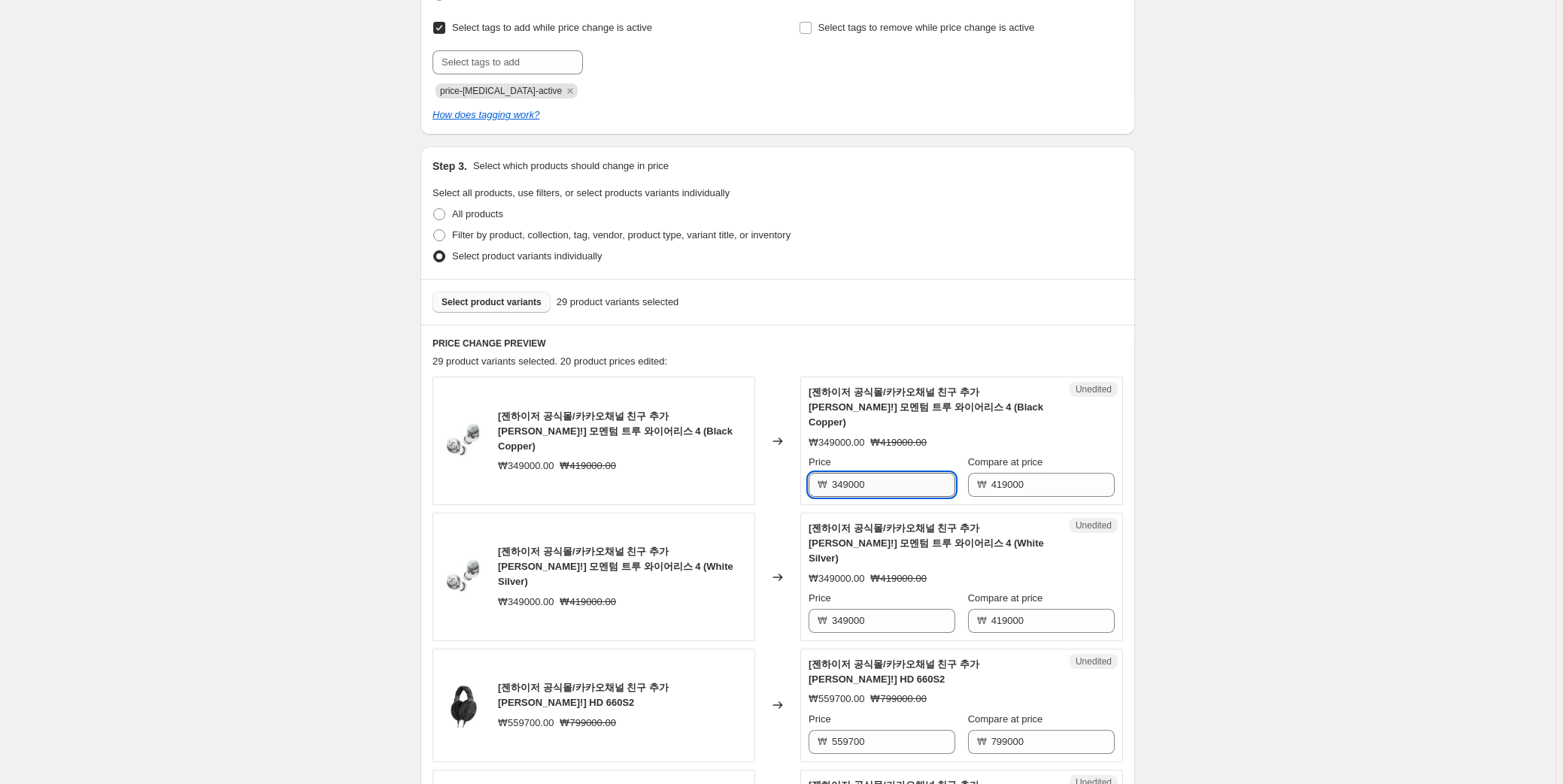
click at [892, 473] on input "349000" at bounding box center [893, 484] width 123 height 24
click at [892, 473] on input "299000" at bounding box center [893, 484] width 123 height 24
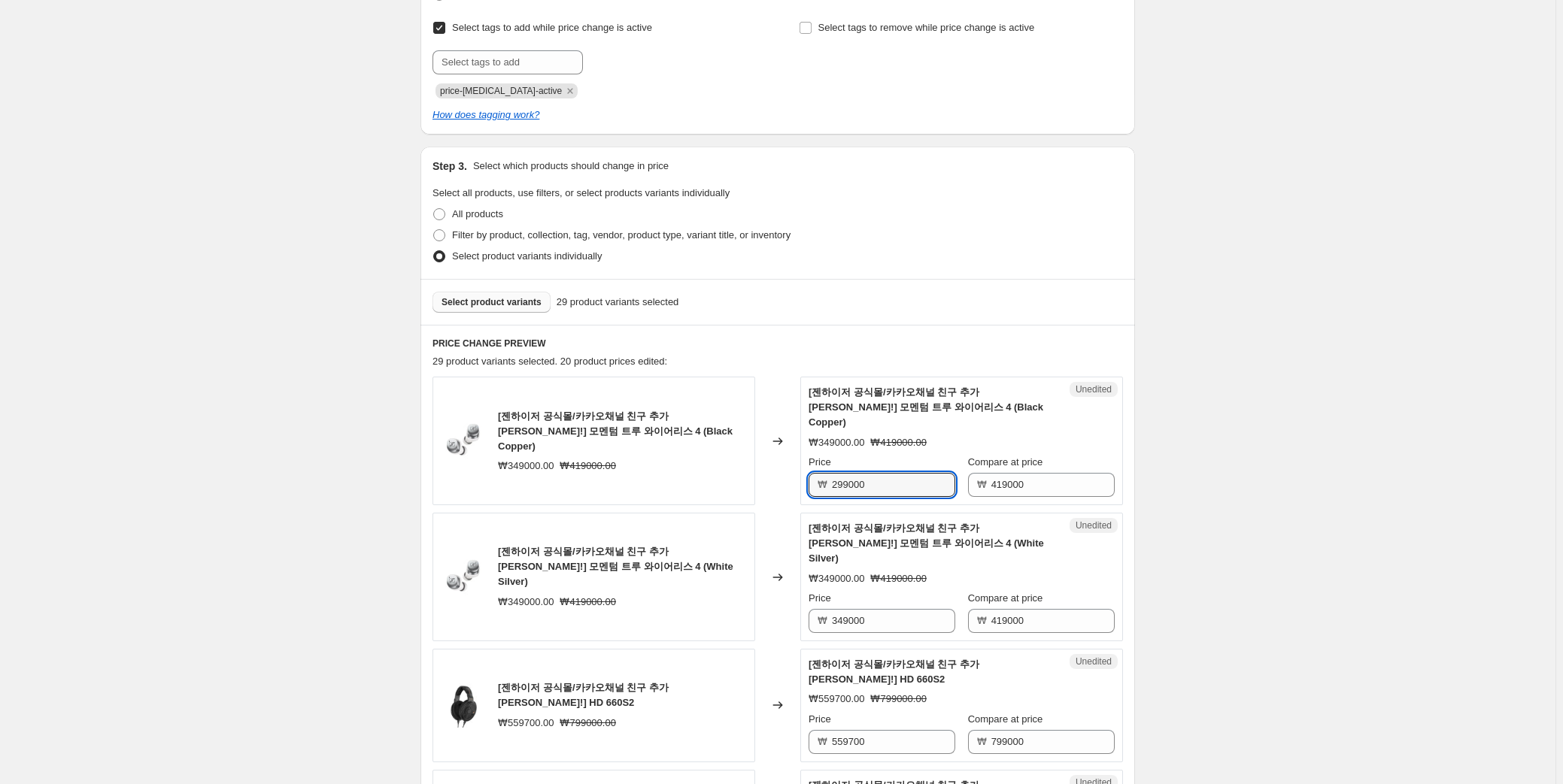
type input "299000"
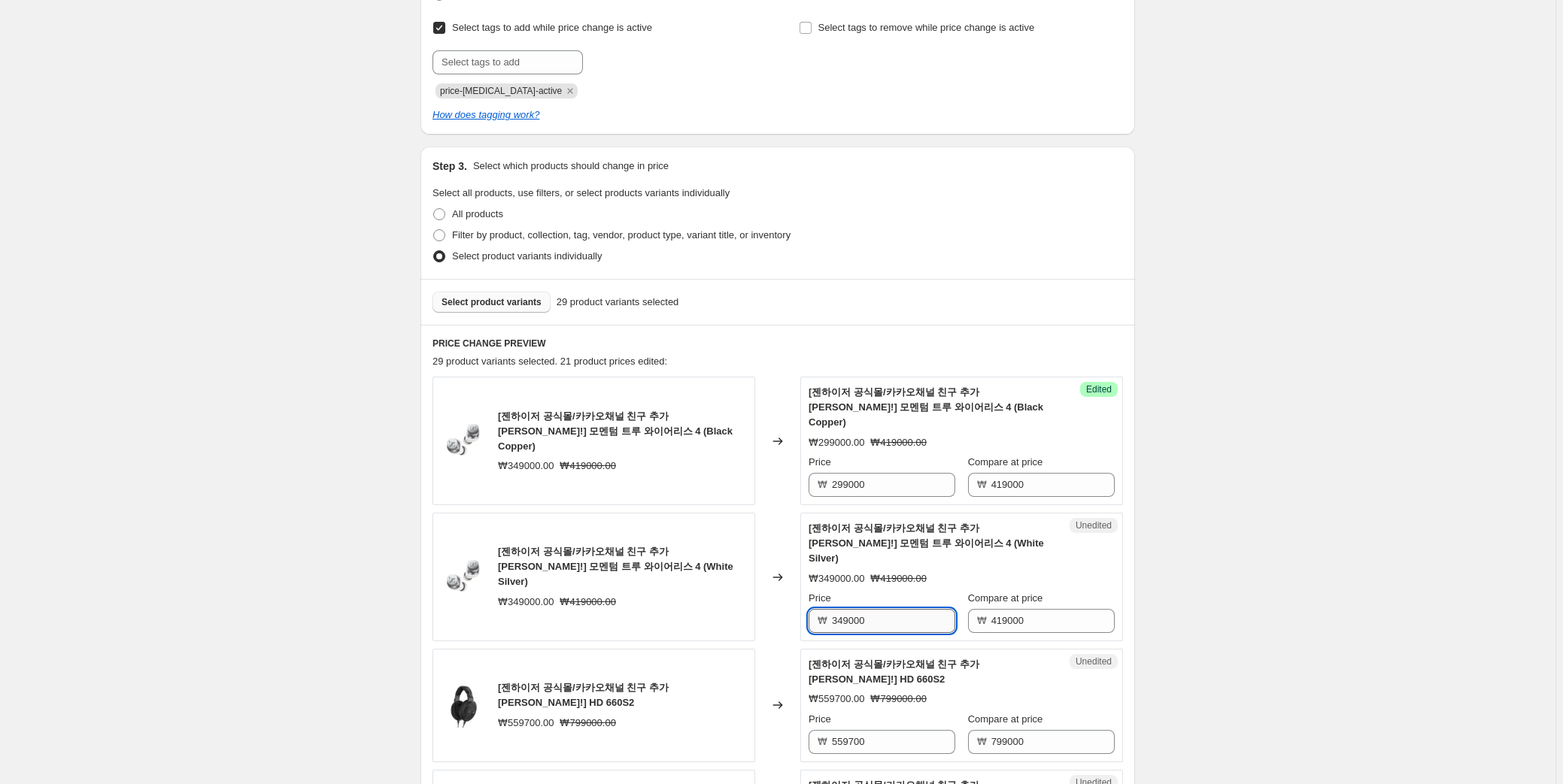
click at [896, 609] on input "349000" at bounding box center [893, 620] width 123 height 24
paste input "29"
type input "299000"
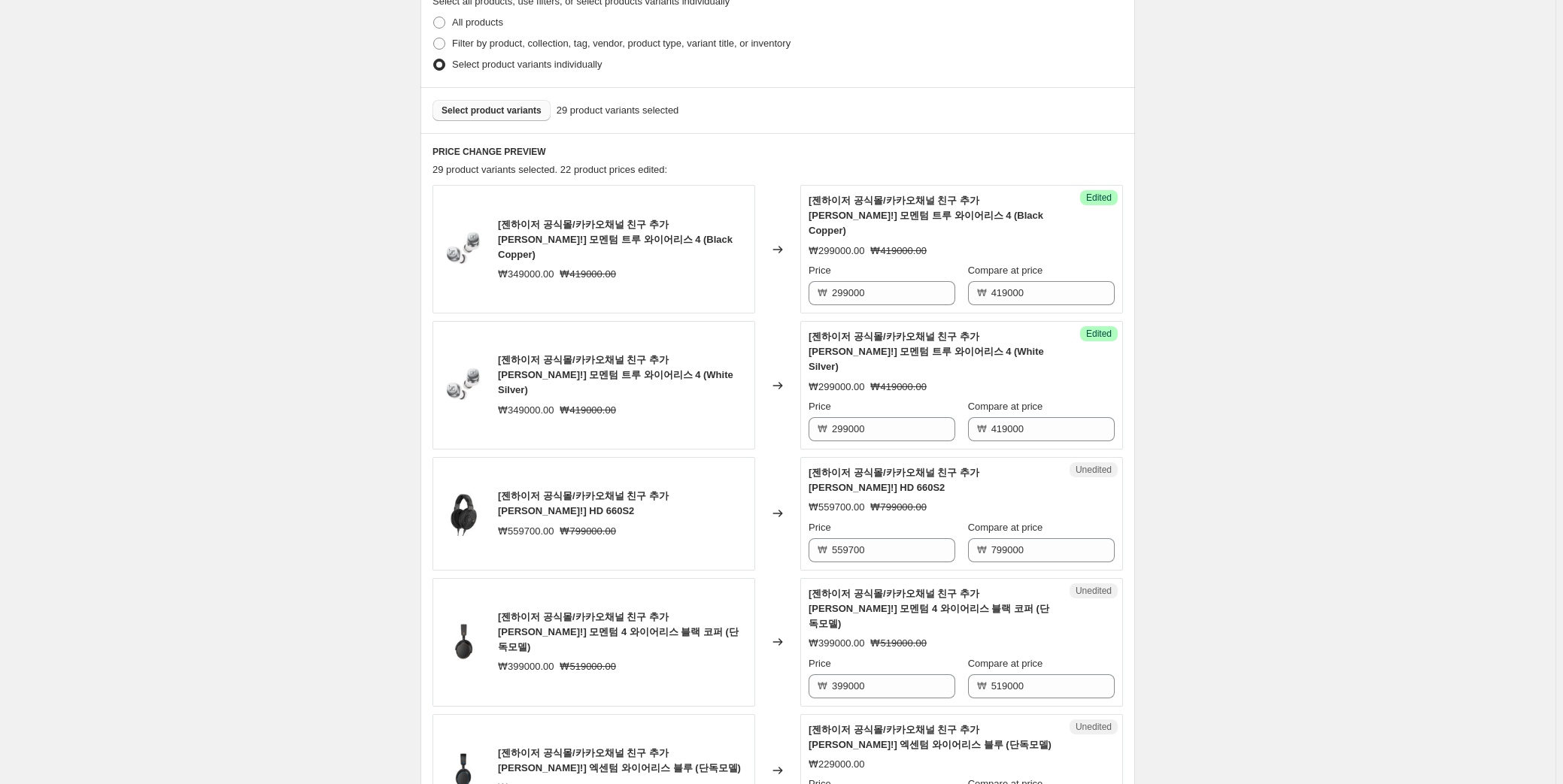
scroll to position [533, 0]
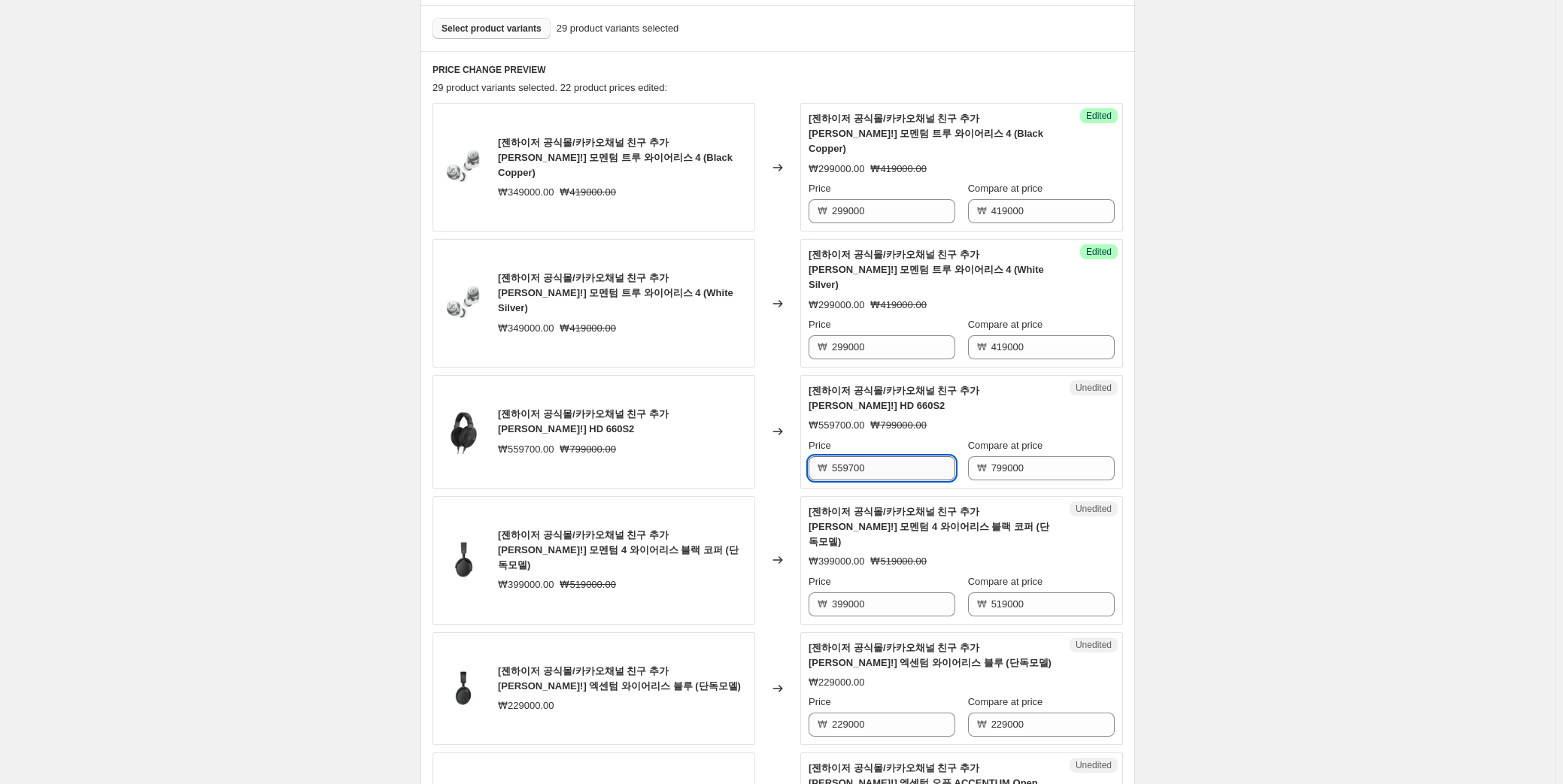
click at [835, 456] on input "559700" at bounding box center [893, 468] width 123 height 24
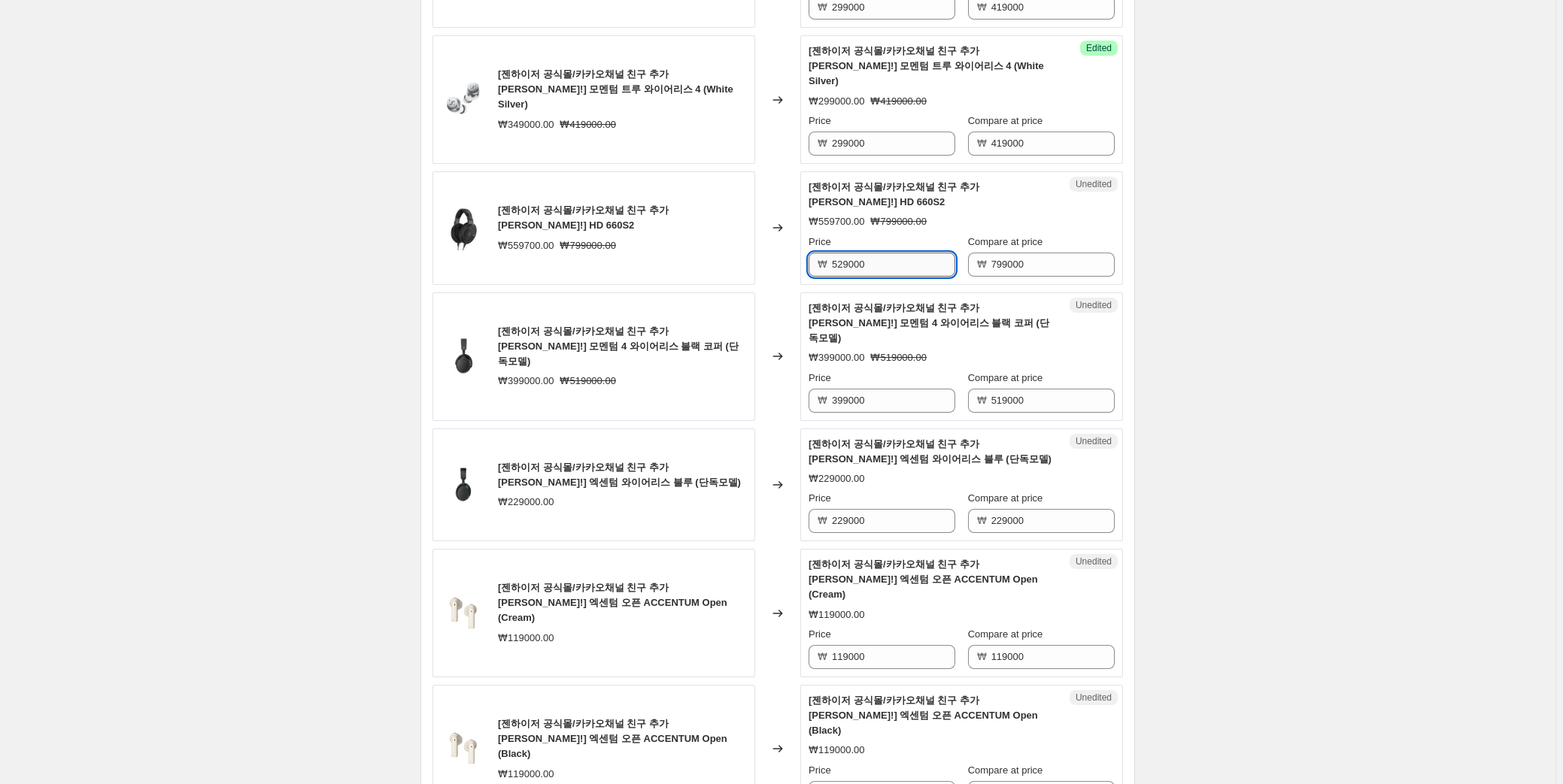
scroll to position [737, 0]
type input "529000"
click at [879, 388] on input "399000" at bounding box center [893, 399] width 123 height 24
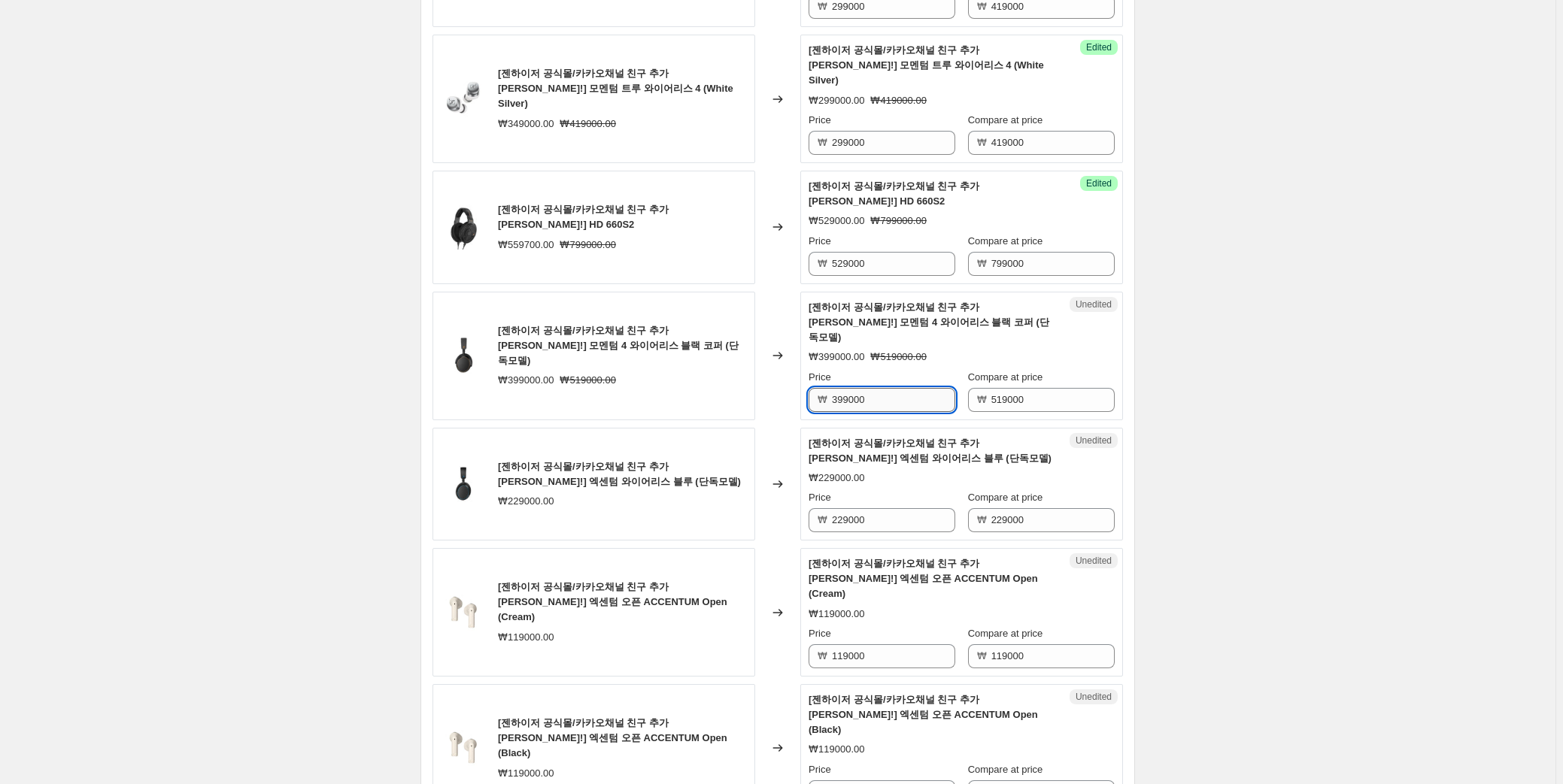
click at [878, 388] on input "399000" at bounding box center [893, 399] width 123 height 24
type input "319000"
click at [900, 508] on input "229000" at bounding box center [893, 520] width 123 height 24
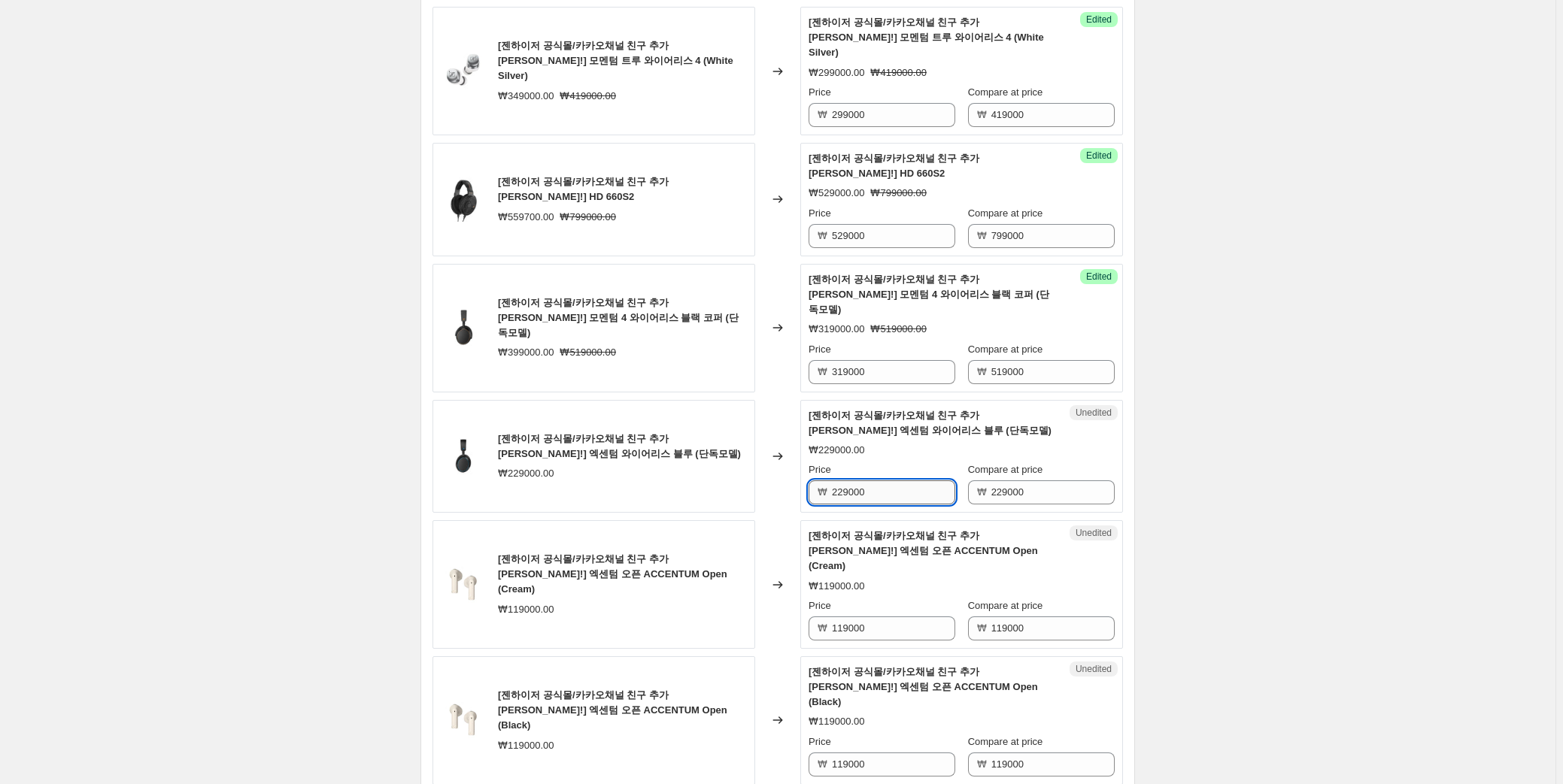
scroll to position [875, 0]
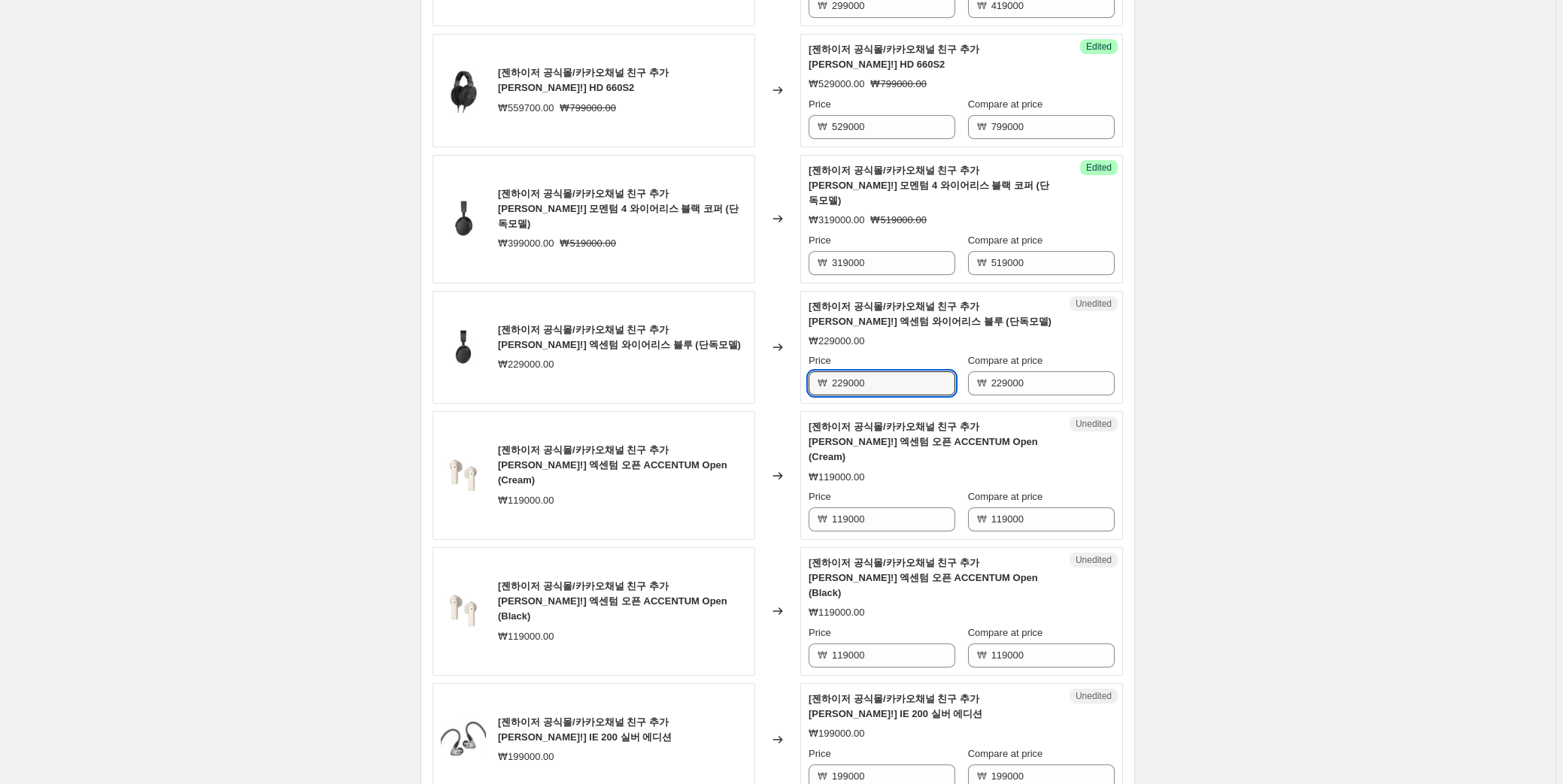
click at [861, 353] on div "Price ₩ 229000" at bounding box center [882, 374] width 146 height 42
click at [862, 372] on input "229000" at bounding box center [893, 383] width 123 height 24
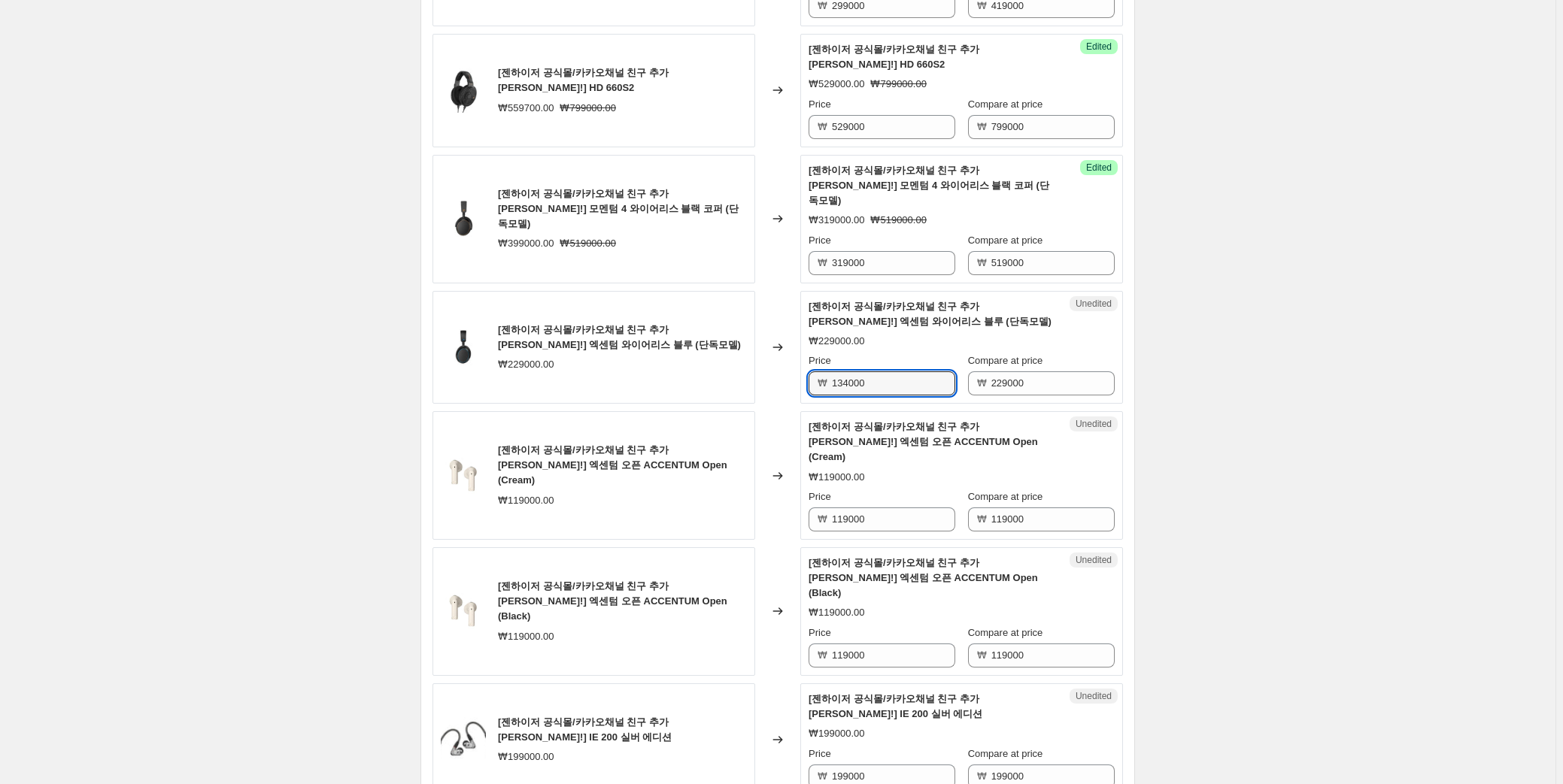
type input "134000"
click at [1333, 395] on div "Create new price change job. This page is ready Create new price change job Dra…" at bounding box center [777, 308] width 1555 height 2366
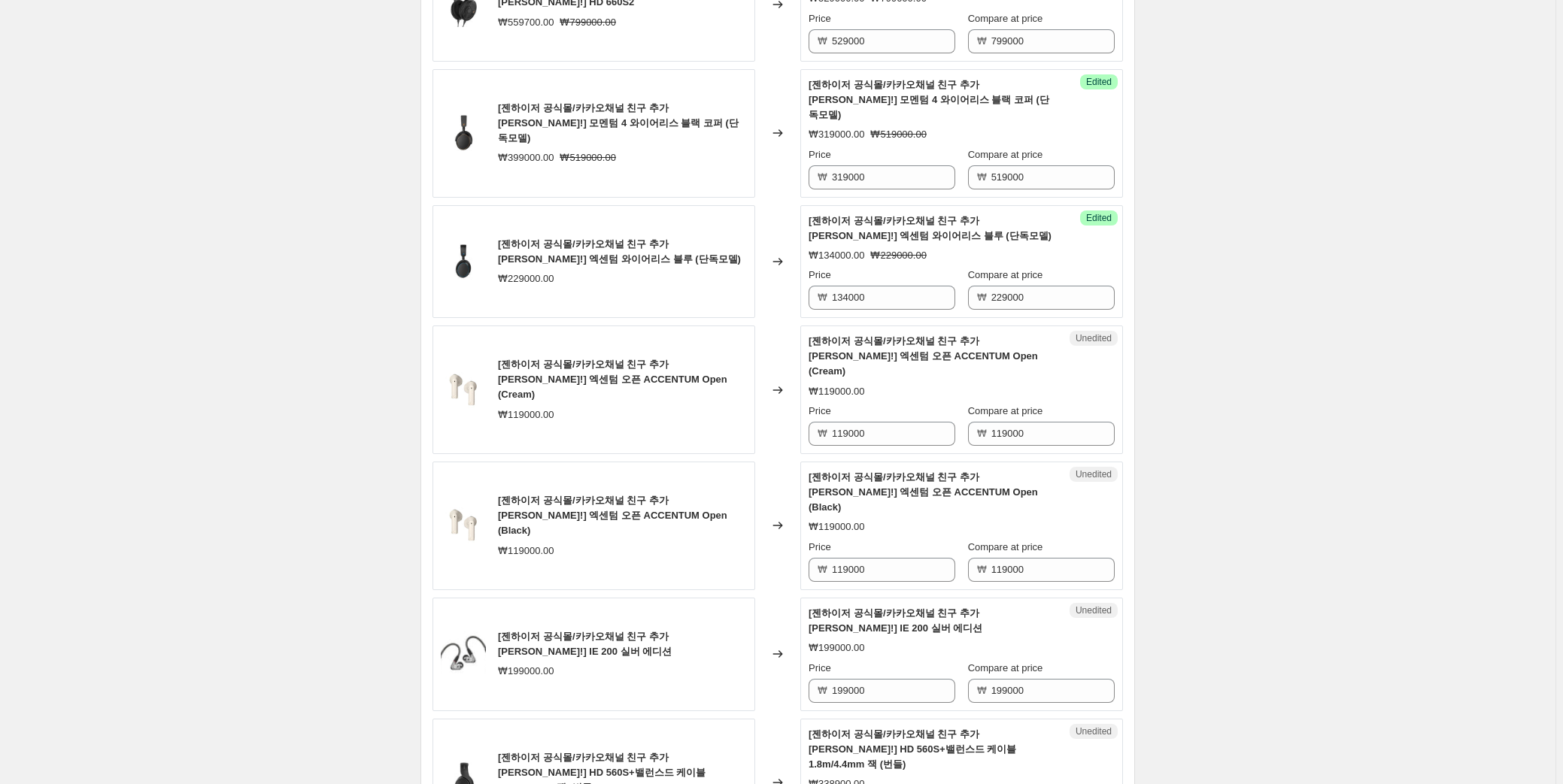
scroll to position [1011, 0]
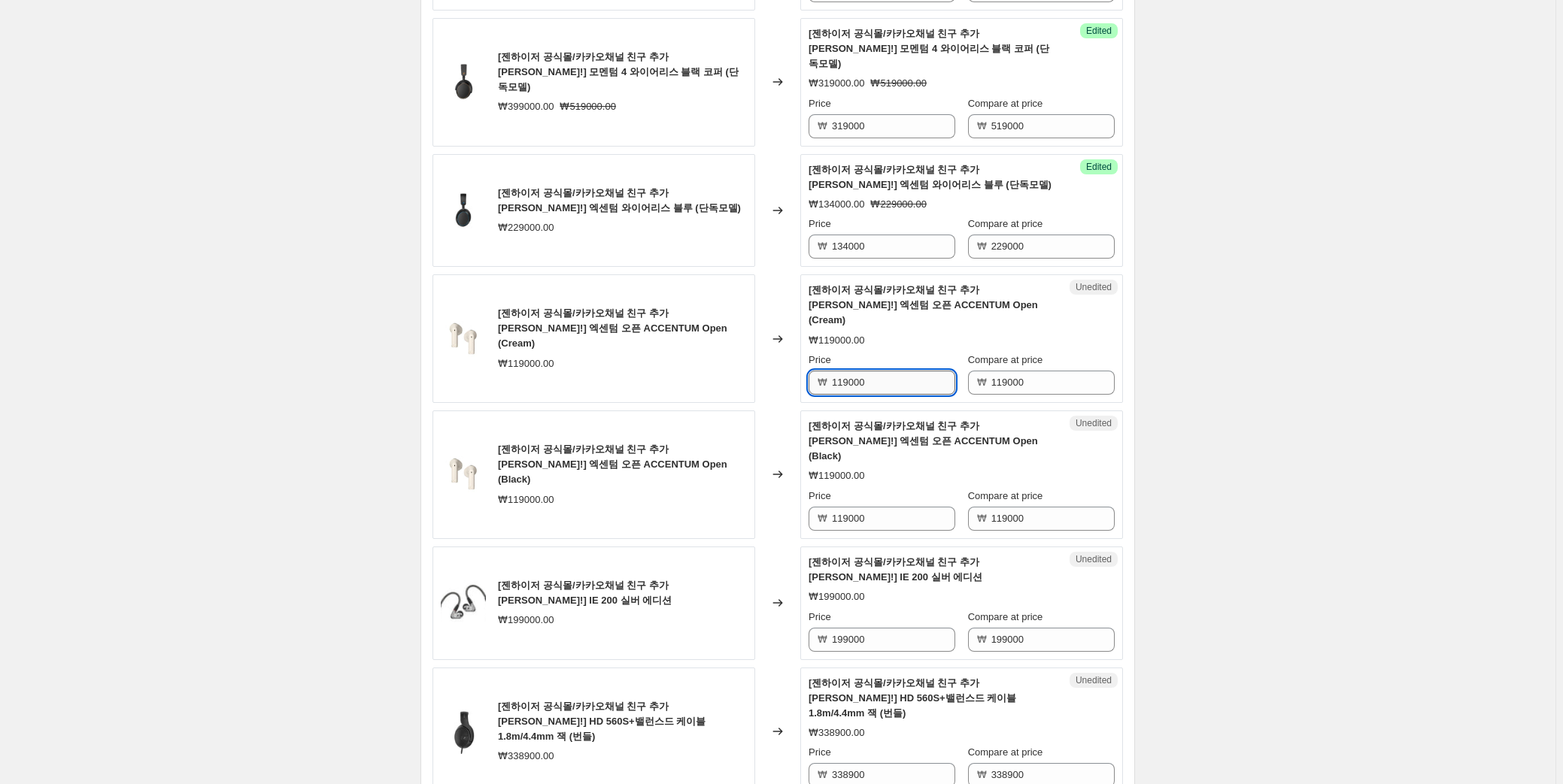
click at [840, 371] on input "119000" at bounding box center [893, 382] width 123 height 24
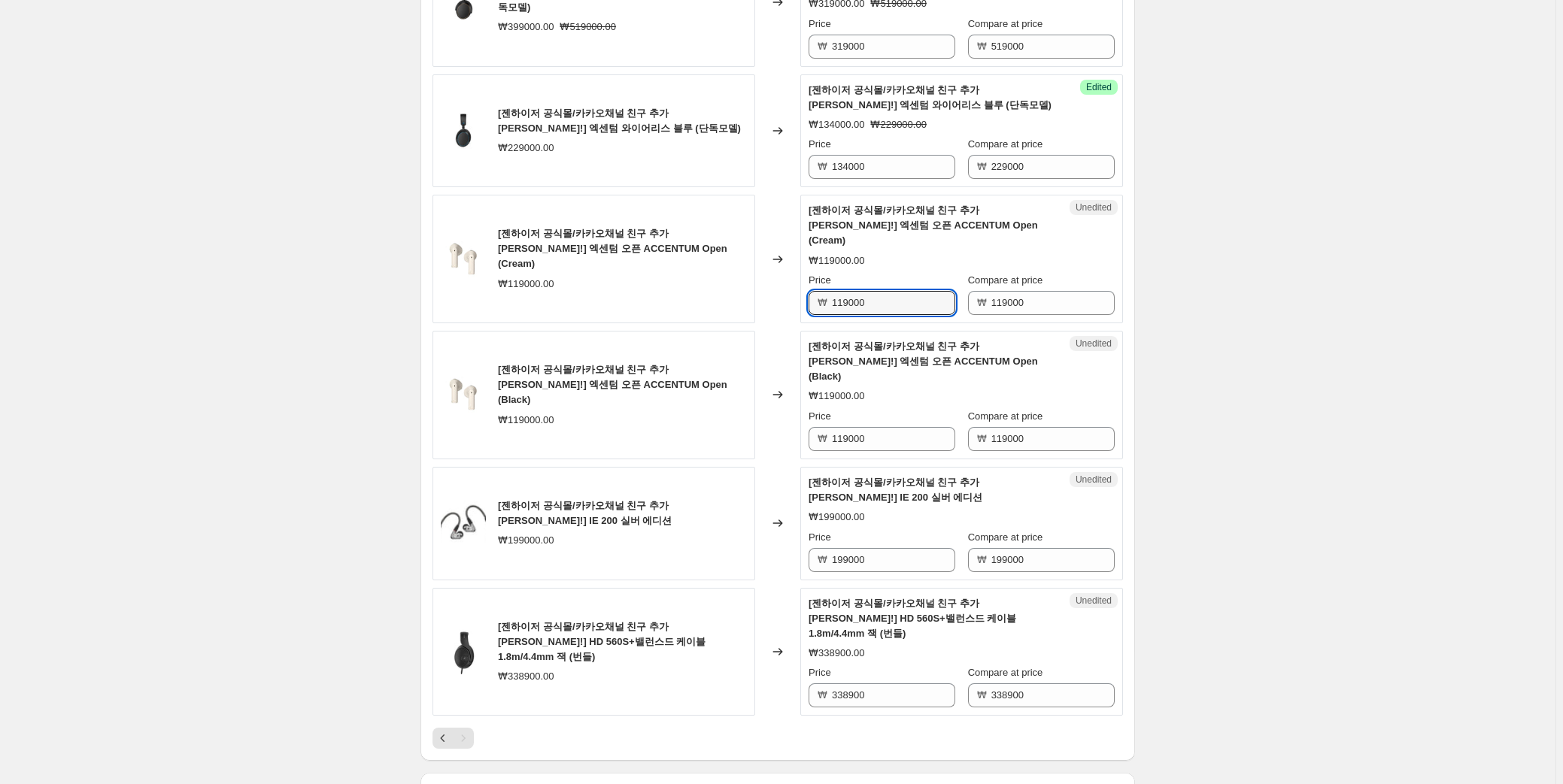
scroll to position [1148, 0]
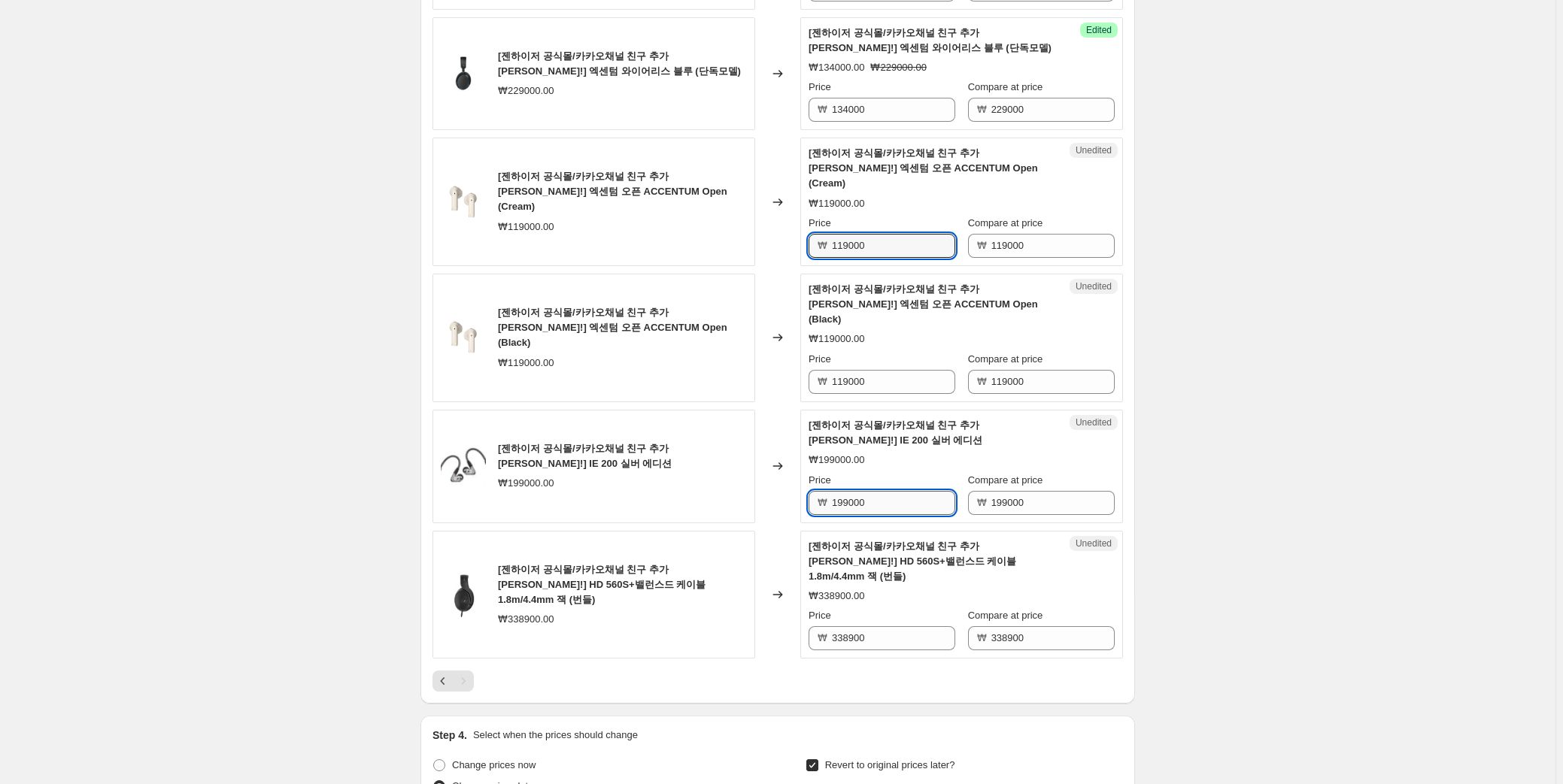
click at [861, 491] on input "199000" at bounding box center [893, 502] width 123 height 24
type input "154000"
click at [1276, 425] on div "Create new price change job. This page is ready Create new price change job Dra…" at bounding box center [777, 35] width 1555 height 2366
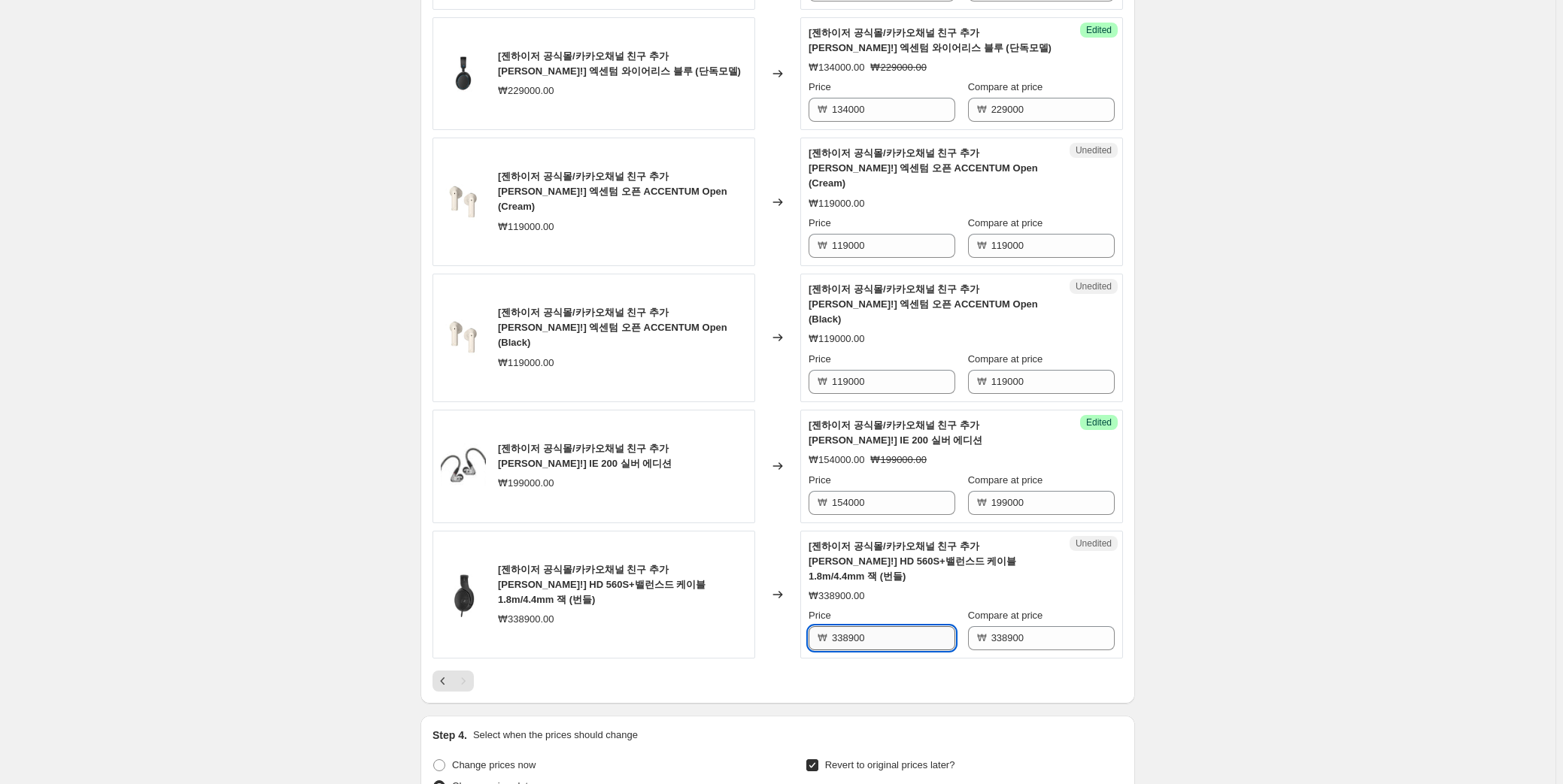
click at [925, 626] on input "338900" at bounding box center [893, 638] width 123 height 24
type input "219000"
click at [1211, 504] on div "Create new price change job. This page is ready Create new price change job Dra…" at bounding box center [777, 35] width 1555 height 2366
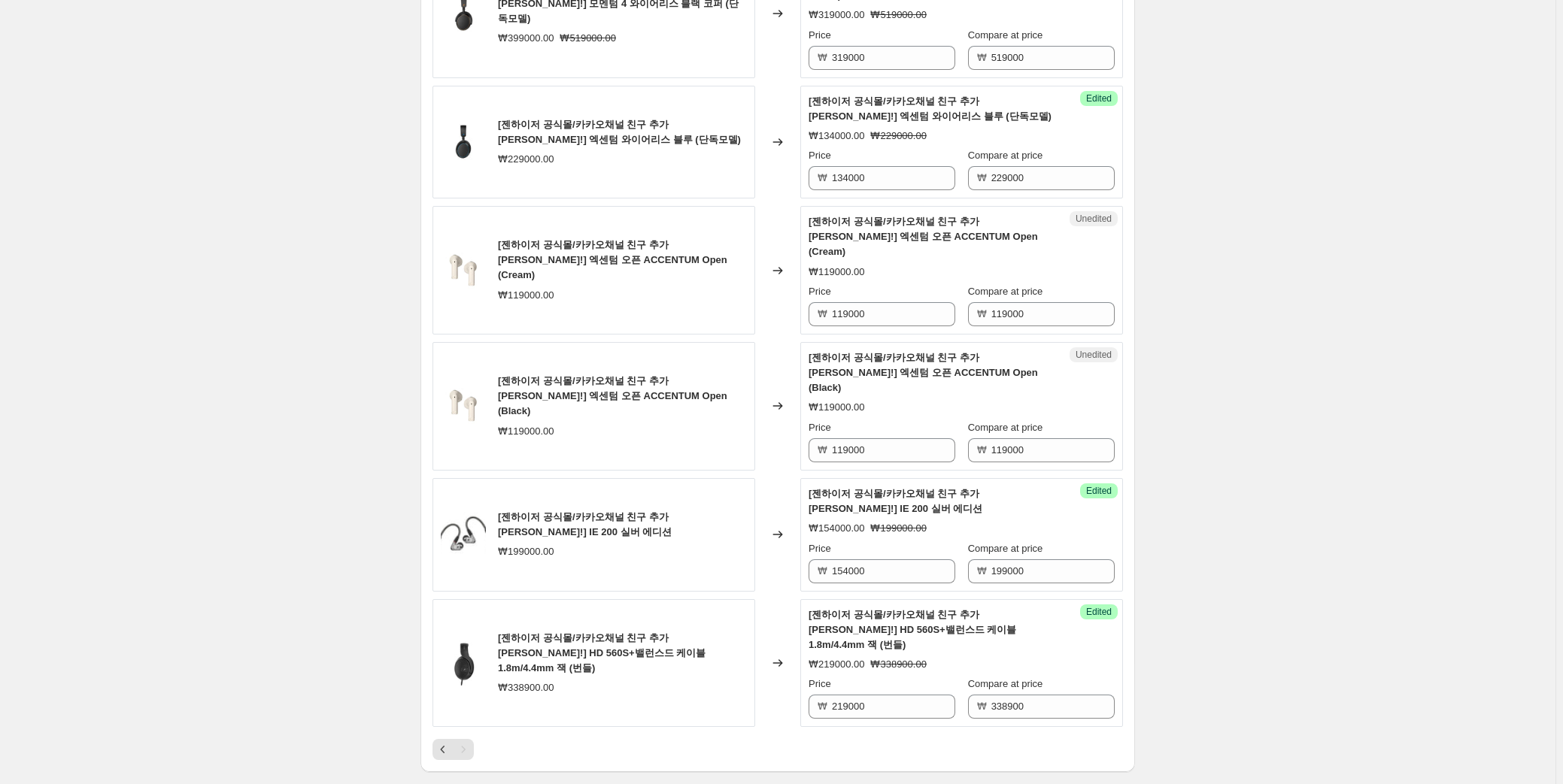
scroll to position [1011, 0]
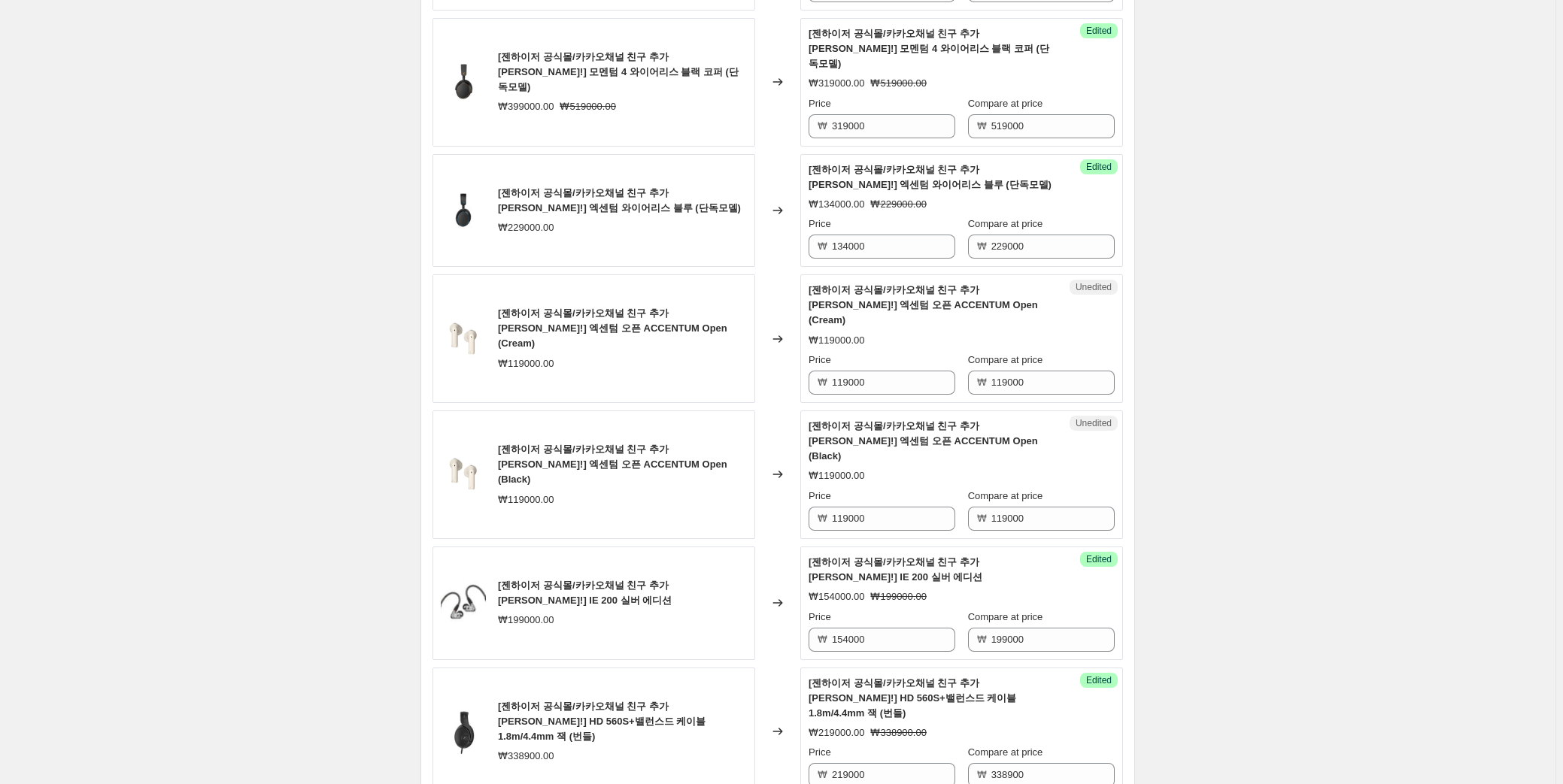
click at [1242, 194] on div "Create new price change job. This page is ready Create new price change job Dra…" at bounding box center [777, 172] width 1555 height 2366
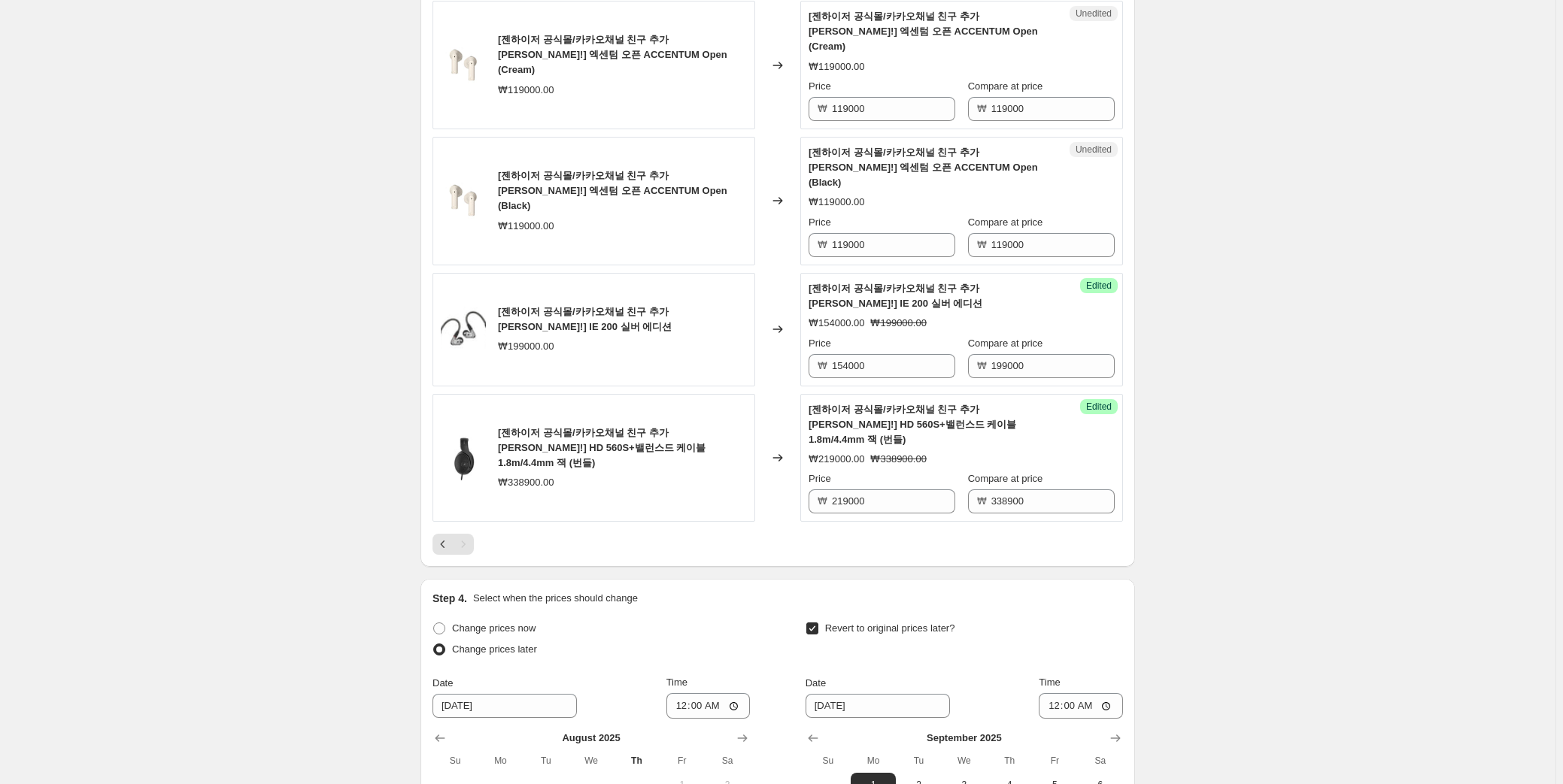
scroll to position [1490, 0]
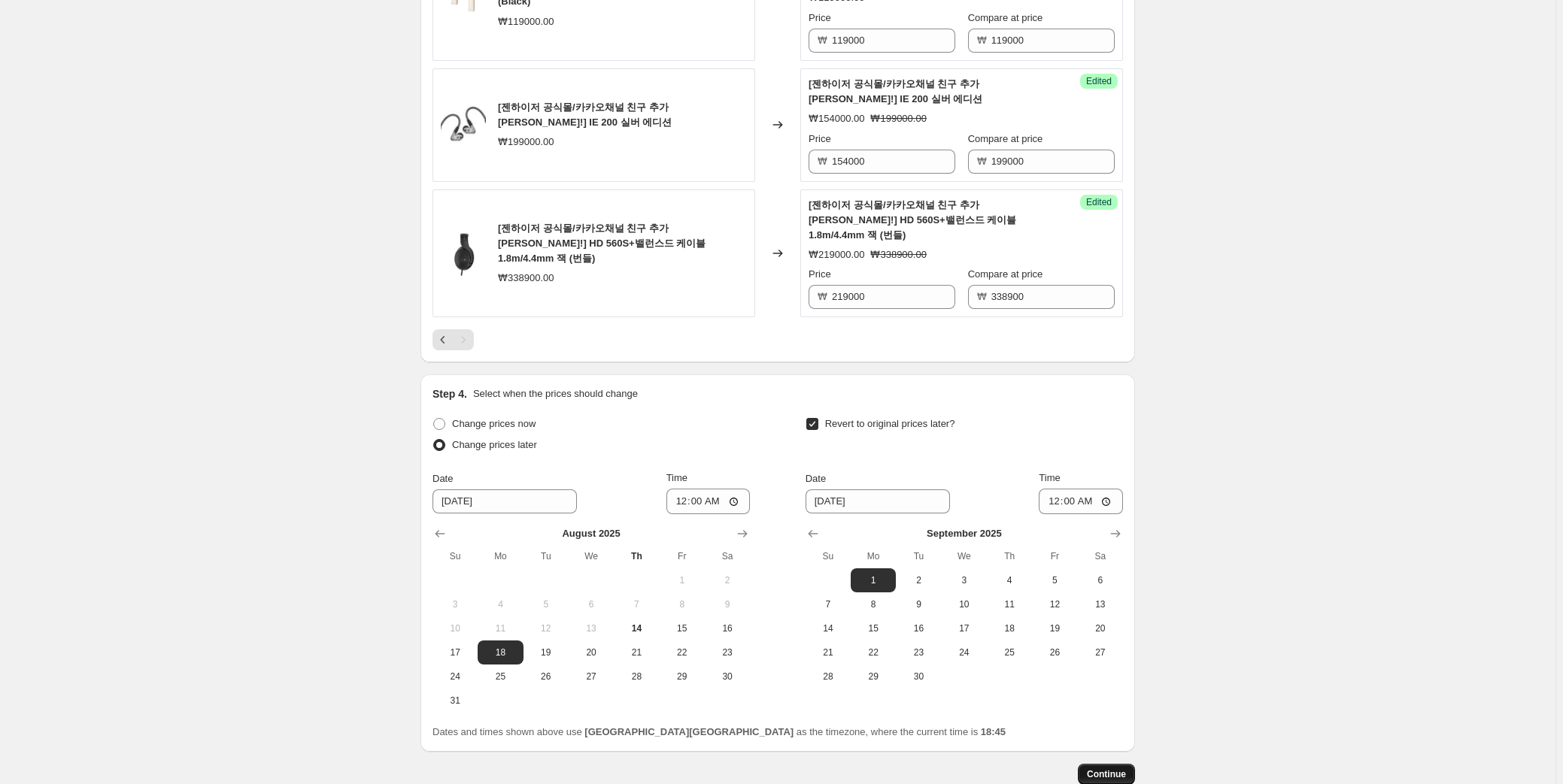
click at [1124, 768] on span "Continue" at bounding box center [1106, 774] width 39 height 12
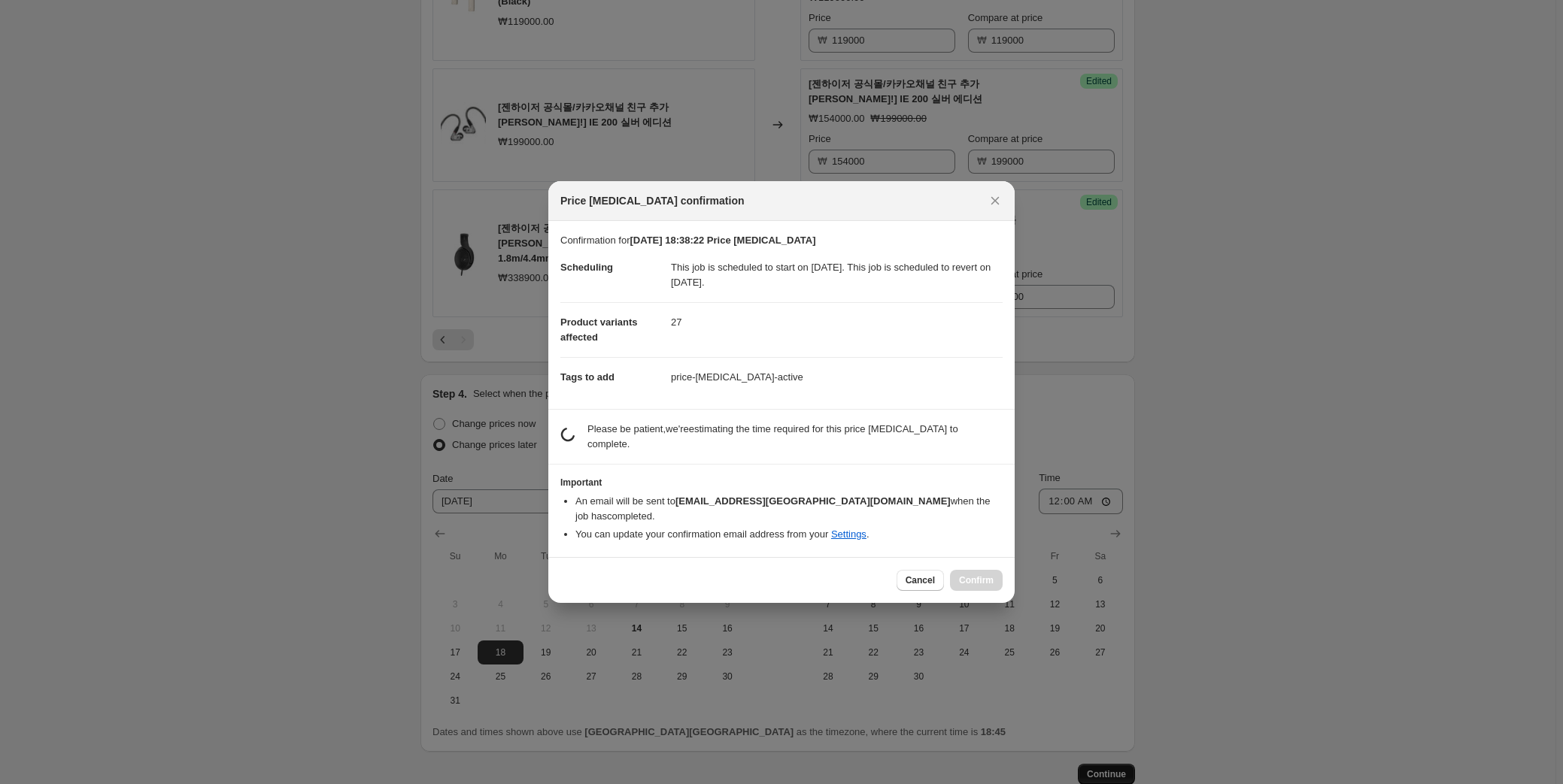
scroll to position [0, 0]
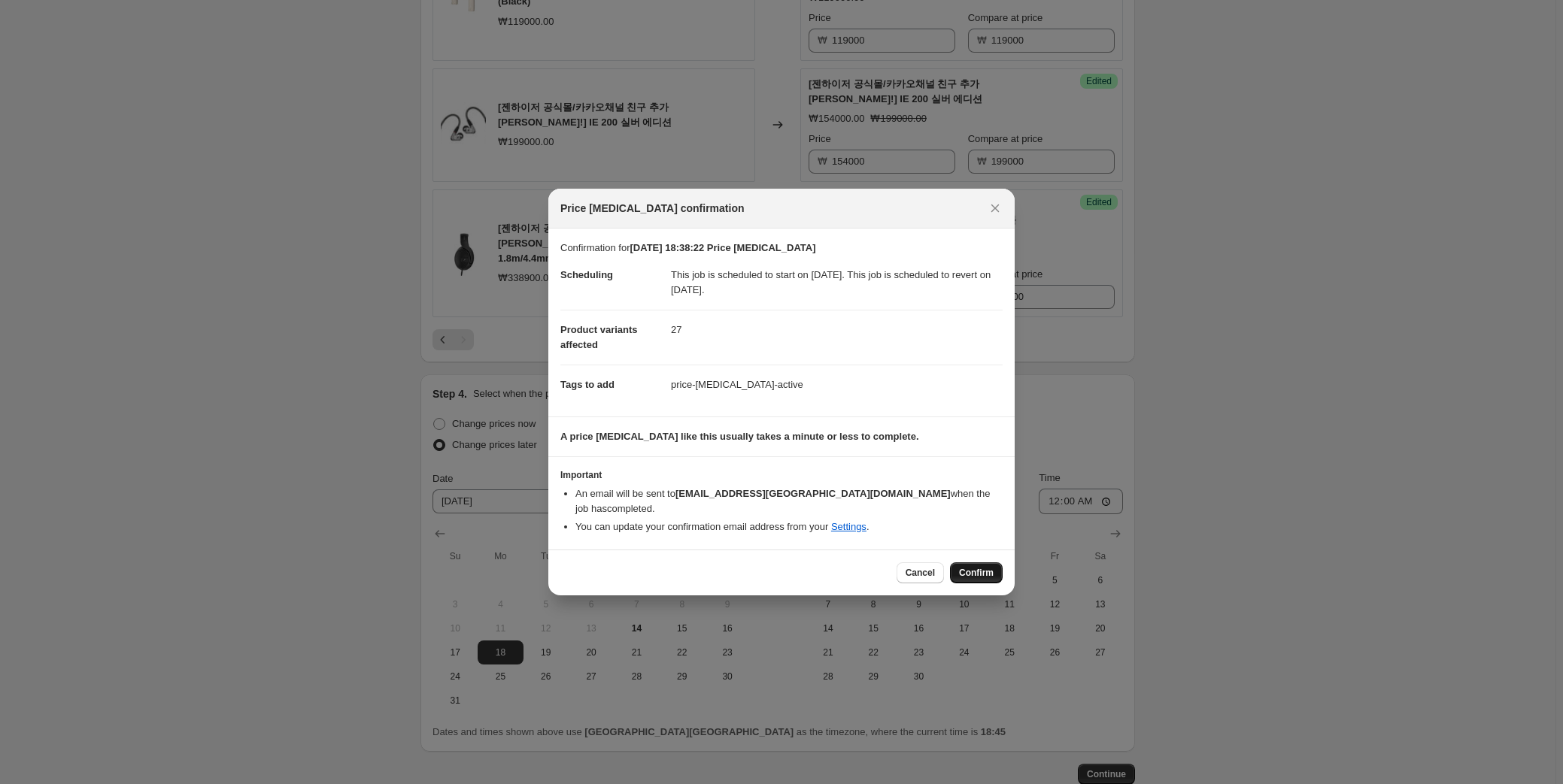
click at [982, 567] on span "Confirm" at bounding box center [975, 573] width 34 height 12
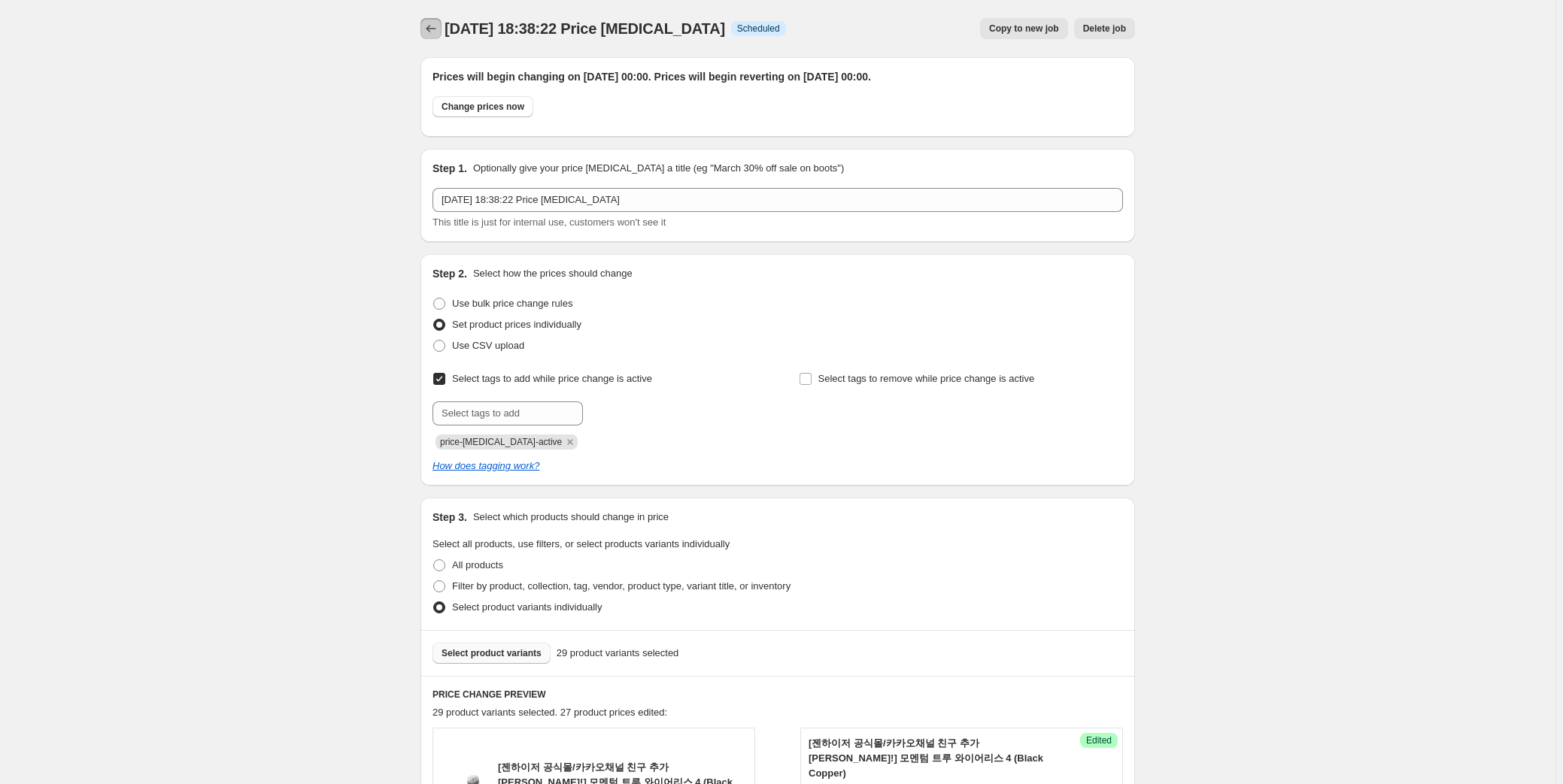
click at [429, 21] on icon "Price change jobs" at bounding box center [431, 28] width 15 height 15
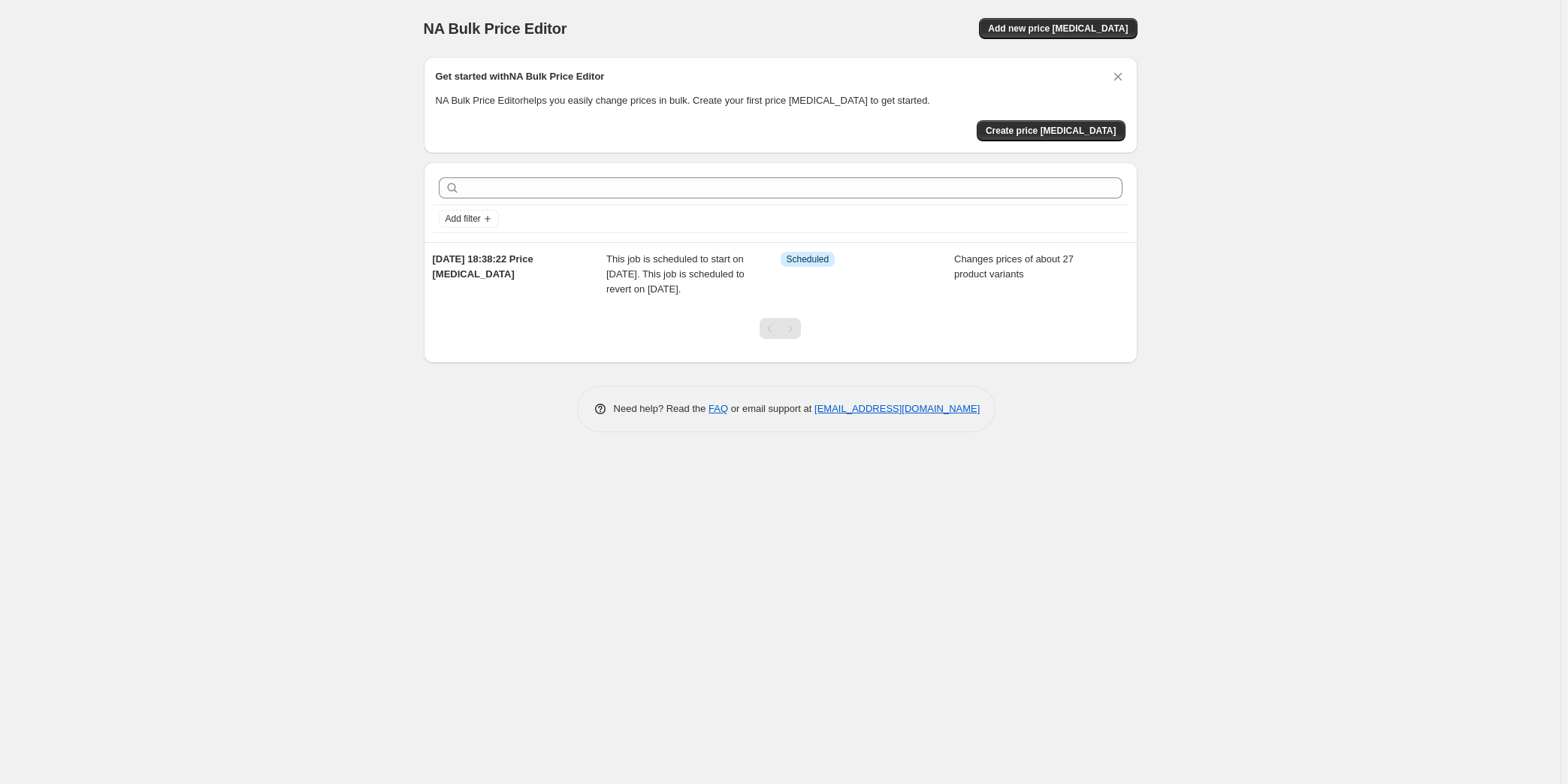
click at [1236, 343] on div "NA Bulk Price Editor. This page is ready NA Bulk Price Editor Add new price cha…" at bounding box center [780, 392] width 1561 height 784
